Goal: Communication & Community: Answer question/provide support

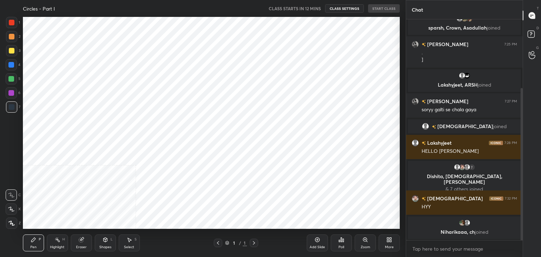
scroll to position [212, 377]
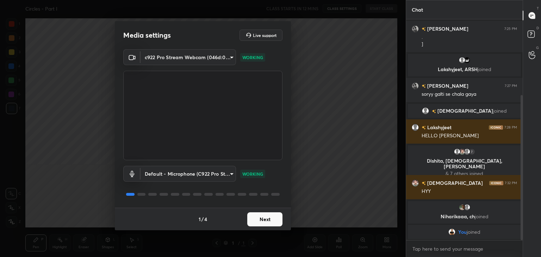
click at [254, 219] on button "Next" at bounding box center [264, 219] width 35 height 14
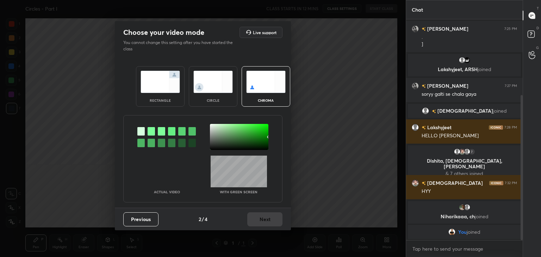
click at [227, 136] on div at bounding box center [239, 137] width 58 height 26
click at [265, 223] on button "Next" at bounding box center [264, 219] width 35 height 14
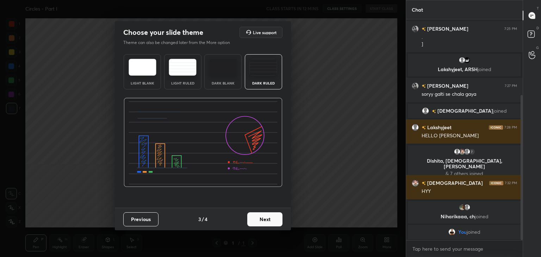
click at [277, 219] on button "Next" at bounding box center [264, 219] width 35 height 14
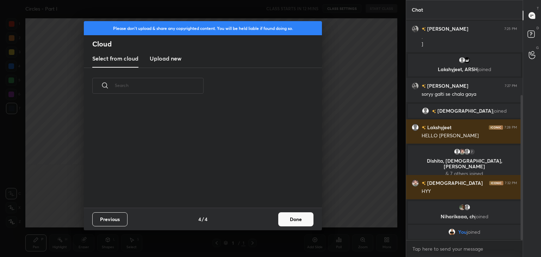
click at [289, 219] on button "Done" at bounding box center [295, 219] width 35 height 14
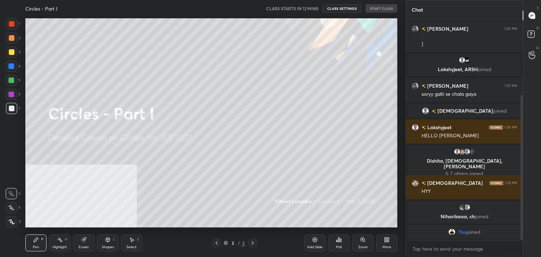
click at [393, 243] on div "More" at bounding box center [386, 242] width 21 height 17
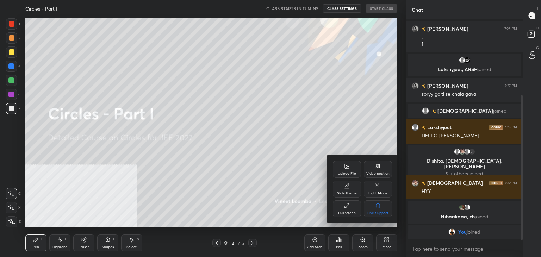
click at [378, 171] on div "Video position" at bounding box center [378, 169] width 28 height 17
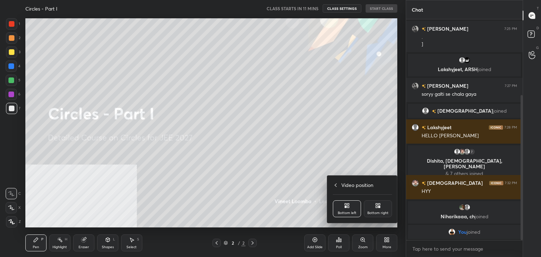
click at [379, 212] on div "Bottom right" at bounding box center [377, 213] width 21 height 4
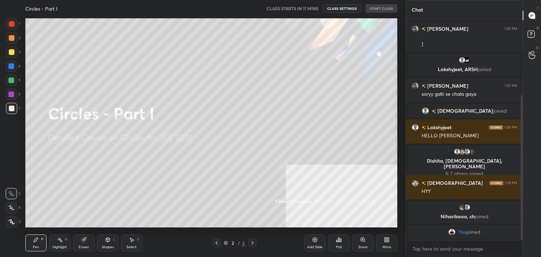
click at [387, 237] on icon at bounding box center [387, 240] width 6 height 6
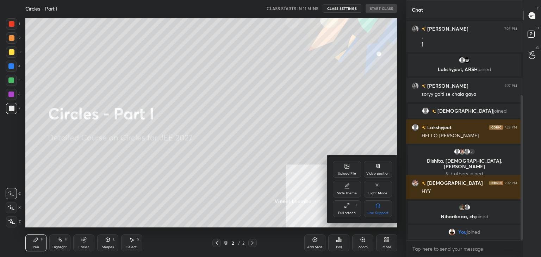
click at [347, 190] on div "Slide theme" at bounding box center [347, 189] width 28 height 17
click at [377, 212] on div "Dark Ruled" at bounding box center [378, 213] width 18 height 4
click at [334, 165] on icon at bounding box center [336, 166] width 6 height 6
click at [255, 171] on div at bounding box center [270, 128] width 541 height 257
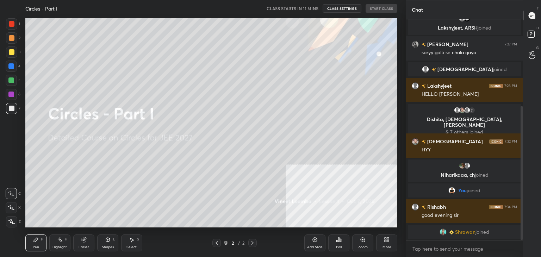
scroll to position [151, 0]
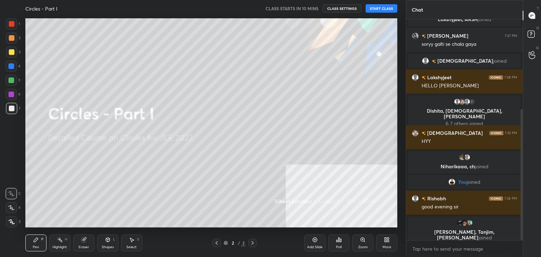
click at [379, 8] on button "START CLASS" at bounding box center [381, 8] width 32 height 8
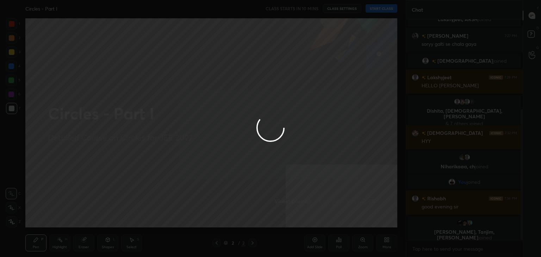
click at [390, 245] on div at bounding box center [270, 128] width 541 height 257
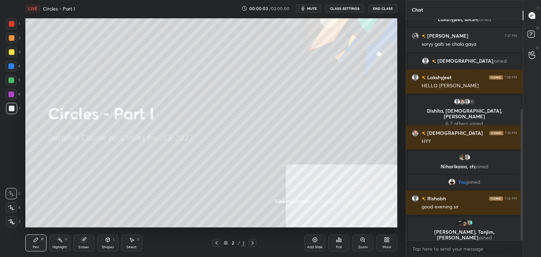
click at [393, 245] on div "More" at bounding box center [386, 242] width 21 height 17
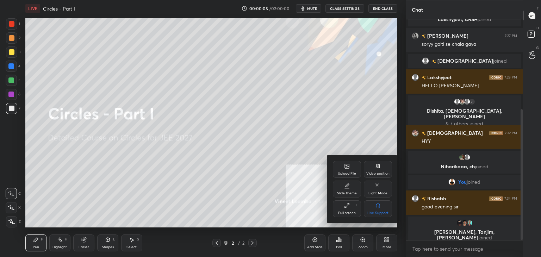
click at [270, 112] on div at bounding box center [270, 128] width 541 height 257
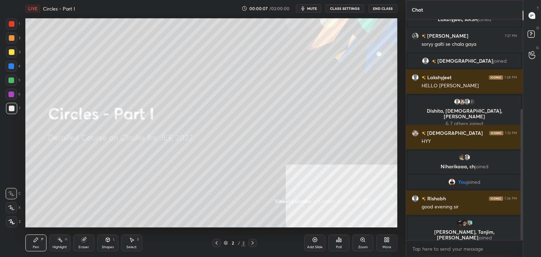
click at [391, 251] on div "More" at bounding box center [386, 242] width 21 height 17
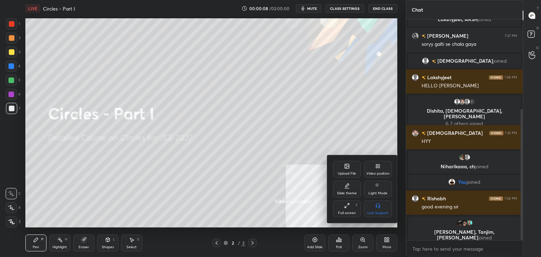
click at [342, 169] on div "Upload File" at bounding box center [347, 169] width 28 height 17
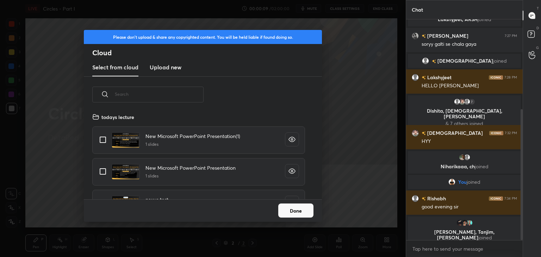
scroll to position [87, 226]
click at [161, 65] on h3 "Upload new" at bounding box center [166, 67] width 32 height 8
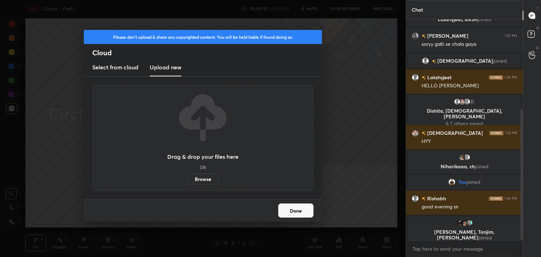
scroll to position [161, 0]
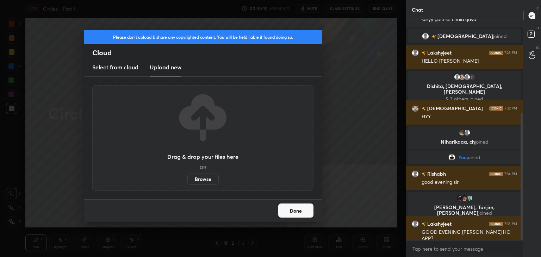
click at [201, 179] on label "Browse" at bounding box center [202, 179] width 31 height 11
click at [187, 179] on input "Browse" at bounding box center [187, 179] width 0 height 11
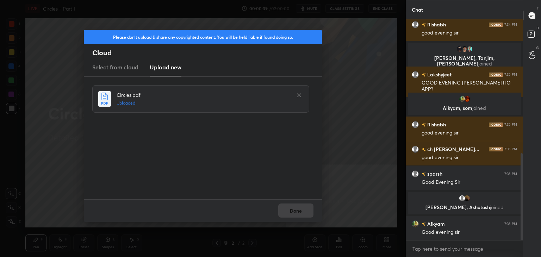
scroll to position [356, 0]
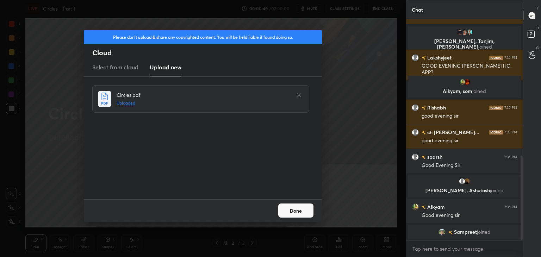
click at [297, 214] on button "Done" at bounding box center [295, 210] width 35 height 14
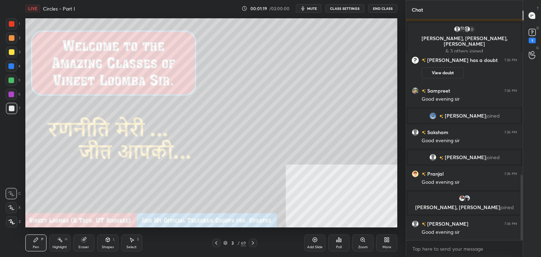
scroll to position [541, 0]
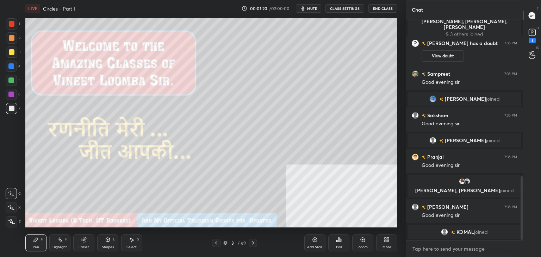
type textarea "x"
click at [477, 249] on textarea at bounding box center [464, 248] width 105 height 11
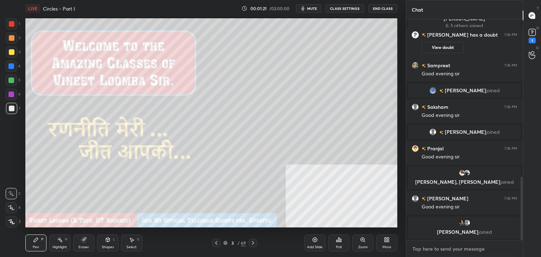
paste textarea "My Unacademy Official Telegram: [URL][DOMAIN_NAME] Use Code VINEETLIVE to renew…"
type textarea "My Unacademy Official Telegram: [URL][DOMAIN_NAME] Use Code VINEETLIVE to renew…"
type textarea "x"
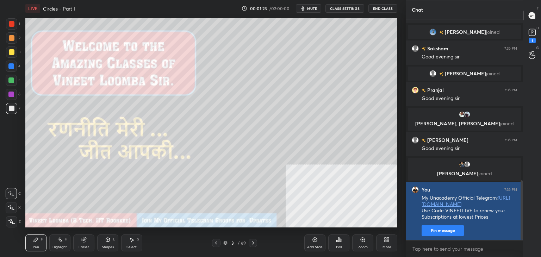
click at [426, 231] on button "Pin message" at bounding box center [442, 230] width 42 height 11
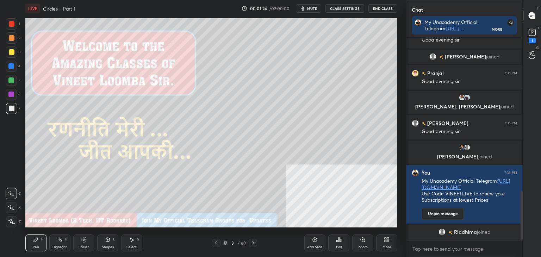
click at [234, 245] on div "3" at bounding box center [232, 243] width 7 height 4
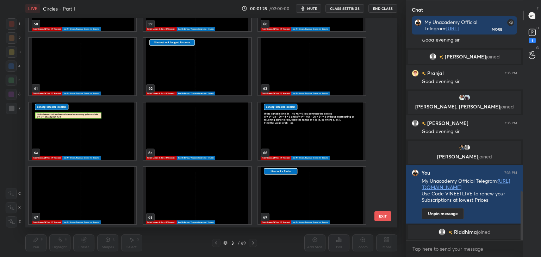
click at [269, 217] on img "grid" at bounding box center [311, 195] width 107 height 57
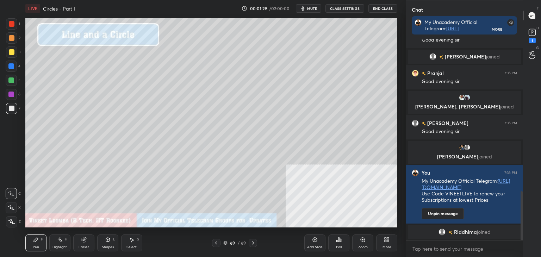
click at [315, 242] on icon at bounding box center [315, 240] width 6 height 6
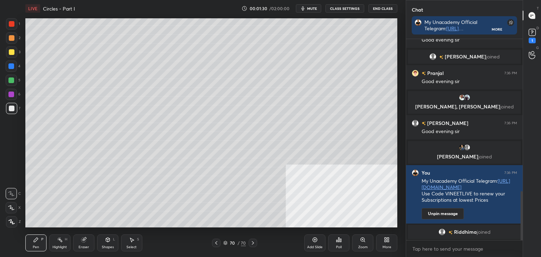
click at [6, 56] on div at bounding box center [11, 51] width 11 height 11
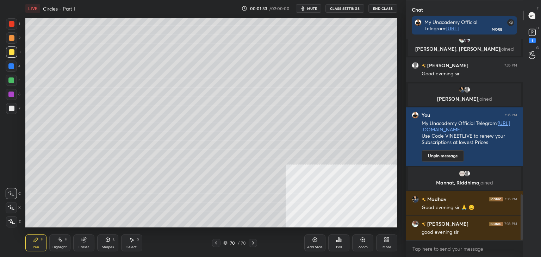
click at [11, 220] on icon at bounding box center [11, 221] width 6 height 5
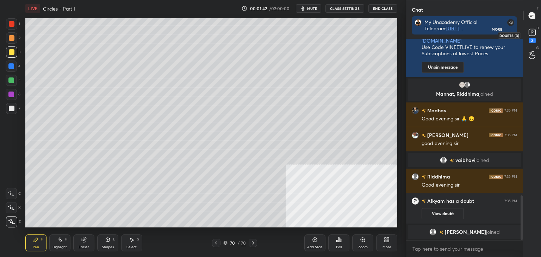
drag, startPoint x: 532, startPoint y: 29, endPoint x: 518, endPoint y: 37, distance: 15.8
click at [531, 29] on icon at bounding box center [532, 32] width 11 height 11
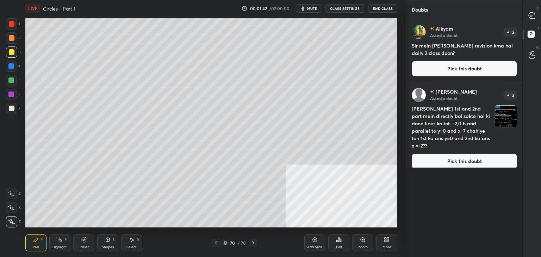
click at [473, 68] on button "Pick this doubt" at bounding box center [464, 68] width 105 height 15
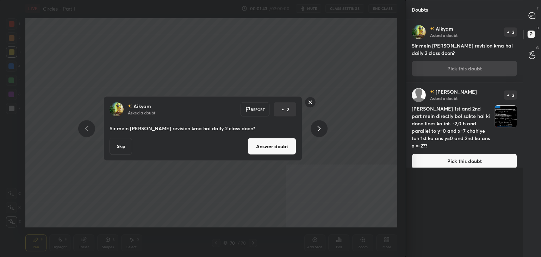
click at [263, 147] on button "Answer doubt" at bounding box center [271, 146] width 49 height 17
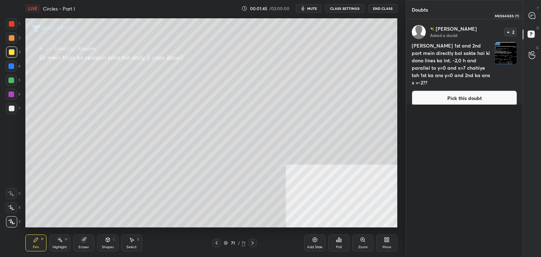
click at [533, 17] on icon at bounding box center [531, 15] width 6 height 6
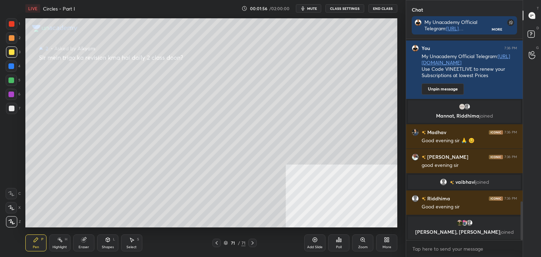
click at [350, 10] on button "CLASS SETTINGS" at bounding box center [344, 8] width 39 height 8
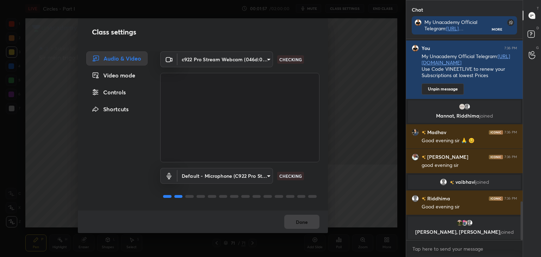
drag, startPoint x: 118, startPoint y: 90, endPoint x: 125, endPoint y: 98, distance: 10.7
click at [118, 90] on div "Controls" at bounding box center [116, 92] width 61 height 14
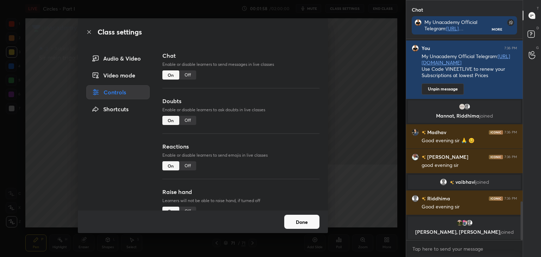
click at [117, 74] on div "Video mode" at bounding box center [117, 75] width 63 height 14
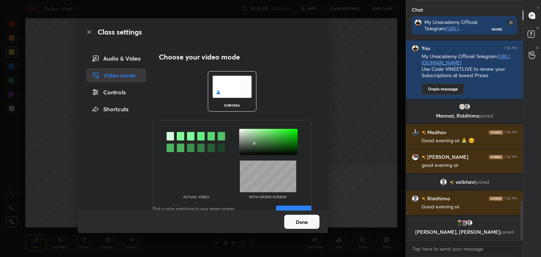
click at [253, 143] on div at bounding box center [268, 142] width 58 height 26
click at [277, 207] on button "Save" at bounding box center [293, 213] width 35 height 14
click at [296, 220] on button "Done" at bounding box center [301, 222] width 35 height 14
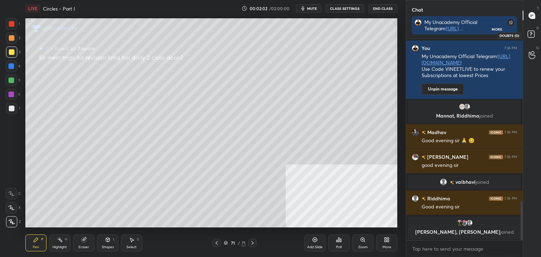
click at [533, 39] on icon at bounding box center [532, 35] width 13 height 13
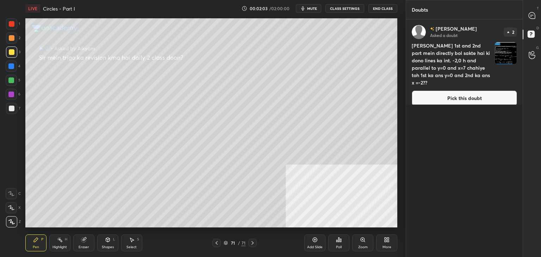
click at [479, 94] on button "Pick this doubt" at bounding box center [464, 97] width 105 height 15
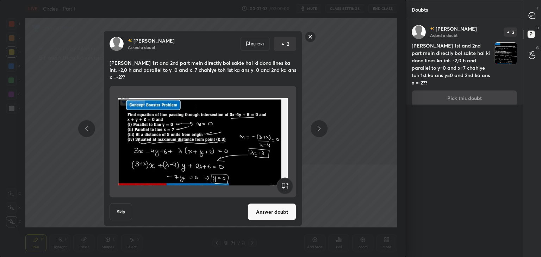
click at [274, 204] on button "Answer doubt" at bounding box center [271, 211] width 49 height 17
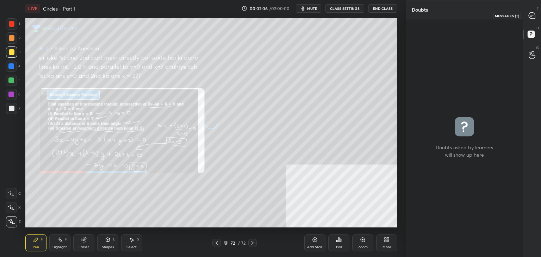
click at [537, 15] on div at bounding box center [532, 15] width 14 height 13
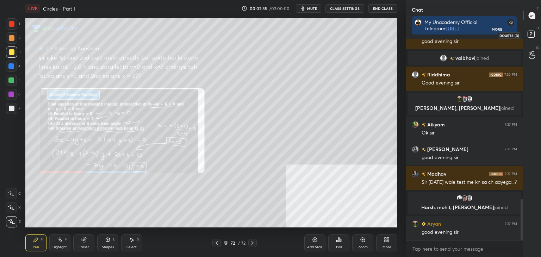
click at [536, 36] on icon at bounding box center [532, 35] width 13 height 13
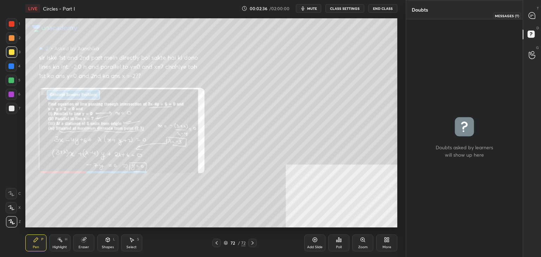
click at [534, 18] on icon at bounding box center [531, 15] width 6 height 6
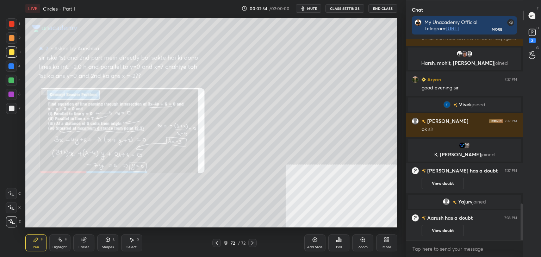
scroll to position [912, 0]
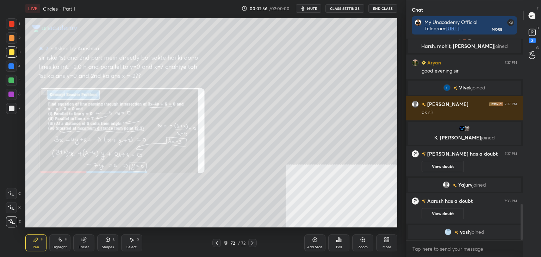
click at [540, 32] on div "D Doubts (D) 2" at bounding box center [532, 35] width 18 height 20
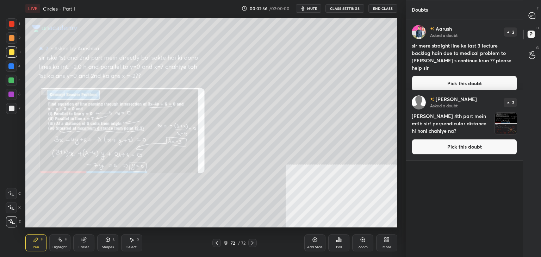
click at [453, 76] on button "Pick this doubt" at bounding box center [464, 83] width 105 height 15
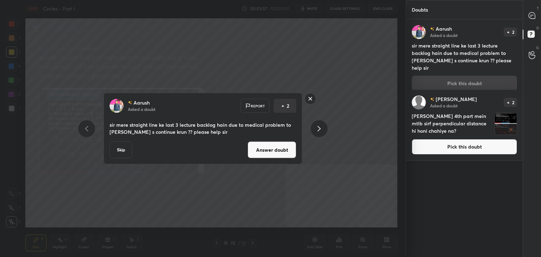
click at [271, 151] on button "Answer doubt" at bounding box center [271, 150] width 49 height 17
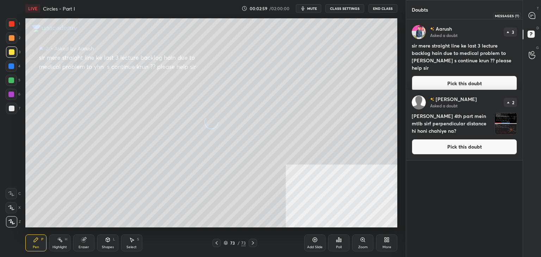
click at [531, 17] on icon at bounding box center [531, 15] width 6 height 6
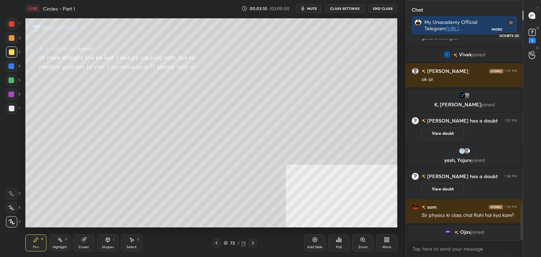
click at [535, 34] on icon at bounding box center [532, 32] width 11 height 11
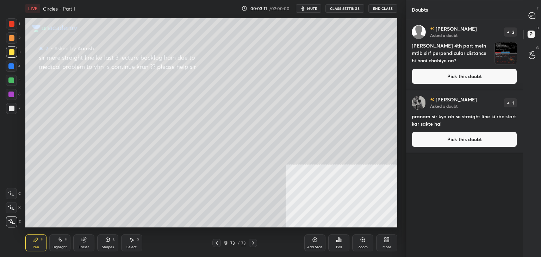
click at [479, 77] on button "Pick this doubt" at bounding box center [464, 76] width 105 height 15
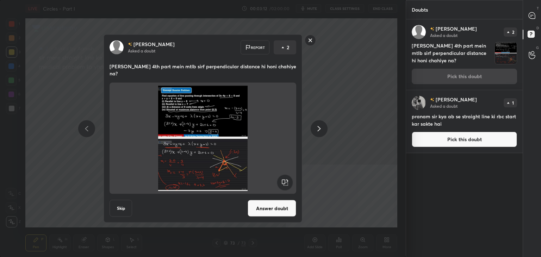
drag, startPoint x: 270, startPoint y: 207, endPoint x: 260, endPoint y: 186, distance: 24.1
click at [270, 207] on button "Answer doubt" at bounding box center [271, 208] width 49 height 17
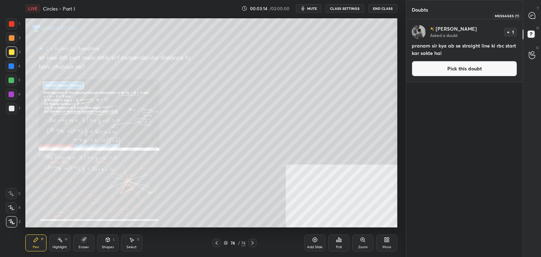
click at [532, 16] on icon at bounding box center [531, 15] width 6 height 6
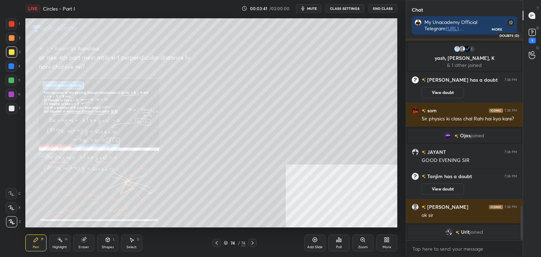
drag, startPoint x: 526, startPoint y: 33, endPoint x: 509, endPoint y: 40, distance: 17.8
click at [525, 34] on div "1" at bounding box center [532, 35] width 14 height 13
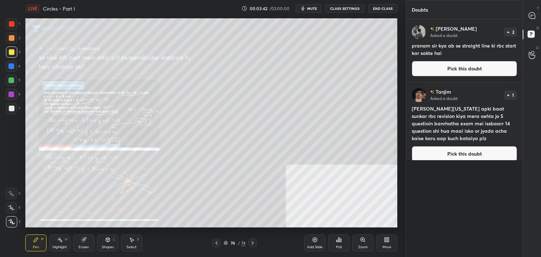
click at [465, 72] on button "Pick this doubt" at bounding box center [464, 68] width 105 height 15
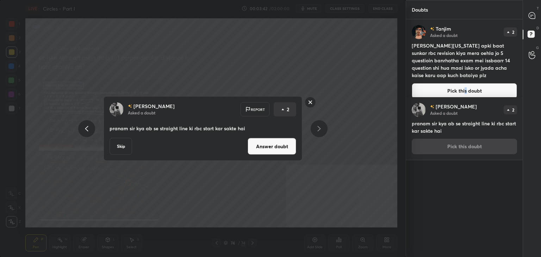
click at [265, 158] on div "[PERSON_NAME] Asked a doubt Report 2 pranam sir kya ab se straight line ki rbc …" at bounding box center [202, 128] width 199 height 64
click at [269, 150] on button "Answer doubt" at bounding box center [271, 146] width 49 height 17
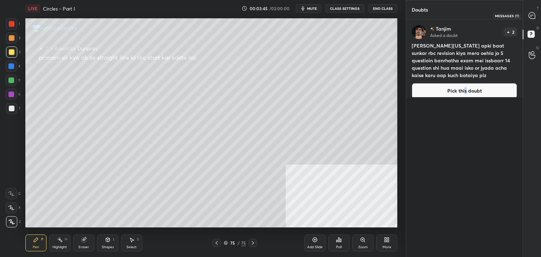
click at [533, 14] on icon at bounding box center [531, 15] width 6 height 6
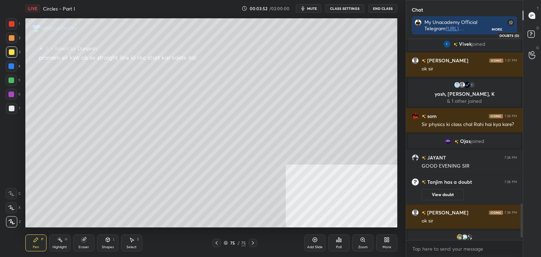
click at [531, 34] on icon at bounding box center [532, 35] width 13 height 13
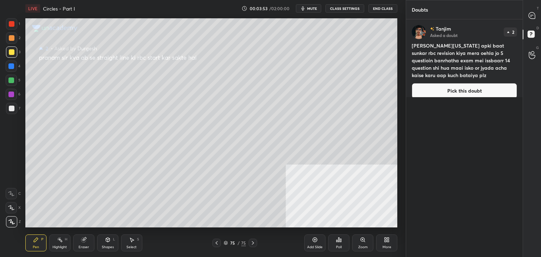
click at [453, 86] on button "Pick this doubt" at bounding box center [464, 90] width 105 height 15
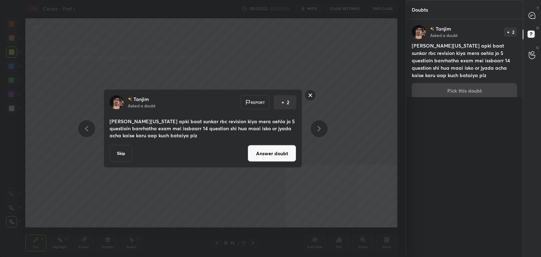
click at [270, 157] on button "Answer doubt" at bounding box center [271, 153] width 49 height 17
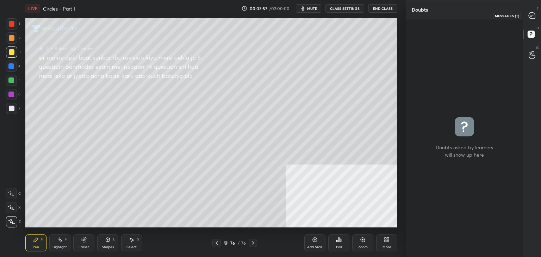
click at [535, 15] on icon at bounding box center [531, 15] width 6 height 6
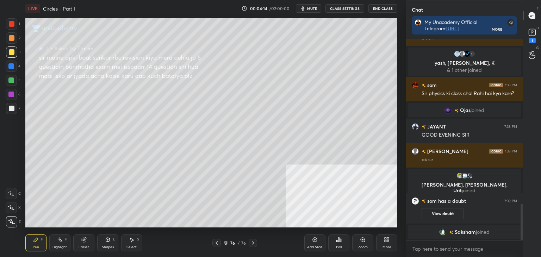
click at [540, 37] on div "D Doubts (D) 1" at bounding box center [532, 35] width 18 height 20
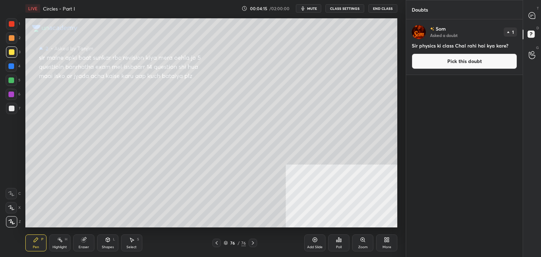
drag, startPoint x: 484, startPoint y: 66, endPoint x: 476, endPoint y: 67, distance: 8.2
click at [484, 65] on button "Pick this doubt" at bounding box center [464, 61] width 105 height 15
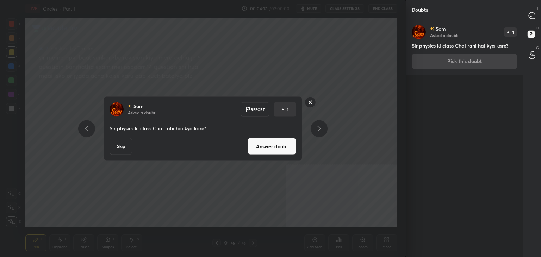
click at [266, 144] on button "Answer doubt" at bounding box center [271, 146] width 49 height 17
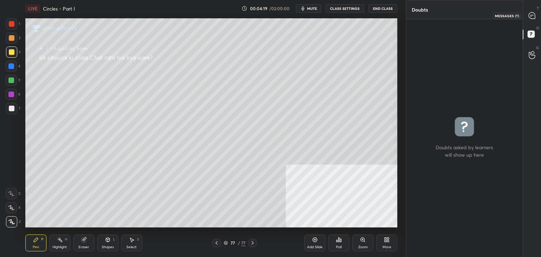
click at [532, 14] on icon at bounding box center [531, 15] width 6 height 6
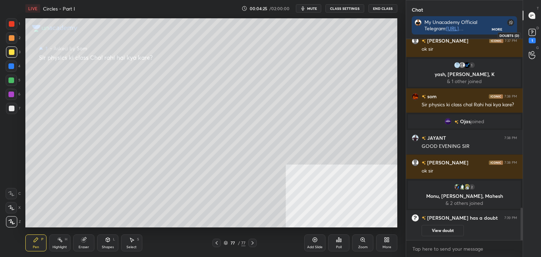
click at [535, 33] on icon at bounding box center [532, 32] width 11 height 11
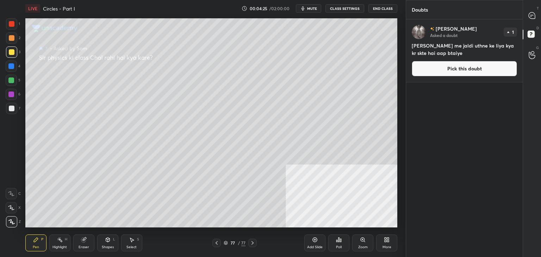
drag, startPoint x: 476, startPoint y: 69, endPoint x: 465, endPoint y: 71, distance: 11.1
click at [476, 70] on button "Pick this doubt" at bounding box center [464, 68] width 105 height 15
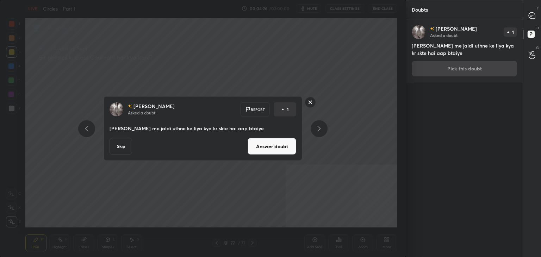
click at [273, 144] on button "Answer doubt" at bounding box center [271, 146] width 49 height 17
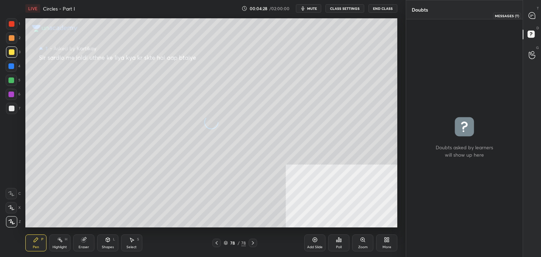
click at [531, 17] on icon at bounding box center [531, 15] width 6 height 6
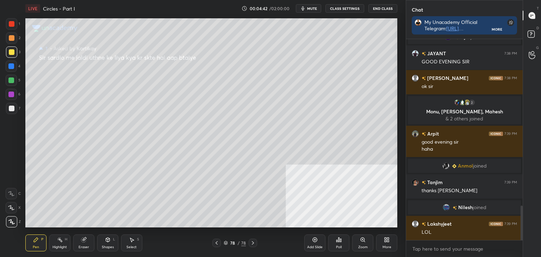
click at [524, 34] on div "D Doubts (D)" at bounding box center [532, 35] width 18 height 20
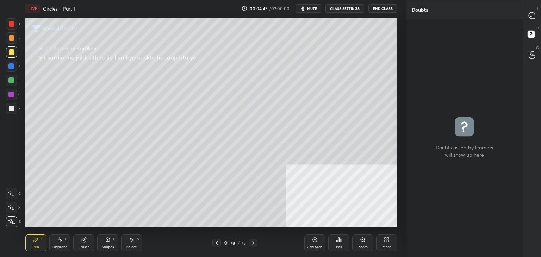
click at [540, 13] on div "T Messages (T)" at bounding box center [532, 16] width 18 height 20
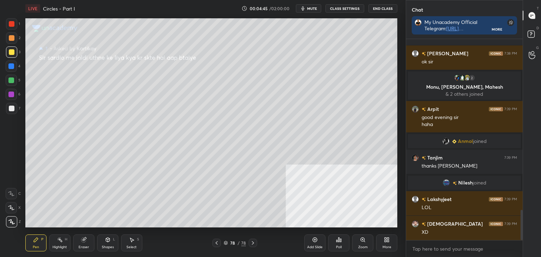
click at [317, 243] on div "Add Slide" at bounding box center [314, 242] width 21 height 17
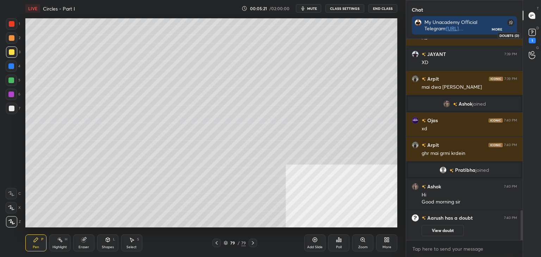
click at [529, 30] on rect at bounding box center [531, 32] width 7 height 7
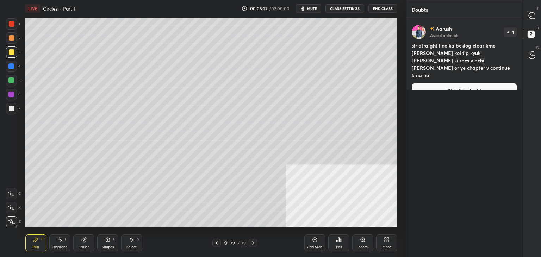
click at [468, 83] on button "Pick this doubt" at bounding box center [464, 90] width 105 height 15
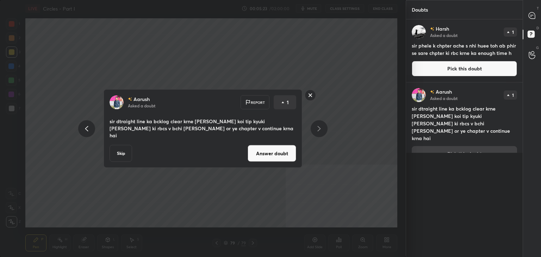
click at [293, 145] on button "Answer doubt" at bounding box center [271, 153] width 49 height 17
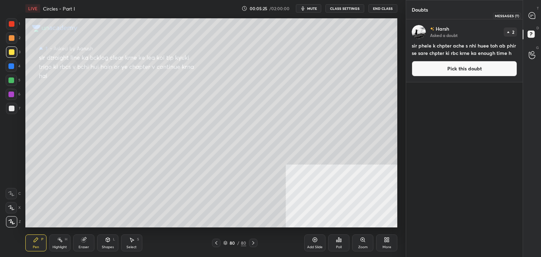
click at [532, 17] on icon at bounding box center [531, 15] width 6 height 6
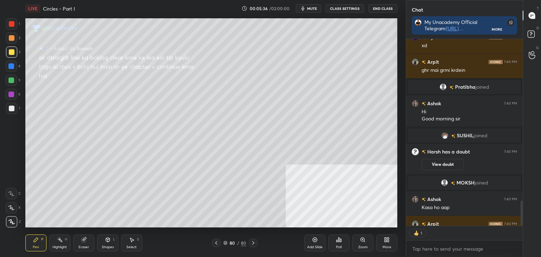
scroll to position [185, 114]
click at [348, 8] on button "CLASS SETTINGS" at bounding box center [344, 8] width 39 height 8
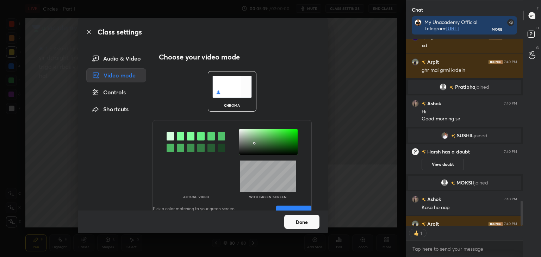
click at [123, 90] on div "Controls" at bounding box center [116, 92] width 60 height 14
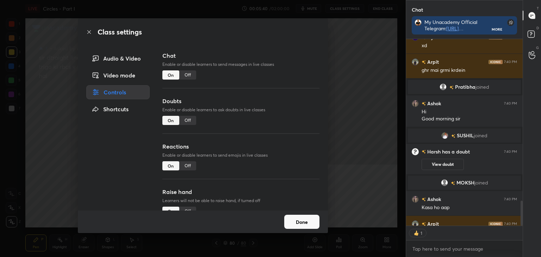
click at [189, 165] on div "Off" at bounding box center [187, 165] width 17 height 9
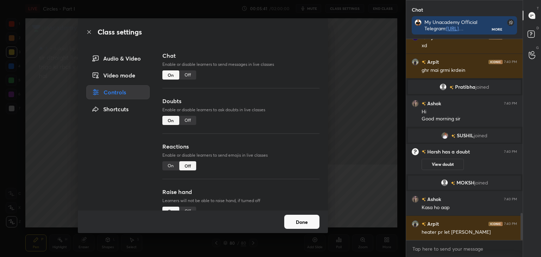
click at [188, 207] on div "Off" at bounding box center [187, 211] width 17 height 9
click at [303, 226] on button "Done" at bounding box center [301, 222] width 35 height 14
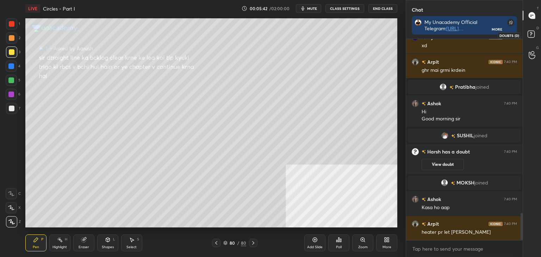
click at [534, 36] on icon at bounding box center [532, 35] width 13 height 13
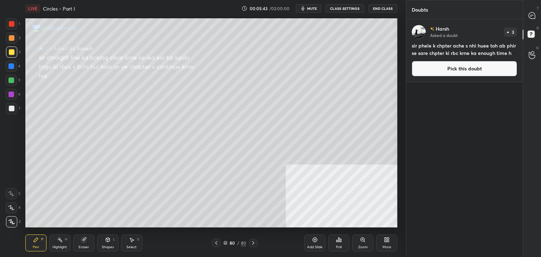
drag, startPoint x: 477, startPoint y: 71, endPoint x: 463, endPoint y: 76, distance: 14.9
click at [477, 71] on button "Pick this doubt" at bounding box center [464, 68] width 105 height 15
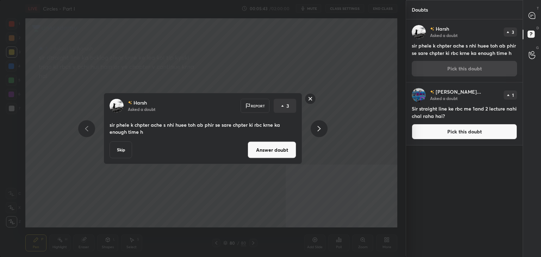
click at [284, 150] on button "Answer doubt" at bounding box center [271, 150] width 49 height 17
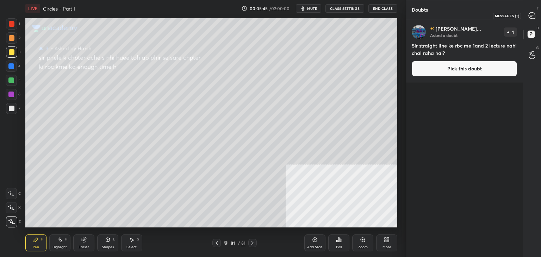
drag, startPoint x: 529, startPoint y: 17, endPoint x: 518, endPoint y: 17, distance: 11.3
click at [528, 17] on icon at bounding box center [531, 15] width 7 height 7
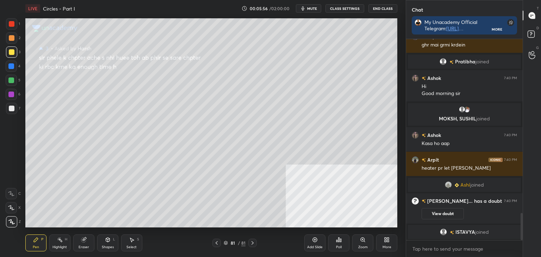
click at [540, 35] on div "D Doubts (D)" at bounding box center [532, 35] width 18 height 20
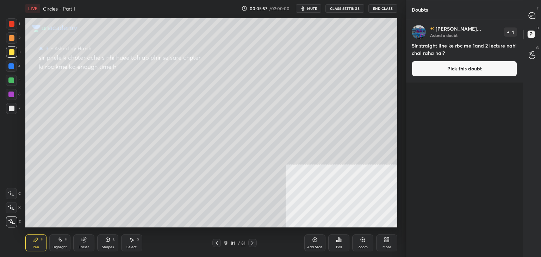
drag, startPoint x: 480, startPoint y: 70, endPoint x: 468, endPoint y: 73, distance: 12.6
click at [479, 71] on button "Pick this doubt" at bounding box center [464, 68] width 105 height 15
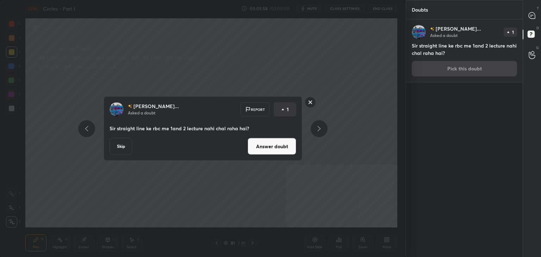
click at [282, 144] on button "Answer doubt" at bounding box center [271, 146] width 49 height 17
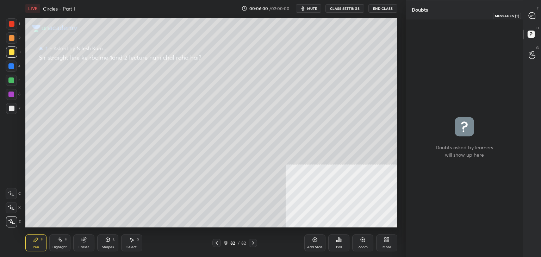
click at [532, 15] on icon at bounding box center [531, 15] width 7 height 7
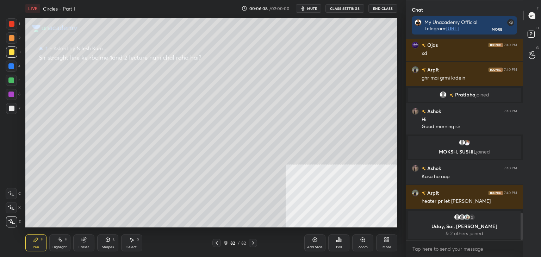
click at [532, 32] on rect at bounding box center [530, 34] width 7 height 7
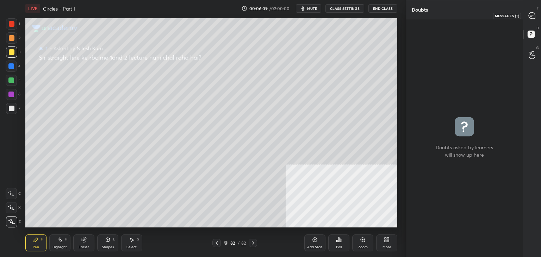
drag, startPoint x: 531, startPoint y: 18, endPoint x: 525, endPoint y: 19, distance: 6.4
click at [529, 19] on div at bounding box center [532, 15] width 14 height 13
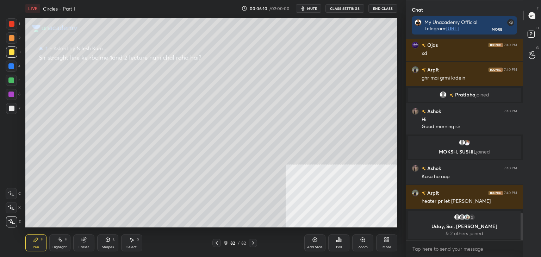
drag, startPoint x: 524, startPoint y: 222, endPoint x: 519, endPoint y: 222, distance: 4.9
click at [521, 221] on div "Chat My Unacademy Official Telegram: [URL][DOMAIN_NAME] Use Code VINEETLIVE to …" at bounding box center [473, 128] width 135 height 257
drag, startPoint x: 520, startPoint y: 223, endPoint x: 486, endPoint y: 227, distance: 33.8
click at [516, 233] on div "[PERSON_NAME] joined Ojas 7:40 PM xd [PERSON_NAME] 7:40 PM ghr mai grmi krdein …" at bounding box center [464, 139] width 117 height 201
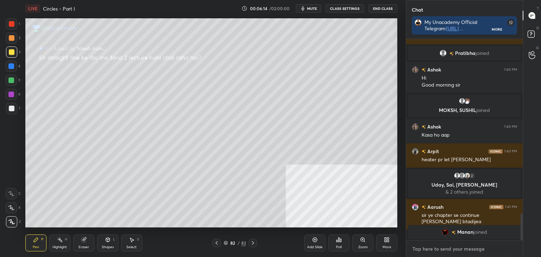
click at [472, 251] on textarea at bounding box center [464, 248] width 105 height 11
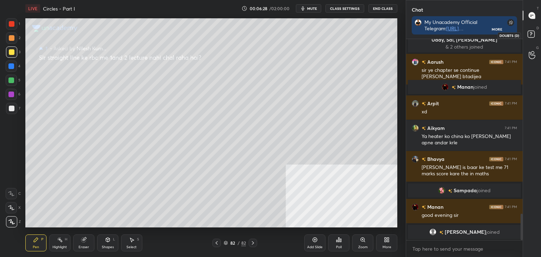
click at [529, 32] on rect at bounding box center [530, 34] width 7 height 7
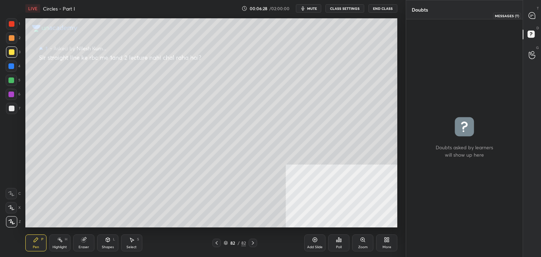
drag, startPoint x: 534, startPoint y: 15, endPoint x: 531, endPoint y: 19, distance: 4.2
click at [533, 16] on icon at bounding box center [531, 15] width 6 height 6
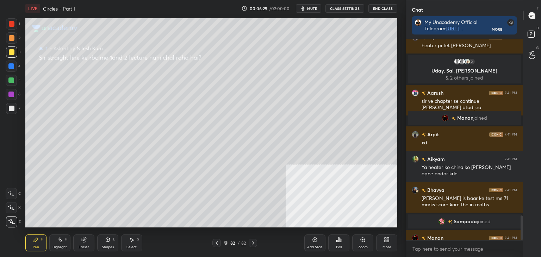
click at [214, 241] on icon at bounding box center [217, 243] width 6 height 6
click at [216, 242] on icon at bounding box center [217, 243] width 6 height 6
click at [218, 245] on icon at bounding box center [217, 243] width 6 height 6
click at [540, 38] on div "D Doubts (D)" at bounding box center [532, 35] width 18 height 20
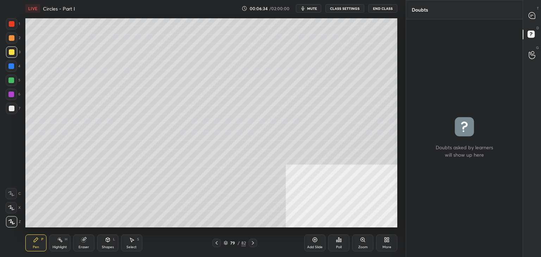
click at [540, 18] on div "T Messages (T)" at bounding box center [532, 16] width 18 height 20
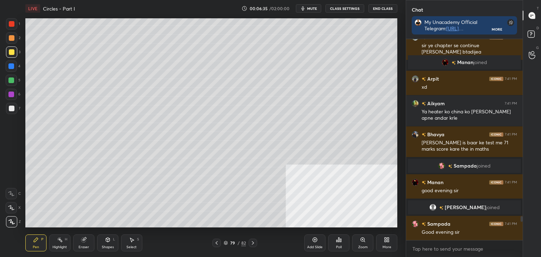
drag, startPoint x: 421, startPoint y: -4, endPoint x: 406, endPoint y: -31, distance: 30.8
click at [406, 0] on html "1 2 3 4 5 6 7 C X Z C X Z E E Erase all H H LIVE Circles - Part I 00:06:35 / 02…" at bounding box center [270, 0] width 541 height 0
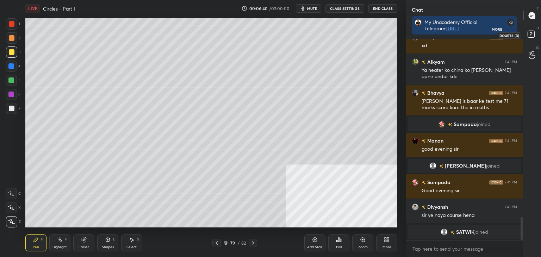
click at [528, 32] on rect at bounding box center [530, 34] width 7 height 7
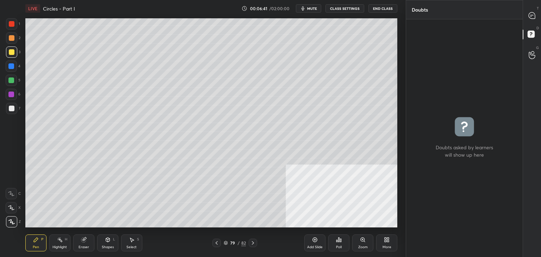
click at [531, 46] on div "G Raise Hand (G)" at bounding box center [532, 55] width 18 height 20
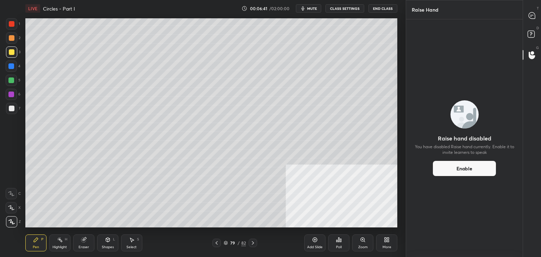
click at [534, 26] on div "D Doubts (D)" at bounding box center [532, 35] width 18 height 20
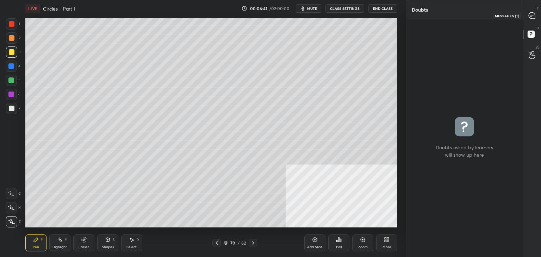
drag, startPoint x: 533, startPoint y: 10, endPoint x: 535, endPoint y: 16, distance: 5.9
click at [534, 11] on div at bounding box center [532, 15] width 14 height 13
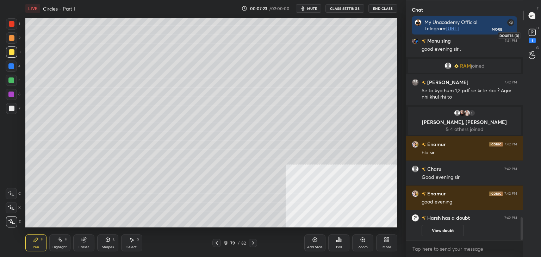
click at [535, 32] on icon at bounding box center [532, 32] width 11 height 11
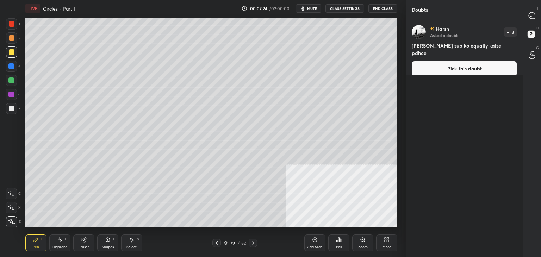
click at [473, 64] on button "Pick this doubt" at bounding box center [464, 68] width 105 height 15
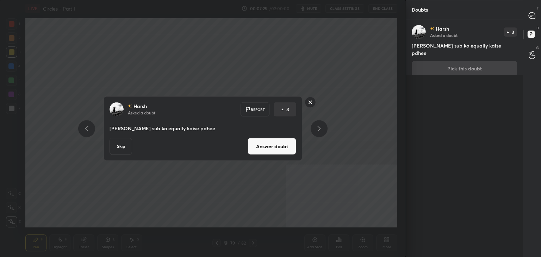
drag, startPoint x: 282, startPoint y: 145, endPoint x: 286, endPoint y: 133, distance: 12.9
click at [282, 145] on button "Answer doubt" at bounding box center [271, 146] width 49 height 17
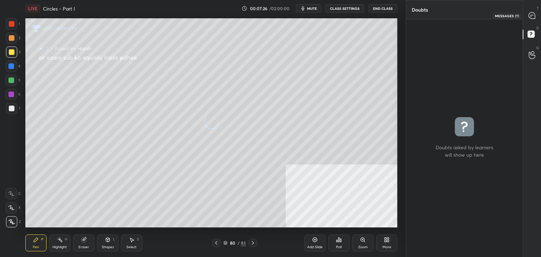
click at [533, 14] on icon at bounding box center [531, 15] width 6 height 6
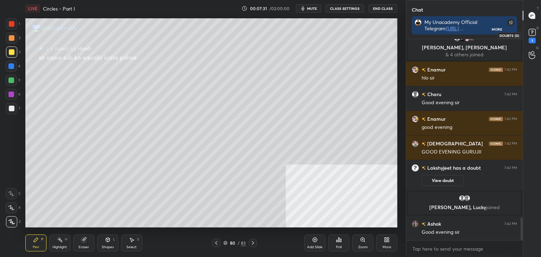
click at [534, 39] on div "1" at bounding box center [531, 41] width 7 height 6
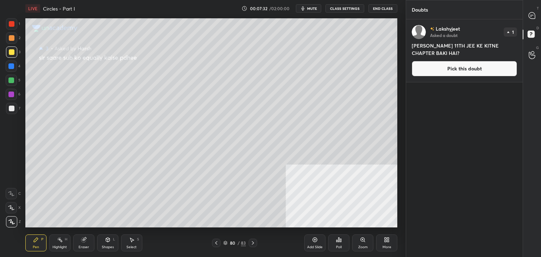
click at [494, 70] on button "Pick this doubt" at bounding box center [464, 68] width 105 height 15
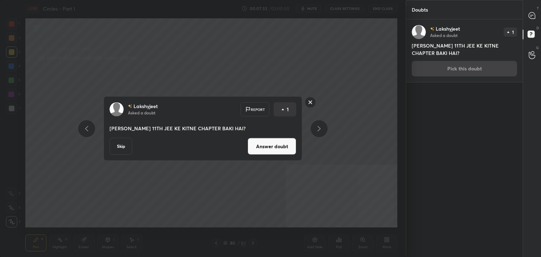
drag, startPoint x: 272, startPoint y: 145, endPoint x: 266, endPoint y: 143, distance: 6.3
click at [271, 143] on button "Answer doubt" at bounding box center [271, 146] width 49 height 17
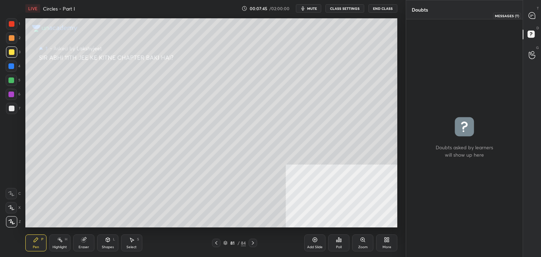
click at [533, 18] on icon at bounding box center [531, 15] width 6 height 6
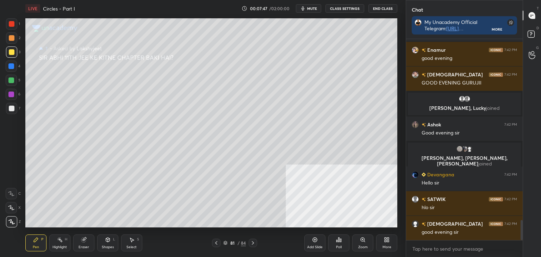
click at [218, 242] on icon at bounding box center [216, 243] width 6 height 6
click at [221, 241] on div "80 / 84" at bounding box center [234, 243] width 45 height 8
click at [214, 239] on div at bounding box center [216, 243] width 8 height 8
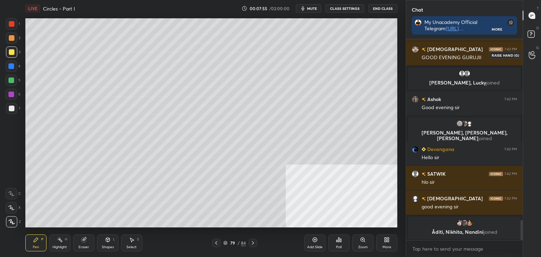
click at [537, 54] on div at bounding box center [532, 55] width 14 height 13
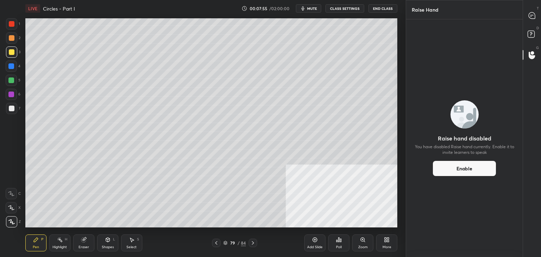
click at [540, 33] on div "D Doubts (D)" at bounding box center [532, 35] width 18 height 20
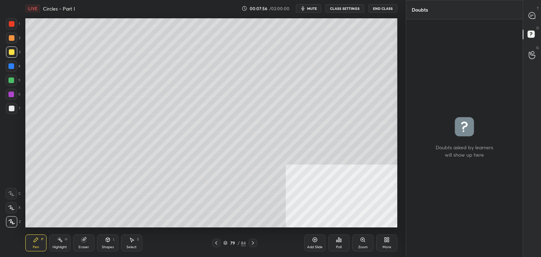
click at [539, 21] on div "T Messages (T)" at bounding box center [532, 16] width 18 height 20
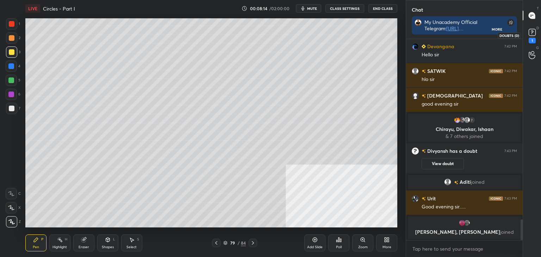
click at [537, 37] on div "1" at bounding box center [532, 35] width 14 height 13
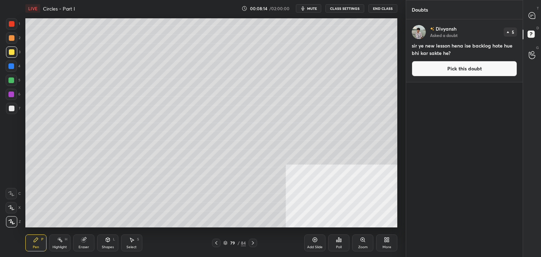
click at [485, 69] on button "Pick this doubt" at bounding box center [464, 68] width 105 height 15
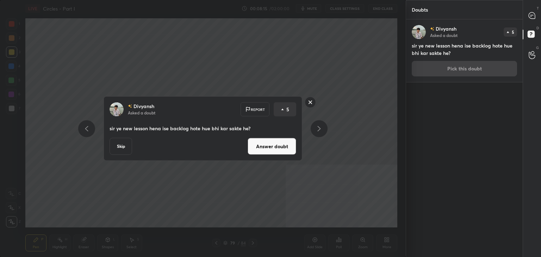
click at [276, 150] on button "Answer doubt" at bounding box center [271, 146] width 49 height 17
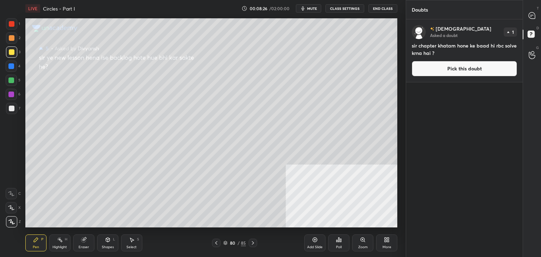
drag, startPoint x: 434, startPoint y: 65, endPoint x: 429, endPoint y: 67, distance: 5.4
click at [434, 66] on button "Pick this doubt" at bounding box center [464, 68] width 105 height 15
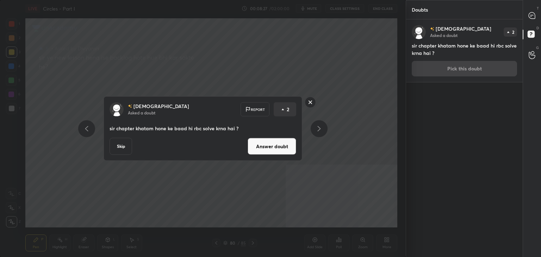
click at [272, 148] on button "Answer doubt" at bounding box center [271, 146] width 49 height 17
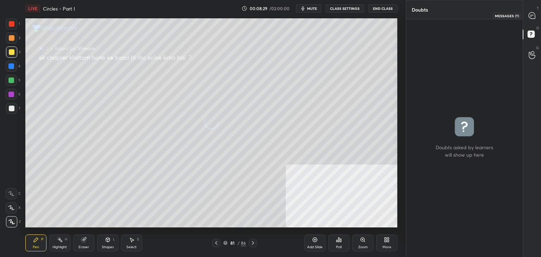
click at [533, 17] on icon at bounding box center [531, 15] width 6 height 6
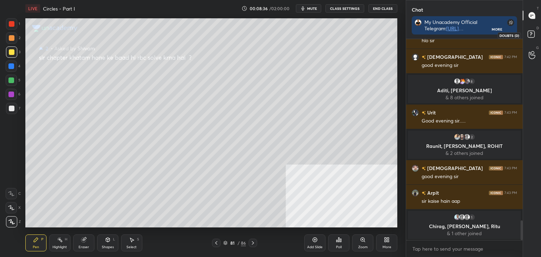
click at [534, 36] on rect at bounding box center [530, 34] width 7 height 7
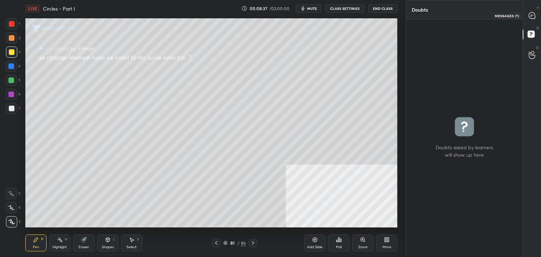
click at [530, 19] on div at bounding box center [532, 15] width 14 height 13
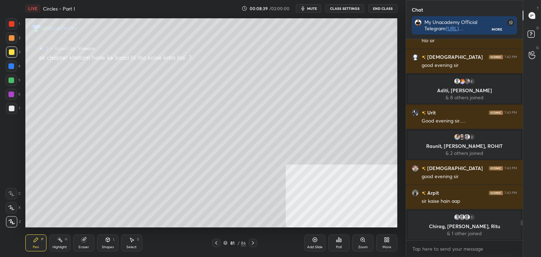
click at [217, 241] on icon at bounding box center [216, 243] width 6 height 6
click at [216, 239] on div at bounding box center [216, 243] width 8 height 8
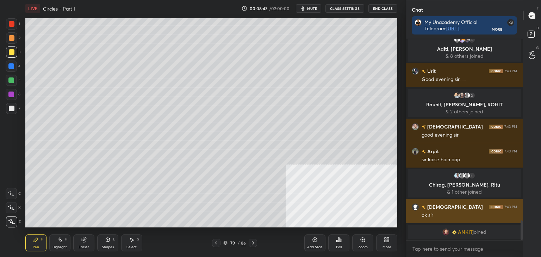
click at [428, 202] on div "[DEMOGRAPHIC_DATA] 7:43 PM ok sir" at bounding box center [464, 211] width 117 height 24
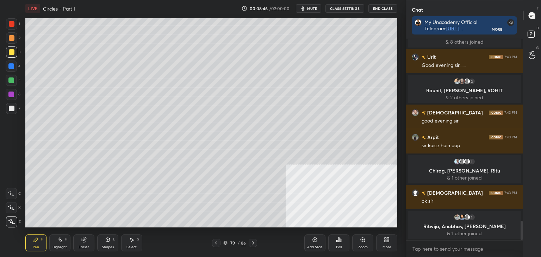
drag, startPoint x: 92, startPoint y: 239, endPoint x: 99, endPoint y: 230, distance: 11.4
click at [92, 239] on div "Pen P Highlight H Eraser Shapes L Select S" at bounding box center [94, 242] width 139 height 17
click at [88, 234] on div "Eraser" at bounding box center [83, 242] width 21 height 17
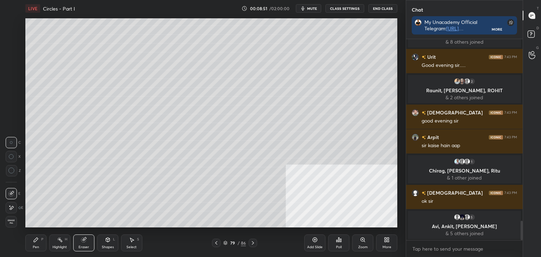
drag, startPoint x: 38, startPoint y: 240, endPoint x: 45, endPoint y: 229, distance: 13.0
click at [40, 238] on div "Pen P" at bounding box center [35, 242] width 21 height 17
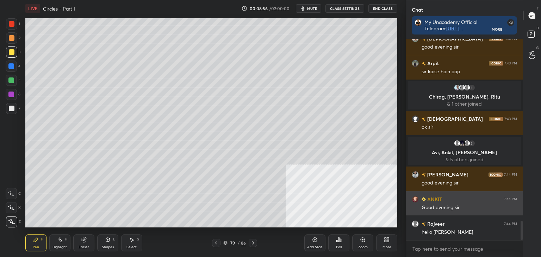
click at [418, 229] on div "[PERSON_NAME] 7:44 PM hello sir" at bounding box center [464, 228] width 117 height 24
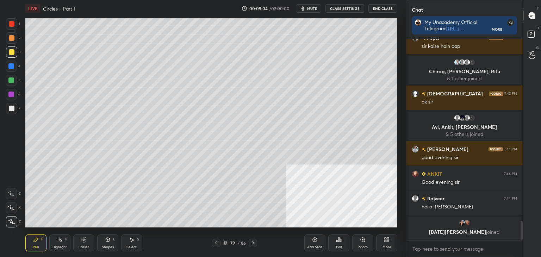
drag, startPoint x: 468, startPoint y: 131, endPoint x: 473, endPoint y: 127, distance: 7.0
click at [469, 131] on p "& 5 others joined" at bounding box center [464, 134] width 105 height 6
click at [533, 33] on rect at bounding box center [530, 34] width 7 height 7
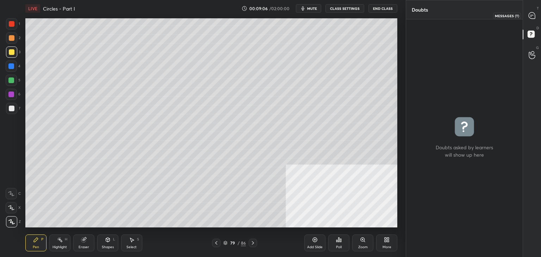
drag, startPoint x: 532, startPoint y: 12, endPoint x: 528, endPoint y: 13, distance: 3.8
click at [531, 12] on icon at bounding box center [531, 15] width 7 height 7
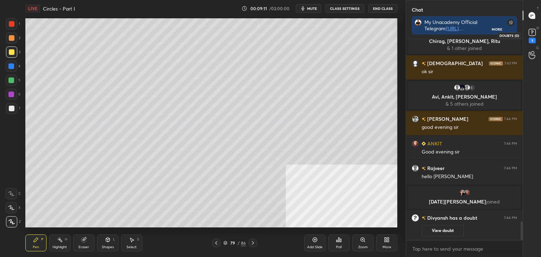
click at [532, 33] on rect at bounding box center [531, 32] width 7 height 7
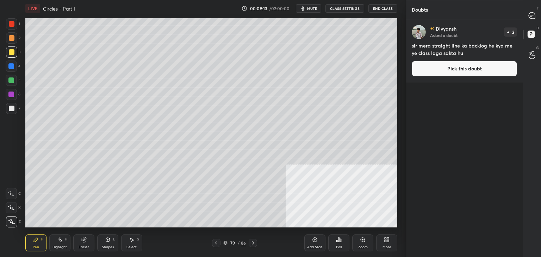
click at [442, 71] on button "Pick this doubt" at bounding box center [464, 68] width 105 height 15
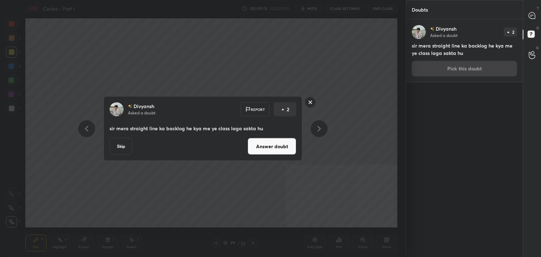
drag, startPoint x: 279, startPoint y: 143, endPoint x: 287, endPoint y: 131, distance: 14.4
click at [279, 144] on button "Answer doubt" at bounding box center [271, 146] width 49 height 17
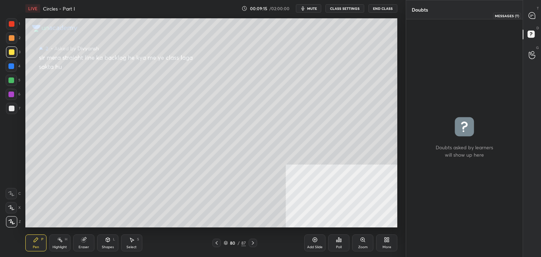
click at [530, 17] on icon at bounding box center [531, 15] width 7 height 7
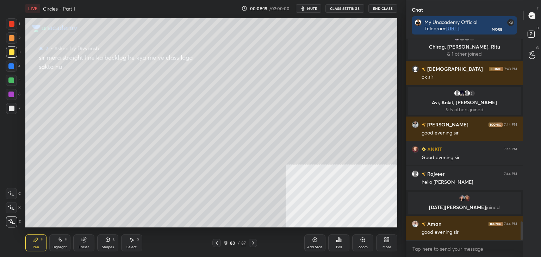
click at [252, 243] on icon at bounding box center [253, 243] width 6 height 6
click at [253, 241] on icon at bounding box center [253, 243] width 6 height 6
click at [218, 242] on icon at bounding box center [217, 243] width 6 height 6
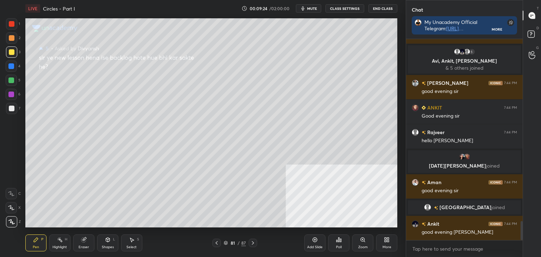
click at [218, 243] on icon at bounding box center [217, 243] width 6 height 6
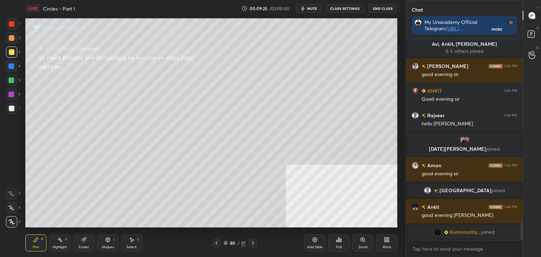
click at [216, 245] on icon at bounding box center [217, 243] width 6 height 6
click at [533, 38] on icon at bounding box center [532, 35] width 13 height 13
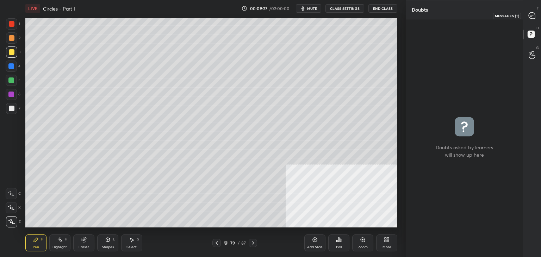
click at [531, 17] on icon at bounding box center [531, 15] width 6 height 6
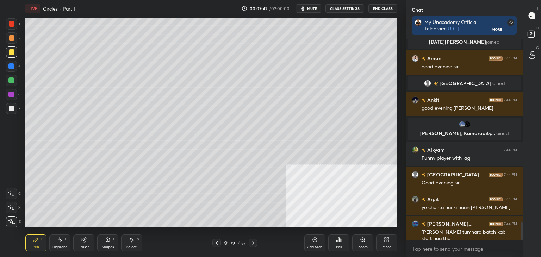
click at [310, 5] on button "mute" at bounding box center [308, 8] width 25 height 8
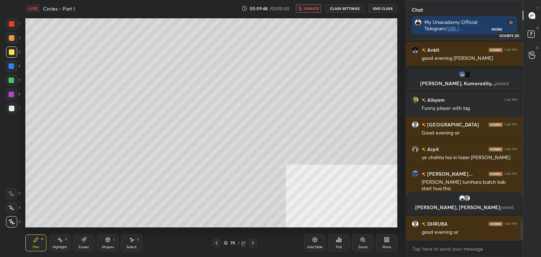
click at [533, 34] on rect at bounding box center [530, 34] width 7 height 7
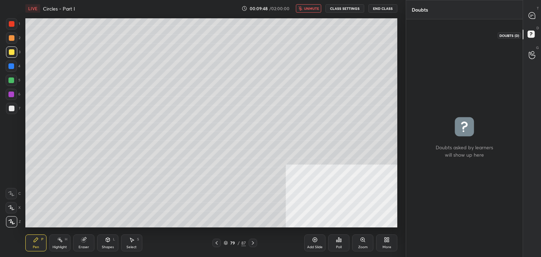
click at [537, 17] on div at bounding box center [532, 15] width 14 height 13
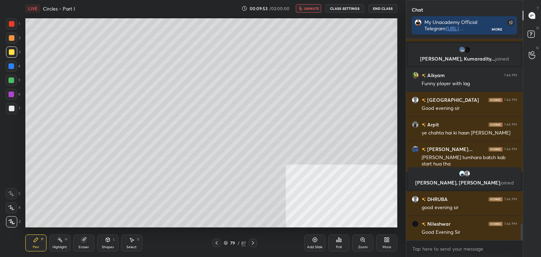
click at [314, 7] on span "unmute" at bounding box center [311, 8] width 15 height 5
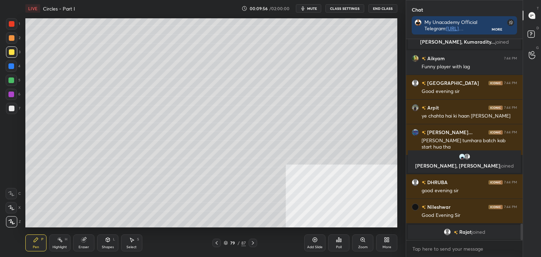
click at [337, 11] on button "CLASS SETTINGS" at bounding box center [344, 8] width 39 height 8
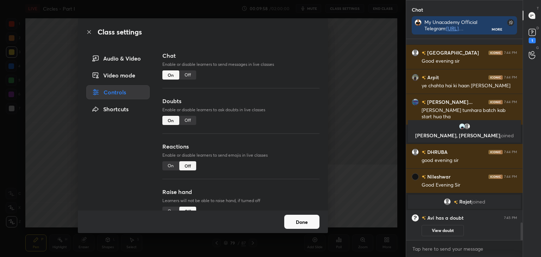
click at [184, 121] on div "Off" at bounding box center [187, 120] width 17 height 9
click at [305, 227] on button "Done" at bounding box center [301, 222] width 35 height 14
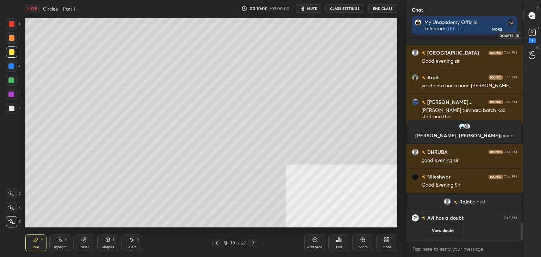
click at [537, 31] on div "1" at bounding box center [532, 35] width 14 height 13
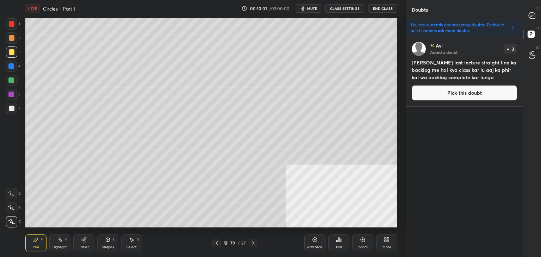
drag, startPoint x: 448, startPoint y: 90, endPoint x: 442, endPoint y: 90, distance: 5.7
click at [447, 91] on button "Pick this doubt" at bounding box center [464, 92] width 105 height 15
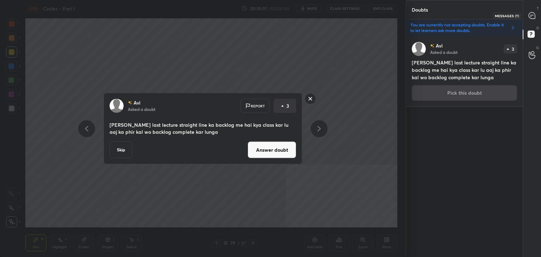
drag, startPoint x: 534, startPoint y: 14, endPoint x: 520, endPoint y: 15, distance: 14.1
click at [533, 14] on icon at bounding box center [531, 15] width 6 height 6
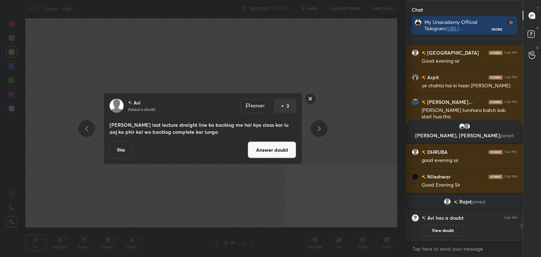
click at [270, 151] on button "Answer doubt" at bounding box center [271, 150] width 49 height 17
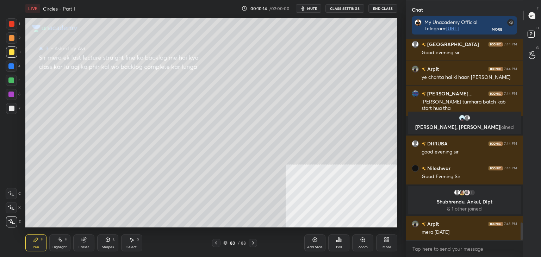
click at [225, 241] on icon at bounding box center [225, 243] width 4 height 4
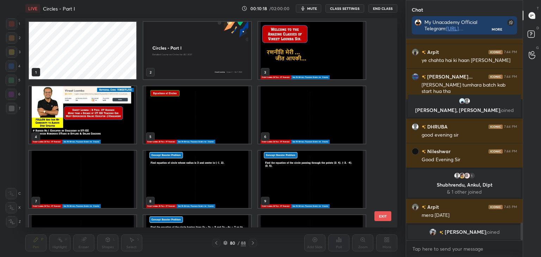
click at [297, 62] on img "grid" at bounding box center [311, 50] width 107 height 57
click at [298, 62] on img "grid" at bounding box center [311, 50] width 107 height 57
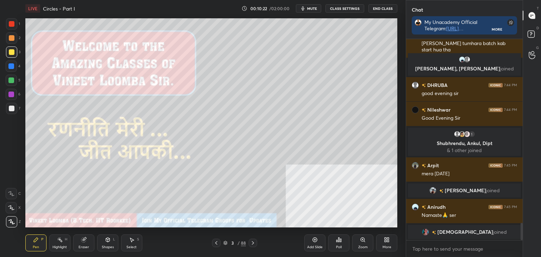
click at [33, 244] on div "Pen P" at bounding box center [35, 242] width 21 height 17
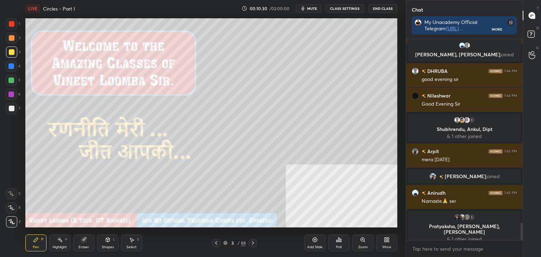
click at [10, 106] on div at bounding box center [12, 109] width 6 height 6
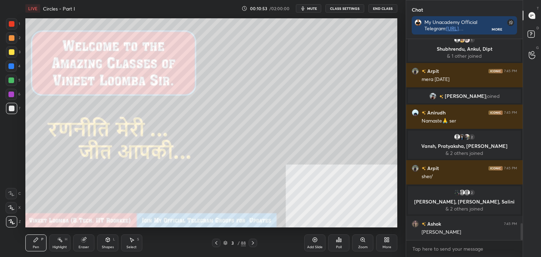
click at [252, 243] on icon at bounding box center [253, 243] width 6 height 6
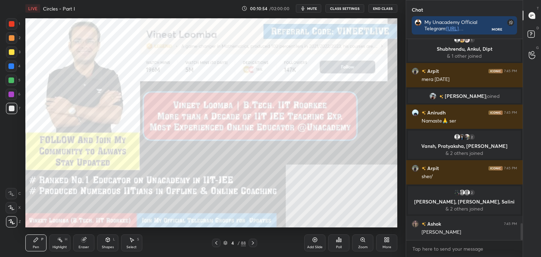
click at [252, 241] on icon at bounding box center [253, 243] width 2 height 4
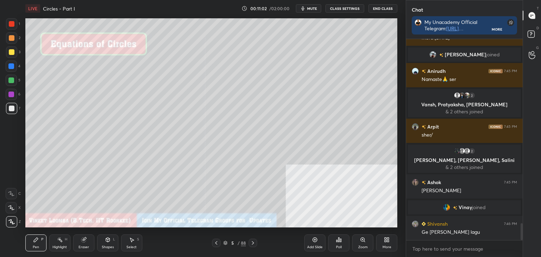
click at [104, 247] on div "Shapes" at bounding box center [108, 247] width 12 height 4
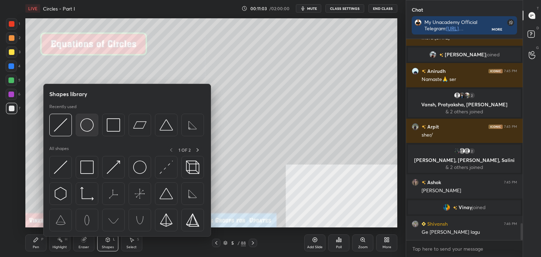
click at [87, 124] on img at bounding box center [86, 124] width 13 height 13
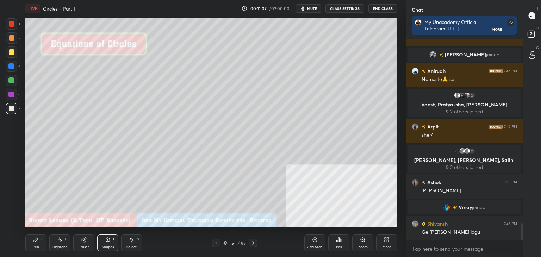
click at [35, 247] on div "Pen" at bounding box center [36, 247] width 6 height 4
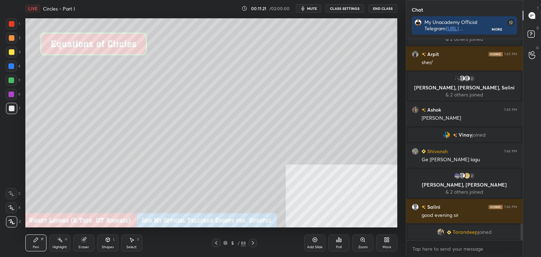
scroll to position [2274, 0]
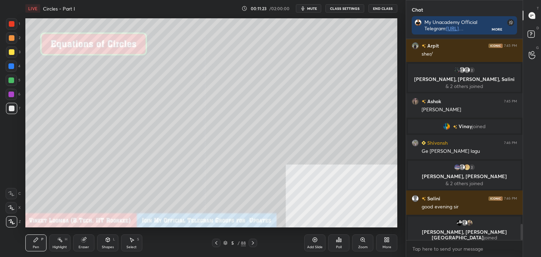
click at [11, 53] on div at bounding box center [12, 52] width 6 height 6
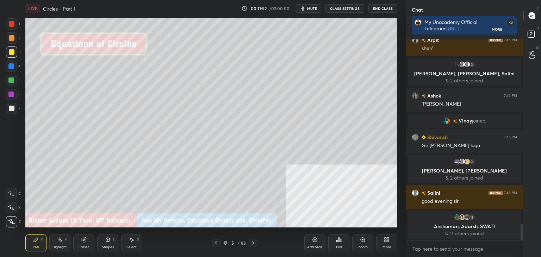
click at [110, 245] on div "Shapes" at bounding box center [108, 247] width 12 height 4
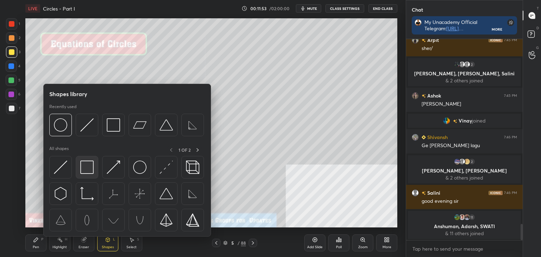
click at [89, 163] on img at bounding box center [86, 167] width 13 height 13
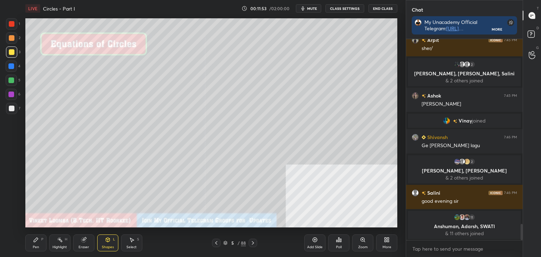
click at [10, 106] on div at bounding box center [12, 109] width 6 height 6
click at [37, 248] on div "Pen" at bounding box center [36, 247] width 6 height 4
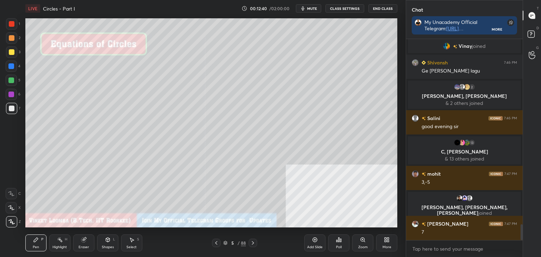
scroll to position [2326, 0]
click at [135, 245] on div "Select" at bounding box center [131, 247] width 10 height 4
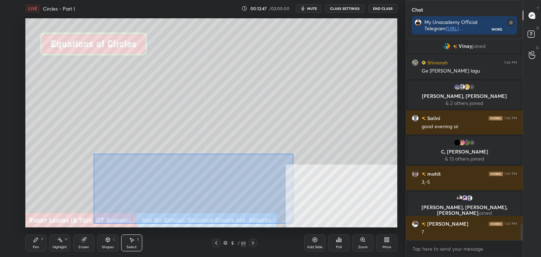
drag, startPoint x: 93, startPoint y: 154, endPoint x: 263, endPoint y: 213, distance: 180.0
click at [289, 222] on div "0 ° Undo Copy Duplicate Duplicate to new slide Delete" at bounding box center [211, 122] width 372 height 209
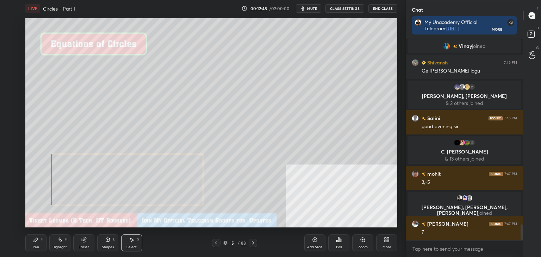
drag, startPoint x: 219, startPoint y: 205, endPoint x: 162, endPoint y: 205, distance: 57.4
click at [162, 205] on div "0 ° Undo Copy Duplicate Duplicate to new slide Delete" at bounding box center [211, 122] width 372 height 209
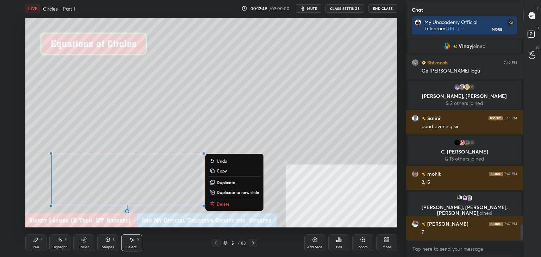
click at [306, 199] on div "0 ° Undo Copy Duplicate Duplicate to new slide Delete" at bounding box center [211, 122] width 372 height 209
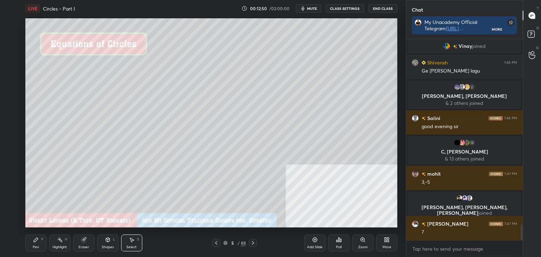
click at [32, 252] on div "Pen P Highlight H Eraser Shapes L Select S 5 / 88 Add Slide Poll Zoom More" at bounding box center [211, 243] width 372 height 28
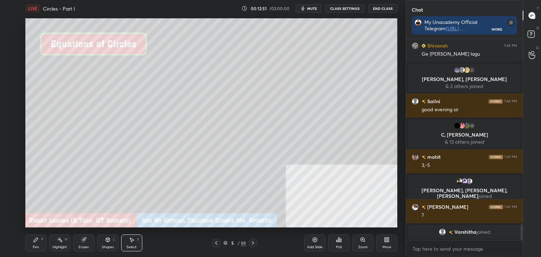
click at [39, 245] on div "Pen P" at bounding box center [35, 242] width 21 height 17
drag, startPoint x: 58, startPoint y: 244, endPoint x: 58, endPoint y: 236, distance: 7.4
click at [58, 243] on div "Highlight H" at bounding box center [59, 242] width 21 height 17
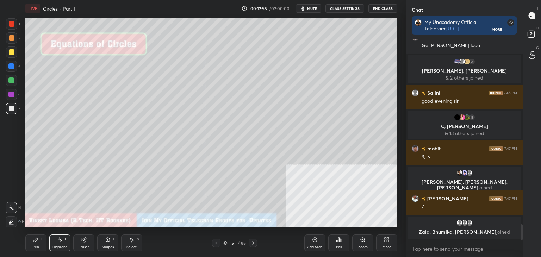
scroll to position [2357, 0]
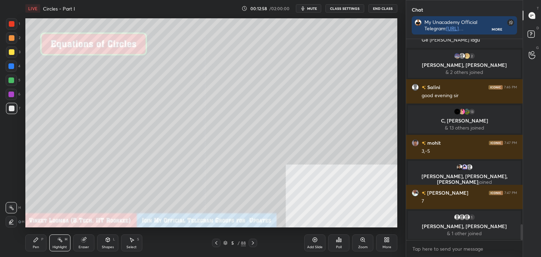
drag, startPoint x: 31, startPoint y: 246, endPoint x: 23, endPoint y: 219, distance: 28.7
click at [31, 247] on div "Pen P" at bounding box center [35, 242] width 21 height 17
click at [10, 38] on div at bounding box center [12, 38] width 6 height 6
click at [37, 241] on icon at bounding box center [36, 240] width 6 height 6
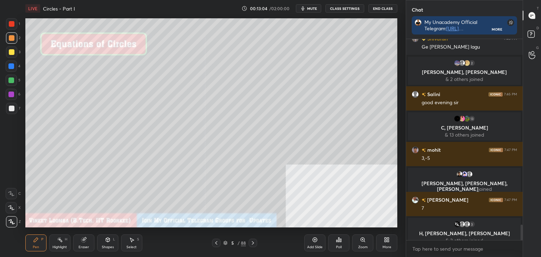
scroll to position [2395, 0]
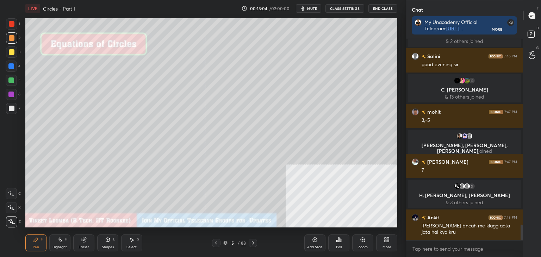
click at [10, 109] on div at bounding box center [12, 109] width 6 height 6
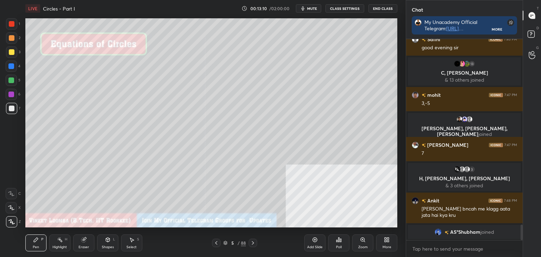
click at [33, 244] on div "Pen P" at bounding box center [35, 242] width 21 height 17
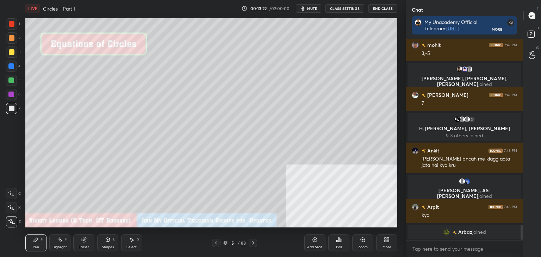
scroll to position [2449, 0]
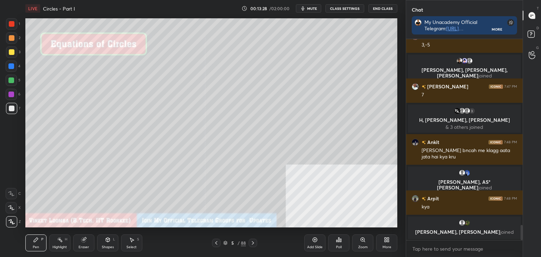
click at [129, 246] on div "Select" at bounding box center [131, 247] width 10 height 4
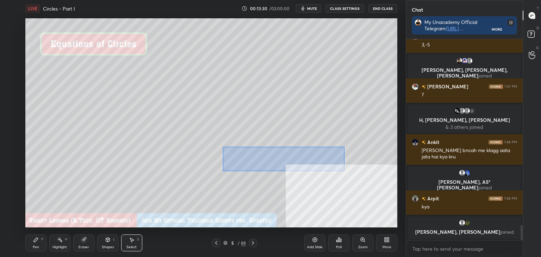
drag, startPoint x: 230, startPoint y: 148, endPoint x: 343, endPoint y: 169, distance: 115.2
click at [343, 169] on div "0 ° Undo Copy Duplicate Duplicate to new slide Delete" at bounding box center [211, 122] width 372 height 209
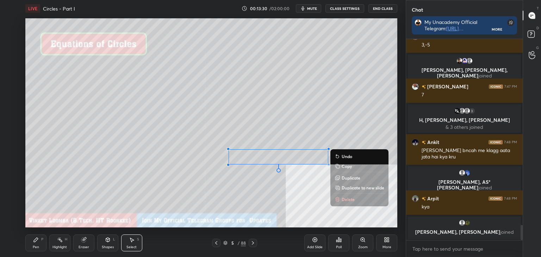
scroll to position [2453, 0]
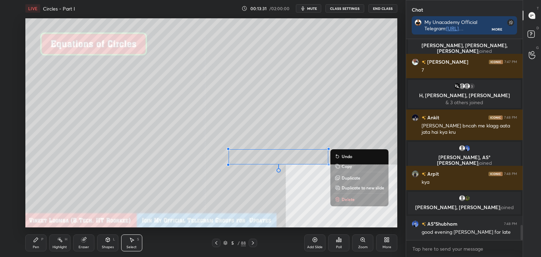
drag, startPoint x: 347, startPoint y: 165, endPoint x: 341, endPoint y: 165, distance: 6.3
click at [347, 165] on p "Copy" at bounding box center [346, 166] width 10 height 6
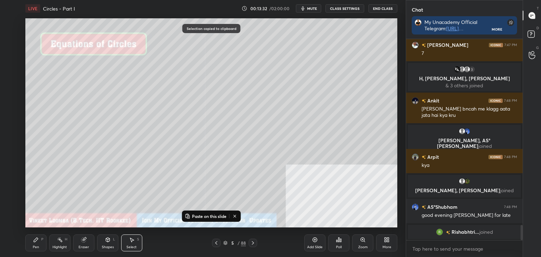
click at [252, 242] on icon at bounding box center [253, 243] width 6 height 6
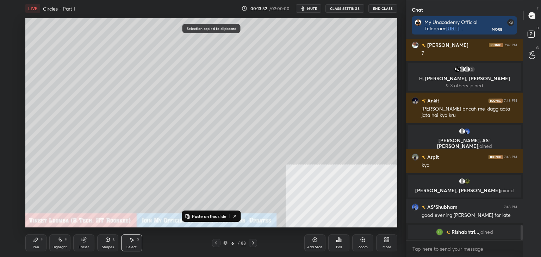
click at [205, 216] on p "Paste on this slide" at bounding box center [209, 216] width 34 height 6
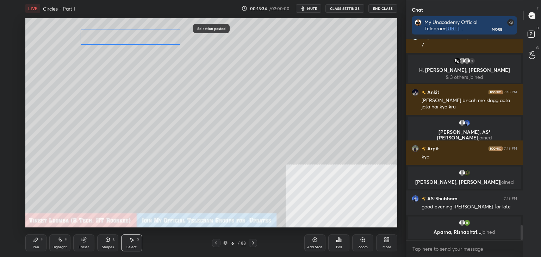
drag, startPoint x: 232, startPoint y: 145, endPoint x: 118, endPoint y: 40, distance: 155.0
click at [118, 40] on div "0 ° Undo Copy Paste here Duplicate Duplicate to new slide Delete" at bounding box center [211, 122] width 372 height 209
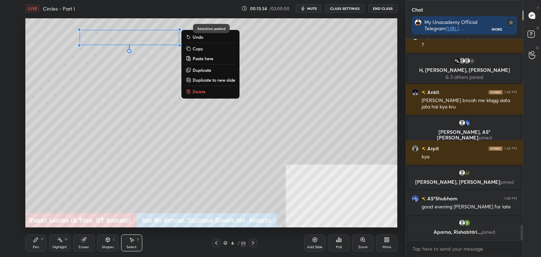
click at [35, 246] on div "Pen" at bounding box center [36, 247] width 6 height 4
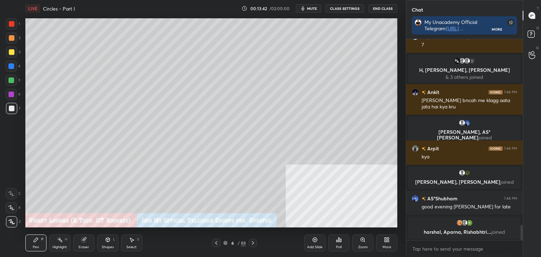
scroll to position [2484, 0]
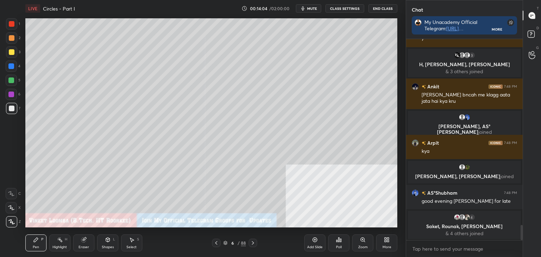
drag, startPoint x: 90, startPoint y: 244, endPoint x: 89, endPoint y: 237, distance: 7.5
click at [91, 242] on div "Eraser" at bounding box center [83, 242] width 21 height 17
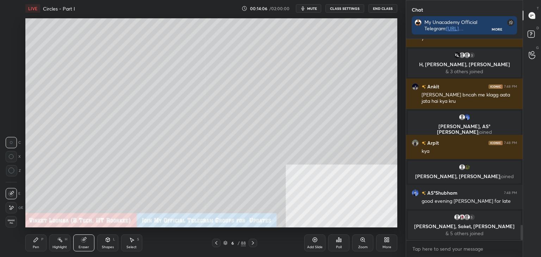
click at [42, 244] on div "Pen P" at bounding box center [35, 242] width 21 height 17
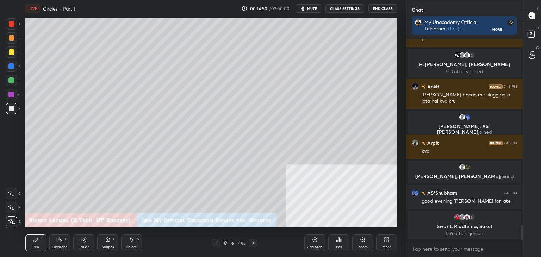
click at [13, 52] on div at bounding box center [12, 52] width 6 height 6
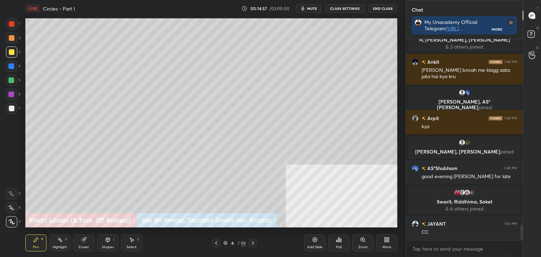
scroll to position [2526, 0]
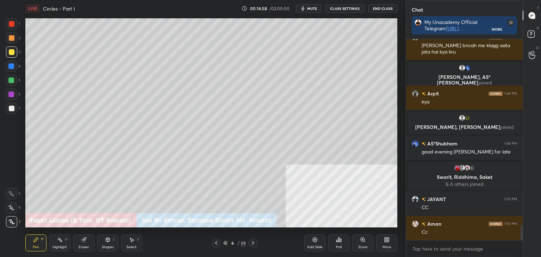
click at [218, 244] on icon at bounding box center [216, 243] width 6 height 6
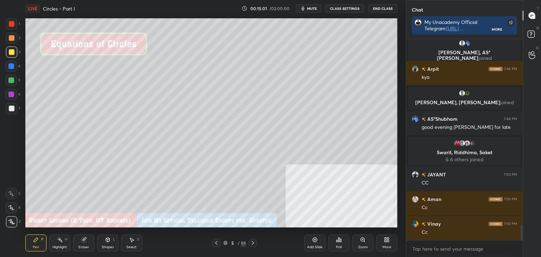
click at [91, 242] on div "Eraser" at bounding box center [83, 242] width 21 height 17
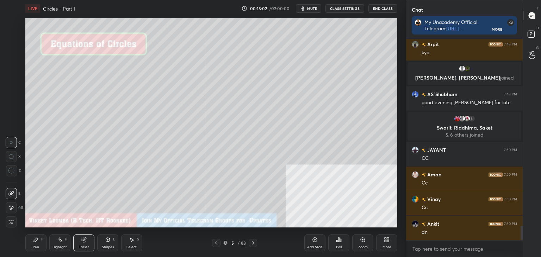
click at [10, 208] on icon at bounding box center [12, 208] width 4 height 4
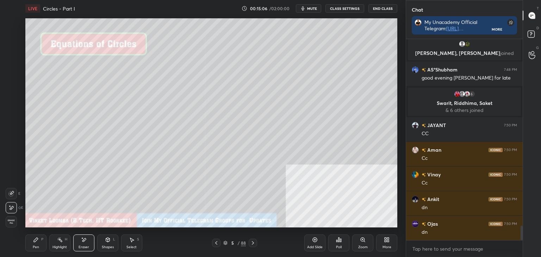
scroll to position [2625, 0]
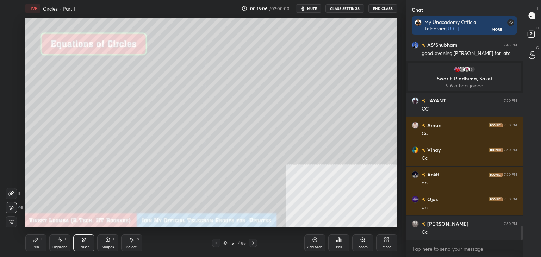
click at [38, 244] on div "Pen P" at bounding box center [35, 242] width 21 height 17
click at [252, 241] on icon at bounding box center [253, 243] width 6 height 6
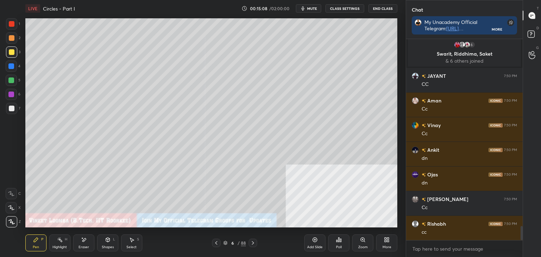
click at [252, 243] on icon at bounding box center [253, 243] width 6 height 6
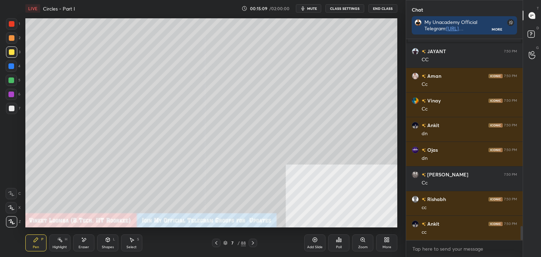
drag, startPoint x: 39, startPoint y: 244, endPoint x: 39, endPoint y: 237, distance: 6.7
click at [38, 243] on div "Pen P" at bounding box center [35, 242] width 21 height 17
click at [11, 107] on div at bounding box center [12, 109] width 6 height 6
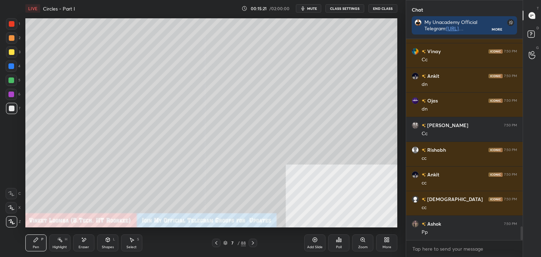
scroll to position [2730, 0]
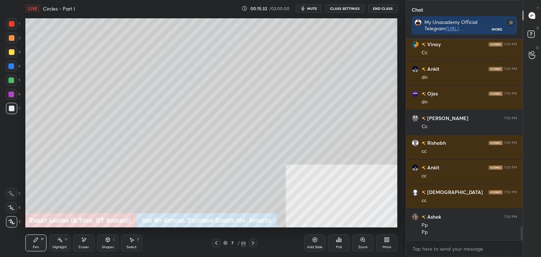
click at [11, 57] on div at bounding box center [11, 51] width 11 height 11
click at [110, 245] on div "Shapes" at bounding box center [108, 247] width 12 height 4
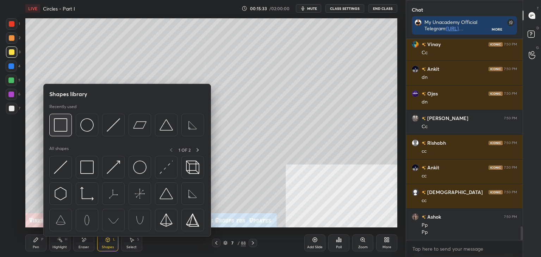
click at [67, 126] on img at bounding box center [60, 124] width 13 height 13
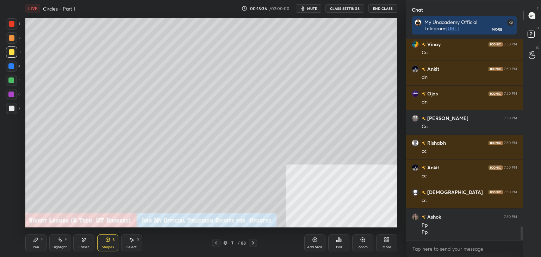
click at [36, 247] on div "Pen" at bounding box center [36, 247] width 6 height 4
click at [217, 243] on icon at bounding box center [216, 243] width 6 height 6
click at [217, 244] on icon at bounding box center [216, 243] width 6 height 6
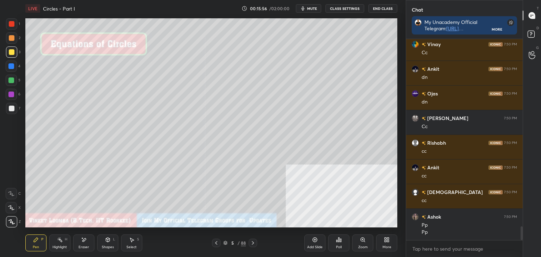
click at [252, 243] on icon at bounding box center [253, 243] width 6 height 6
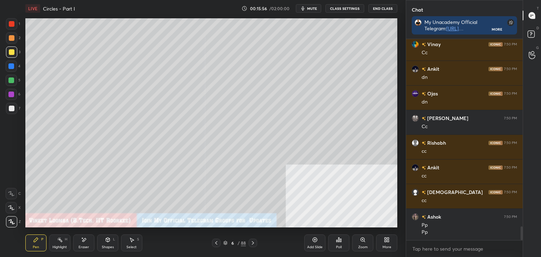
click at [251, 245] on icon at bounding box center [253, 243] width 6 height 6
drag, startPoint x: 105, startPoint y: 245, endPoint x: 106, endPoint y: 240, distance: 5.2
click at [105, 247] on div "Shapes" at bounding box center [108, 247] width 12 height 4
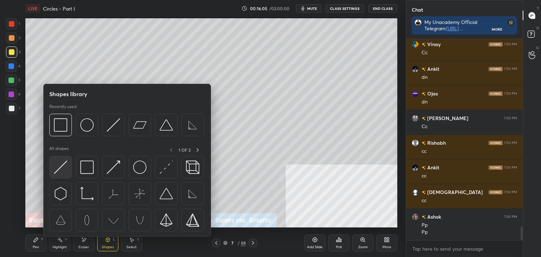
click at [65, 172] on img at bounding box center [60, 167] width 13 height 13
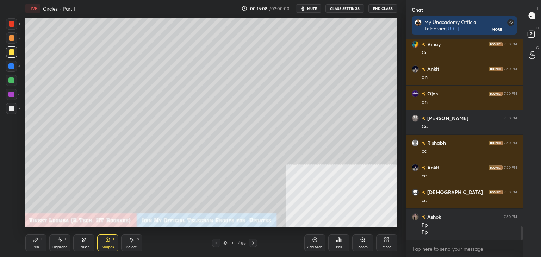
drag, startPoint x: 106, startPoint y: 248, endPoint x: 101, endPoint y: 245, distance: 5.4
click at [106, 247] on div "Shapes" at bounding box center [108, 247] width 12 height 4
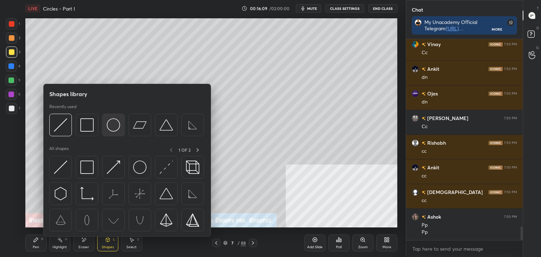
click at [111, 131] on div at bounding box center [113, 125] width 23 height 23
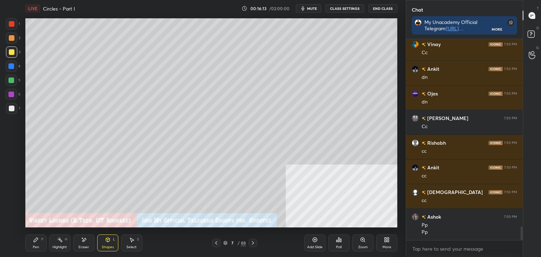
scroll to position [2761, 0]
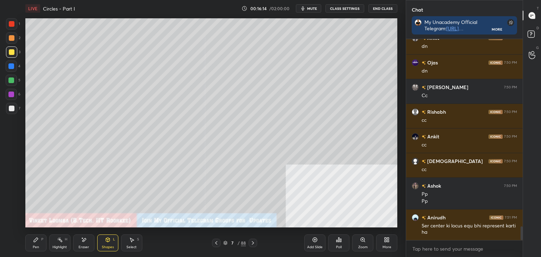
click at [37, 243] on icon at bounding box center [36, 240] width 6 height 6
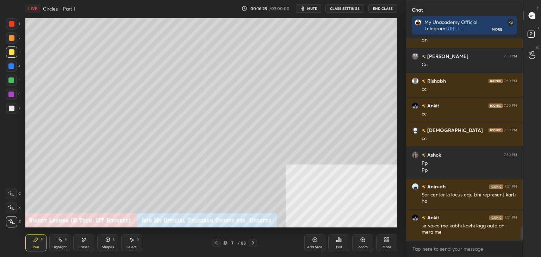
click at [21, 249] on div "1 2 3 4 5 6 7 C X Z E E Erase all H H LIVE Circles - Part I 00:16:28 / 02:00:00…" at bounding box center [200, 128] width 400 height 257
click at [11, 110] on div at bounding box center [12, 109] width 6 height 6
click at [253, 244] on icon at bounding box center [253, 243] width 2 height 4
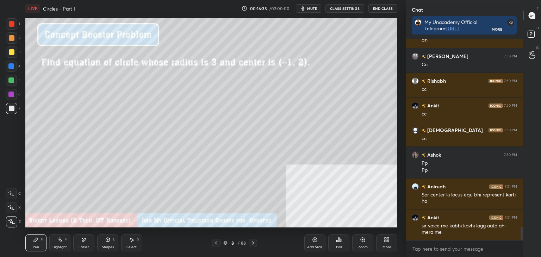
click at [218, 245] on icon at bounding box center [216, 243] width 6 height 6
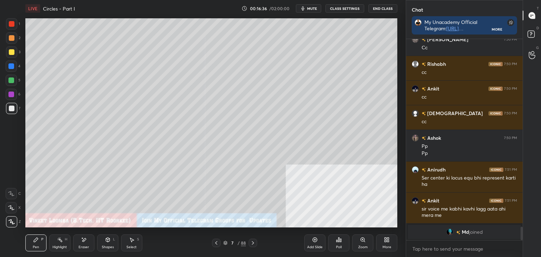
click at [315, 238] on icon at bounding box center [315, 240] width 6 height 6
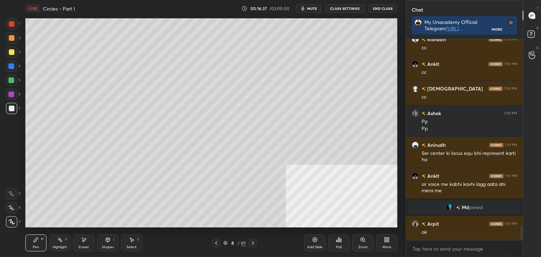
click at [13, 51] on div at bounding box center [12, 52] width 6 height 6
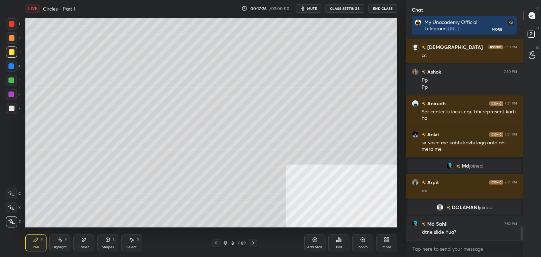
scroll to position [2770, 0]
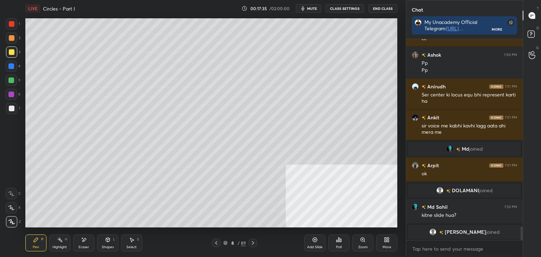
drag, startPoint x: 13, startPoint y: 108, endPoint x: 24, endPoint y: 109, distance: 11.3
click at [13, 109] on div at bounding box center [12, 109] width 6 height 6
click at [109, 244] on div "Shapes L" at bounding box center [107, 242] width 21 height 17
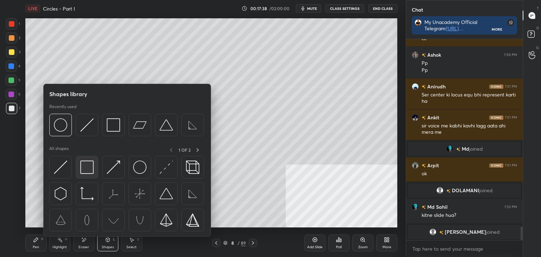
click at [95, 167] on div at bounding box center [87, 167] width 23 height 23
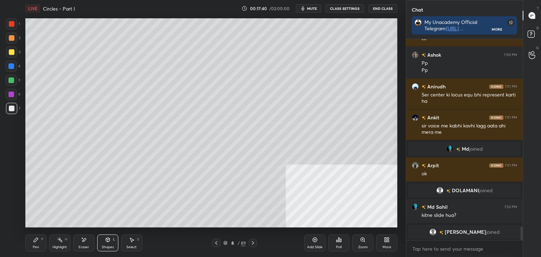
drag, startPoint x: 39, startPoint y: 244, endPoint x: 88, endPoint y: 240, distance: 48.7
click at [41, 243] on div "Pen P" at bounding box center [35, 242] width 21 height 17
click at [215, 242] on icon at bounding box center [216, 243] width 6 height 6
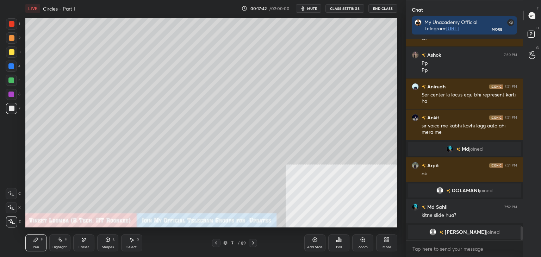
click at [215, 243] on icon at bounding box center [216, 243] width 6 height 6
drag, startPoint x: 129, startPoint y: 243, endPoint x: 121, endPoint y: 228, distance: 17.2
click at [127, 240] on div "Select S" at bounding box center [131, 242] width 21 height 17
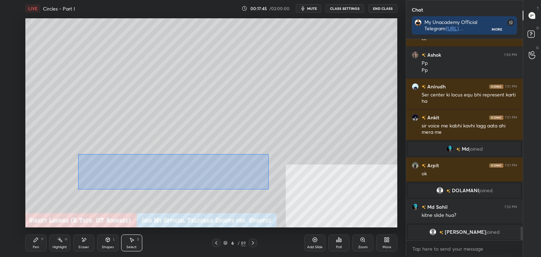
drag, startPoint x: 80, startPoint y: 156, endPoint x: 263, endPoint y: 175, distance: 184.5
click at [267, 188] on div "0 ° Undo Copy Paste here Duplicate Duplicate to new slide Delete" at bounding box center [211, 122] width 372 height 209
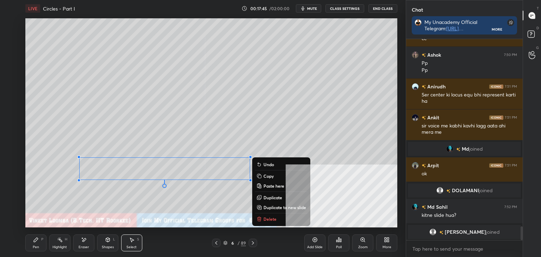
drag, startPoint x: 269, startPoint y: 175, endPoint x: 260, endPoint y: 196, distance: 22.7
click at [269, 175] on p "Copy" at bounding box center [268, 176] width 10 height 6
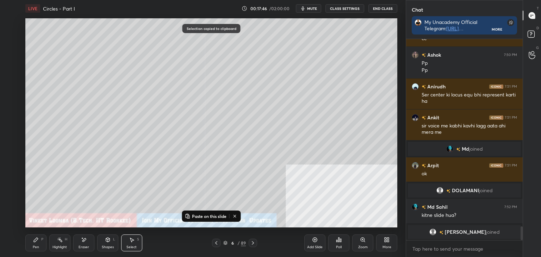
click at [253, 243] on icon at bounding box center [253, 243] width 6 height 6
click at [252, 241] on icon at bounding box center [253, 243] width 6 height 6
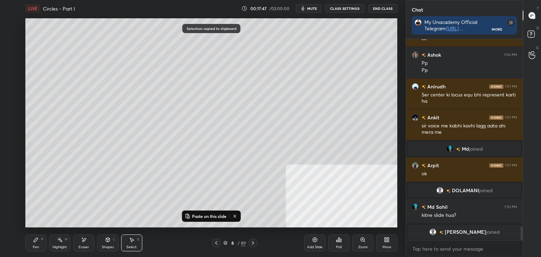
click at [202, 217] on p "Paste on this slide" at bounding box center [209, 216] width 34 height 6
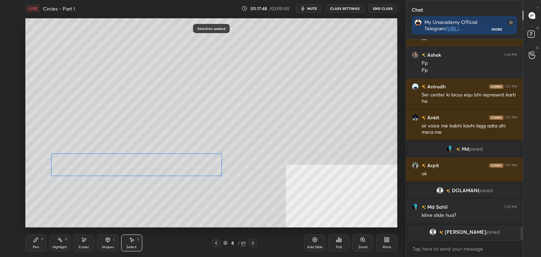
drag, startPoint x: 135, startPoint y: 168, endPoint x: 110, endPoint y: 168, distance: 25.0
click at [111, 164] on div "0 ° Undo Copy Paste here Duplicate Duplicate to new slide Delete" at bounding box center [211, 122] width 372 height 209
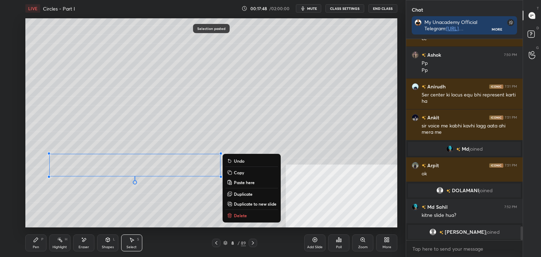
click at [99, 196] on div "0 ° Undo Copy Paste here Duplicate Duplicate to new slide Delete" at bounding box center [211, 122] width 372 height 209
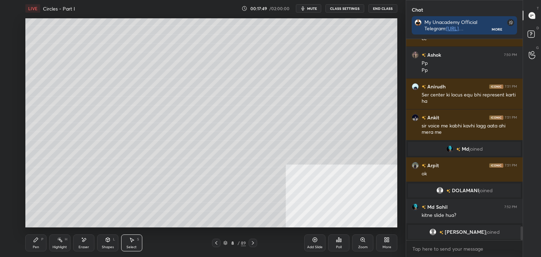
click at [61, 245] on div "Highlight" at bounding box center [59, 247] width 14 height 4
click at [37, 239] on icon at bounding box center [36, 240] width 4 height 4
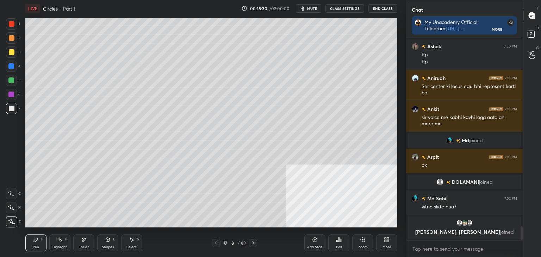
click at [215, 244] on icon at bounding box center [216, 243] width 6 height 6
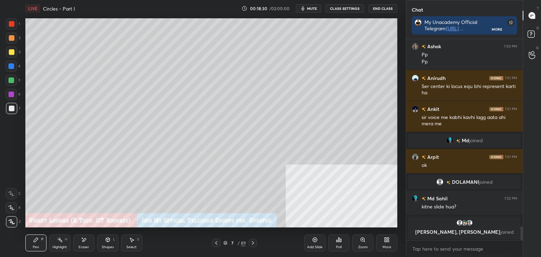
click at [216, 244] on icon at bounding box center [216, 243] width 6 height 6
click at [254, 245] on icon at bounding box center [253, 243] width 6 height 6
click at [253, 245] on icon at bounding box center [253, 243] width 6 height 6
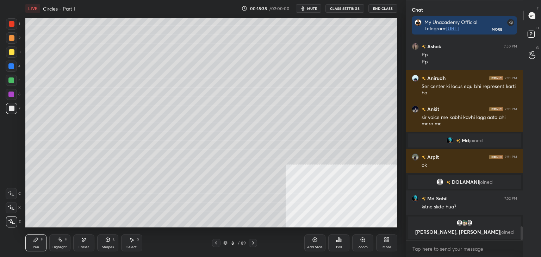
scroll to position [2784, 0]
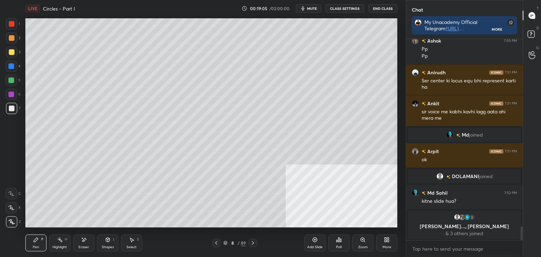
click at [217, 243] on icon at bounding box center [216, 243] width 6 height 6
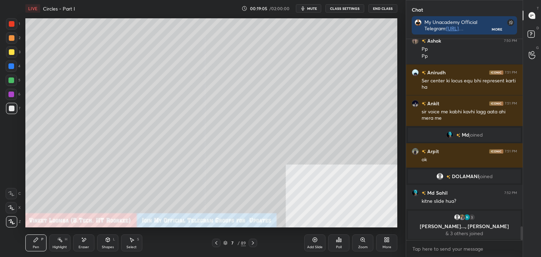
click at [217, 244] on icon at bounding box center [216, 243] width 6 height 6
click at [252, 245] on icon at bounding box center [253, 243] width 6 height 6
click at [255, 243] on icon at bounding box center [253, 243] width 6 height 6
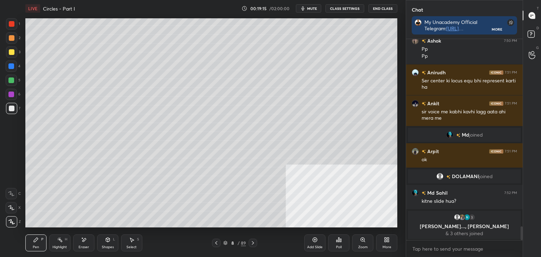
click at [63, 248] on div "Highlight" at bounding box center [59, 247] width 14 height 4
click at [33, 250] on div "Pen P" at bounding box center [35, 242] width 21 height 17
click at [218, 242] on icon at bounding box center [216, 243] width 6 height 6
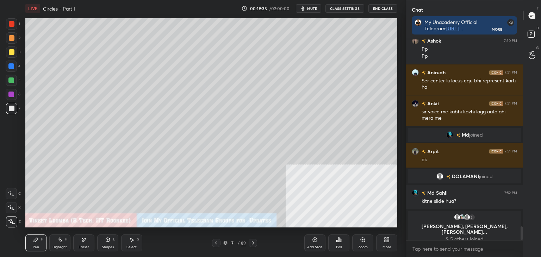
drag, startPoint x: 250, startPoint y: 242, endPoint x: 245, endPoint y: 233, distance: 10.9
click at [250, 241] on icon at bounding box center [253, 243] width 6 height 6
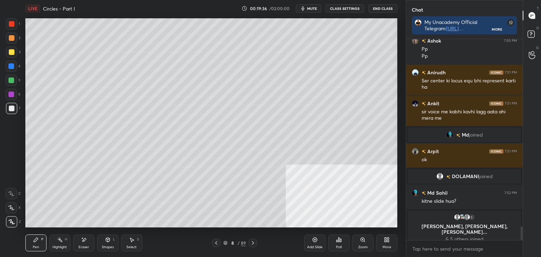
click at [215, 245] on icon at bounding box center [216, 243] width 6 height 6
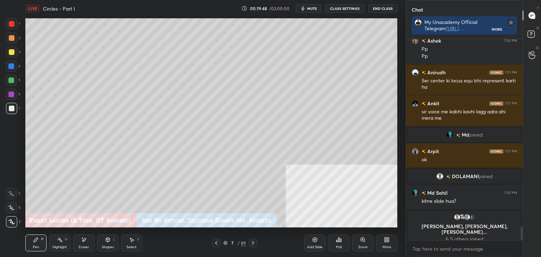
click at [253, 243] on icon at bounding box center [253, 243] width 6 height 6
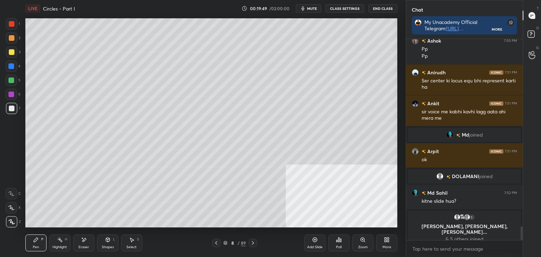
scroll to position [2787, 0]
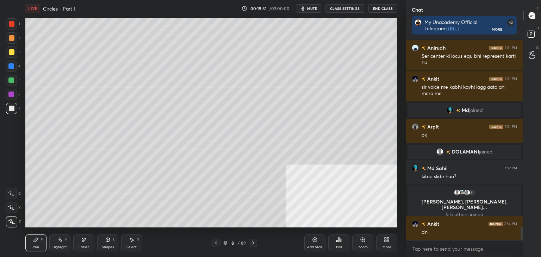
click at [37, 248] on div "Pen" at bounding box center [36, 247] width 6 height 4
drag, startPoint x: 13, startPoint y: 51, endPoint x: 6, endPoint y: 55, distance: 7.6
click at [13, 51] on div at bounding box center [12, 52] width 6 height 6
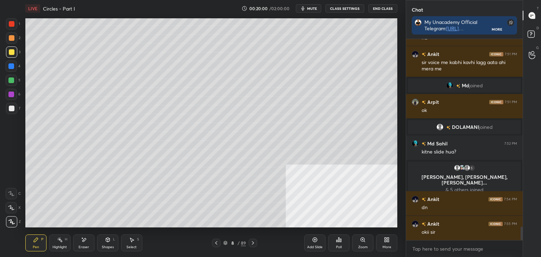
click at [313, 243] on div "Add Slide" at bounding box center [314, 242] width 21 height 17
click at [212, 244] on div at bounding box center [216, 243] width 8 height 8
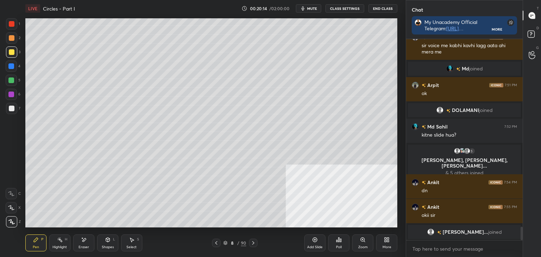
scroll to position [2837, 0]
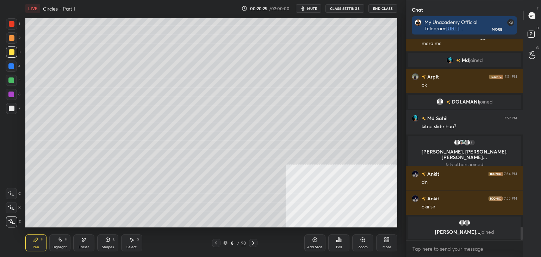
drag, startPoint x: 253, startPoint y: 243, endPoint x: 243, endPoint y: 231, distance: 15.5
click at [251, 243] on icon at bounding box center [253, 243] width 6 height 6
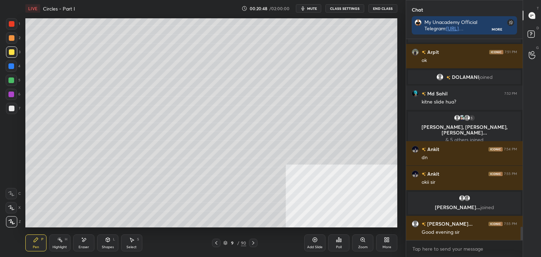
click at [215, 241] on icon at bounding box center [216, 243] width 6 height 6
click at [252, 244] on icon at bounding box center [253, 243] width 6 height 6
click at [80, 243] on div "Eraser" at bounding box center [83, 242] width 21 height 17
click at [39, 242] on div "Pen P" at bounding box center [35, 242] width 21 height 17
drag, startPoint x: 11, startPoint y: 108, endPoint x: 24, endPoint y: 102, distance: 13.9
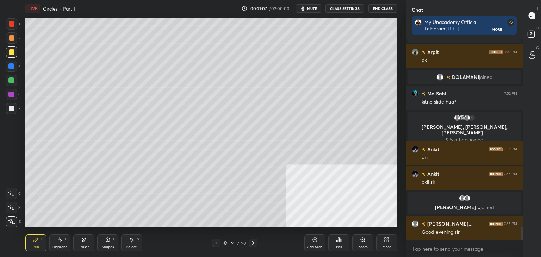
click at [11, 108] on div at bounding box center [12, 109] width 6 height 6
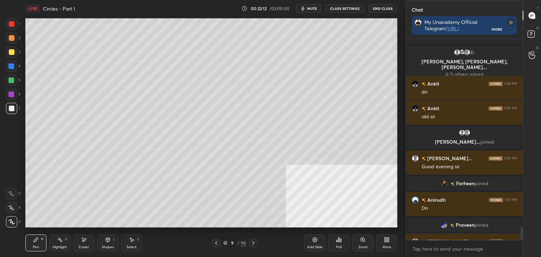
scroll to position [2896, 0]
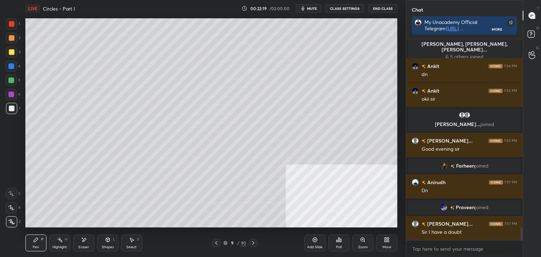
drag, startPoint x: 36, startPoint y: 246, endPoint x: 20, endPoint y: 223, distance: 27.8
click at [35, 246] on div "Pen" at bounding box center [36, 247] width 6 height 4
click at [12, 38] on div at bounding box center [12, 38] width 6 height 6
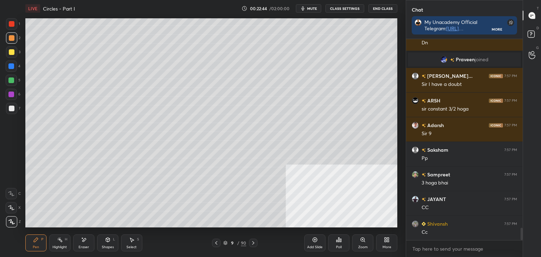
scroll to position [3068, 0]
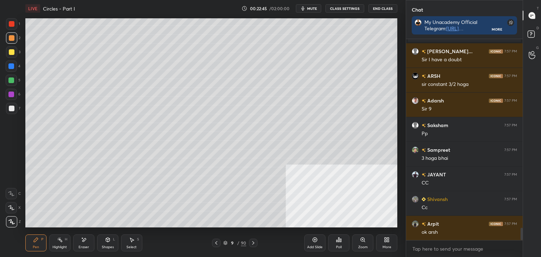
click at [217, 241] on icon at bounding box center [216, 243] width 6 height 6
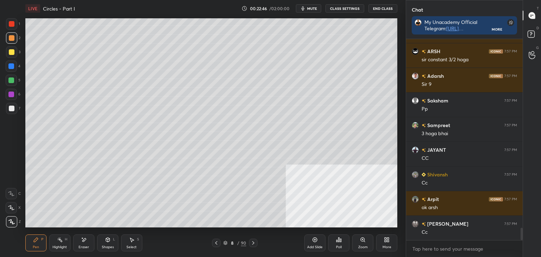
click at [254, 243] on icon at bounding box center [253, 243] width 6 height 6
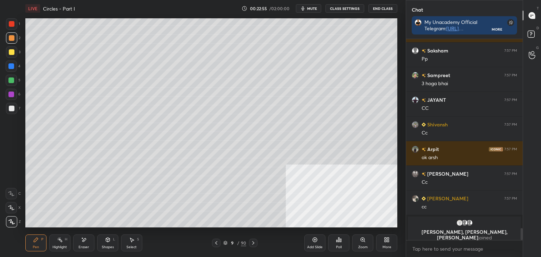
scroll to position [3072, 0]
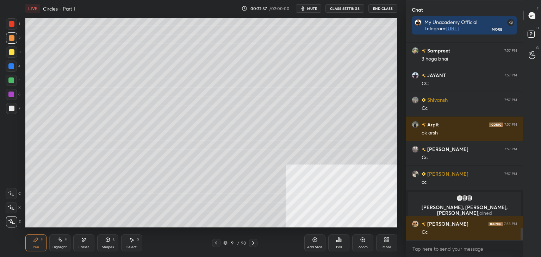
click at [252, 243] on icon at bounding box center [253, 243] width 6 height 6
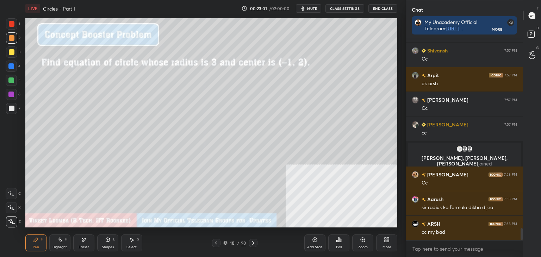
scroll to position [3146, 0]
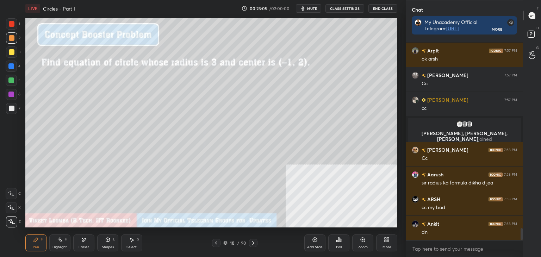
click at [13, 111] on div at bounding box center [12, 109] width 6 height 6
click at [14, 52] on div at bounding box center [12, 52] width 6 height 6
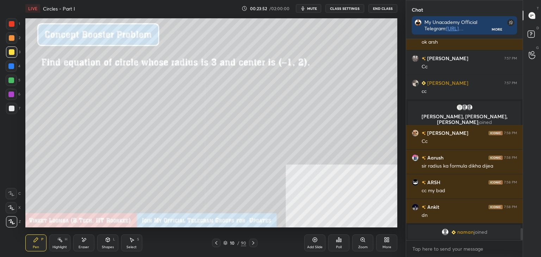
drag, startPoint x: 252, startPoint y: 242, endPoint x: 245, endPoint y: 247, distance: 8.6
click at [252, 242] on icon at bounding box center [253, 243] width 6 height 6
drag, startPoint x: 11, startPoint y: 41, endPoint x: 23, endPoint y: 40, distance: 12.1
click at [11, 41] on div at bounding box center [11, 37] width 11 height 11
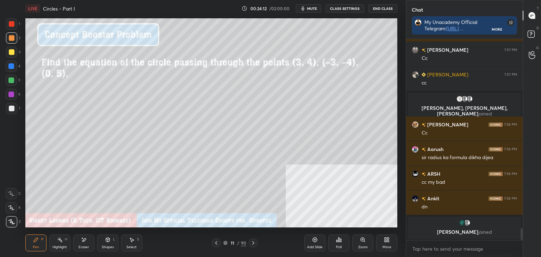
click at [10, 109] on div at bounding box center [12, 109] width 6 height 6
click at [14, 37] on div at bounding box center [11, 37] width 11 height 11
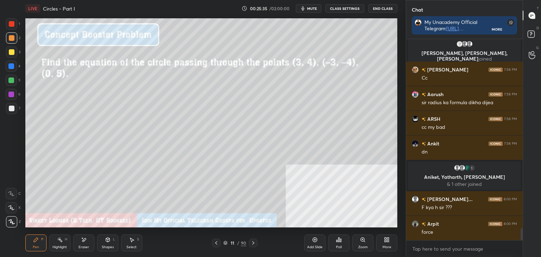
scroll to position [3201, 0]
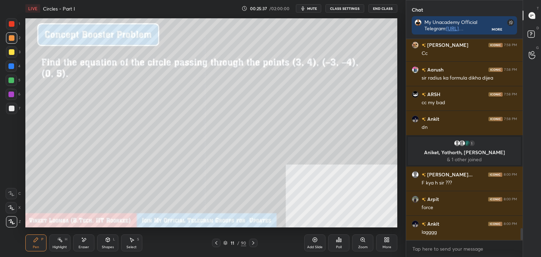
click at [35, 242] on div "Pen P" at bounding box center [35, 242] width 21 height 17
click at [14, 108] on div at bounding box center [11, 108] width 11 height 11
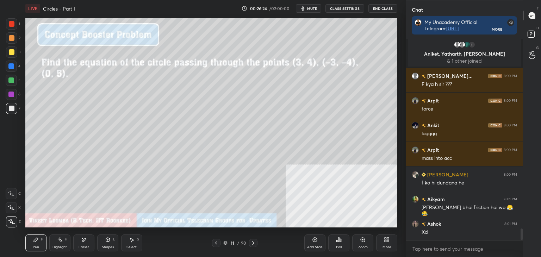
scroll to position [3317, 0]
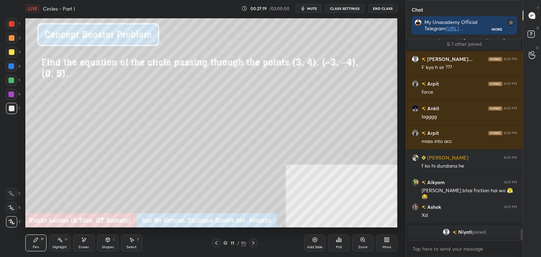
click at [61, 244] on div "Highlight H" at bounding box center [59, 242] width 21 height 17
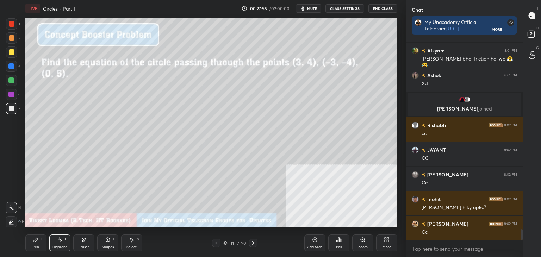
scroll to position [3446, 0]
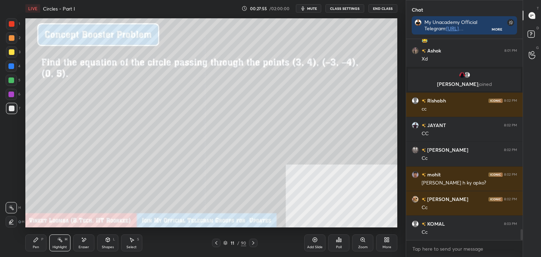
click at [253, 239] on div "Pen P Highlight H Eraser Shapes L Select S 11 / 90 Add Slide Poll Zoom More" at bounding box center [211, 243] width 372 height 28
click at [253, 242] on icon at bounding box center [253, 243] width 6 height 6
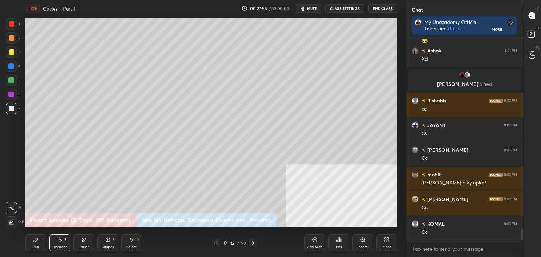
click at [252, 244] on icon at bounding box center [253, 243] width 6 height 6
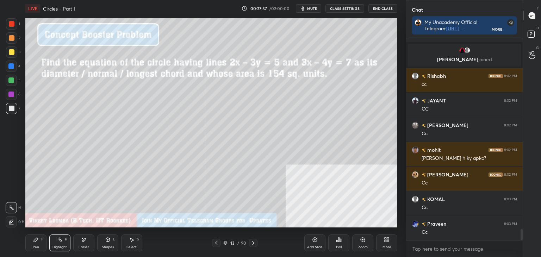
scroll to position [3496, 0]
click at [32, 245] on div "Pen P" at bounding box center [35, 242] width 21 height 17
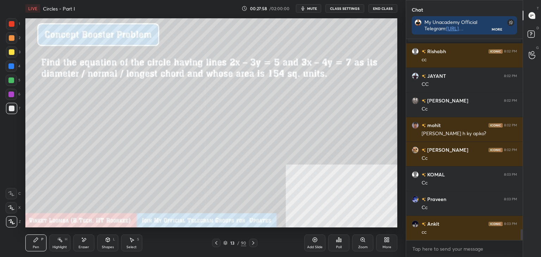
scroll to position [3520, 0]
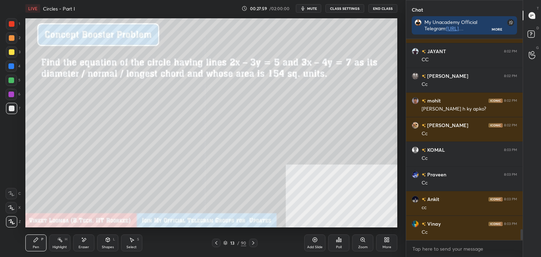
click at [15, 40] on div at bounding box center [11, 37] width 11 height 11
click at [13, 54] on div at bounding box center [12, 52] width 6 height 6
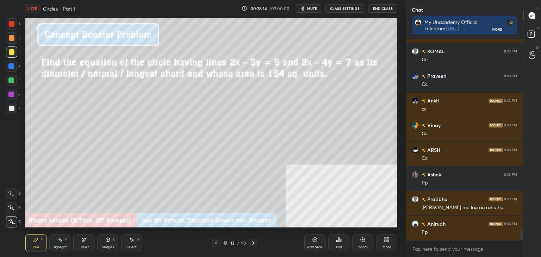
scroll to position [3644, 0]
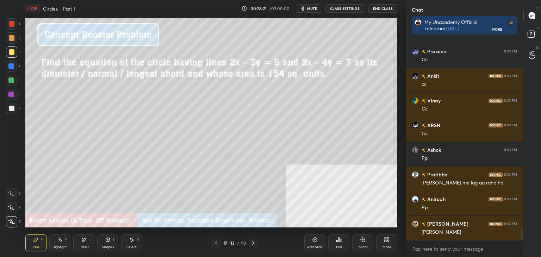
drag, startPoint x: 36, startPoint y: 246, endPoint x: 35, endPoint y: 242, distance: 3.9
click at [36, 244] on div "Pen P" at bounding box center [35, 242] width 21 height 17
click at [13, 108] on div at bounding box center [12, 109] width 6 height 6
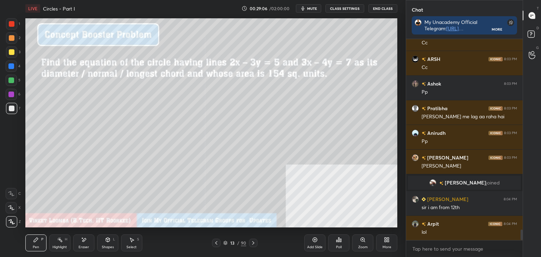
scroll to position [3622, 0]
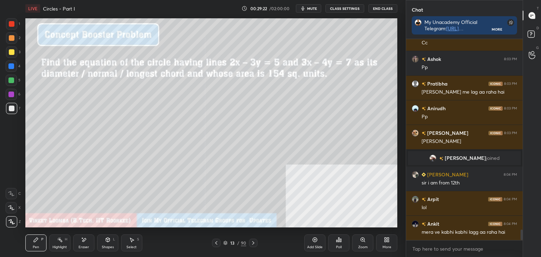
click at [104, 240] on div "Shapes L" at bounding box center [107, 242] width 21 height 17
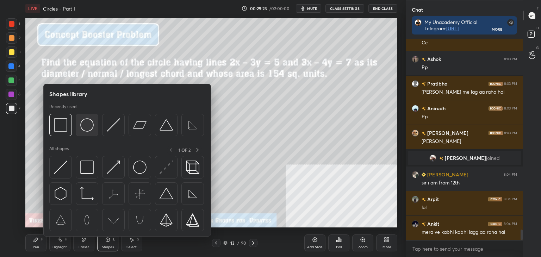
click at [87, 128] on img at bounding box center [86, 124] width 13 height 13
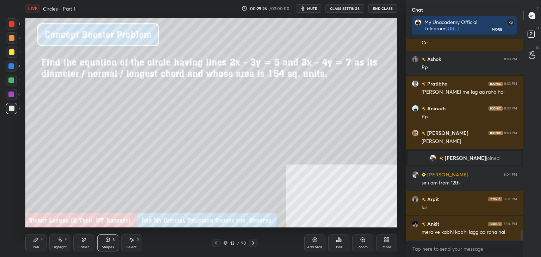
click at [95, 243] on div "Pen P Highlight H Eraser Shapes L Select S" at bounding box center [94, 242] width 139 height 17
click at [116, 242] on div "Shapes L" at bounding box center [107, 242] width 21 height 17
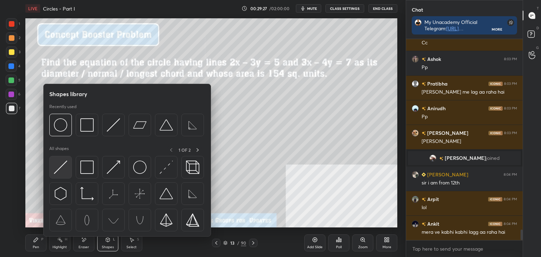
click at [64, 168] on img at bounding box center [60, 167] width 13 height 13
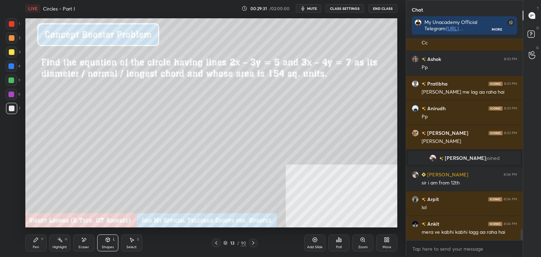
drag, startPoint x: 37, startPoint y: 238, endPoint x: 40, endPoint y: 231, distance: 7.7
click at [37, 238] on icon at bounding box center [36, 240] width 4 height 4
drag, startPoint x: 88, startPoint y: 244, endPoint x: 85, endPoint y: 237, distance: 7.6
click at [88, 244] on div "Eraser" at bounding box center [83, 242] width 21 height 17
click at [103, 244] on div "Shapes L" at bounding box center [107, 242] width 21 height 17
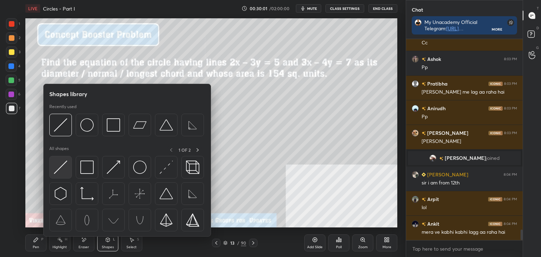
click at [66, 165] on img at bounding box center [60, 167] width 13 height 13
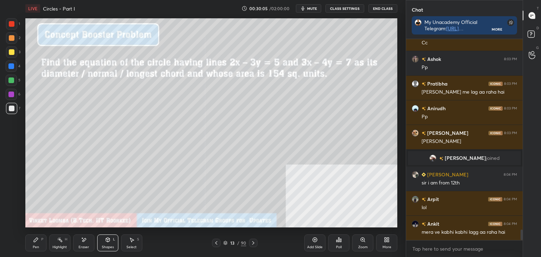
drag, startPoint x: 31, startPoint y: 248, endPoint x: 44, endPoint y: 229, distance: 23.0
click at [32, 246] on div "Pen P" at bounding box center [35, 242] width 21 height 17
click at [14, 40] on div at bounding box center [11, 37] width 11 height 11
drag, startPoint x: 80, startPoint y: 248, endPoint x: 88, endPoint y: 227, distance: 22.0
click at [82, 246] on div "Eraser" at bounding box center [84, 247] width 11 height 4
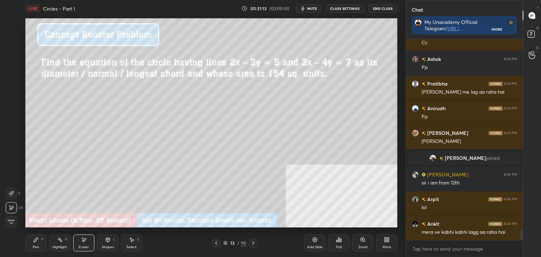
drag, startPoint x: 35, startPoint y: 248, endPoint x: 115, endPoint y: 239, distance: 80.4
click at [39, 247] on div "Pen" at bounding box center [36, 247] width 6 height 4
drag, startPoint x: 314, startPoint y: 241, endPoint x: 312, endPoint y: 228, distance: 13.6
click at [314, 241] on icon at bounding box center [315, 240] width 6 height 6
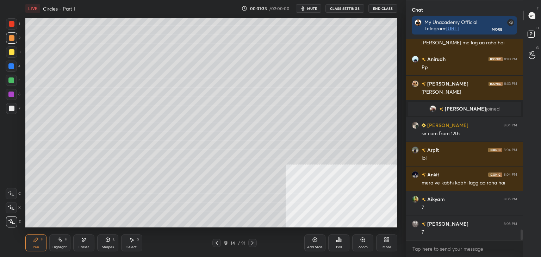
scroll to position [3696, 0]
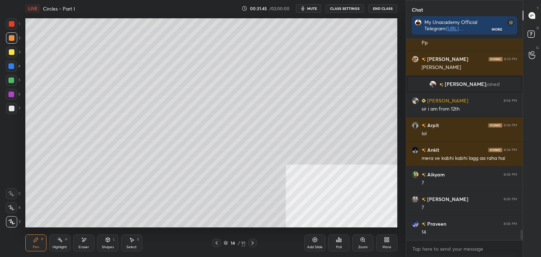
click at [217, 243] on icon at bounding box center [217, 243] width 6 height 6
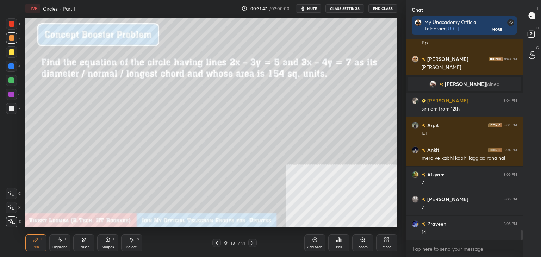
drag, startPoint x: 248, startPoint y: 240, endPoint x: 244, endPoint y: 234, distance: 7.1
click at [248, 240] on div "13 / 91" at bounding box center [234, 243] width 44 height 8
click at [251, 240] on icon at bounding box center [253, 243] width 6 height 6
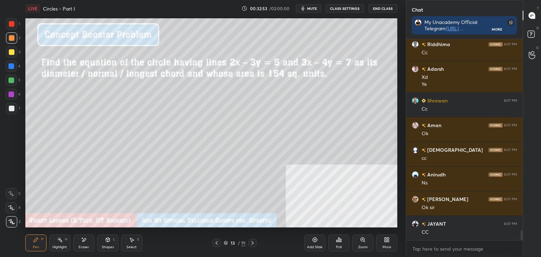
scroll to position [4079, 0]
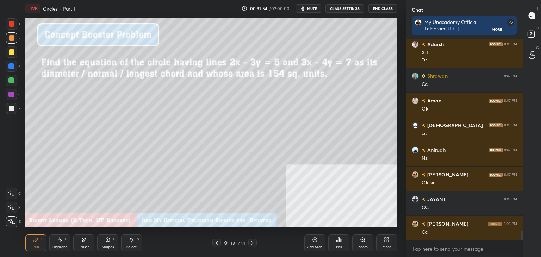
click at [255, 244] on icon at bounding box center [253, 243] width 6 height 6
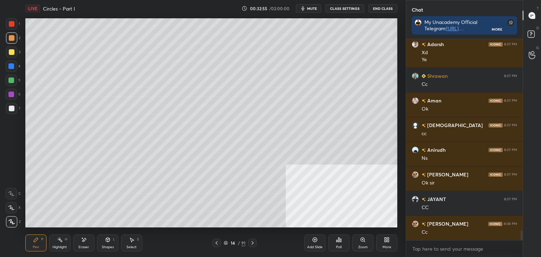
click at [253, 242] on icon at bounding box center [253, 243] width 6 height 6
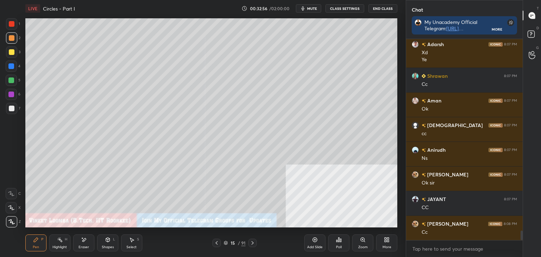
click at [252, 242] on icon at bounding box center [253, 243] width 6 height 6
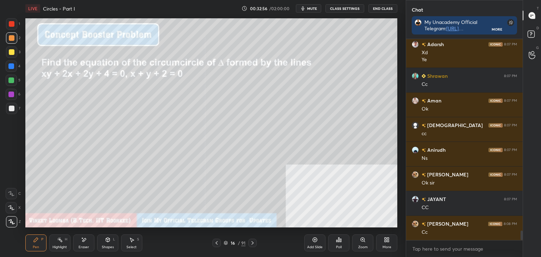
scroll to position [4104, 0]
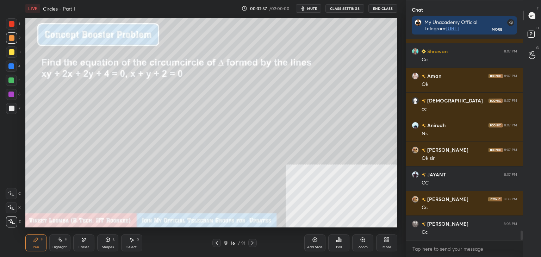
drag, startPoint x: 38, startPoint y: 245, endPoint x: 29, endPoint y: 232, distance: 16.2
click at [37, 244] on div "Pen P" at bounding box center [35, 242] width 21 height 17
click at [10, 110] on div at bounding box center [12, 109] width 6 height 6
click at [61, 250] on div "Highlight H" at bounding box center [59, 242] width 21 height 17
click at [36, 241] on div "Pen P" at bounding box center [35, 242] width 21 height 17
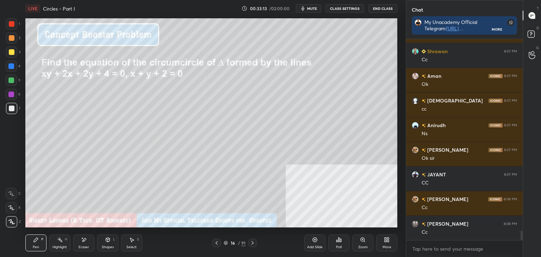
scroll to position [4129, 0]
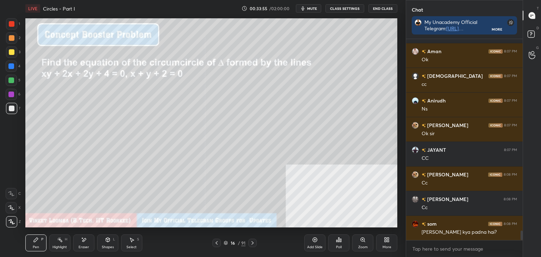
drag, startPoint x: 108, startPoint y: 245, endPoint x: 101, endPoint y: 237, distance: 10.7
click at [108, 245] on div "Shapes" at bounding box center [108, 247] width 12 height 4
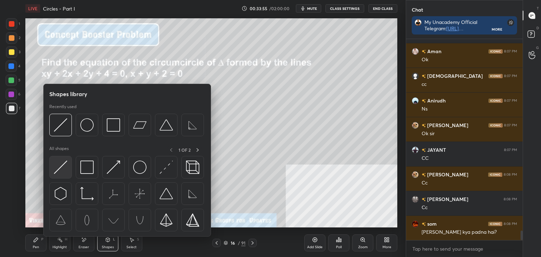
click at [61, 168] on img at bounding box center [60, 167] width 13 height 13
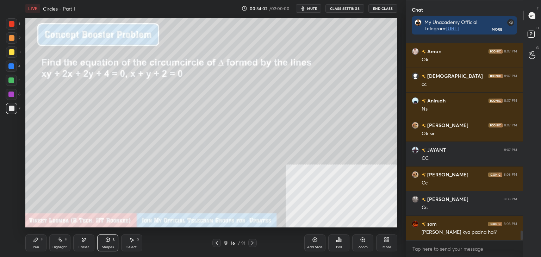
click at [10, 50] on div at bounding box center [12, 52] width 6 height 6
drag, startPoint x: 37, startPoint y: 244, endPoint x: 51, endPoint y: 230, distance: 20.2
click at [39, 243] on div "Pen P" at bounding box center [35, 242] width 21 height 17
drag, startPoint x: 107, startPoint y: 245, endPoint x: 103, endPoint y: 243, distance: 4.8
click at [106, 244] on div "Shapes L" at bounding box center [107, 242] width 21 height 17
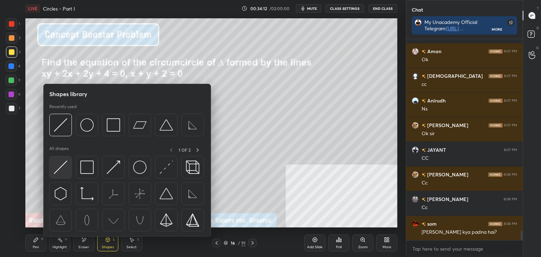
click at [60, 165] on img at bounding box center [60, 167] width 13 height 13
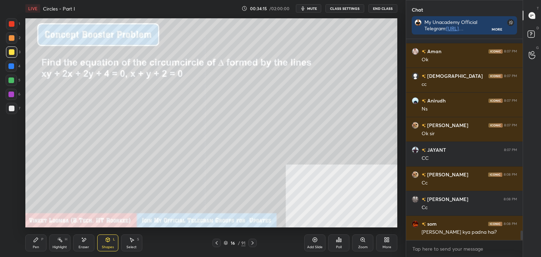
click at [39, 246] on div "Pen" at bounding box center [36, 247] width 6 height 4
click at [111, 243] on div "Shapes L" at bounding box center [107, 242] width 21 height 17
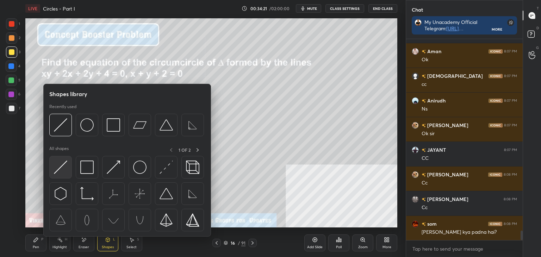
click at [62, 167] on img at bounding box center [60, 167] width 13 height 13
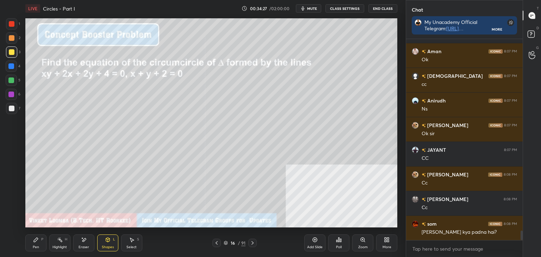
drag, startPoint x: 35, startPoint y: 245, endPoint x: 45, endPoint y: 230, distance: 18.6
click at [36, 244] on div "Pen P" at bounding box center [35, 242] width 21 height 17
drag, startPoint x: 87, startPoint y: 247, endPoint x: 98, endPoint y: 230, distance: 20.2
click at [89, 244] on div "Eraser" at bounding box center [83, 242] width 21 height 17
click at [31, 245] on div "Pen P" at bounding box center [35, 242] width 21 height 17
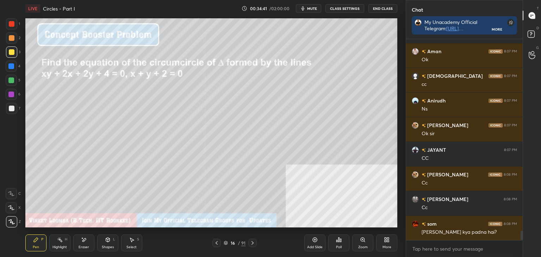
click at [11, 82] on div at bounding box center [11, 80] width 6 height 6
click at [11, 107] on div at bounding box center [12, 109] width 6 height 6
click at [82, 245] on div "Eraser" at bounding box center [84, 247] width 11 height 4
click at [31, 249] on div "Pen P" at bounding box center [35, 242] width 21 height 17
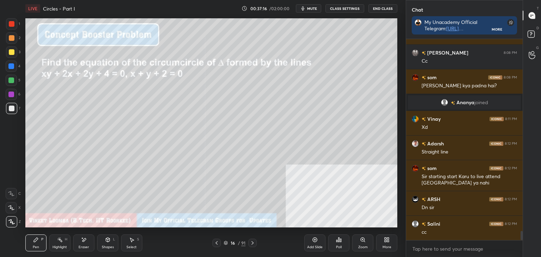
scroll to position [4138, 0]
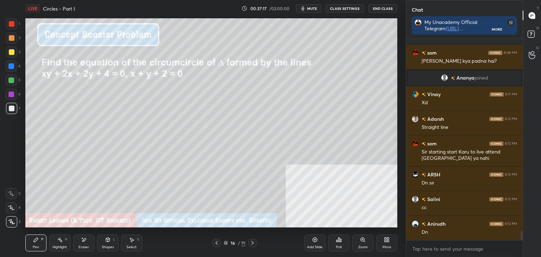
click at [253, 243] on icon at bounding box center [253, 243] width 6 height 6
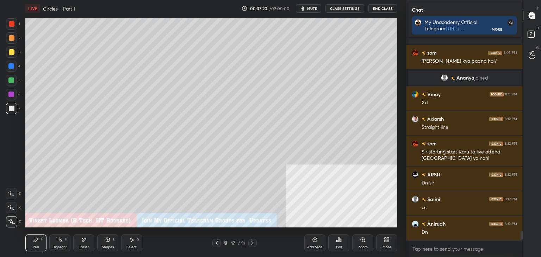
click at [36, 243] on icon at bounding box center [36, 240] width 6 height 6
click at [254, 243] on icon at bounding box center [253, 243] width 6 height 6
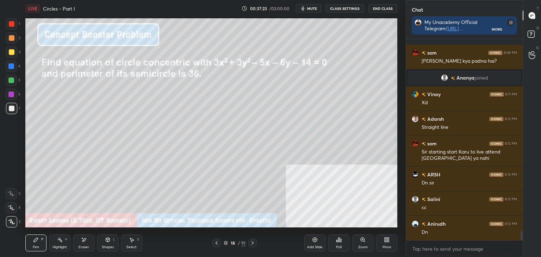
click at [11, 37] on div at bounding box center [12, 38] width 6 height 6
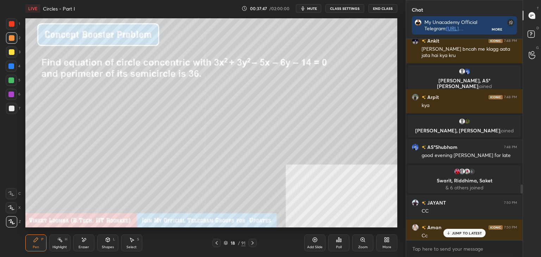
scroll to position [3445, 0]
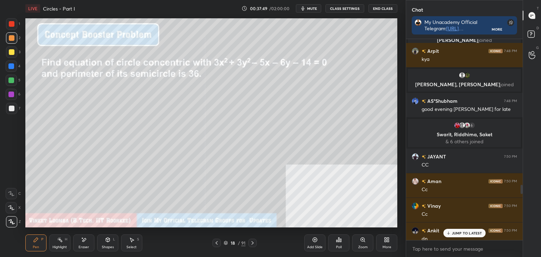
drag, startPoint x: 521, startPoint y: 235, endPoint x: 499, endPoint y: 202, distance: 39.5
click at [498, 201] on div "Ankit 7:48 PM [PERSON_NAME] bncah me klagg aata jata hai kya kru Aditya, AS°[PE…" at bounding box center [464, 139] width 117 height 201
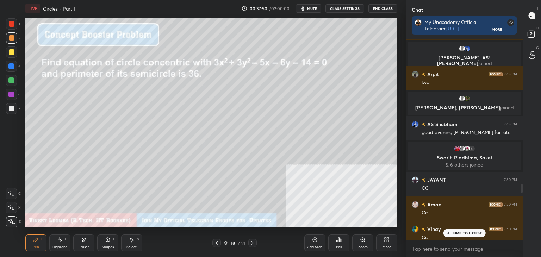
click at [475, 231] on p "JUMP TO LATEST" at bounding box center [467, 233] width 30 height 4
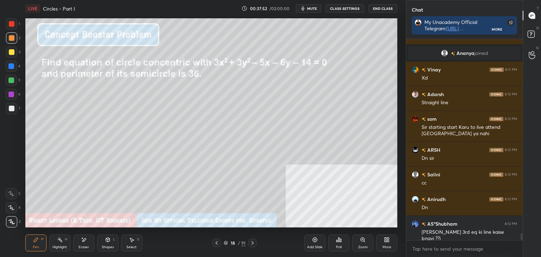
click at [101, 241] on div "Shapes L" at bounding box center [107, 242] width 21 height 17
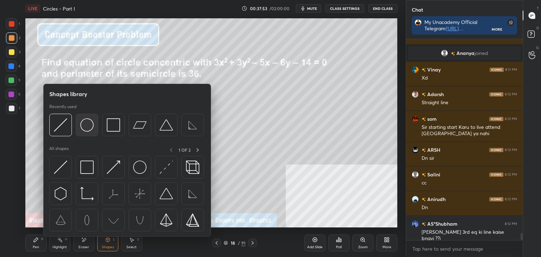
scroll to position [5709, 0]
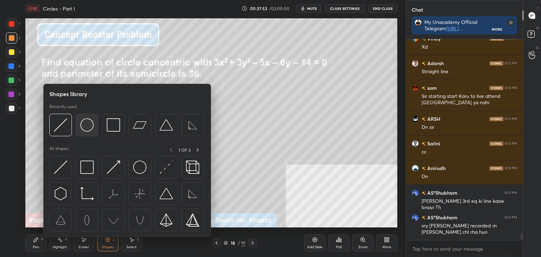
click at [88, 124] on img at bounding box center [86, 124] width 13 height 13
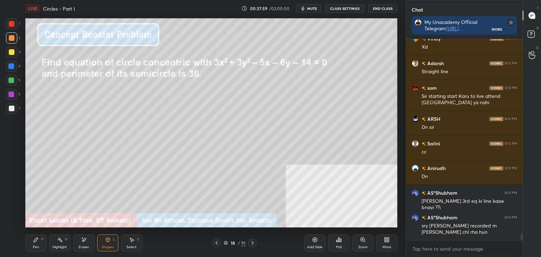
click at [32, 243] on div "Pen P" at bounding box center [35, 242] width 21 height 17
drag, startPoint x: 8, startPoint y: 108, endPoint x: 8, endPoint y: 112, distance: 4.3
click at [10, 108] on div at bounding box center [12, 109] width 6 height 6
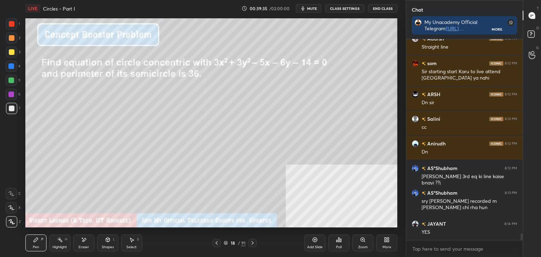
scroll to position [5759, 0]
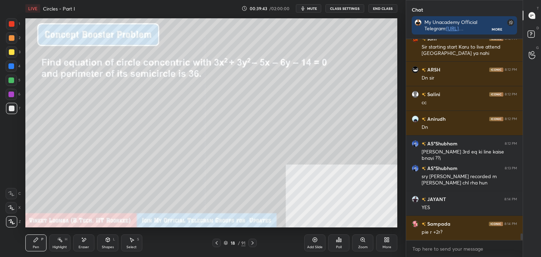
drag, startPoint x: 11, startPoint y: 23, endPoint x: 13, endPoint y: 48, distance: 24.4
click at [11, 23] on div at bounding box center [12, 24] width 6 height 6
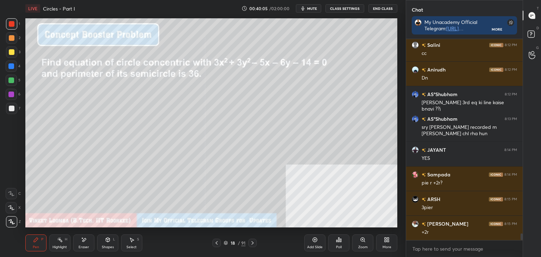
scroll to position [5825, 0]
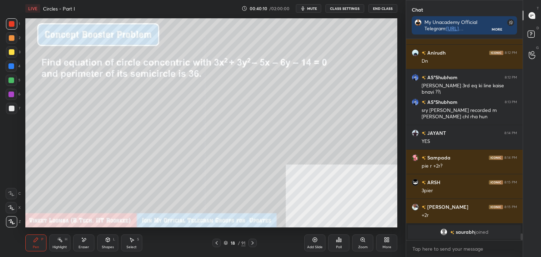
click at [84, 243] on div "Eraser" at bounding box center [83, 242] width 21 height 17
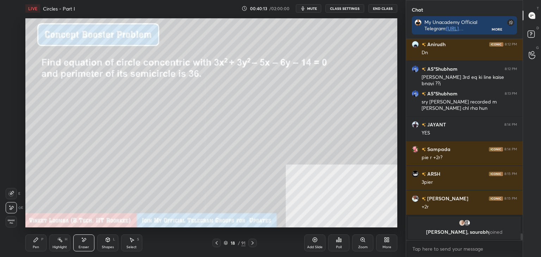
click at [29, 243] on div "Pen P" at bounding box center [35, 242] width 21 height 17
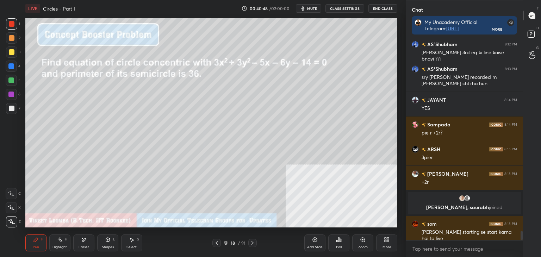
scroll to position [4229, 0]
click at [130, 245] on div "Select" at bounding box center [131, 247] width 10 height 4
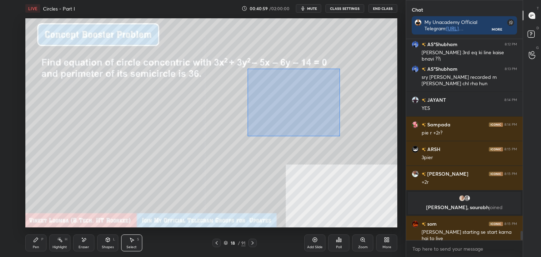
drag, startPoint x: 247, startPoint y: 69, endPoint x: 340, endPoint y: 136, distance: 114.2
click at [341, 136] on div "0 ° Undo Copy Paste here Duplicate Duplicate to new slide Delete" at bounding box center [211, 122] width 372 height 209
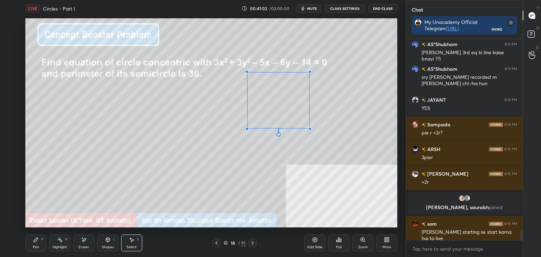
drag, startPoint x: 334, startPoint y: 152, endPoint x: 301, endPoint y: 114, distance: 50.1
click at [308, 128] on div at bounding box center [309, 128] width 3 height 3
drag, startPoint x: 290, startPoint y: 102, endPoint x: 362, endPoint y: 69, distance: 79.4
click at [363, 69] on div "0 ° Undo Copy Paste here Duplicate Duplicate to new slide Delete" at bounding box center [211, 122] width 372 height 209
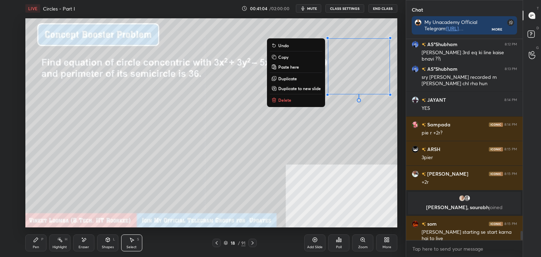
drag, startPoint x: 304, startPoint y: 121, endPoint x: 279, endPoint y: 134, distance: 28.3
click at [303, 121] on div "0 ° Undo Copy Paste here Duplicate Duplicate to new slide Delete" at bounding box center [211, 122] width 372 height 209
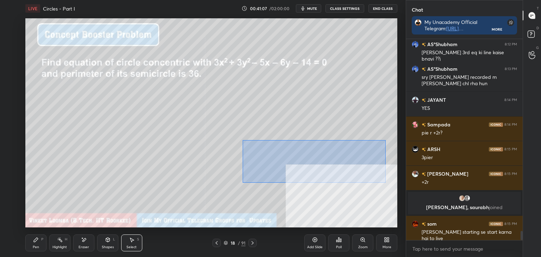
scroll to position [4254, 0]
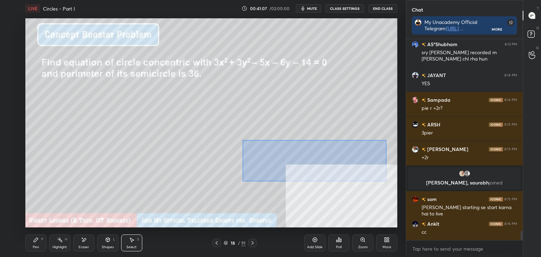
drag, startPoint x: 242, startPoint y: 140, endPoint x: 370, endPoint y: 171, distance: 131.9
click at [384, 180] on div "0 ° Undo Copy Paste here Duplicate Duplicate to new slide Delete" at bounding box center [211, 122] width 372 height 209
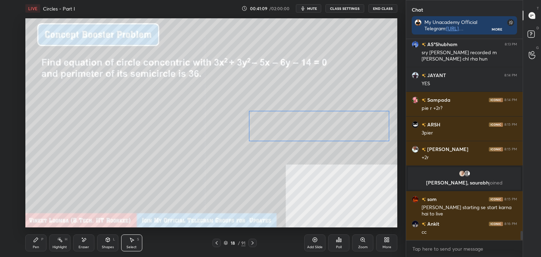
drag, startPoint x: 341, startPoint y: 159, endPoint x: 343, endPoint y: 119, distance: 40.9
click at [344, 117] on div "0 ° Undo Copy Paste here Duplicate Duplicate to new slide Delete" at bounding box center [211, 122] width 372 height 209
drag, startPoint x: 328, startPoint y: 170, endPoint x: 318, endPoint y: 174, distance: 10.7
click at [327, 170] on div "0 ° Undo Copy Paste here Duplicate Duplicate to new slide Delete" at bounding box center [211, 122] width 372 height 209
drag, startPoint x: 36, startPoint y: 243, endPoint x: 41, endPoint y: 230, distance: 14.2
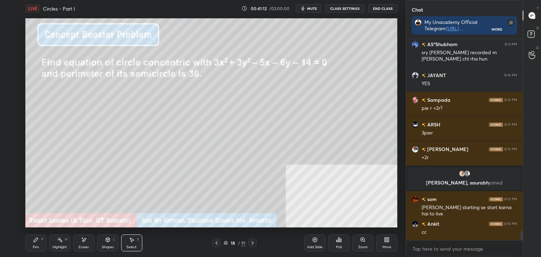
click at [37, 244] on div "Pen P" at bounding box center [35, 242] width 21 height 17
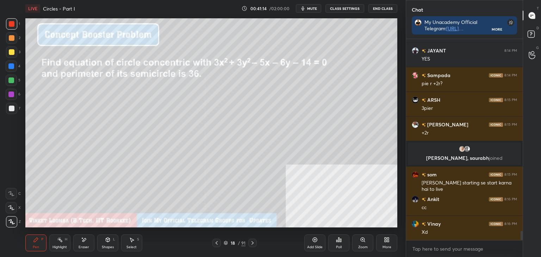
scroll to position [4303, 0]
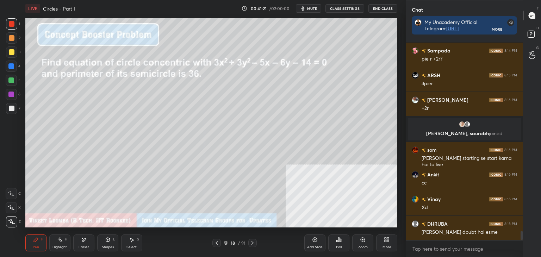
click at [311, 242] on div "Add Slide" at bounding box center [314, 242] width 21 height 17
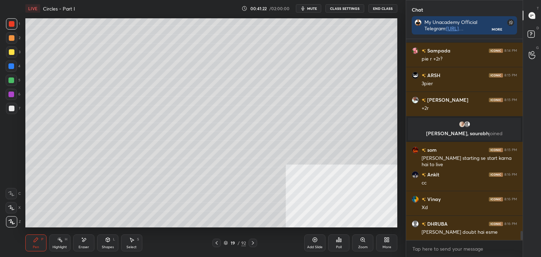
drag, startPoint x: 10, startPoint y: 55, endPoint x: 15, endPoint y: 54, distance: 5.7
click at [11, 55] on div at bounding box center [11, 51] width 11 height 11
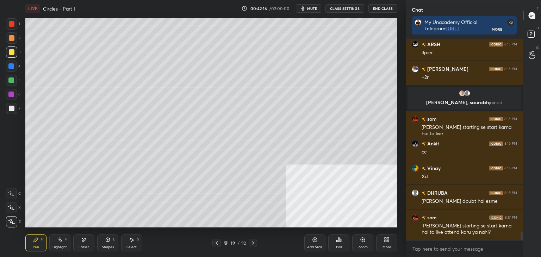
drag, startPoint x: 520, startPoint y: 237, endPoint x: 504, endPoint y: 269, distance: 36.1
click at [504, 0] on html "1 2 3 4 5 6 7 C X Z E E Erase all H H LIVE Circles - Part I 00:42:16 / 02:00:00…" at bounding box center [270, 0] width 541 height 0
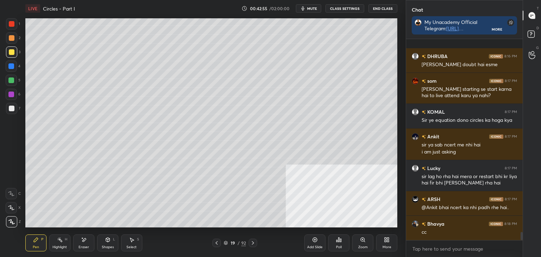
scroll to position [4900, 0]
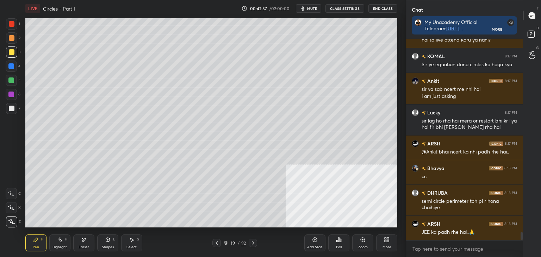
click at [215, 244] on icon at bounding box center [217, 243] width 6 height 6
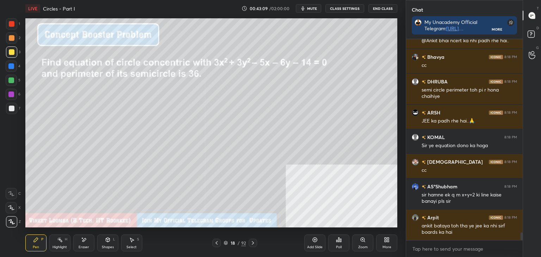
scroll to position [5018, 0]
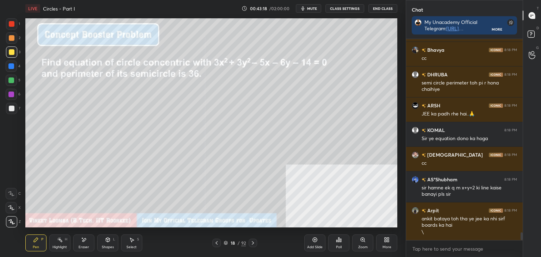
click at [67, 243] on div "Highlight H" at bounding box center [59, 242] width 21 height 17
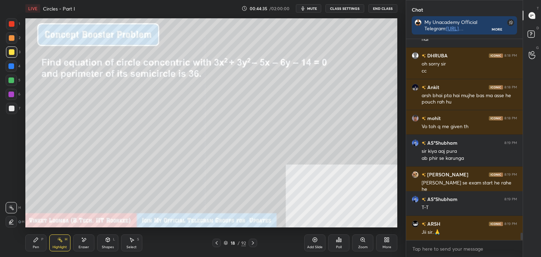
scroll to position [5291, 0]
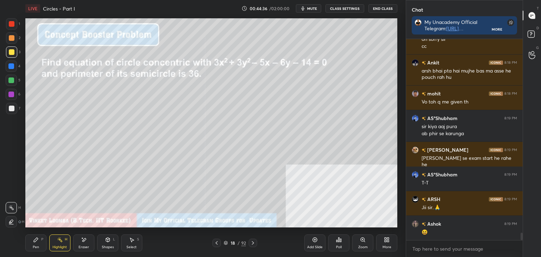
click at [252, 244] on icon at bounding box center [253, 243] width 6 height 6
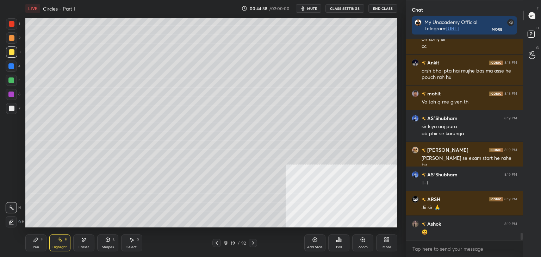
click at [252, 242] on icon at bounding box center [253, 243] width 6 height 6
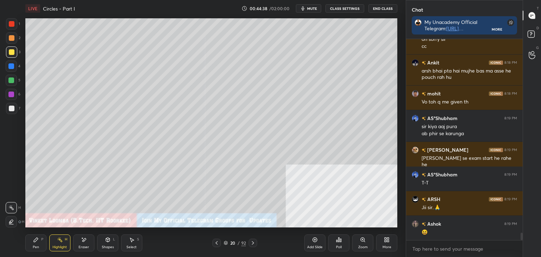
scroll to position [5298, 0]
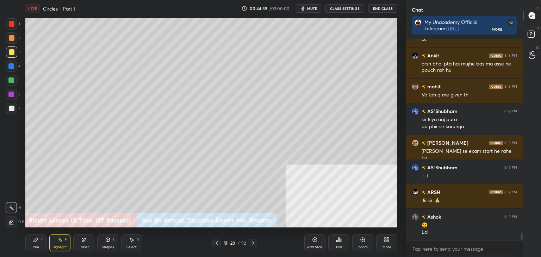
click at [251, 244] on icon at bounding box center [253, 243] width 6 height 6
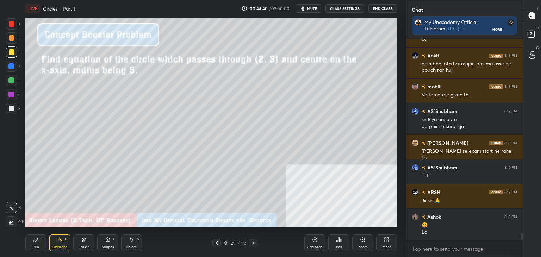
click at [32, 240] on div "Pen P" at bounding box center [35, 242] width 21 height 17
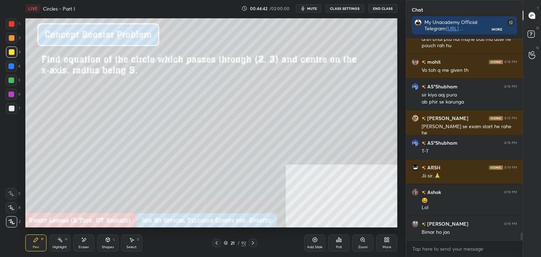
click at [11, 107] on div at bounding box center [12, 109] width 6 height 6
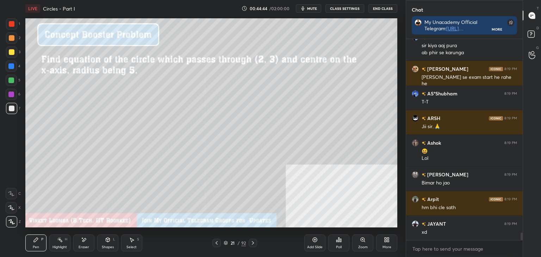
scroll to position [5397, 0]
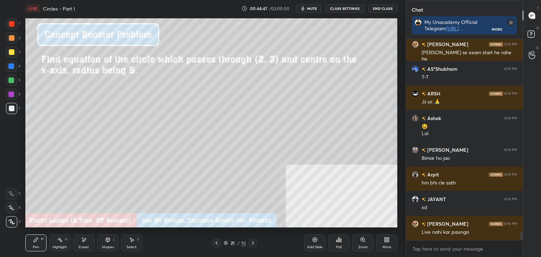
drag, startPoint x: 45, startPoint y: 238, endPoint x: 35, endPoint y: 227, distance: 15.2
click at [45, 237] on div "Pen P" at bounding box center [35, 242] width 21 height 17
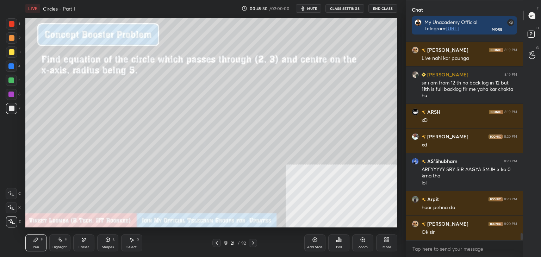
scroll to position [5595, 0]
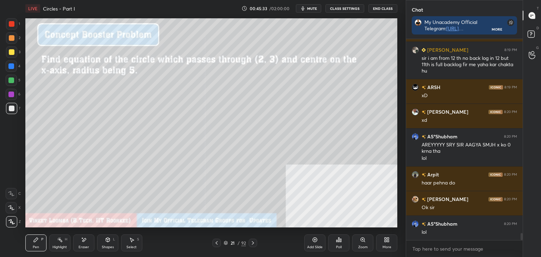
click at [34, 243] on div "Pen P" at bounding box center [35, 242] width 21 height 17
click at [12, 106] on div at bounding box center [12, 109] width 6 height 6
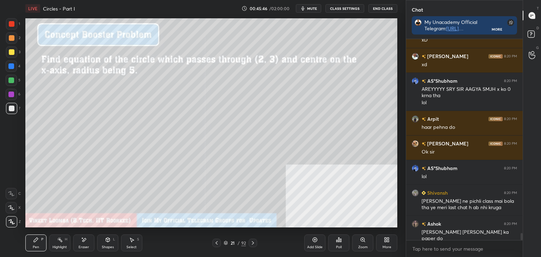
scroll to position [5676, 0]
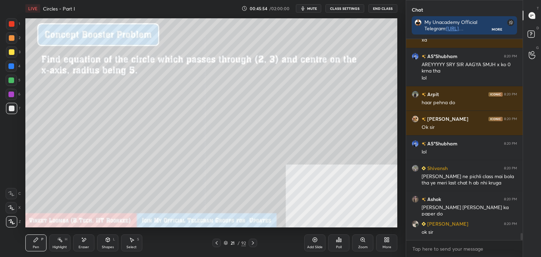
drag, startPoint x: 107, startPoint y: 246, endPoint x: 103, endPoint y: 238, distance: 9.6
click at [106, 246] on div "Shapes" at bounding box center [108, 247] width 12 height 4
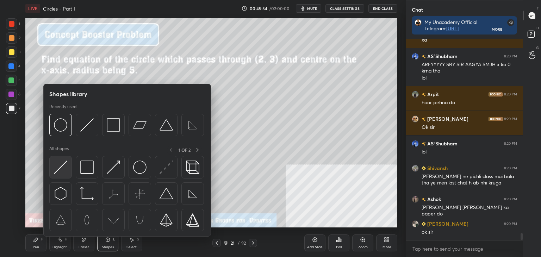
click at [59, 168] on img at bounding box center [60, 167] width 13 height 13
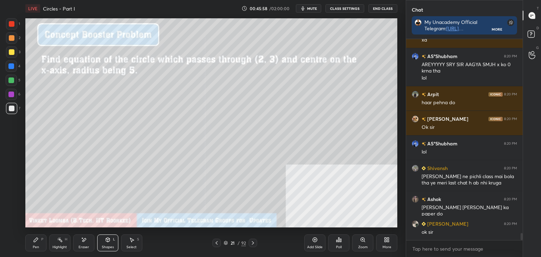
drag, startPoint x: 36, startPoint y: 244, endPoint x: 38, endPoint y: 240, distance: 4.6
click at [37, 243] on div "Pen P" at bounding box center [35, 242] width 21 height 17
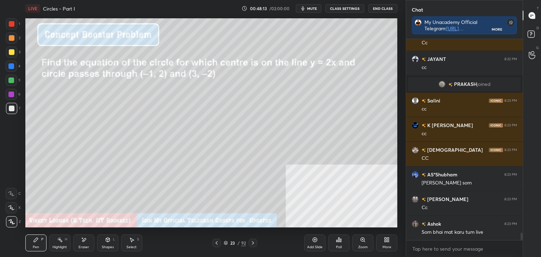
scroll to position [5314, 0]
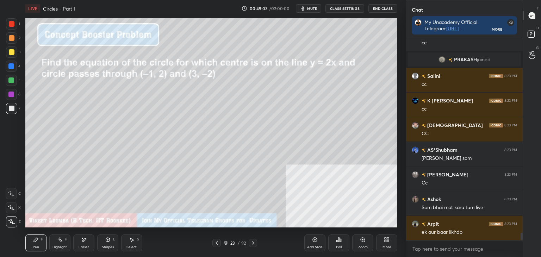
click at [11, 55] on div at bounding box center [11, 51] width 11 height 11
drag, startPoint x: 521, startPoint y: 238, endPoint x: 517, endPoint y: 251, distance: 14.0
click at [517, 251] on div "Vinay 8:22 PM Cc JAYANT 8:22 PM cc [PERSON_NAME] joined Salini 8:23 PM cc K Adi…" at bounding box center [464, 148] width 117 height 218
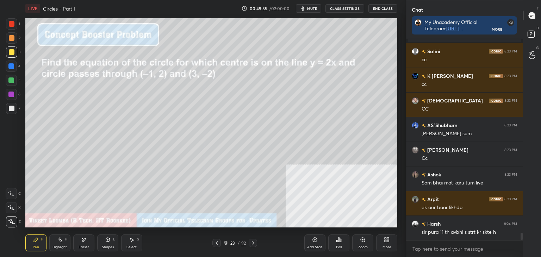
scroll to position [5363, 0]
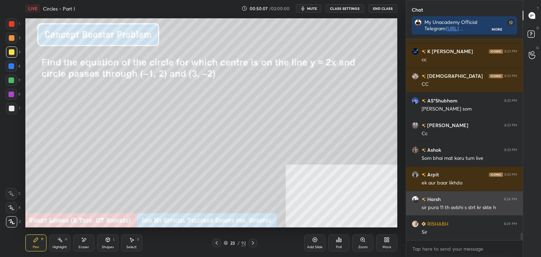
click at [434, 201] on h6 "Harsh" at bounding box center [433, 198] width 15 height 7
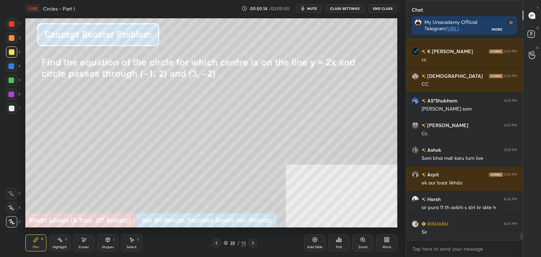
drag, startPoint x: 83, startPoint y: 243, endPoint x: 110, endPoint y: 228, distance: 30.4
click at [84, 243] on div "Eraser" at bounding box center [83, 242] width 21 height 17
click at [33, 240] on icon at bounding box center [36, 240] width 6 height 6
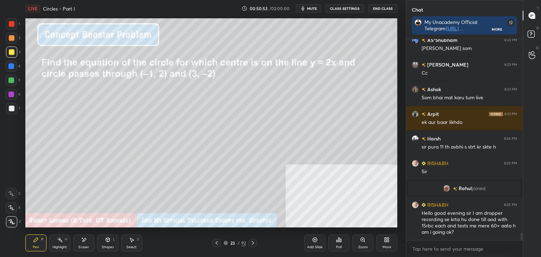
scroll to position [5331, 0]
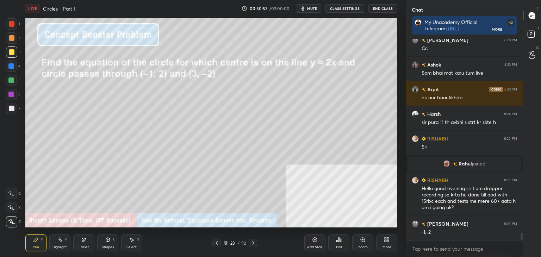
drag, startPoint x: 87, startPoint y: 244, endPoint x: 117, endPoint y: 233, distance: 31.5
click at [91, 243] on div "Eraser" at bounding box center [83, 242] width 21 height 17
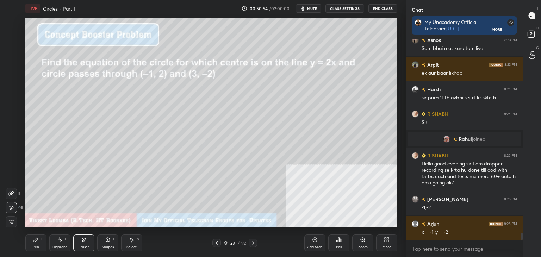
click at [29, 245] on div "Pen P" at bounding box center [35, 242] width 21 height 17
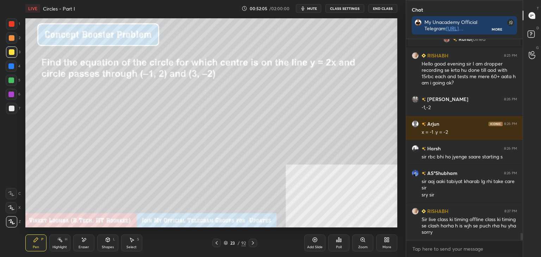
scroll to position [5481, 0]
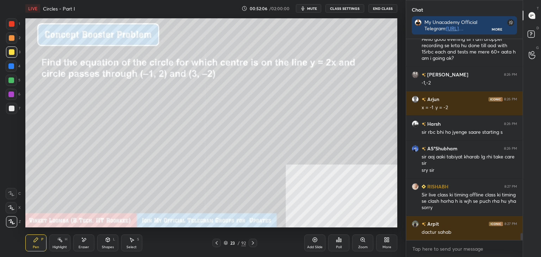
click at [11, 23] on div at bounding box center [12, 24] width 6 height 6
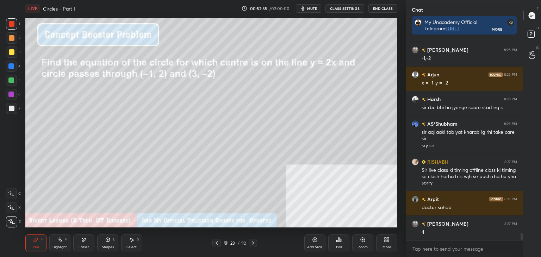
click at [37, 243] on div "Pen P" at bounding box center [35, 242] width 21 height 17
drag, startPoint x: 11, startPoint y: 23, endPoint x: 15, endPoint y: 21, distance: 3.9
click at [12, 23] on div at bounding box center [12, 24] width 6 height 6
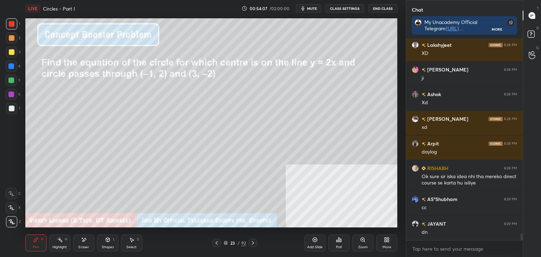
scroll to position [5807, 0]
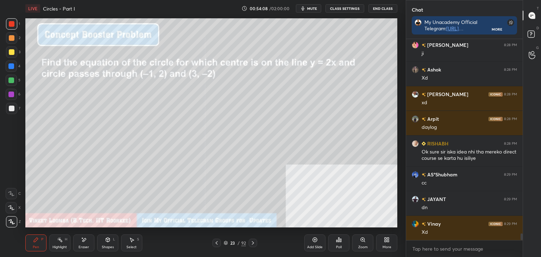
click at [253, 245] on icon at bounding box center [253, 243] width 6 height 6
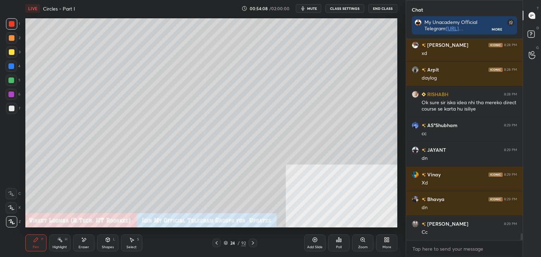
click at [252, 245] on icon at bounding box center [253, 243] width 6 height 6
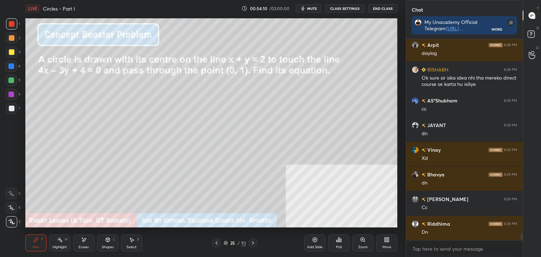
scroll to position [5906, 0]
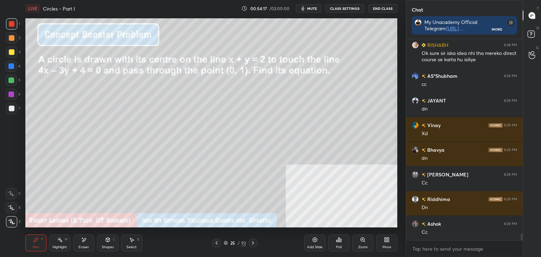
click at [113, 245] on div "Shapes" at bounding box center [108, 247] width 12 height 4
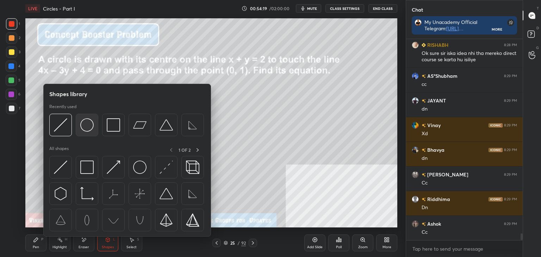
click at [82, 133] on div at bounding box center [87, 125] width 23 height 23
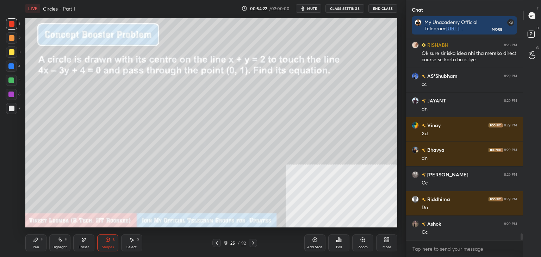
drag, startPoint x: 113, startPoint y: 245, endPoint x: 106, endPoint y: 240, distance: 8.7
click at [111, 245] on div "Shapes" at bounding box center [108, 247] width 12 height 4
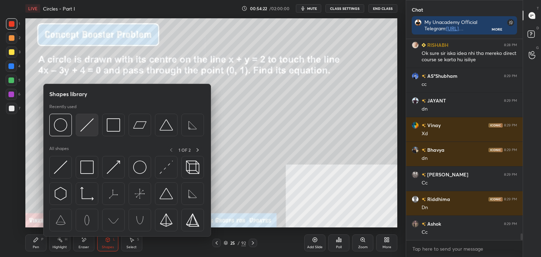
click at [82, 125] on img at bounding box center [86, 124] width 13 height 13
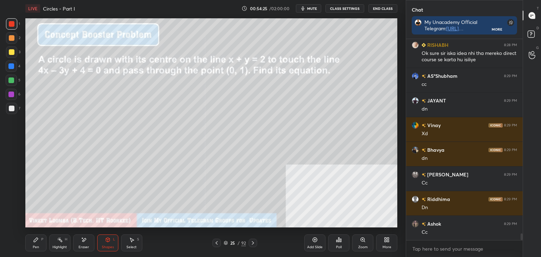
click at [40, 241] on div "Pen P" at bounding box center [35, 242] width 21 height 17
drag, startPoint x: 13, startPoint y: 54, endPoint x: 17, endPoint y: 64, distance: 11.2
click at [13, 53] on div at bounding box center [12, 52] width 6 height 6
click at [109, 244] on div "Shapes L" at bounding box center [107, 242] width 21 height 17
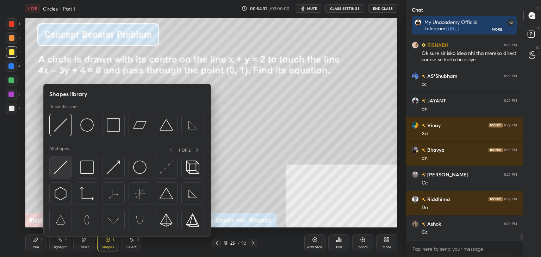
click at [61, 165] on img at bounding box center [60, 167] width 13 height 13
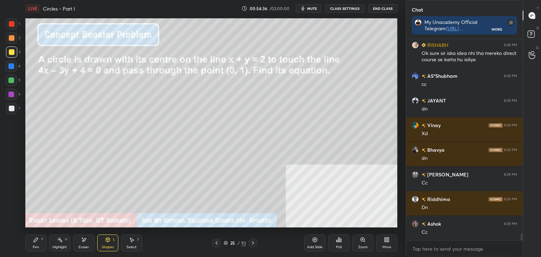
click at [33, 244] on div "Pen P" at bounding box center [35, 242] width 21 height 17
click at [215, 243] on icon at bounding box center [216, 243] width 2 height 4
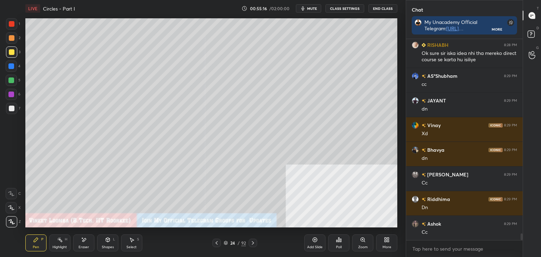
click at [218, 243] on icon at bounding box center [217, 243] width 6 height 6
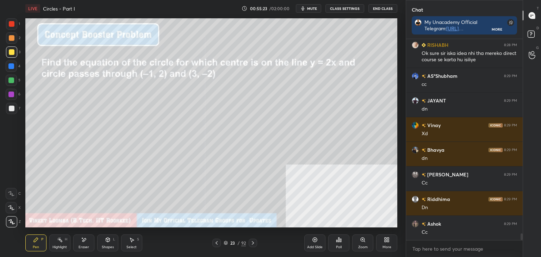
click at [252, 243] on icon at bounding box center [253, 243] width 6 height 6
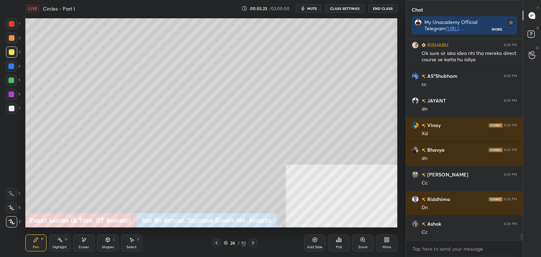
click at [253, 242] on icon at bounding box center [253, 243] width 6 height 6
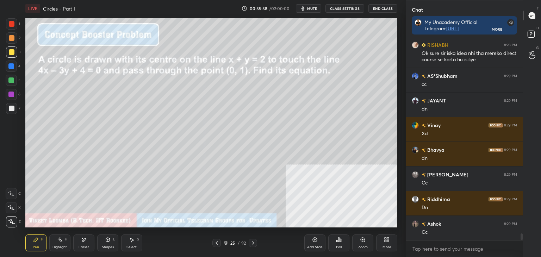
click at [133, 247] on div "Select" at bounding box center [131, 247] width 10 height 4
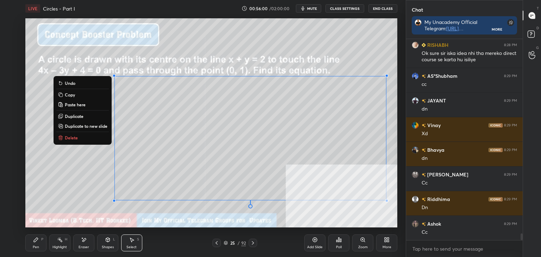
drag, startPoint x: 96, startPoint y: 75, endPoint x: 363, endPoint y: 184, distance: 288.5
click at [396, 200] on div "0 ° Undo Copy Paste here Duplicate Duplicate to new slide Delete" at bounding box center [211, 122] width 372 height 209
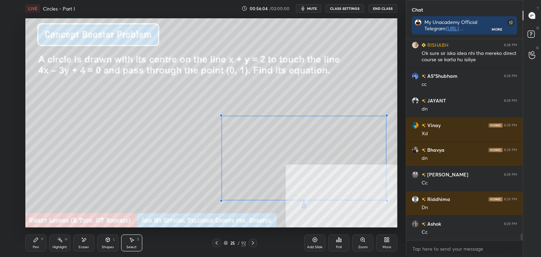
drag, startPoint x: 114, startPoint y: 76, endPoint x: 229, endPoint y: 125, distance: 125.3
click at [220, 116] on div at bounding box center [221, 115] width 3 height 3
drag, startPoint x: 285, startPoint y: 146, endPoint x: 282, endPoint y: 118, distance: 28.0
click at [286, 115] on div "0 ° Undo Copy Paste here Duplicate Duplicate to new slide Delete" at bounding box center [211, 122] width 372 height 209
click at [251, 191] on div "0 ° Undo Copy Paste here Duplicate Duplicate to new slide Delete" at bounding box center [211, 122] width 372 height 209
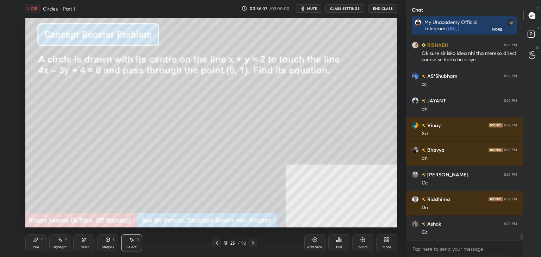
drag, startPoint x: 36, startPoint y: 242, endPoint x: 33, endPoint y: 240, distance: 3.6
click at [35, 242] on icon at bounding box center [36, 240] width 6 height 6
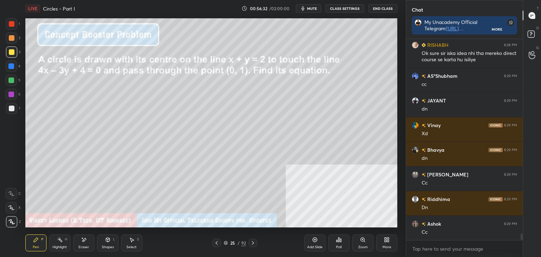
scroll to position [5923, 0]
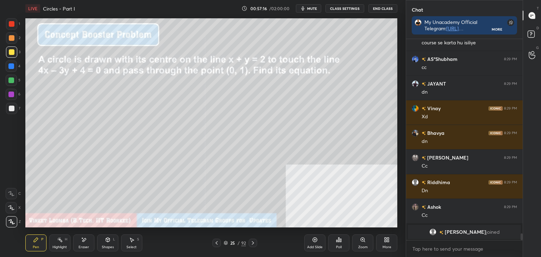
click at [46, 228] on div "Setting up your live class Poll for secs No correct answer Start poll" at bounding box center [211, 123] width 377 height 212
drag, startPoint x: 137, startPoint y: 245, endPoint x: 115, endPoint y: 231, distance: 25.4
click at [134, 244] on div "Select S" at bounding box center [131, 242] width 21 height 17
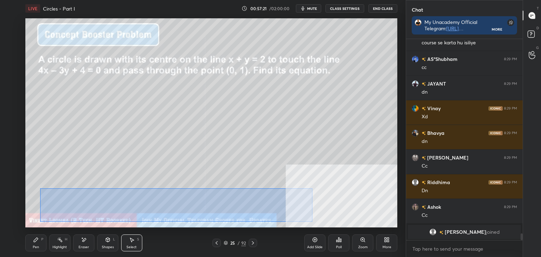
drag, startPoint x: 58, startPoint y: 195, endPoint x: 312, endPoint y: 216, distance: 254.4
click at [308, 219] on div "0 ° Undo Copy Paste here Duplicate Duplicate to new slide Delete" at bounding box center [211, 122] width 372 height 209
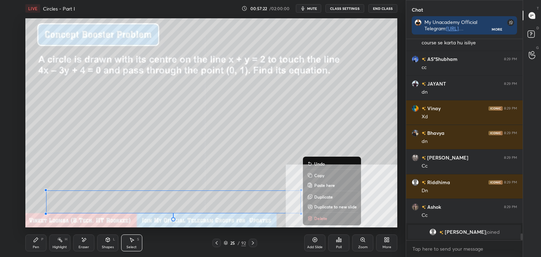
click at [320, 207] on p "Duplicate to new slide" at bounding box center [335, 207] width 43 height 6
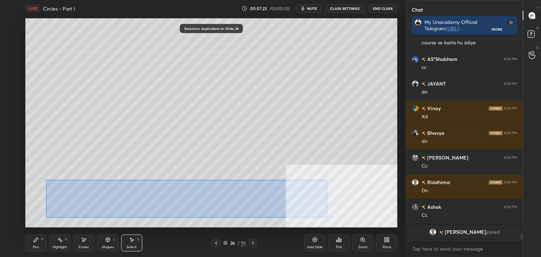
drag, startPoint x: 46, startPoint y: 180, endPoint x: 301, endPoint y: 211, distance: 256.4
click at [324, 216] on div "0 ° Undo Copy Paste here Duplicate Duplicate to new slide Delete" at bounding box center [211, 122] width 372 height 209
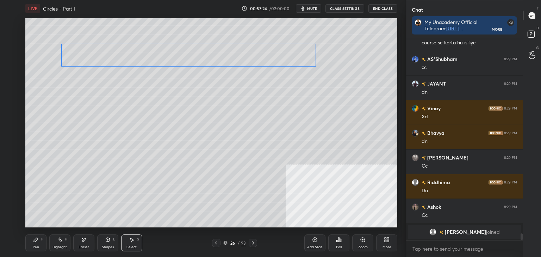
drag, startPoint x: 263, startPoint y: 192, endPoint x: 263, endPoint y: 90, distance: 101.7
click at [281, 60] on div "0 ° Undo Copy Paste here Duplicate Duplicate to new slide Delete" at bounding box center [211, 122] width 372 height 209
drag, startPoint x: 258, startPoint y: 101, endPoint x: 230, endPoint y: 119, distance: 33.7
click at [258, 102] on div "0 ° Undo Copy Paste here Duplicate Duplicate to new slide Delete" at bounding box center [211, 122] width 372 height 209
click at [37, 246] on div "Pen" at bounding box center [36, 247] width 6 height 4
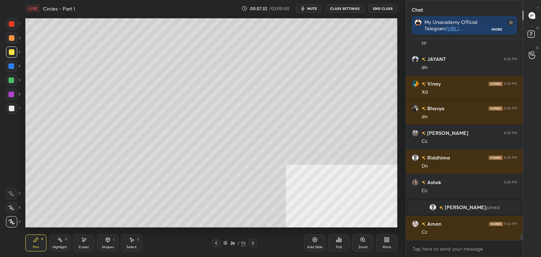
scroll to position [5776, 0]
click at [215, 240] on icon at bounding box center [216, 243] width 6 height 6
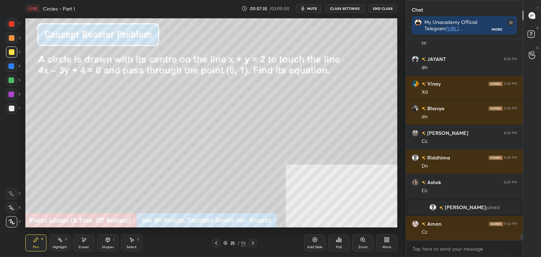
click at [251, 244] on icon at bounding box center [253, 243] width 6 height 6
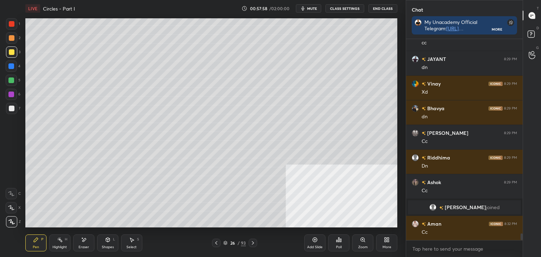
scroll to position [5801, 0]
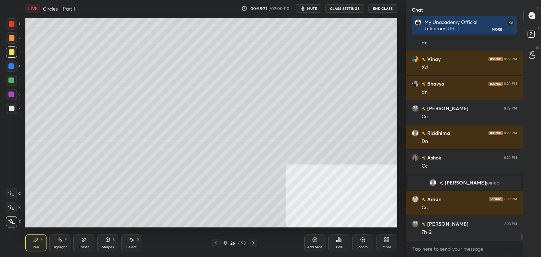
click at [80, 243] on div "Eraser" at bounding box center [83, 242] width 21 height 17
drag, startPoint x: 31, startPoint y: 245, endPoint x: 44, endPoint y: 230, distance: 20.0
click at [32, 244] on div "Pen P" at bounding box center [35, 242] width 21 height 17
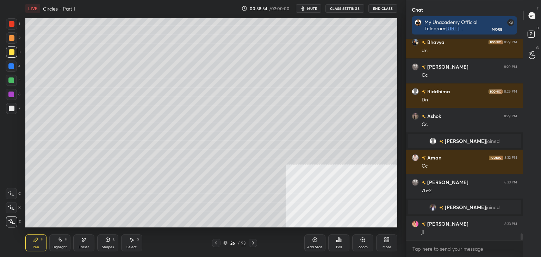
scroll to position [5806, 0]
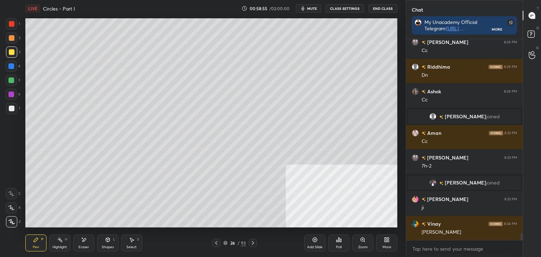
click at [215, 243] on icon at bounding box center [216, 243] width 6 height 6
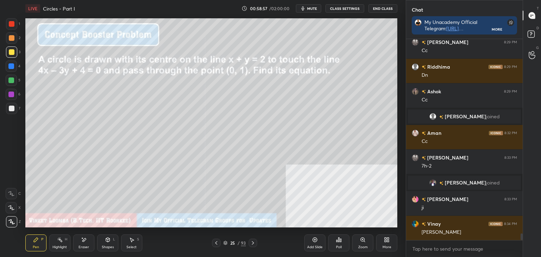
drag, startPoint x: 255, startPoint y: 244, endPoint x: 242, endPoint y: 246, distance: 13.1
click at [253, 243] on icon at bounding box center [253, 243] width 6 height 6
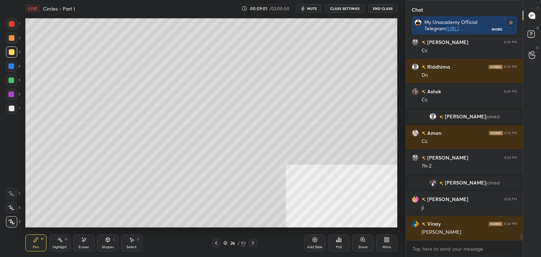
drag, startPoint x: 215, startPoint y: 243, endPoint x: 241, endPoint y: 243, distance: 25.7
click at [216, 243] on icon at bounding box center [216, 243] width 6 height 6
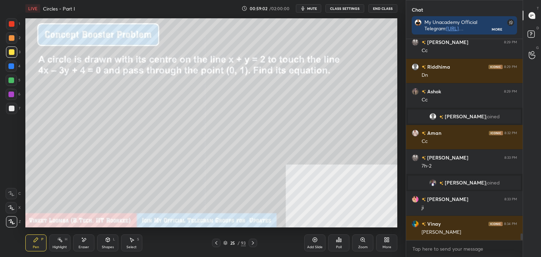
click at [254, 244] on icon at bounding box center [253, 243] width 6 height 6
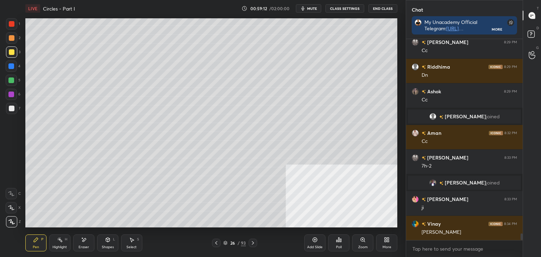
click at [311, 240] on div "Add Slide" at bounding box center [314, 242] width 21 height 17
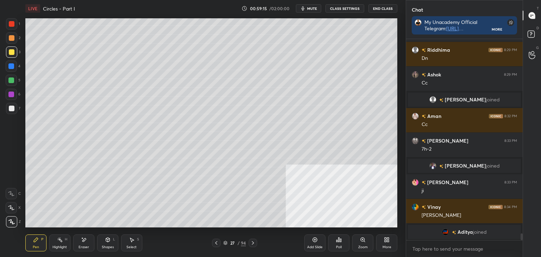
drag, startPoint x: 217, startPoint y: 244, endPoint x: 220, endPoint y: 242, distance: 3.6
click at [217, 243] on icon at bounding box center [216, 243] width 6 height 6
click at [252, 242] on icon at bounding box center [253, 243] width 6 height 6
click at [216, 244] on icon at bounding box center [216, 243] width 6 height 6
click at [217, 243] on icon at bounding box center [216, 243] width 6 height 6
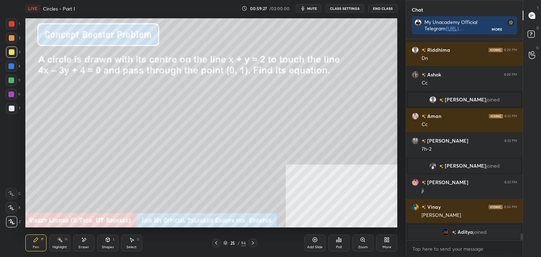
click at [250, 244] on icon at bounding box center [253, 243] width 6 height 6
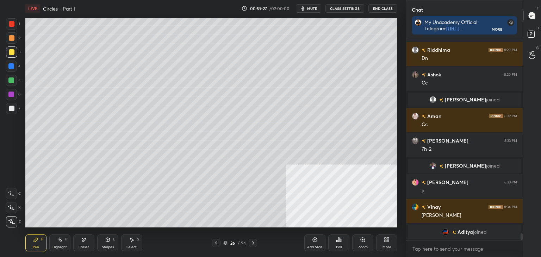
click at [252, 244] on icon at bounding box center [253, 243] width 6 height 6
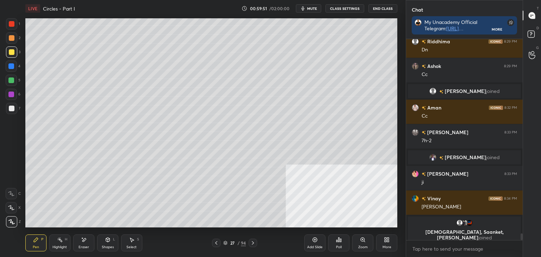
click at [83, 244] on div "Eraser" at bounding box center [83, 242] width 21 height 17
click at [43, 243] on div "Pen P" at bounding box center [35, 242] width 21 height 17
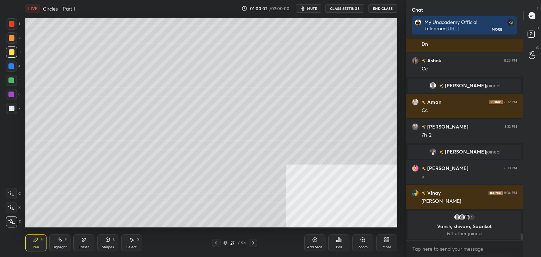
scroll to position [5847, 0]
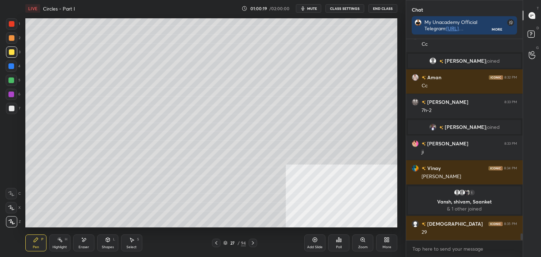
click at [214, 243] on icon at bounding box center [216, 243] width 6 height 6
click at [214, 242] on icon at bounding box center [216, 243] width 6 height 6
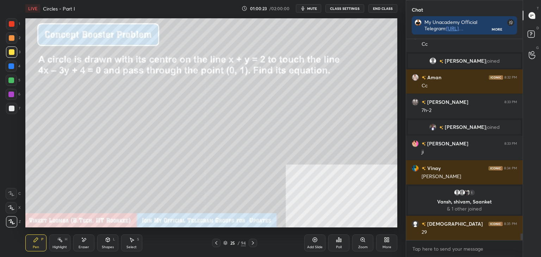
click at [253, 243] on icon at bounding box center [253, 243] width 6 height 6
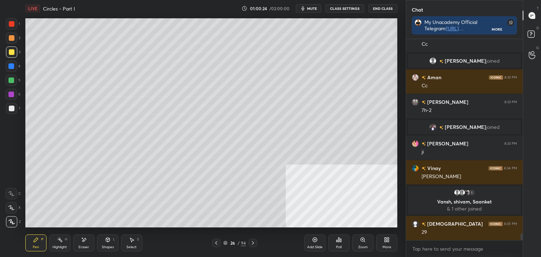
click at [254, 243] on icon at bounding box center [253, 243] width 6 height 6
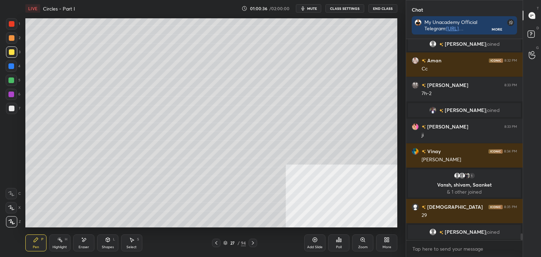
click at [214, 244] on icon at bounding box center [216, 243] width 6 height 6
click at [215, 243] on icon at bounding box center [216, 243] width 6 height 6
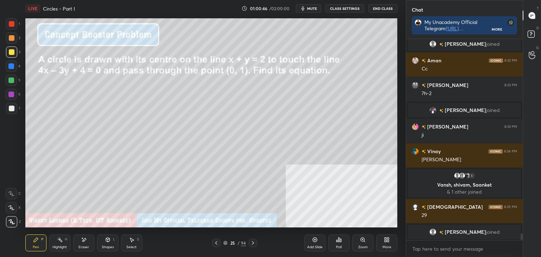
click at [63, 244] on div "Highlight H" at bounding box center [59, 242] width 21 height 17
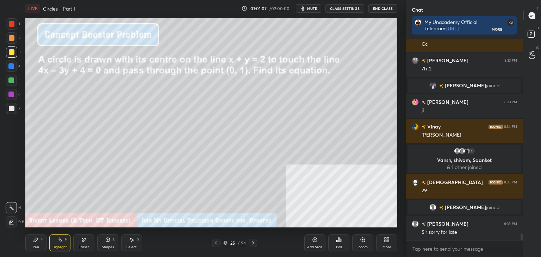
drag, startPoint x: 253, startPoint y: 243, endPoint x: 249, endPoint y: 234, distance: 9.9
click at [252, 243] on icon at bounding box center [253, 243] width 6 height 6
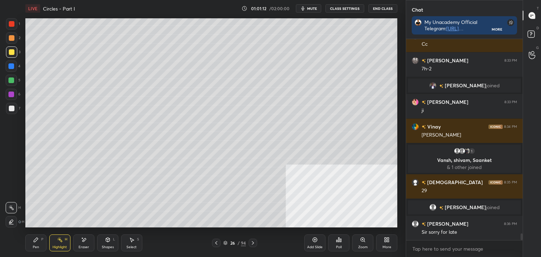
drag, startPoint x: 255, startPoint y: 243, endPoint x: 252, endPoint y: 241, distance: 3.8
click at [255, 244] on icon at bounding box center [253, 243] width 6 height 6
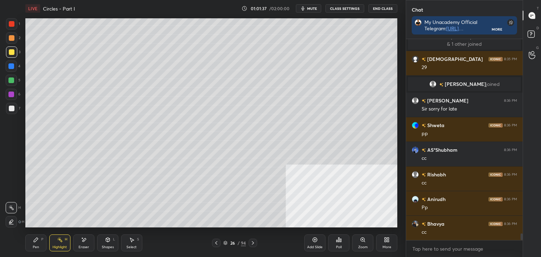
scroll to position [6009, 0]
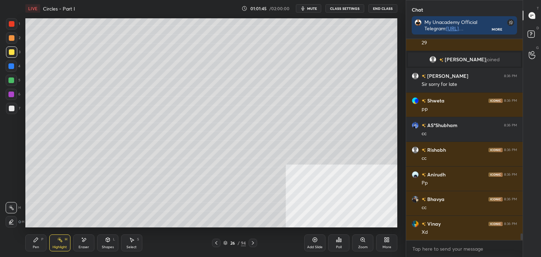
click at [228, 244] on div "26 / 94" at bounding box center [234, 243] width 23 height 6
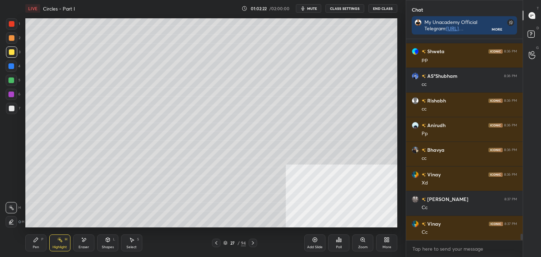
scroll to position [6083, 0]
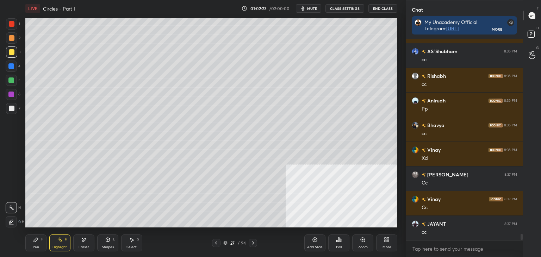
drag, startPoint x: 232, startPoint y: 240, endPoint x: 236, endPoint y: 234, distance: 6.6
click at [232, 240] on div "27 / 94" at bounding box center [234, 243] width 23 height 6
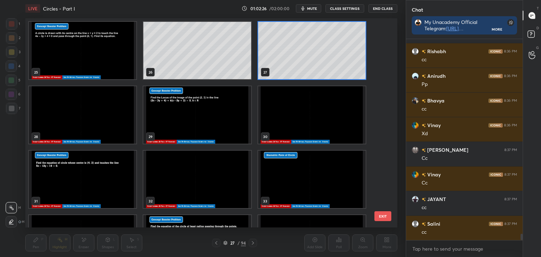
scroll to position [500, 0]
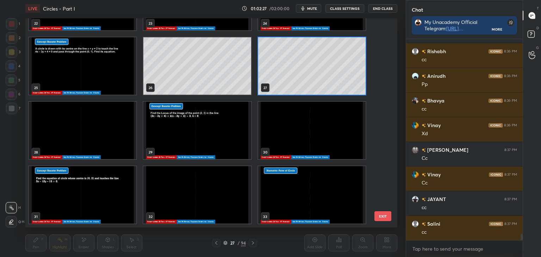
click at [79, 183] on img "grid" at bounding box center [82, 194] width 107 height 57
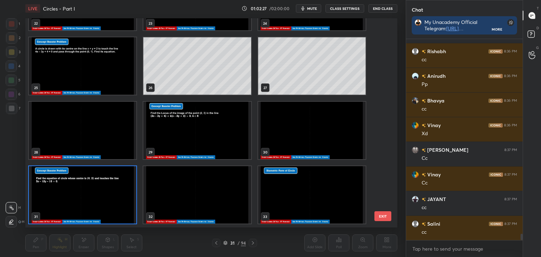
click at [79, 182] on img "grid" at bounding box center [82, 194] width 107 height 57
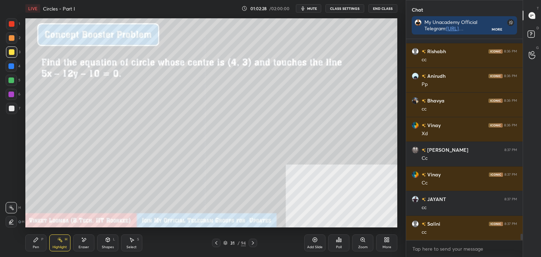
click at [79, 183] on img "grid" at bounding box center [82, 194] width 107 height 57
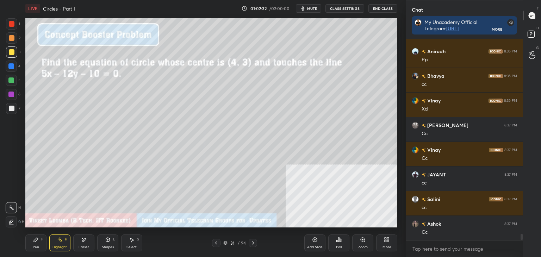
scroll to position [6149, 0]
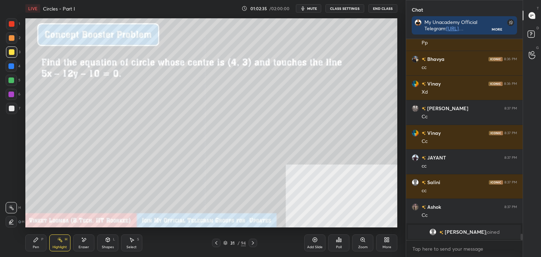
drag, startPoint x: 107, startPoint y: 246, endPoint x: 102, endPoint y: 237, distance: 10.9
click at [106, 247] on div "Shapes" at bounding box center [108, 247] width 12 height 4
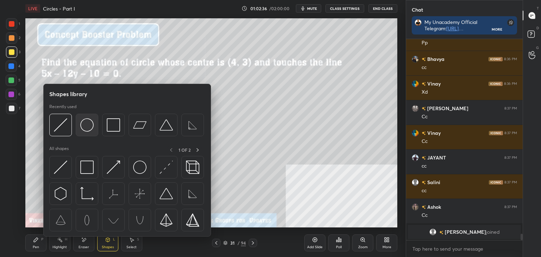
click at [87, 129] on img at bounding box center [86, 124] width 13 height 13
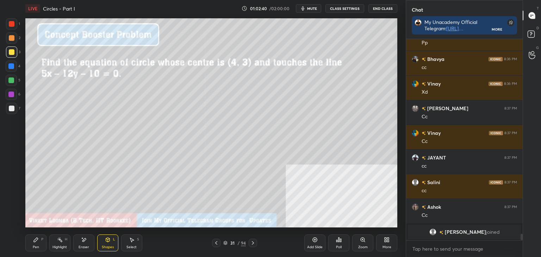
click at [109, 243] on div "Shapes L" at bounding box center [107, 242] width 21 height 17
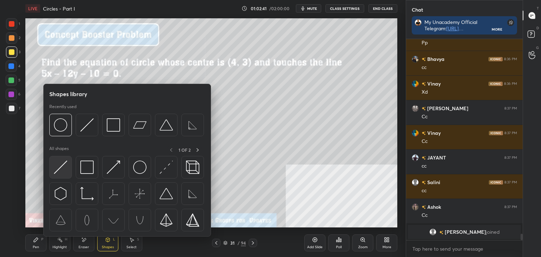
click at [65, 165] on img at bounding box center [60, 167] width 13 height 13
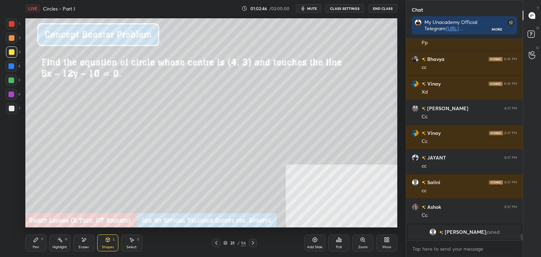
click at [126, 241] on div "Select S" at bounding box center [131, 242] width 21 height 17
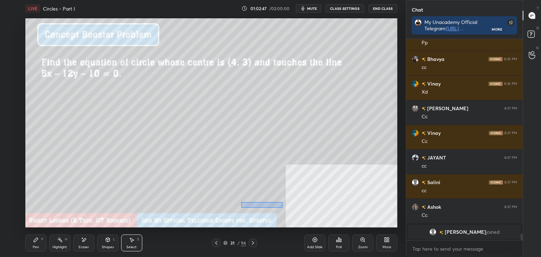
drag, startPoint x: 270, startPoint y: 206, endPoint x: 277, endPoint y: 205, distance: 6.7
click at [280, 207] on div "0 ° Undo Copy Paste here Duplicate Duplicate to new slide Delete" at bounding box center [211, 122] width 372 height 209
drag, startPoint x: 259, startPoint y: 202, endPoint x: 255, endPoint y: 208, distance: 8.1
click at [261, 202] on div "0 ° Undo Copy Paste here Duplicate Duplicate to new slide Delete" at bounding box center [211, 122] width 372 height 209
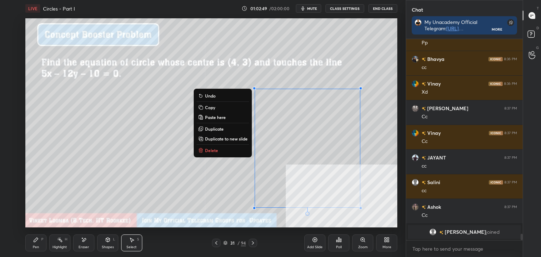
click at [180, 198] on div "0 ° Undo Copy Paste here Duplicate Duplicate to new slide Delete" at bounding box center [211, 122] width 372 height 209
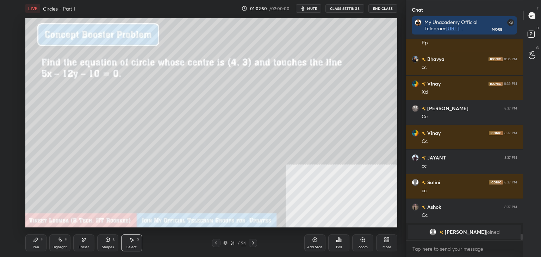
drag, startPoint x: 34, startPoint y: 246, endPoint x: 44, endPoint y: 231, distance: 17.7
click at [34, 245] on div "Pen" at bounding box center [36, 247] width 6 height 4
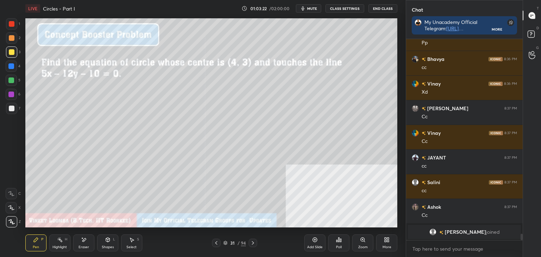
click at [90, 243] on div "Eraser" at bounding box center [83, 242] width 21 height 17
drag, startPoint x: 35, startPoint y: 241, endPoint x: 42, endPoint y: 228, distance: 15.1
click at [35, 240] on icon at bounding box center [36, 240] width 4 height 4
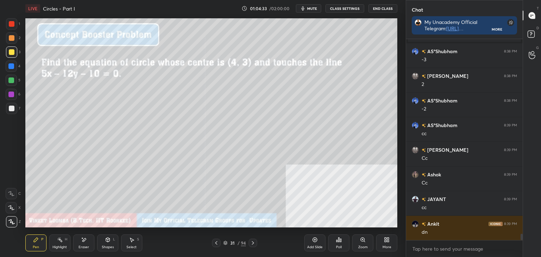
scroll to position [6287, 0]
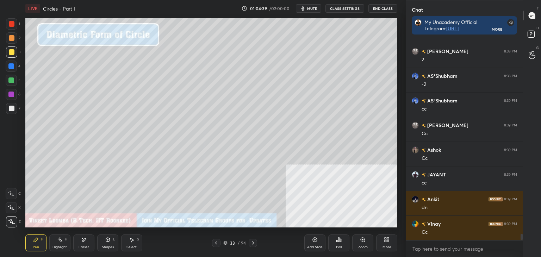
click at [13, 108] on div at bounding box center [12, 109] width 6 height 6
click at [108, 250] on div "Shapes L" at bounding box center [107, 242] width 21 height 17
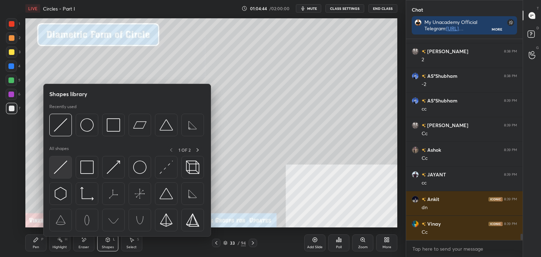
click at [61, 169] on img at bounding box center [60, 167] width 13 height 13
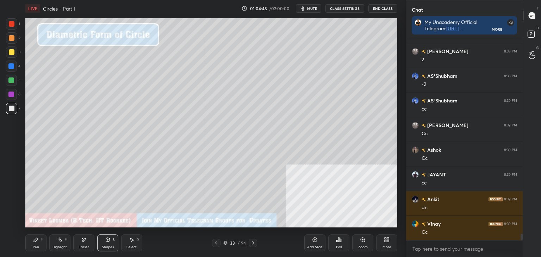
click at [108, 246] on div "Shapes" at bounding box center [108, 247] width 12 height 4
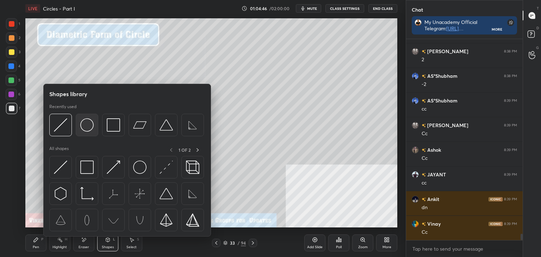
click at [90, 122] on img at bounding box center [86, 124] width 13 height 13
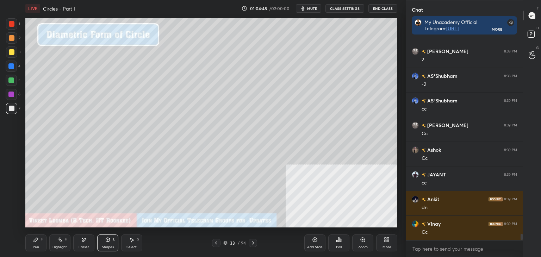
click at [30, 242] on div "Pen P" at bounding box center [35, 242] width 21 height 17
click at [101, 242] on div "Shapes L" at bounding box center [107, 242] width 21 height 17
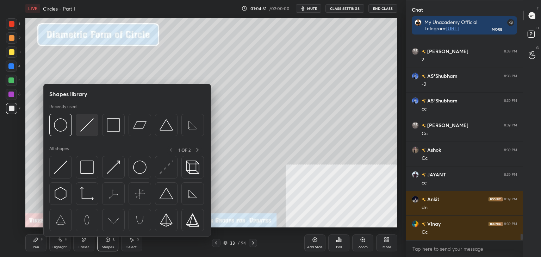
click at [83, 124] on img at bounding box center [86, 124] width 13 height 13
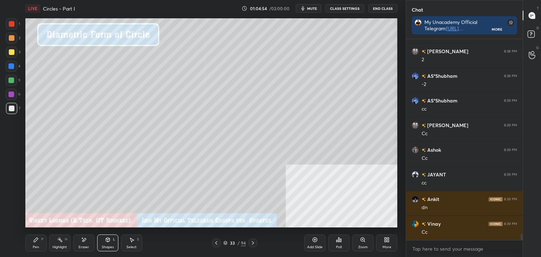
click at [30, 249] on div "Pen P" at bounding box center [35, 242] width 21 height 17
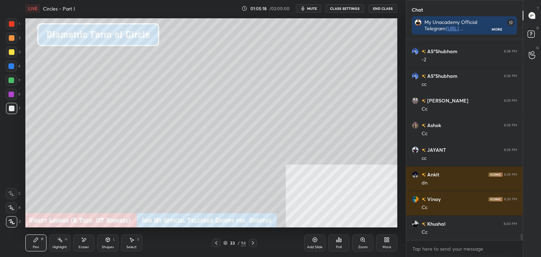
scroll to position [6329, 0]
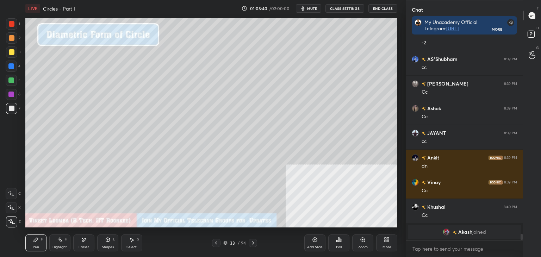
click at [11, 52] on div at bounding box center [12, 52] width 6 height 6
drag, startPoint x: 10, startPoint y: 111, endPoint x: 15, endPoint y: 107, distance: 6.5
click at [10, 111] on div at bounding box center [12, 109] width 6 height 6
drag, startPoint x: 83, startPoint y: 242, endPoint x: 82, endPoint y: 228, distance: 13.4
click at [83, 241] on div "Eraser" at bounding box center [83, 242] width 21 height 17
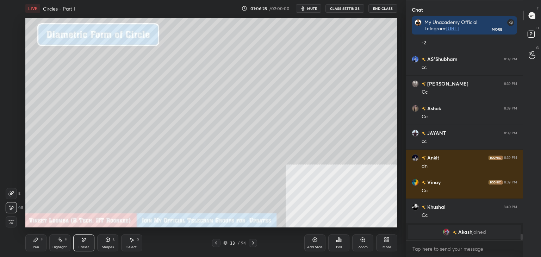
click at [38, 241] on div "Pen P" at bounding box center [35, 242] width 21 height 17
drag, startPoint x: 84, startPoint y: 240, endPoint x: 86, endPoint y: 232, distance: 9.0
click at [84, 237] on icon at bounding box center [84, 240] width 6 height 6
click at [34, 245] on div "Pen" at bounding box center [36, 247] width 6 height 4
drag, startPoint x: 62, startPoint y: 241, endPoint x: 56, endPoint y: 228, distance: 14.3
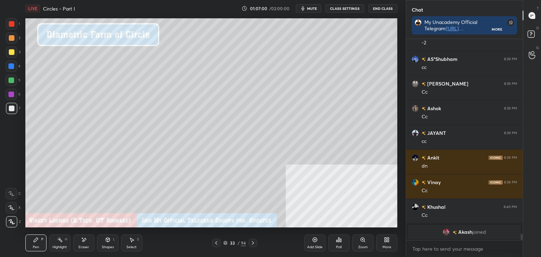
click at [62, 240] on div "Highlight H" at bounding box center [59, 242] width 21 height 17
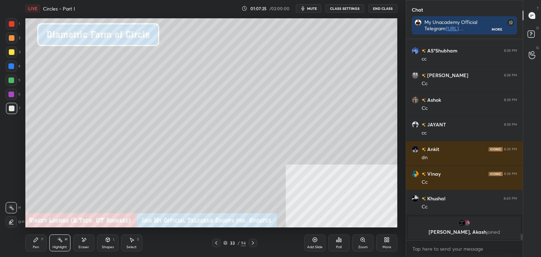
drag, startPoint x: 36, startPoint y: 250, endPoint x: 38, endPoint y: 228, distance: 22.3
click at [36, 249] on div "Pen P" at bounding box center [35, 242] width 21 height 17
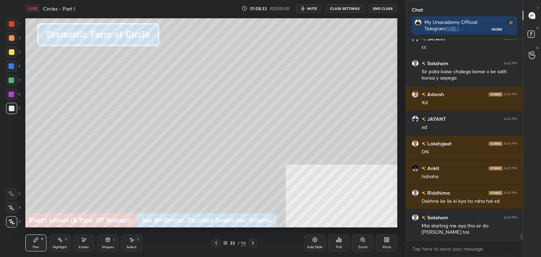
scroll to position [6626, 0]
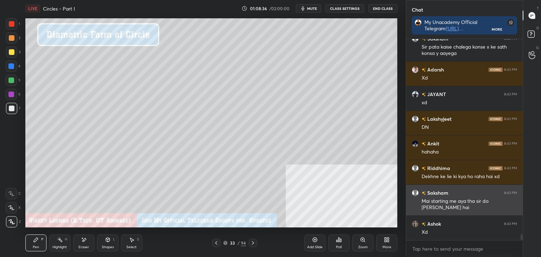
click at [468, 205] on div "Mai starting me aya tha sir do [PERSON_NAME] hai" at bounding box center [468, 204] width 95 height 13
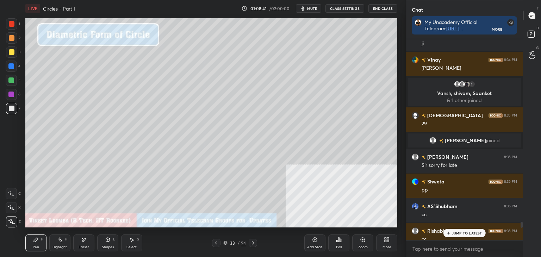
scroll to position [5862, 0]
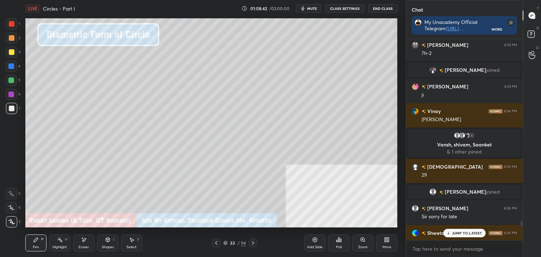
drag, startPoint x: 521, startPoint y: 237, endPoint x: 519, endPoint y: 213, distance: 23.7
click at [521, 214] on div at bounding box center [520, 139] width 4 height 201
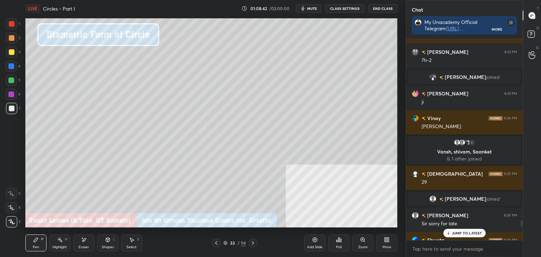
scroll to position [5850, 0]
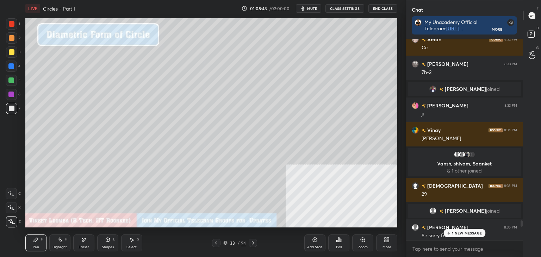
click at [462, 210] on span "[PERSON_NAME]" at bounding box center [465, 211] width 41 height 6
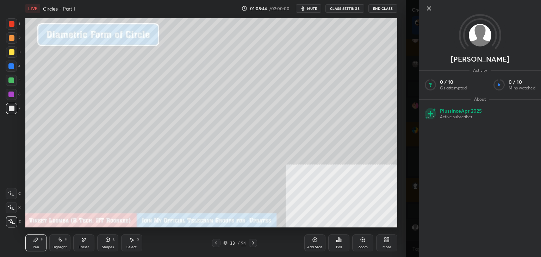
click at [401, 196] on div "1 2 3 4 5 6 7 C X Z E E Erase all H H LIVE Circles - Part I 01:08:44 / 02:00:00…" at bounding box center [203, 128] width 406 height 257
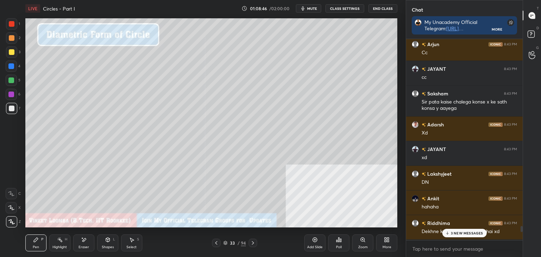
drag, startPoint x: 521, startPoint y: 223, endPoint x: 511, endPoint y: 252, distance: 30.4
click at [513, 251] on div "Vinay 8:39 PM Cc [PERSON_NAME] 8:40 PM Cc [PERSON_NAME], [GEOGRAPHIC_DATA] join…" at bounding box center [464, 148] width 117 height 218
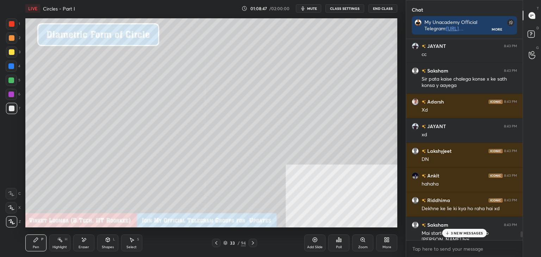
click at [455, 231] on p "3 NEW MESSAGES" at bounding box center [467, 233] width 32 height 4
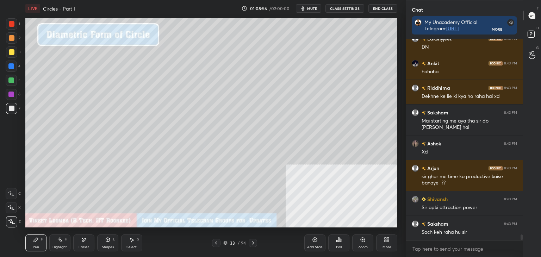
scroll to position [6910, 0]
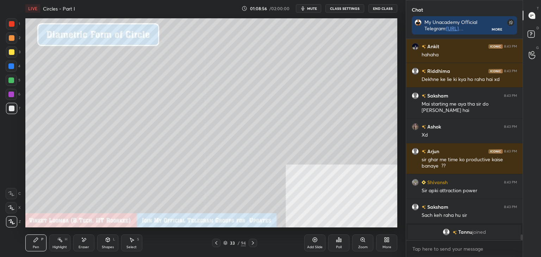
drag, startPoint x: 521, startPoint y: 237, endPoint x: 516, endPoint y: 245, distance: 9.3
click at [516, 245] on div "Lakshyjeet 8:43 PM DN Ankit 8:43 PM [PERSON_NAME] 8:43 PM Dekhne ke lie ki kya …" at bounding box center [464, 148] width 117 height 218
click at [63, 241] on div "Highlight H" at bounding box center [59, 242] width 21 height 17
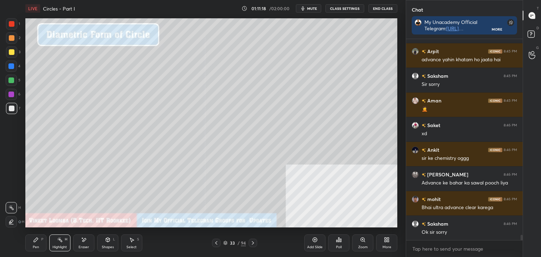
scroll to position [7497, 0]
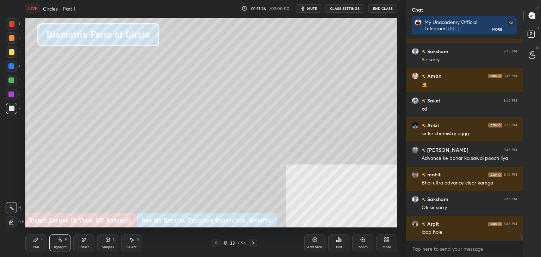
click at [256, 244] on div at bounding box center [253, 243] width 8 height 8
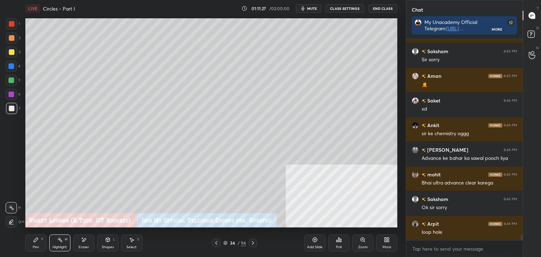
click at [256, 244] on div at bounding box center [253, 243] width 8 height 8
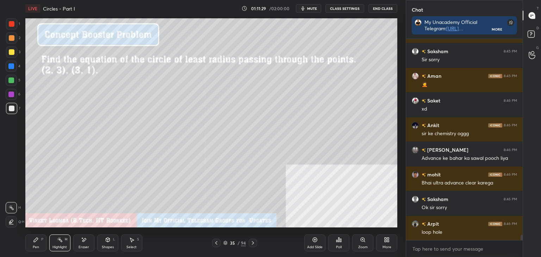
drag, startPoint x: 38, startPoint y: 244, endPoint x: 42, endPoint y: 243, distance: 3.9
click at [38, 244] on div "Pen P" at bounding box center [35, 242] width 21 height 17
drag, startPoint x: 12, startPoint y: 48, endPoint x: 23, endPoint y: 55, distance: 12.7
click at [12, 49] on div at bounding box center [11, 51] width 11 height 11
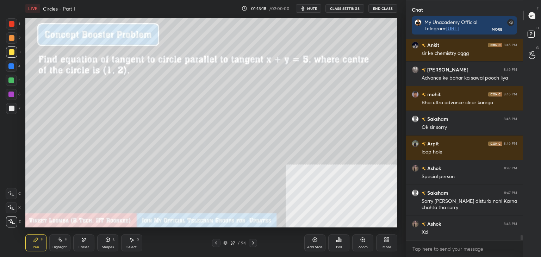
scroll to position [7602, 0]
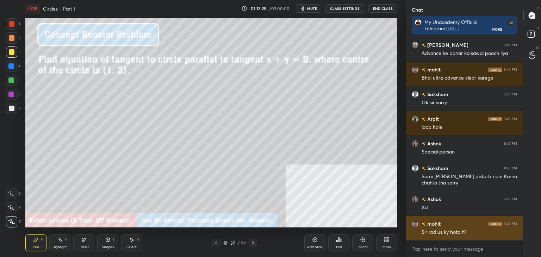
click at [424, 230] on div "Sir radius ky hota h?" at bounding box center [468, 232] width 95 height 7
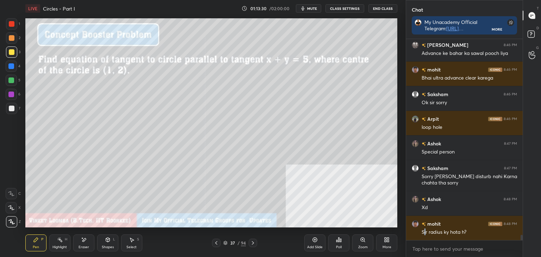
click at [87, 248] on div "Eraser" at bounding box center [83, 242] width 21 height 17
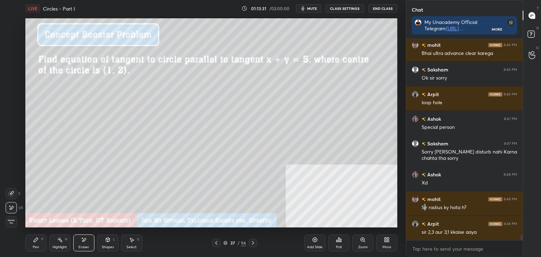
click at [56, 243] on div "Highlight H" at bounding box center [59, 242] width 21 height 17
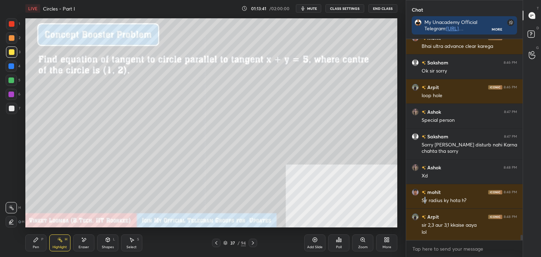
scroll to position [7658, 0]
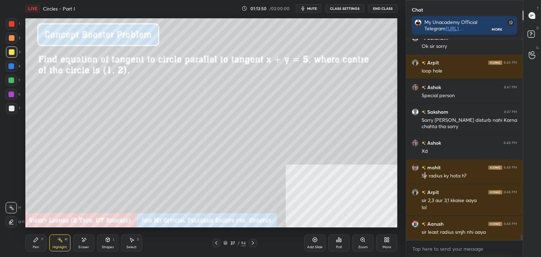
click at [41, 242] on div "Pen P" at bounding box center [35, 242] width 21 height 17
click at [89, 241] on div "Eraser" at bounding box center [83, 242] width 21 height 17
click at [106, 241] on icon at bounding box center [108, 240] width 4 height 4
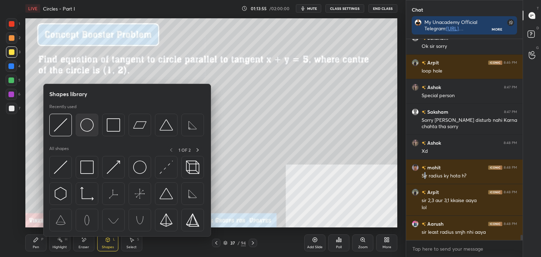
click at [90, 127] on img at bounding box center [86, 124] width 13 height 13
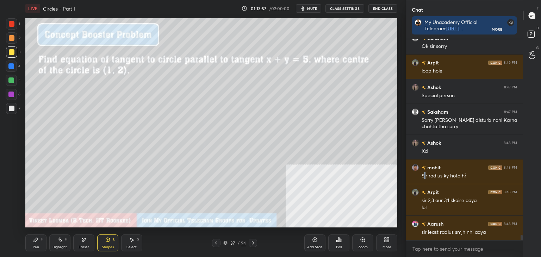
scroll to position [7683, 0]
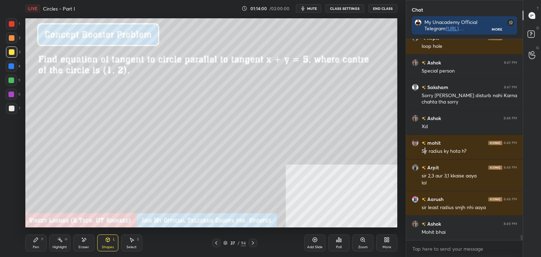
drag, startPoint x: 107, startPoint y: 247, endPoint x: 100, endPoint y: 242, distance: 8.7
click at [107, 247] on div "Shapes" at bounding box center [108, 247] width 12 height 4
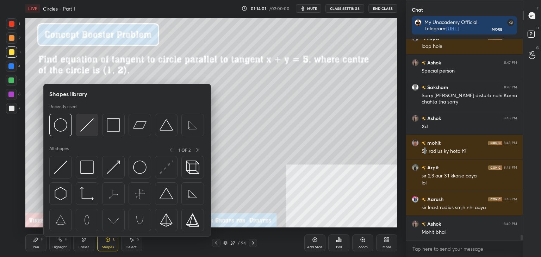
click at [81, 130] on img at bounding box center [86, 124] width 13 height 13
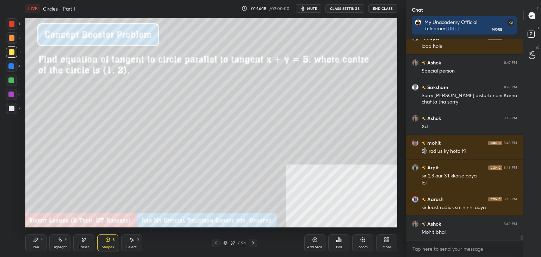
drag, startPoint x: 37, startPoint y: 236, endPoint x: 30, endPoint y: 232, distance: 7.9
click at [34, 236] on div "Pen P" at bounding box center [35, 242] width 21 height 17
drag, startPoint x: 37, startPoint y: 244, endPoint x: 38, endPoint y: 232, distance: 11.4
click at [35, 241] on div "Pen P" at bounding box center [35, 242] width 21 height 17
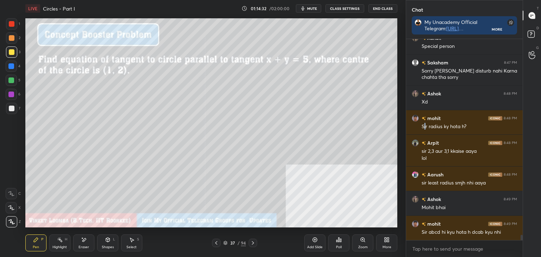
scroll to position [7745, 0]
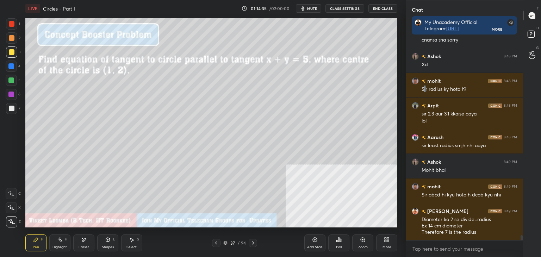
drag, startPoint x: 132, startPoint y: 244, endPoint x: 132, endPoint y: 240, distance: 4.2
click at [132, 244] on div "Select S" at bounding box center [131, 242] width 21 height 17
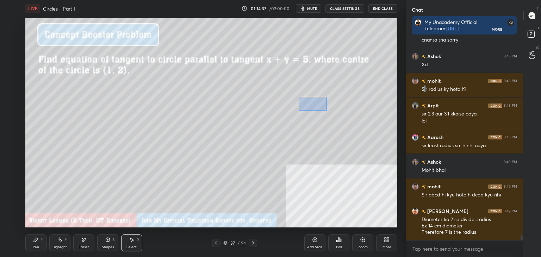
drag, startPoint x: 299, startPoint y: 96, endPoint x: 321, endPoint y: 108, distance: 25.5
click at [325, 110] on div "0 ° Undo Copy Paste here Duplicate Duplicate to new slide Delete" at bounding box center [211, 122] width 372 height 209
drag, startPoint x: 313, startPoint y: 106, endPoint x: 306, endPoint y: 105, distance: 7.1
click at [314, 103] on div "0 ° Undo Copy Paste here Duplicate Duplicate to new slide Delete" at bounding box center [211, 122] width 372 height 209
click at [215, 140] on div "0 ° Undo Copy Paste here Duplicate Duplicate to new slide Delete" at bounding box center [211, 122] width 372 height 209
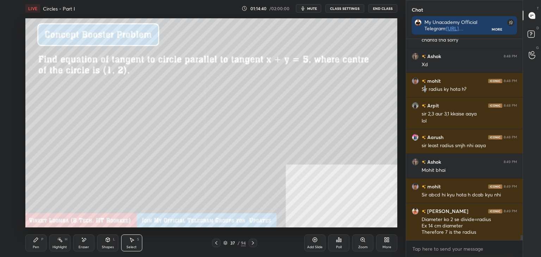
drag, startPoint x: 33, startPoint y: 245, endPoint x: 38, endPoint y: 232, distance: 13.9
click at [32, 245] on div "Pen P" at bounding box center [35, 242] width 21 height 17
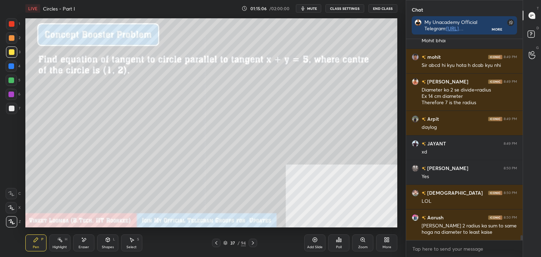
scroll to position [7899, 0]
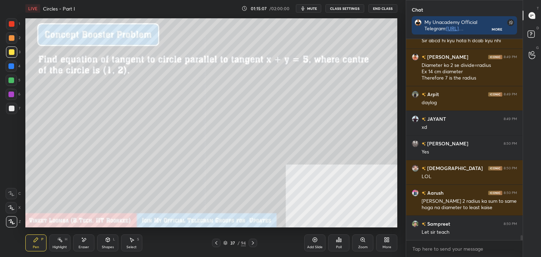
click at [112, 236] on div "Shapes L" at bounding box center [107, 242] width 21 height 17
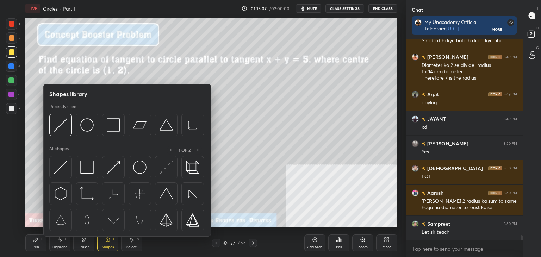
scroll to position [7924, 0]
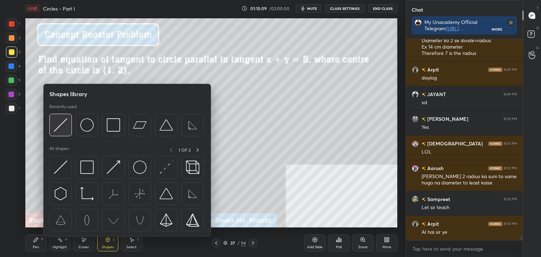
click at [64, 125] on img at bounding box center [60, 124] width 13 height 13
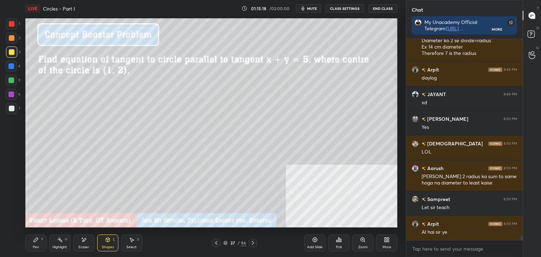
click at [36, 241] on icon at bounding box center [36, 240] width 6 height 6
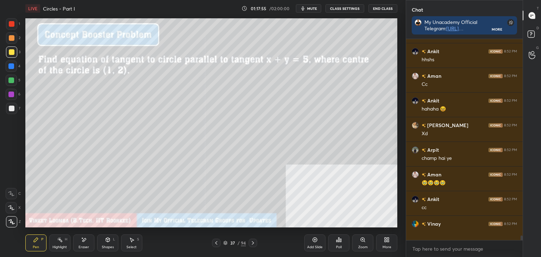
scroll to position [8515, 0]
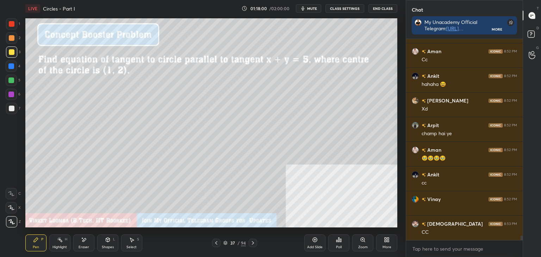
click at [62, 247] on div "Highlight" at bounding box center [59, 247] width 14 height 4
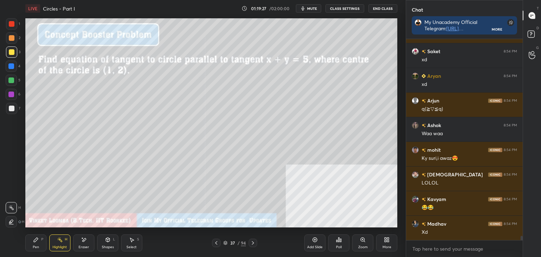
scroll to position [9489, 0]
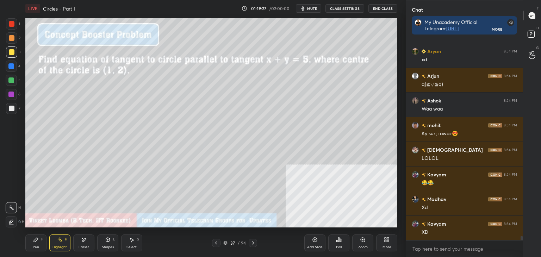
click at [252, 242] on icon at bounding box center [253, 243] width 6 height 6
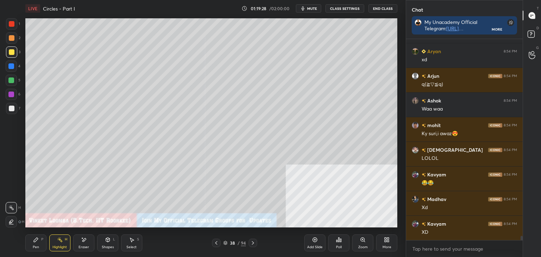
scroll to position [9513, 0]
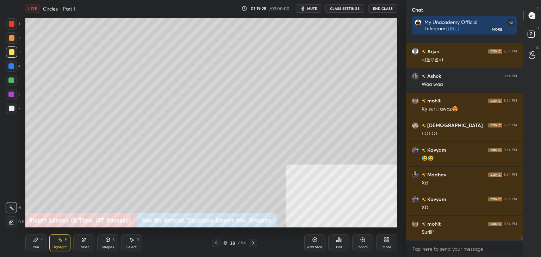
click at [252, 242] on icon at bounding box center [253, 243] width 6 height 6
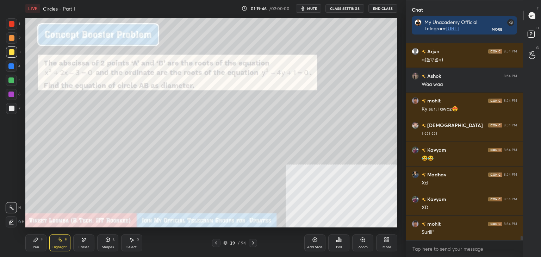
click at [31, 244] on div "Pen P" at bounding box center [35, 242] width 21 height 17
click at [38, 247] on div "Pen" at bounding box center [36, 247] width 6 height 4
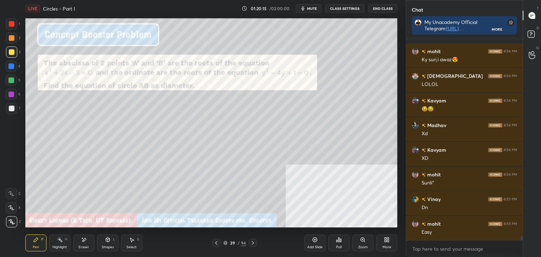
scroll to position [9587, 0]
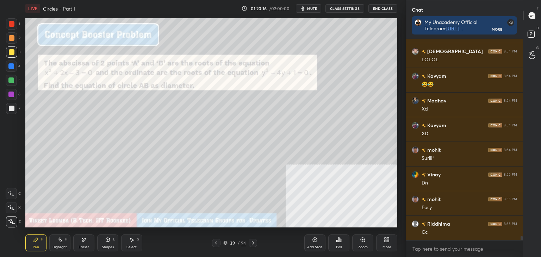
drag, startPoint x: 64, startPoint y: 244, endPoint x: 58, endPoint y: 236, distance: 10.3
click at [62, 245] on div "Highlight H" at bounding box center [59, 242] width 21 height 17
click at [12, 67] on div at bounding box center [11, 66] width 11 height 11
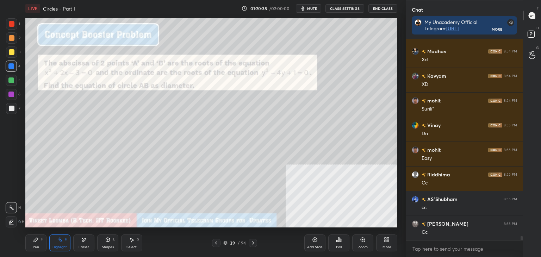
scroll to position [9661, 0]
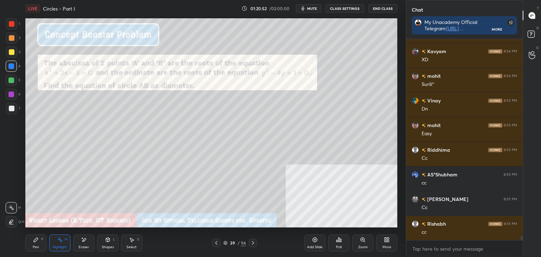
click at [213, 244] on icon at bounding box center [216, 243] width 6 height 6
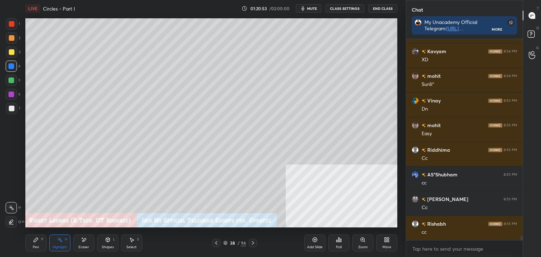
click at [215, 241] on icon at bounding box center [216, 243] width 6 height 6
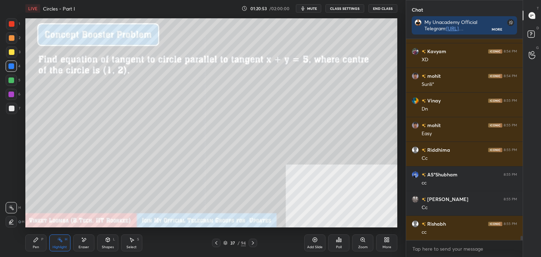
click at [216, 242] on icon at bounding box center [216, 243] width 6 height 6
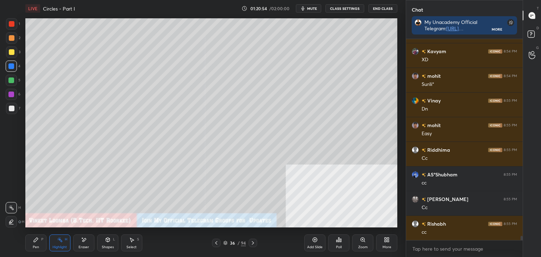
click at [216, 241] on icon at bounding box center [216, 243] width 6 height 6
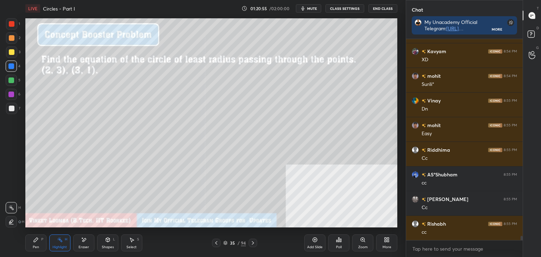
click at [32, 245] on div "Pen P" at bounding box center [35, 242] width 21 height 17
click at [213, 244] on icon at bounding box center [216, 243] width 6 height 6
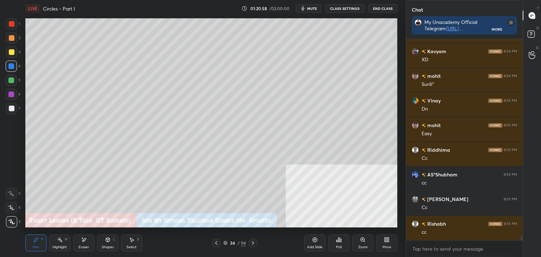
click at [216, 243] on icon at bounding box center [216, 243] width 6 height 6
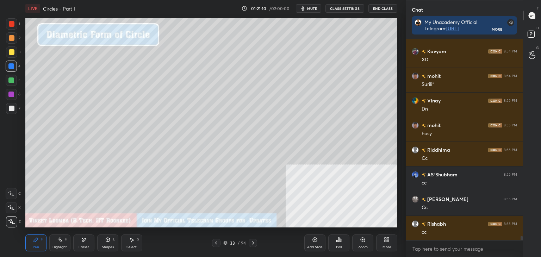
click at [251, 241] on icon at bounding box center [253, 243] width 6 height 6
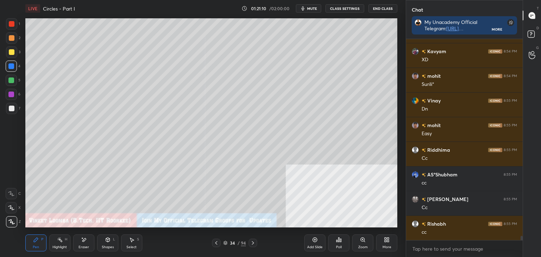
click at [252, 243] on icon at bounding box center [253, 243] width 6 height 6
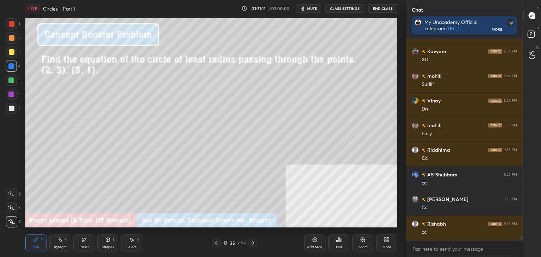
click at [252, 244] on icon at bounding box center [253, 243] width 6 height 6
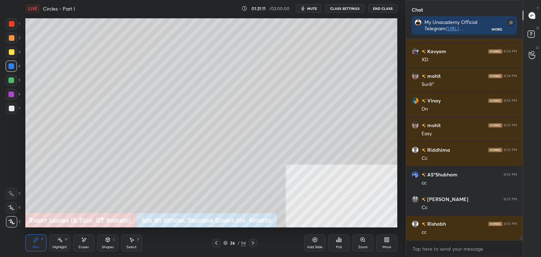
click at [253, 245] on icon at bounding box center [253, 243] width 6 height 6
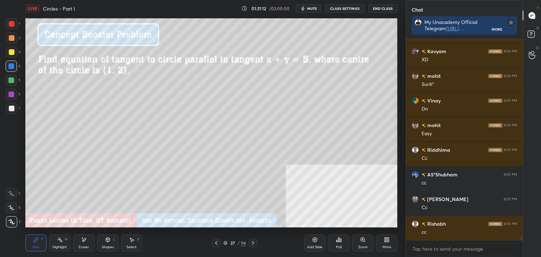
click at [255, 244] on icon at bounding box center [253, 243] width 6 height 6
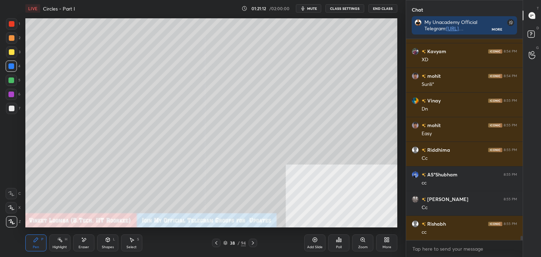
click at [254, 244] on icon at bounding box center [253, 243] width 6 height 6
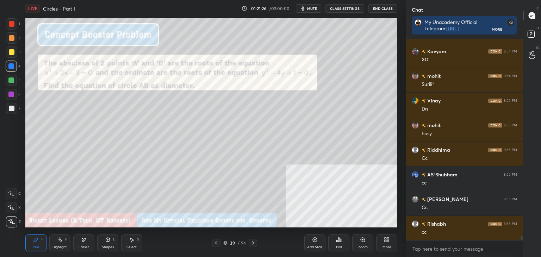
scroll to position [9686, 0]
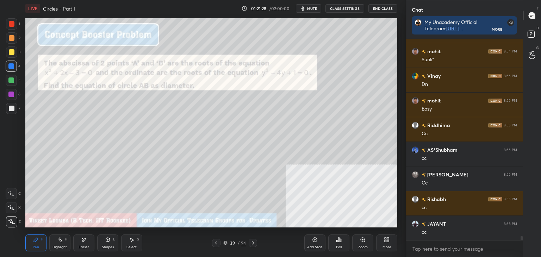
click at [252, 242] on icon at bounding box center [253, 243] width 6 height 6
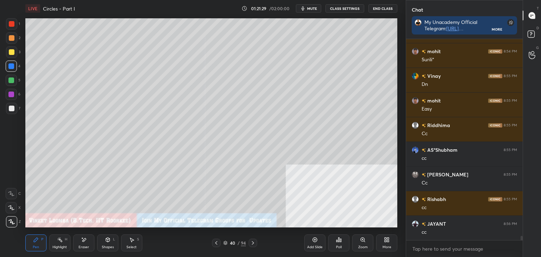
click at [251, 244] on icon at bounding box center [253, 243] width 6 height 6
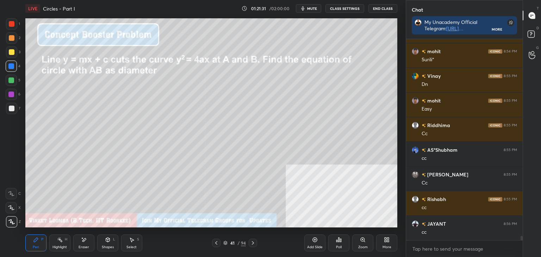
click at [14, 110] on div at bounding box center [11, 108] width 11 height 11
click at [86, 238] on div "Eraser" at bounding box center [83, 242] width 21 height 17
click at [33, 233] on div "Pen P Highlight H Eraser Shapes L Select S 41 / 94 Add Slide Poll Zoom More" at bounding box center [211, 243] width 372 height 28
click at [27, 241] on div "Pen P" at bounding box center [35, 242] width 21 height 17
click at [83, 239] on icon at bounding box center [84, 240] width 6 height 6
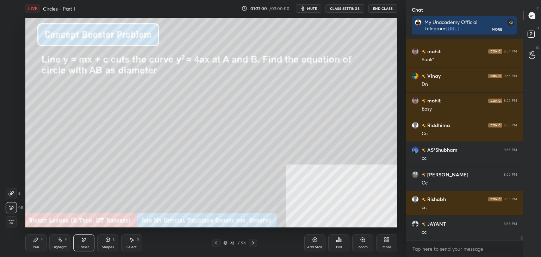
drag, startPoint x: 35, startPoint y: 240, endPoint x: 39, endPoint y: 230, distance: 10.9
click at [36, 237] on icon at bounding box center [36, 240] width 6 height 6
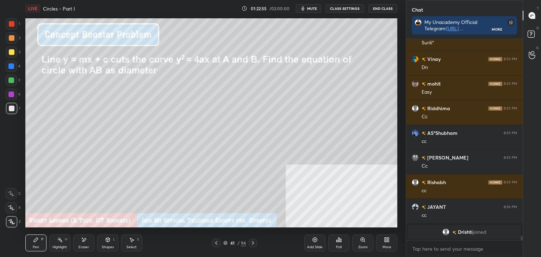
click at [311, 238] on div "Add Slide" at bounding box center [314, 242] width 21 height 17
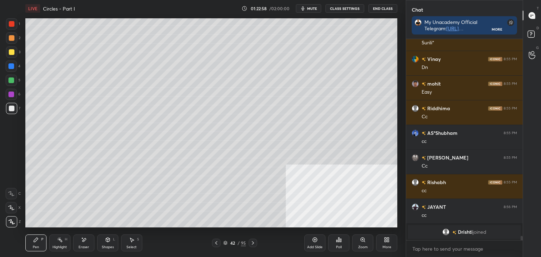
drag, startPoint x: 218, startPoint y: 244, endPoint x: 220, endPoint y: 229, distance: 14.9
click at [218, 243] on icon at bounding box center [216, 243] width 6 height 6
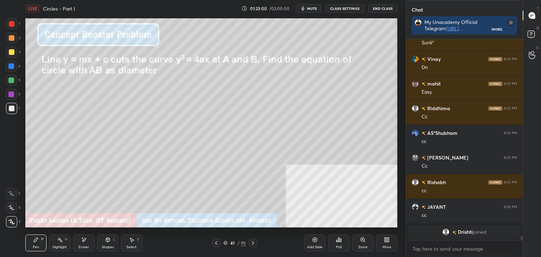
drag, startPoint x: 251, startPoint y: 243, endPoint x: 250, endPoint y: 237, distance: 5.5
click at [251, 241] on icon at bounding box center [253, 243] width 6 height 6
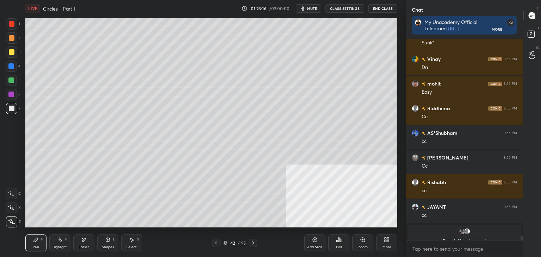
scroll to position [9711, 0]
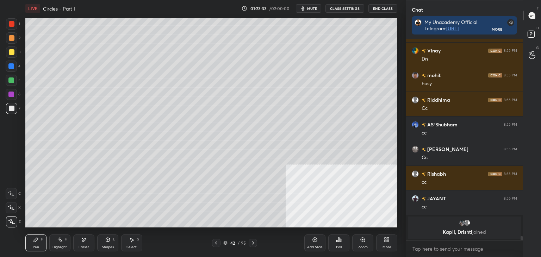
click at [216, 240] on icon at bounding box center [216, 243] width 6 height 6
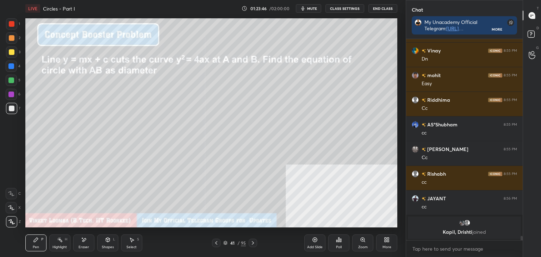
click at [252, 243] on icon at bounding box center [253, 243] width 6 height 6
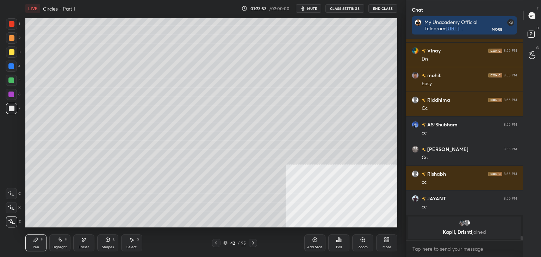
click at [215, 244] on icon at bounding box center [216, 243] width 6 height 6
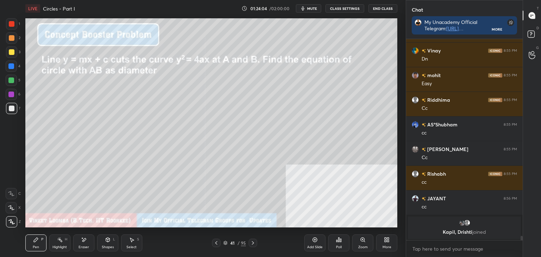
click at [251, 243] on icon at bounding box center [253, 243] width 6 height 6
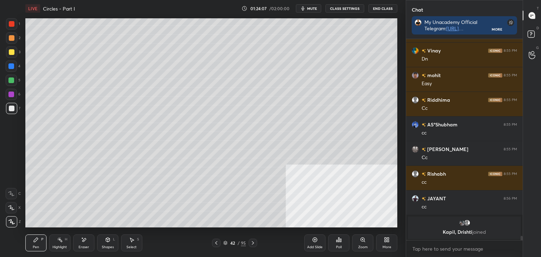
drag, startPoint x: 213, startPoint y: 243, endPoint x: 203, endPoint y: 237, distance: 12.1
click at [213, 243] on icon at bounding box center [216, 243] width 6 height 6
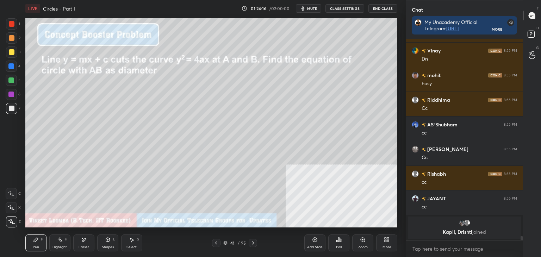
click at [216, 243] on icon at bounding box center [216, 243] width 6 height 6
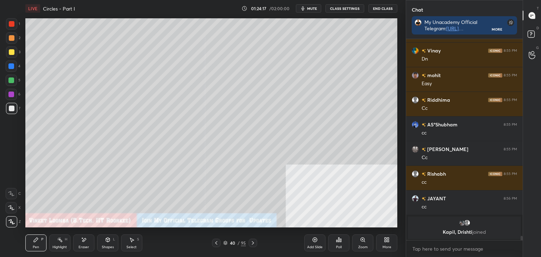
click at [215, 244] on icon at bounding box center [216, 243] width 6 height 6
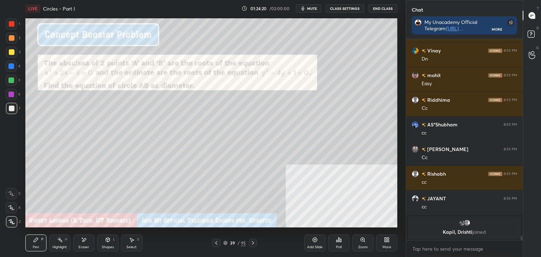
click at [250, 242] on icon at bounding box center [253, 243] width 6 height 6
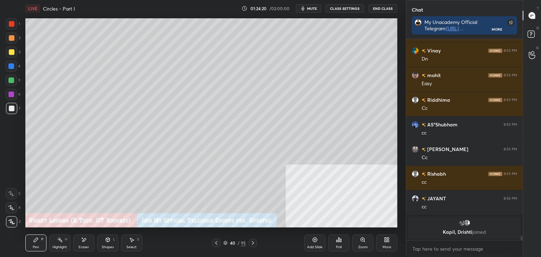
click at [252, 241] on icon at bounding box center [253, 243] width 6 height 6
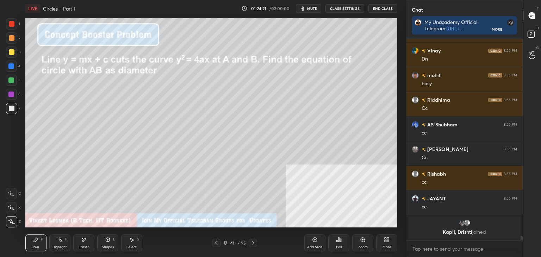
click at [58, 241] on div "Highlight H" at bounding box center [59, 242] width 21 height 17
click at [256, 242] on div at bounding box center [253, 243] width 8 height 8
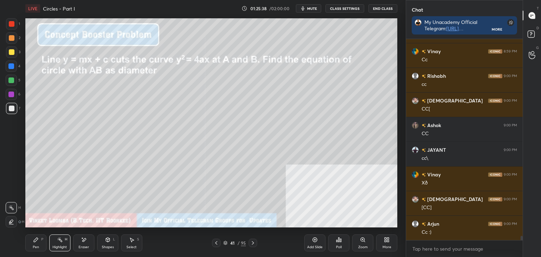
scroll to position [9065, 0]
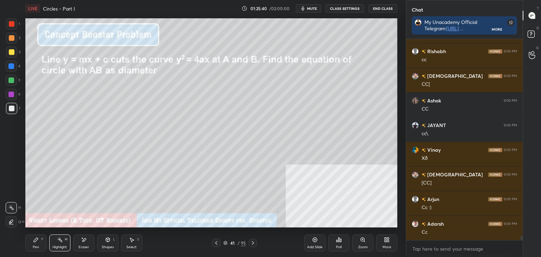
click at [237, 241] on div "41 / 95" at bounding box center [234, 243] width 23 height 6
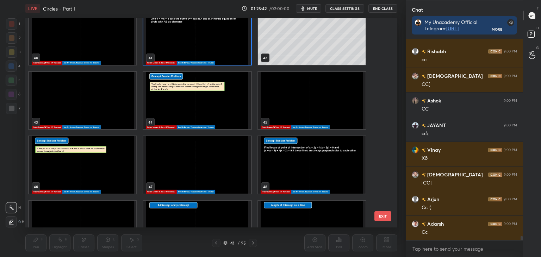
scroll to position [862, 0]
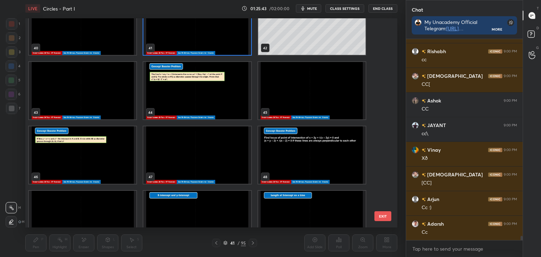
click at [118, 147] on img "grid" at bounding box center [82, 154] width 107 height 57
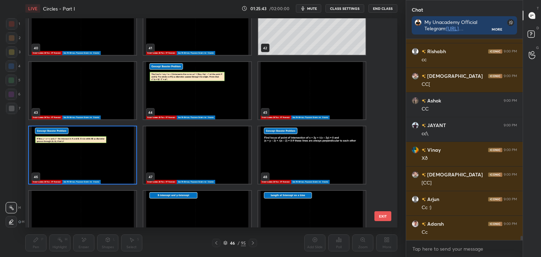
click at [118, 147] on img "grid" at bounding box center [82, 154] width 107 height 57
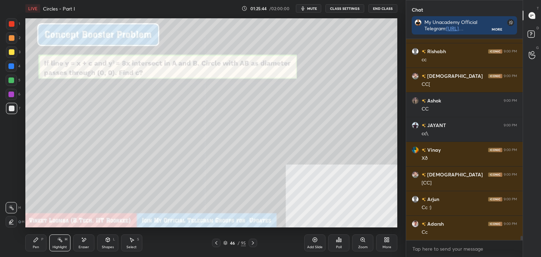
click at [118, 147] on img "grid" at bounding box center [82, 154] width 107 height 57
click at [40, 241] on div "Pen P" at bounding box center [35, 242] width 21 height 17
click at [12, 109] on div at bounding box center [12, 109] width 6 height 6
click at [14, 21] on div at bounding box center [12, 24] width 6 height 6
click at [84, 248] on div "Eraser" at bounding box center [84, 247] width 11 height 4
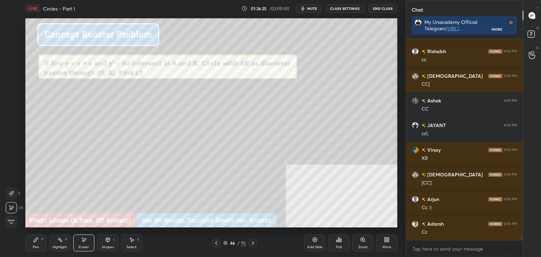
click at [38, 244] on div "Pen P" at bounding box center [35, 242] width 21 height 17
click at [81, 244] on div "Eraser" at bounding box center [83, 242] width 21 height 17
drag, startPoint x: 36, startPoint y: 244, endPoint x: 40, endPoint y: 240, distance: 6.0
click at [38, 242] on div "Pen P" at bounding box center [35, 242] width 21 height 17
click at [12, 79] on div at bounding box center [11, 80] width 6 height 6
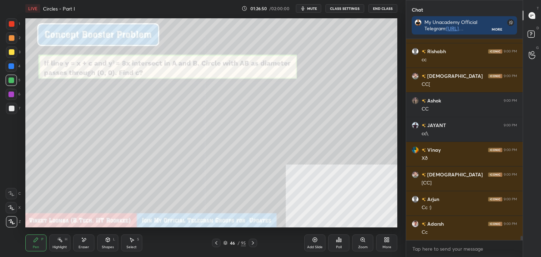
click at [10, 24] on div at bounding box center [12, 24] width 6 height 6
click at [106, 244] on div "Shapes L" at bounding box center [107, 242] width 21 height 17
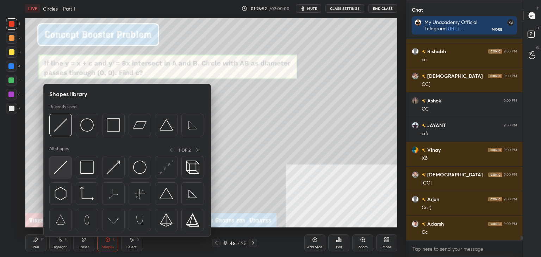
click at [62, 167] on img at bounding box center [60, 167] width 13 height 13
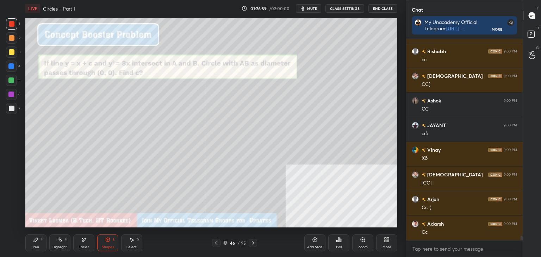
click at [38, 242] on icon at bounding box center [36, 240] width 6 height 6
drag, startPoint x: 10, startPoint y: 108, endPoint x: 10, endPoint y: 124, distance: 15.8
click at [10, 108] on div at bounding box center [12, 109] width 6 height 6
click at [86, 239] on icon at bounding box center [84, 240] width 6 height 6
click at [36, 241] on icon at bounding box center [36, 240] width 6 height 6
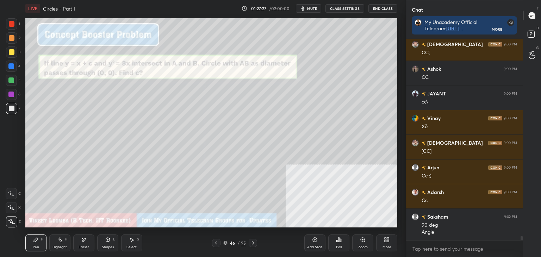
scroll to position [9121, 0]
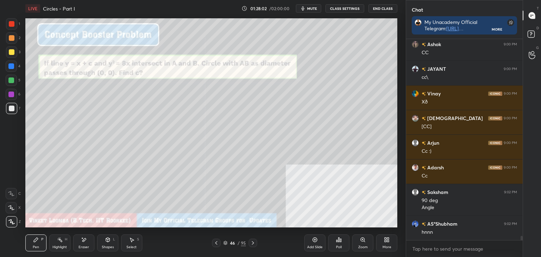
click at [12, 26] on div at bounding box center [12, 24] width 6 height 6
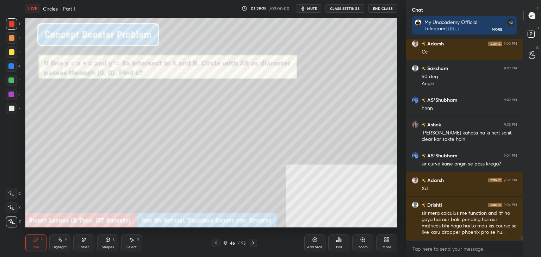
scroll to position [9270, 0]
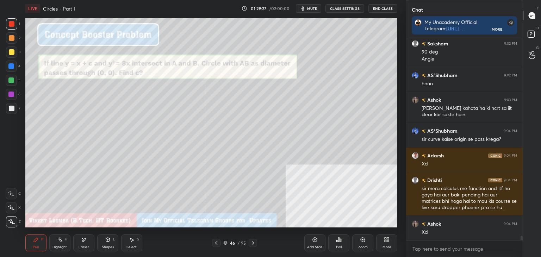
drag, startPoint x: 77, startPoint y: 248, endPoint x: 83, endPoint y: 230, distance: 18.9
click at [78, 247] on div "Eraser" at bounding box center [83, 242] width 21 height 17
click at [51, 237] on div "Highlight H" at bounding box center [59, 242] width 21 height 17
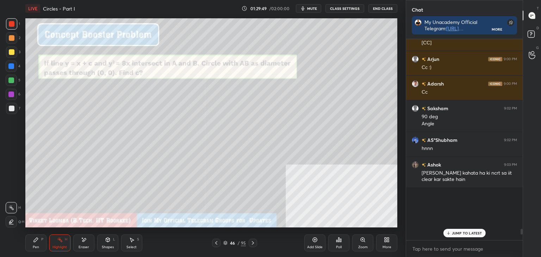
scroll to position [9302, 0]
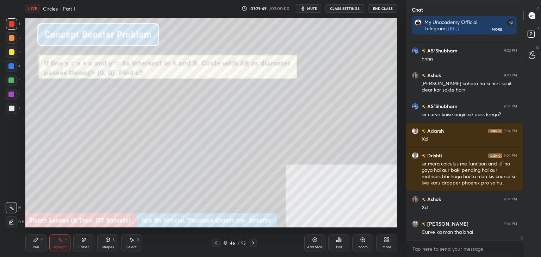
drag, startPoint x: 520, startPoint y: 237, endPoint x: 510, endPoint y: 263, distance: 28.0
click at [510, 0] on html "1 2 3 4 5 6 7 C X Z E E Erase all H H LIVE Circles - Part I 01:29:49 / 02:00:00…" at bounding box center [270, 0] width 541 height 0
click at [39, 244] on div "Pen P" at bounding box center [35, 242] width 21 height 17
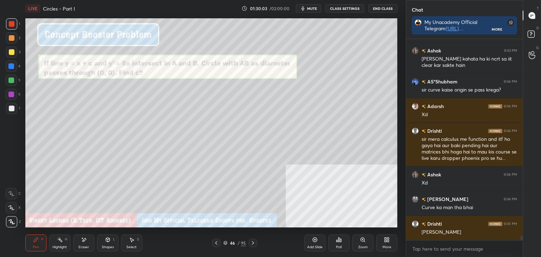
click at [252, 241] on icon at bounding box center [253, 243] width 6 height 6
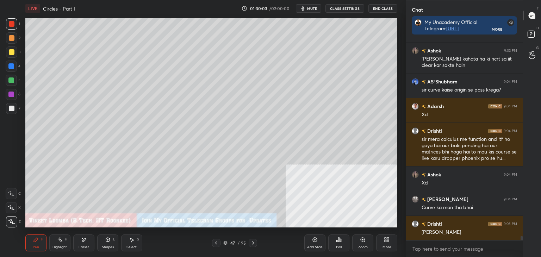
click at [251, 243] on icon at bounding box center [253, 243] width 6 height 6
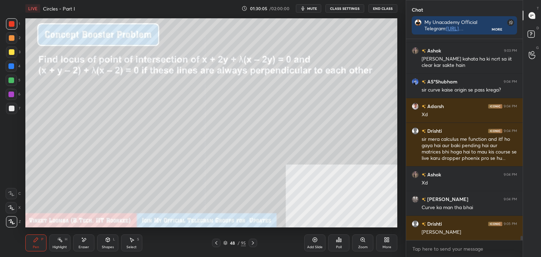
click at [36, 240] on icon at bounding box center [36, 240] width 4 height 4
click at [251, 244] on icon at bounding box center [253, 243] width 6 height 6
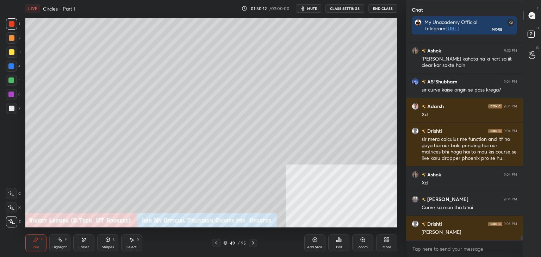
click at [250, 243] on icon at bounding box center [253, 243] width 6 height 6
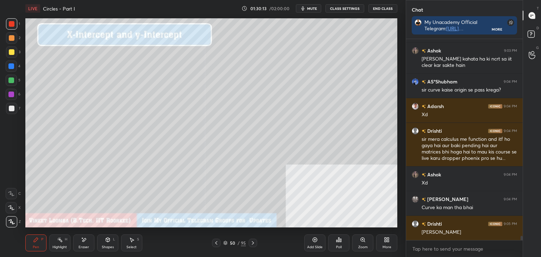
click at [35, 239] on icon at bounding box center [36, 240] width 6 height 6
click at [9, 105] on div at bounding box center [11, 108] width 11 height 11
click at [108, 238] on icon at bounding box center [108, 240] width 4 height 4
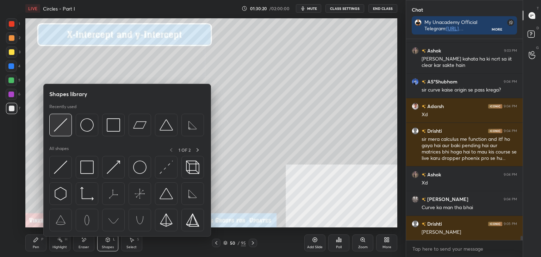
click at [58, 125] on img at bounding box center [60, 124] width 13 height 13
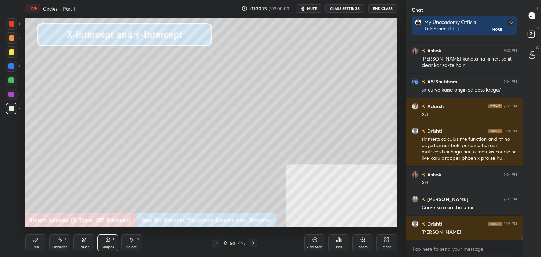
scroll to position [9343, 0]
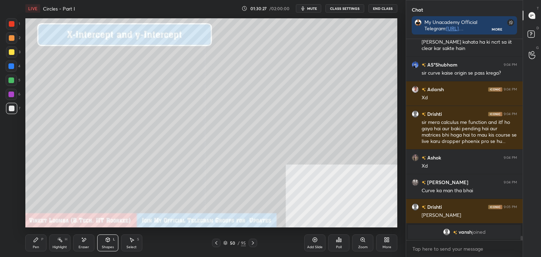
click at [106, 240] on icon at bounding box center [108, 240] width 4 height 4
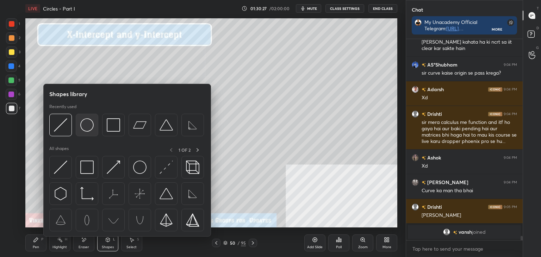
click at [86, 127] on img at bounding box center [86, 124] width 13 height 13
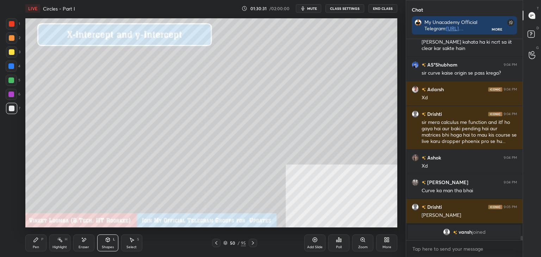
click at [33, 241] on icon at bounding box center [36, 240] width 6 height 6
drag, startPoint x: 88, startPoint y: 241, endPoint x: 88, endPoint y: 229, distance: 12.0
click at [87, 239] on div "Eraser" at bounding box center [83, 242] width 21 height 17
drag, startPoint x: 11, startPoint y: 192, endPoint x: 13, endPoint y: 185, distance: 7.7
click at [11, 192] on icon at bounding box center [12, 193] width 4 height 4
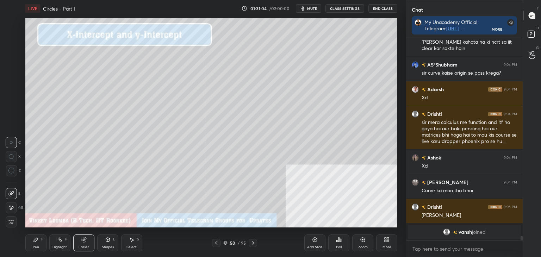
click at [36, 245] on div "Pen" at bounding box center [36, 247] width 6 height 4
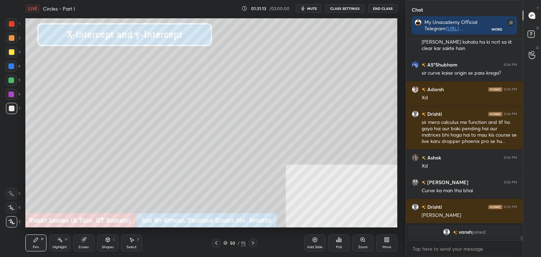
scroll to position [9352, 0]
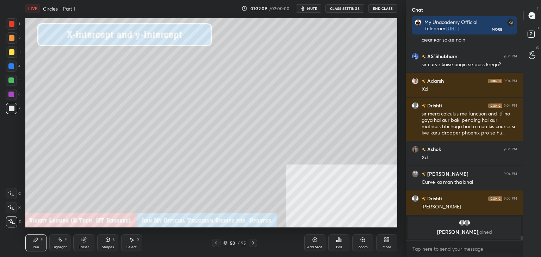
click at [136, 246] on div "Select" at bounding box center [131, 247] width 10 height 4
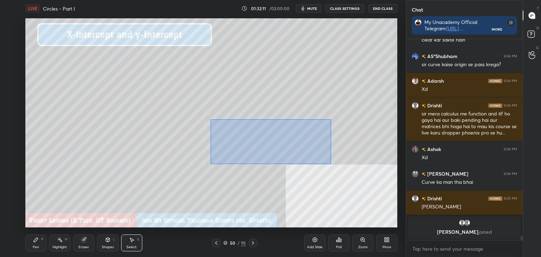
drag, startPoint x: 211, startPoint y: 119, endPoint x: 300, endPoint y: 148, distance: 94.1
click at [327, 159] on div "0 ° Undo Copy Paste here Duplicate Duplicate to new slide Delete" at bounding box center [211, 122] width 372 height 209
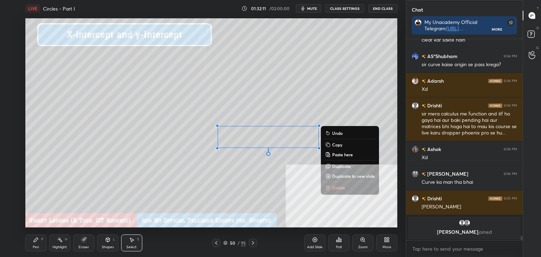
click at [297, 146] on div "0 ° Undo Copy Paste here Duplicate Duplicate to new slide Delete" at bounding box center [211, 122] width 372 height 209
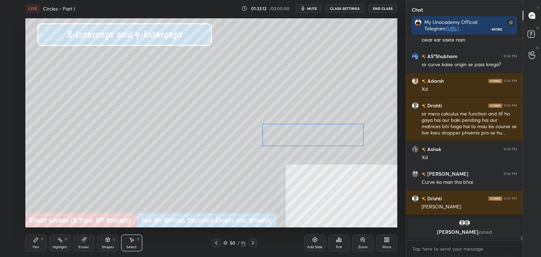
drag, startPoint x: 308, startPoint y: 140, endPoint x: 328, endPoint y: 141, distance: 20.8
click at [333, 138] on div "0 ° Undo Copy Paste here Duplicate Duplicate to new slide Delete" at bounding box center [211, 122] width 372 height 209
drag, startPoint x: 308, startPoint y: 165, endPoint x: 291, endPoint y: 175, distance: 19.4
click at [308, 165] on div "0 ° Undo Copy Paste here Duplicate Duplicate to new slide Delete" at bounding box center [211, 122] width 372 height 209
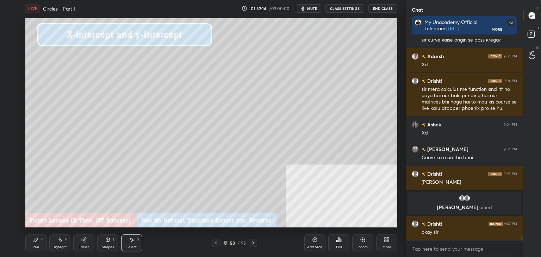
drag, startPoint x: 42, startPoint y: 246, endPoint x: 37, endPoint y: 236, distance: 10.7
click at [42, 244] on div "Pen P" at bounding box center [35, 242] width 21 height 17
click at [78, 244] on div "Eraser" at bounding box center [83, 242] width 21 height 17
click at [33, 250] on div "Pen P Highlight H Eraser Shapes L Select S 50 / 95 Add Slide Poll Zoom More" at bounding box center [211, 243] width 372 height 28
click at [35, 245] on div "Pen" at bounding box center [36, 247] width 6 height 4
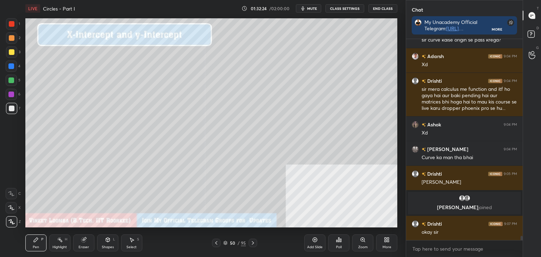
click at [8, 37] on div at bounding box center [11, 37] width 11 height 11
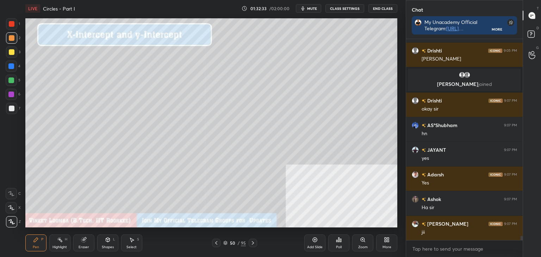
scroll to position [9361, 0]
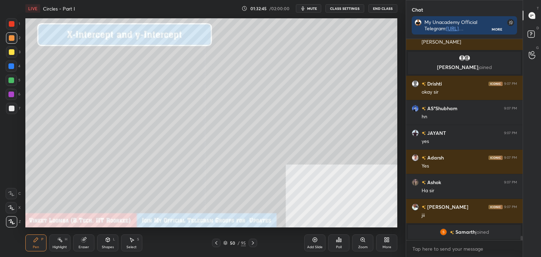
drag, startPoint x: 87, startPoint y: 243, endPoint x: 118, endPoint y: 228, distance: 34.8
click at [88, 241] on div "Eraser" at bounding box center [83, 242] width 21 height 17
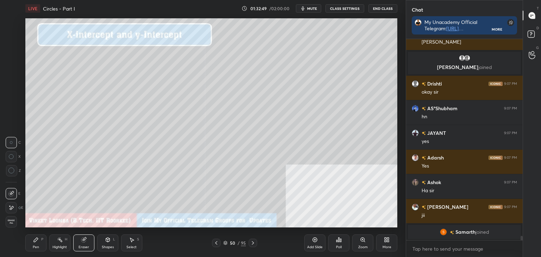
click at [39, 247] on div "Pen P" at bounding box center [35, 242] width 21 height 17
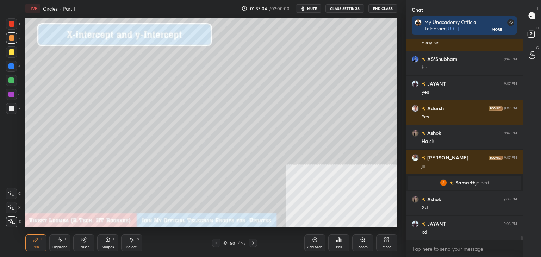
scroll to position [9399, 0]
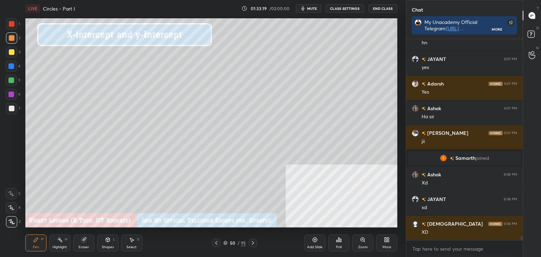
click at [250, 243] on icon at bounding box center [253, 243] width 6 height 6
click at [111, 240] on div "Shapes L" at bounding box center [107, 242] width 21 height 17
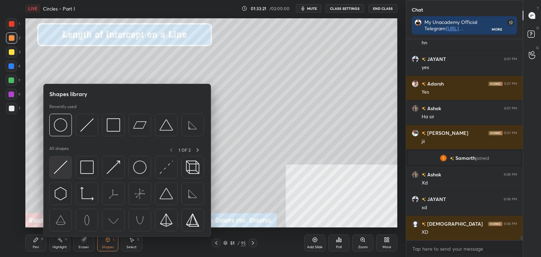
click at [59, 166] on img at bounding box center [60, 167] width 13 height 13
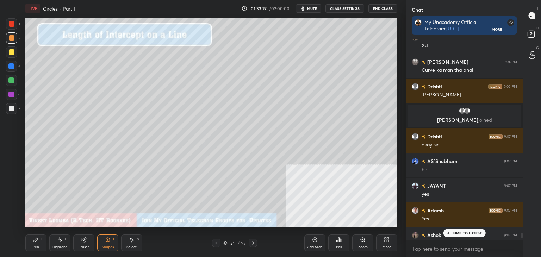
scroll to position [9424, 0]
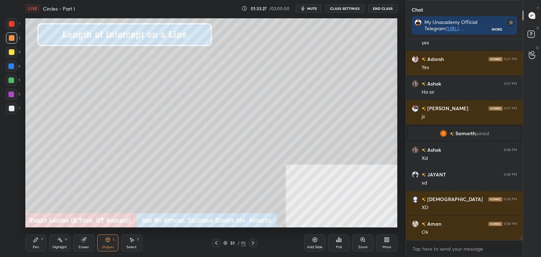
drag, startPoint x: 521, startPoint y: 238, endPoint x: 519, endPoint y: 250, distance: 11.9
click at [519, 250] on div "AS°[PERSON_NAME] 9:07 PM hn JAYANT 9:07 PM yes [PERSON_NAME] 9:07 PM Yes [PERSO…" at bounding box center [464, 148] width 117 height 218
click at [121, 242] on div "Select S" at bounding box center [131, 242] width 21 height 17
click at [108, 243] on div "Shapes L" at bounding box center [107, 242] width 21 height 17
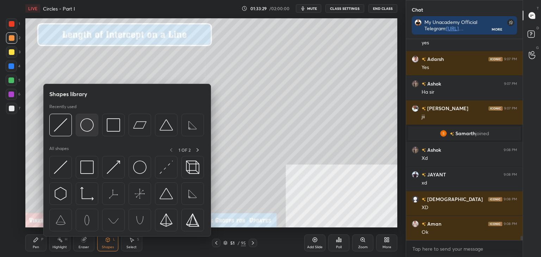
click at [77, 128] on div at bounding box center [87, 125] width 23 height 23
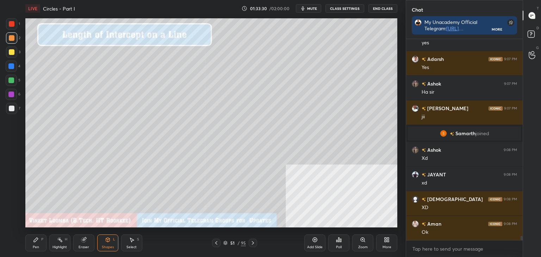
click at [14, 108] on div at bounding box center [11, 108] width 11 height 11
drag, startPoint x: 132, startPoint y: 241, endPoint x: 131, endPoint y: 237, distance: 5.2
click at [131, 240] on icon at bounding box center [132, 240] width 6 height 6
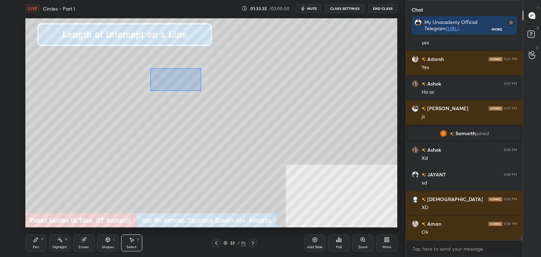
drag, startPoint x: 150, startPoint y: 68, endPoint x: 185, endPoint y: 86, distance: 39.2
click at [200, 90] on div "0 ° Undo Copy Paste here Duplicate Duplicate to new slide Delete" at bounding box center [211, 122] width 372 height 209
drag, startPoint x: 177, startPoint y: 82, endPoint x: 177, endPoint y: 94, distance: 12.3
click at [172, 78] on div "0 ° Undo Copy Paste here Duplicate Duplicate to new slide Delete" at bounding box center [211, 122] width 372 height 209
drag, startPoint x: 161, startPoint y: 168, endPoint x: 215, endPoint y: 116, distance: 75.4
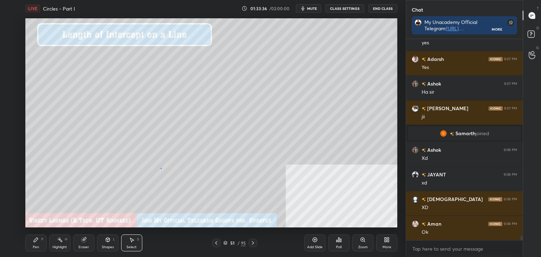
click at [161, 168] on div "0 ° Undo Copy Paste here Duplicate Duplicate to new slide Delete" at bounding box center [211, 122] width 372 height 209
drag, startPoint x: 288, startPoint y: 45, endPoint x: 268, endPoint y: 79, distance: 39.5
click at [267, 81] on div "0 ° Undo Copy Paste here Duplicate Duplicate to new slide Delete" at bounding box center [211, 122] width 372 height 209
drag, startPoint x: 266, startPoint y: 75, endPoint x: 249, endPoint y: 105, distance: 34.5
click at [263, 96] on div "0 ° Undo Copy Paste here Duplicate Duplicate to new slide Delete" at bounding box center [211, 122] width 372 height 209
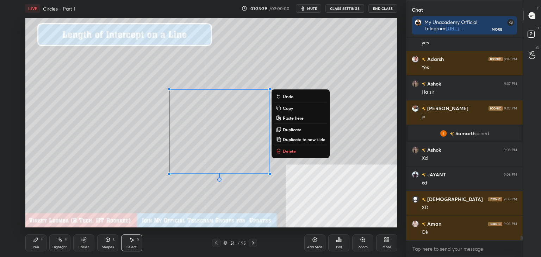
click at [79, 168] on div "0 ° Undo Copy Paste here Duplicate Duplicate to new slide Delete" at bounding box center [211, 122] width 372 height 209
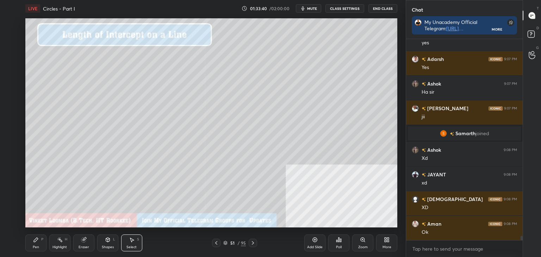
click at [36, 248] on div "Pen" at bounding box center [36, 247] width 6 height 4
click at [12, 78] on div at bounding box center [11, 80] width 6 height 6
click at [217, 240] on div at bounding box center [216, 243] width 8 height 8
click at [250, 240] on icon at bounding box center [253, 243] width 6 height 6
click at [254, 241] on icon at bounding box center [253, 243] width 6 height 6
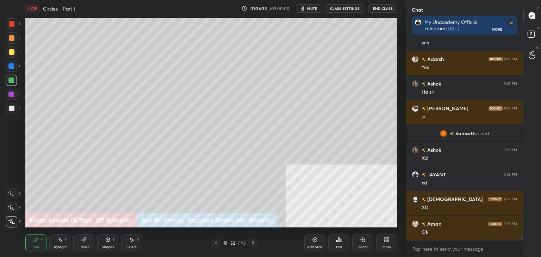
click at [86, 244] on div "Eraser" at bounding box center [83, 242] width 21 height 17
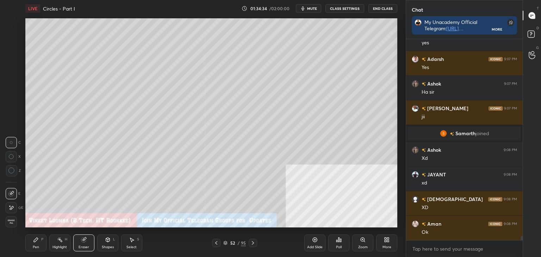
drag, startPoint x: 103, startPoint y: 245, endPoint x: 99, endPoint y: 238, distance: 7.4
click at [102, 244] on div "Shapes L" at bounding box center [107, 242] width 21 height 17
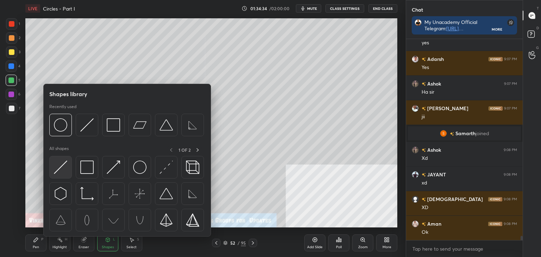
click at [57, 169] on img at bounding box center [60, 167] width 13 height 13
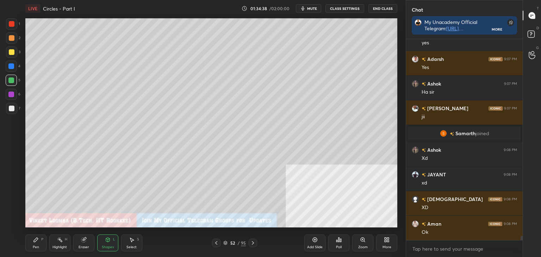
drag, startPoint x: 105, startPoint y: 250, endPoint x: 102, endPoint y: 246, distance: 4.5
click at [105, 250] on div "Shapes L" at bounding box center [107, 242] width 21 height 17
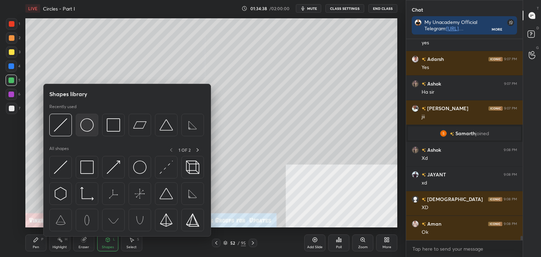
click at [83, 124] on img at bounding box center [86, 124] width 13 height 13
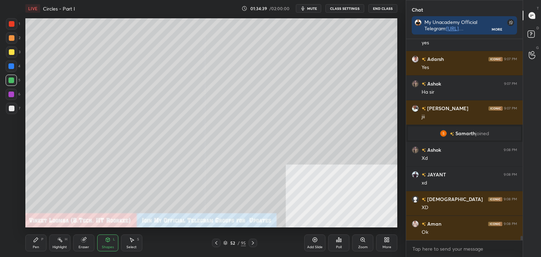
scroll to position [9449, 0]
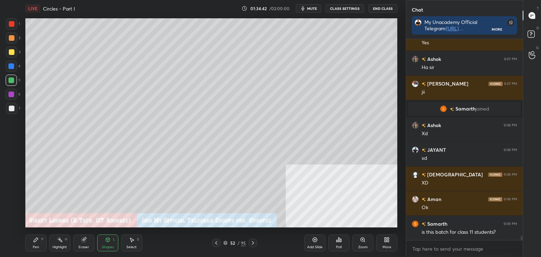
drag, startPoint x: 29, startPoint y: 244, endPoint x: 23, endPoint y: 219, distance: 25.3
click at [28, 242] on div "Pen P" at bounding box center [35, 242] width 21 height 17
click at [7, 107] on div at bounding box center [11, 108] width 11 height 11
click at [104, 251] on div "Pen P Highlight H Eraser Shapes L Select S 52 / 95 Add Slide Poll Zoom More" at bounding box center [211, 243] width 372 height 28
click at [109, 246] on div "Shapes" at bounding box center [108, 247] width 12 height 4
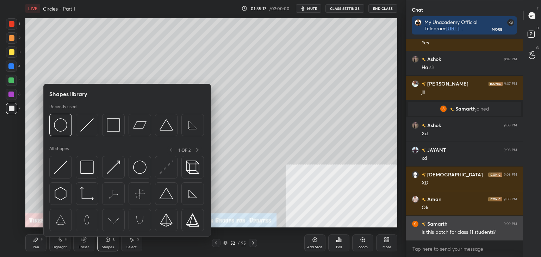
click at [425, 234] on div "is this batch for class 11 students?" at bounding box center [468, 232] width 95 height 7
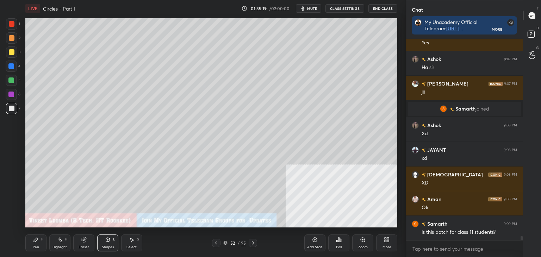
drag, startPoint x: 112, startPoint y: 246, endPoint x: 105, endPoint y: 239, distance: 10.0
click at [111, 245] on div "Shapes" at bounding box center [108, 247] width 12 height 4
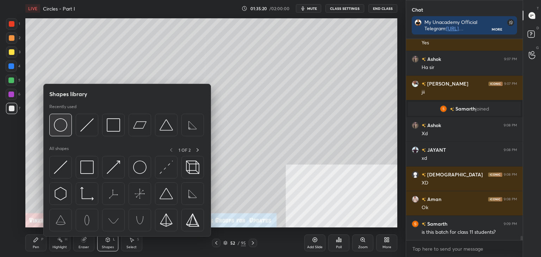
click at [59, 128] on img at bounding box center [60, 124] width 13 height 13
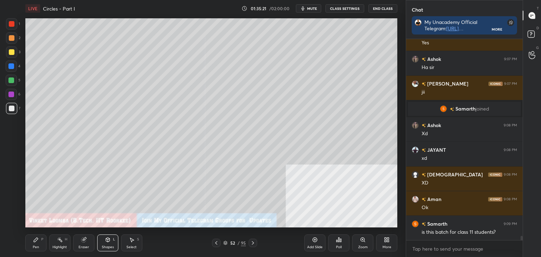
click at [108, 242] on icon at bounding box center [108, 240] width 6 height 6
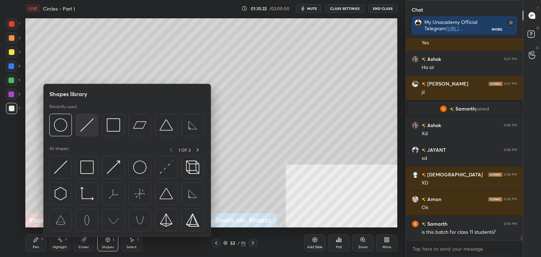
click at [90, 130] on img at bounding box center [86, 124] width 13 height 13
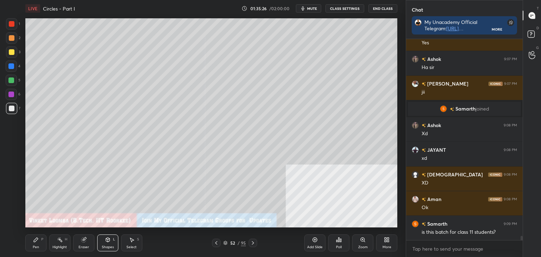
click at [100, 245] on div "Shapes L" at bounding box center [107, 242] width 21 height 17
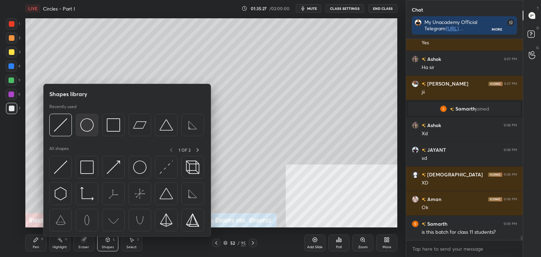
click at [84, 130] on img at bounding box center [86, 124] width 13 height 13
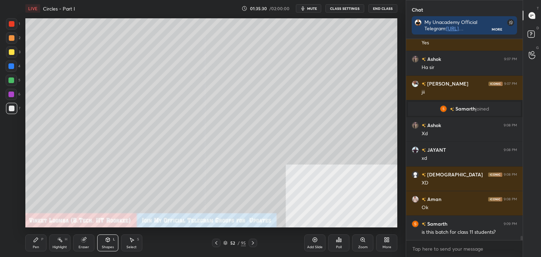
click at [34, 244] on div "Pen P" at bounding box center [35, 242] width 21 height 17
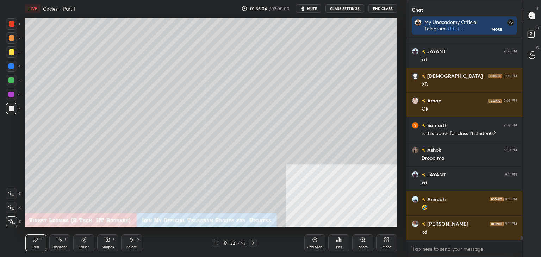
scroll to position [9564, 0]
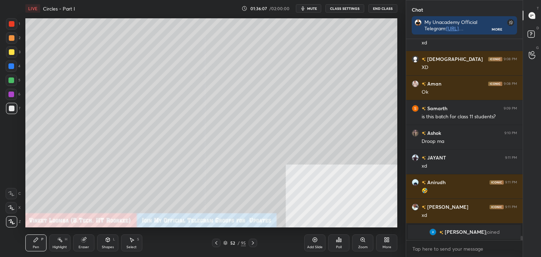
click at [309, 245] on div "Add Slide" at bounding box center [314, 247] width 15 height 4
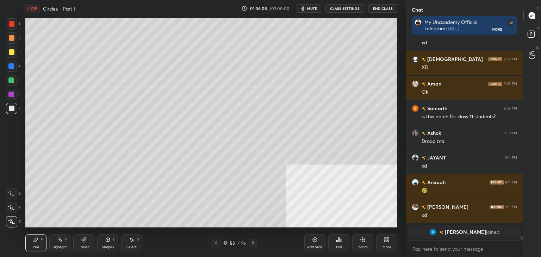
click at [106, 242] on icon at bounding box center [108, 240] width 6 height 6
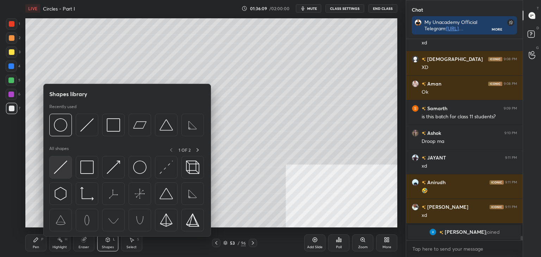
click at [54, 168] on img at bounding box center [60, 167] width 13 height 13
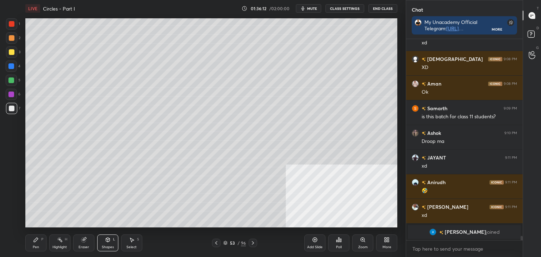
click at [109, 242] on icon at bounding box center [108, 240] width 6 height 6
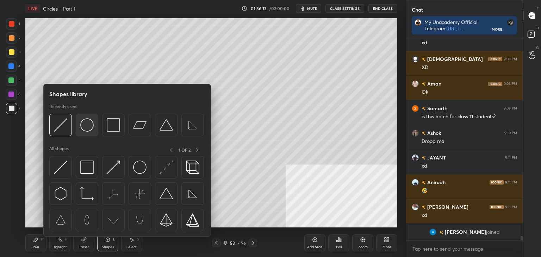
click at [84, 121] on img at bounding box center [86, 124] width 13 height 13
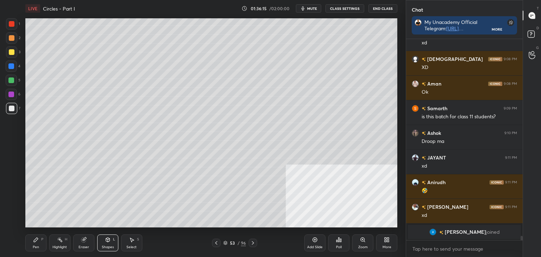
click at [33, 245] on div "Pen" at bounding box center [36, 247] width 6 height 4
drag, startPoint x: 144, startPoint y: 245, endPoint x: 138, endPoint y: 228, distance: 18.5
click at [143, 245] on div "Pen P Highlight H Eraser Shapes L Select S" at bounding box center [94, 242] width 139 height 17
click at [131, 244] on div "Select S" at bounding box center [131, 242] width 21 height 17
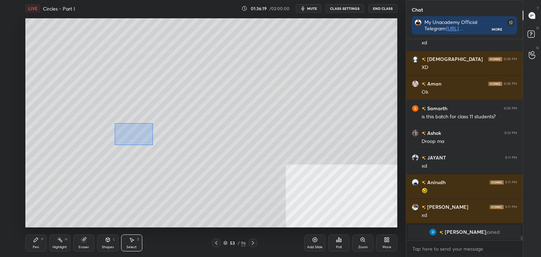
drag, startPoint x: 134, startPoint y: 132, endPoint x: 120, endPoint y: 127, distance: 15.3
click at [115, 123] on div "0 ° Undo Copy Paste here Duplicate Duplicate to new slide Delete" at bounding box center [211, 122] width 372 height 209
drag, startPoint x: 121, startPoint y: 130, endPoint x: 117, endPoint y: 143, distance: 13.5
click at [120, 129] on div "0 ° Undo Copy Paste here Duplicate Duplicate to new slide Delete" at bounding box center [211, 122] width 372 height 209
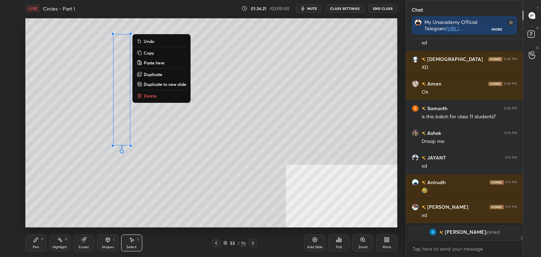
click at [92, 181] on div "0 ° Undo Copy Paste here Duplicate Duplicate to new slide Delete" at bounding box center [211, 122] width 372 height 209
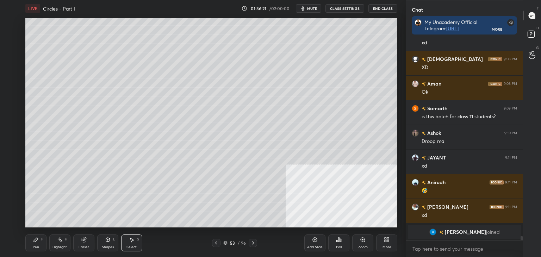
click at [33, 244] on div "Pen P" at bounding box center [35, 242] width 21 height 17
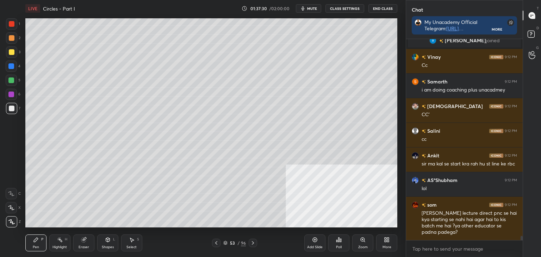
scroll to position [9670, 0]
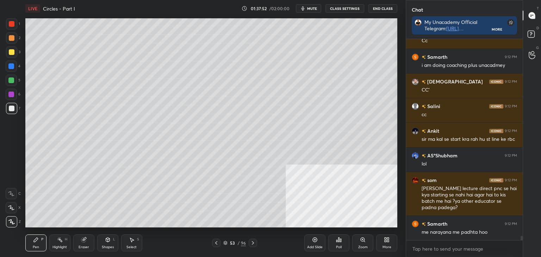
drag, startPoint x: 131, startPoint y: 241, endPoint x: 131, endPoint y: 237, distance: 3.9
click at [131, 240] on icon at bounding box center [132, 240] width 4 height 4
click at [87, 243] on div "Eraser" at bounding box center [83, 242] width 21 height 17
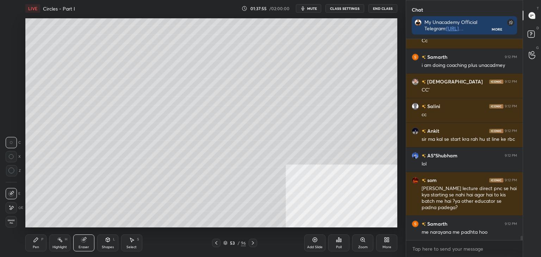
click at [11, 208] on icon at bounding box center [11, 208] width 6 height 6
click at [126, 241] on div "Select S" at bounding box center [131, 242] width 21 height 17
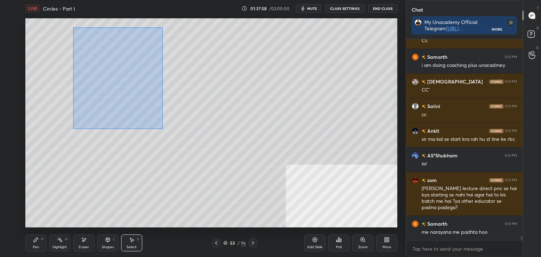
scroll to position [9695, 0]
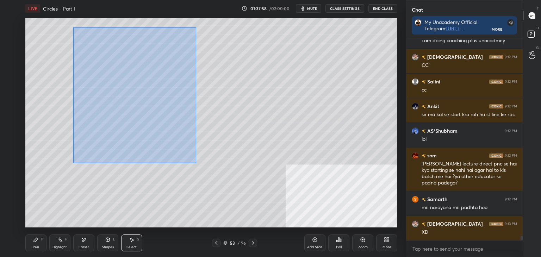
drag, startPoint x: 88, startPoint y: 39, endPoint x: 186, endPoint y: 154, distance: 150.9
click at [195, 159] on div "0 ° Undo Copy Paste here Duplicate Duplicate to new slide Delete" at bounding box center [211, 122] width 372 height 209
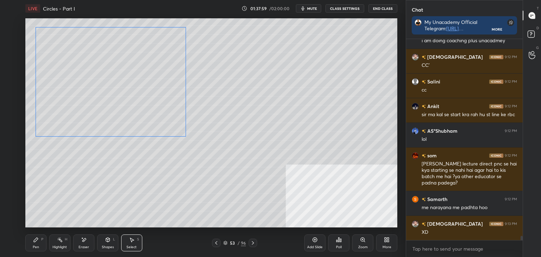
drag, startPoint x: 156, startPoint y: 125, endPoint x: 118, endPoint y: 120, distance: 38.3
click at [117, 117] on div "0 ° Undo Copy Paste here Duplicate Duplicate to new slide Delete" at bounding box center [211, 122] width 372 height 209
drag, startPoint x: 185, startPoint y: 134, endPoint x: 149, endPoint y: 127, distance: 36.9
click at [155, 117] on div at bounding box center [156, 115] width 3 height 3
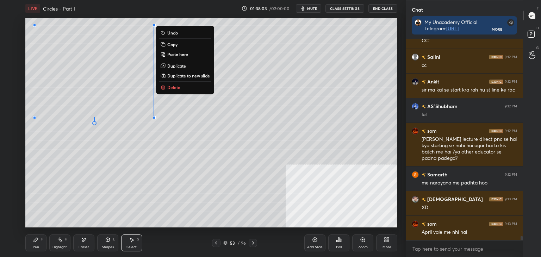
drag, startPoint x: 140, startPoint y: 141, endPoint x: 140, endPoint y: 154, distance: 12.7
click at [139, 141] on div "0 ° Undo Copy Paste here Duplicate Duplicate to new slide Delete" at bounding box center [211, 122] width 372 height 209
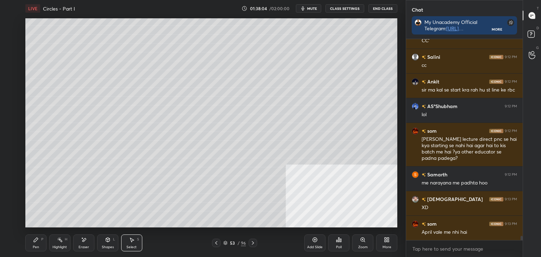
click at [140, 245] on div "Select S" at bounding box center [131, 242] width 21 height 17
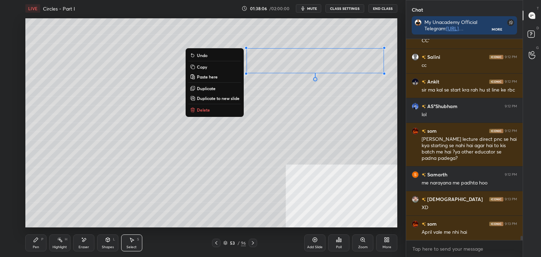
drag, startPoint x: 234, startPoint y: 27, endPoint x: 372, endPoint y: 86, distance: 149.7
click at [403, 95] on div "1 2 3 4 5 6 7 C X Z E E Erase all H H LIVE Circles - Part I 01:38:06 / 02:00:00…" at bounding box center [203, 128] width 406 height 257
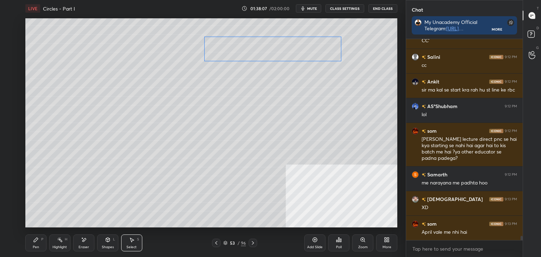
drag, startPoint x: 318, startPoint y: 64, endPoint x: 280, endPoint y: 57, distance: 39.0
click at [283, 53] on div "0 ° Undo Copy Paste here Duplicate Duplicate to new slide Delete" at bounding box center [211, 122] width 372 height 209
drag, startPoint x: 271, startPoint y: 93, endPoint x: 250, endPoint y: 107, distance: 24.8
click at [272, 93] on div "0 ° Undo Copy Paste here Duplicate Duplicate to new slide Delete" at bounding box center [211, 122] width 372 height 209
drag, startPoint x: 34, startPoint y: 247, endPoint x: 28, endPoint y: 240, distance: 9.2
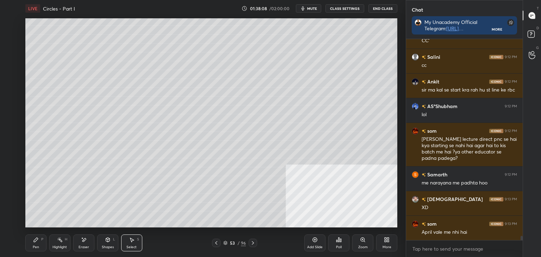
click at [34, 246] on div "Pen" at bounding box center [36, 247] width 6 height 4
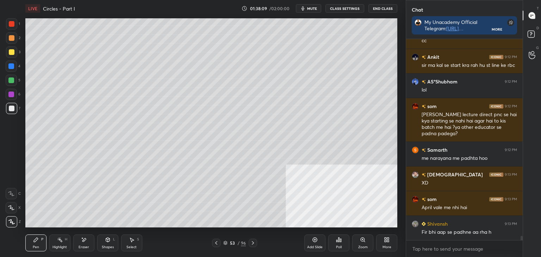
click at [9, 37] on div at bounding box center [12, 38] width 6 height 6
click at [9, 107] on div at bounding box center [12, 109] width 6 height 6
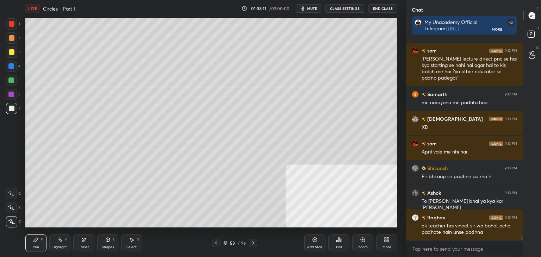
scroll to position [9825, 0]
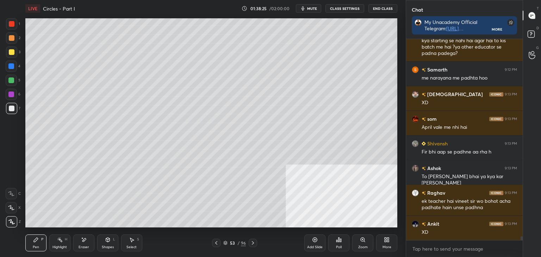
drag, startPoint x: 111, startPoint y: 246, endPoint x: 110, endPoint y: 237, distance: 8.9
click at [111, 243] on div "Shapes L" at bounding box center [107, 242] width 21 height 17
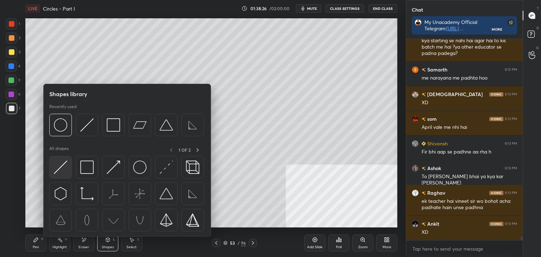
click at [69, 165] on div at bounding box center [60, 167] width 23 height 23
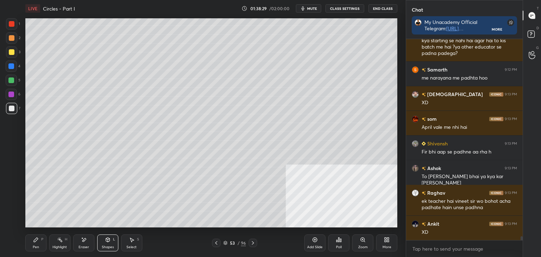
click at [112, 240] on div "Shapes L" at bounding box center [107, 242] width 21 height 17
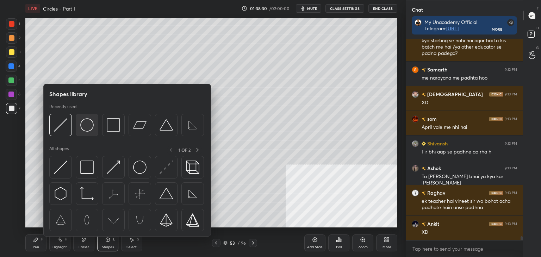
click at [87, 127] on img at bounding box center [86, 124] width 13 height 13
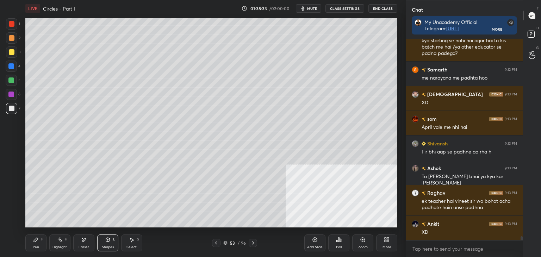
click at [36, 244] on div "Pen P" at bounding box center [35, 242] width 21 height 17
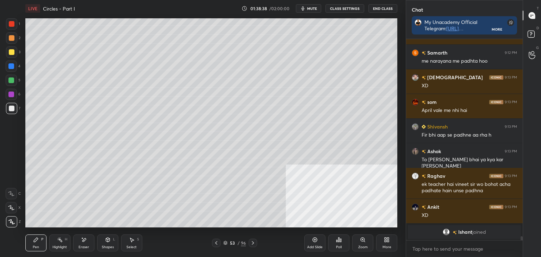
click at [103, 244] on div "Shapes L" at bounding box center [107, 242] width 21 height 17
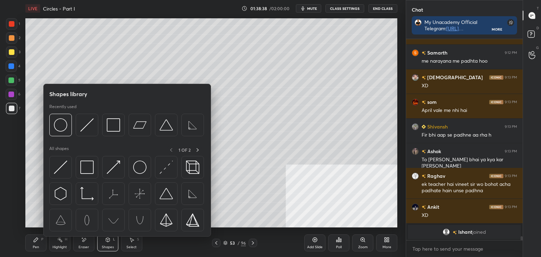
click at [87, 245] on div "Eraser" at bounding box center [84, 247] width 11 height 4
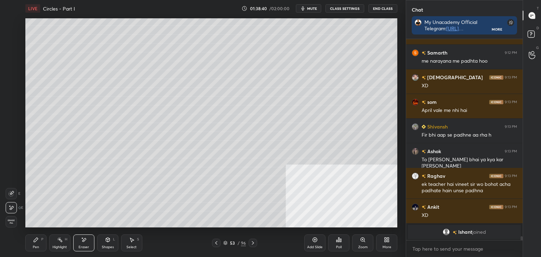
drag, startPoint x: 39, startPoint y: 239, endPoint x: 46, endPoint y: 230, distance: 11.1
click at [39, 238] on div "Pen P" at bounding box center [35, 242] width 21 height 17
drag, startPoint x: 113, startPoint y: 244, endPoint x: 107, endPoint y: 240, distance: 7.1
click at [112, 244] on div "Shapes L" at bounding box center [107, 242] width 21 height 17
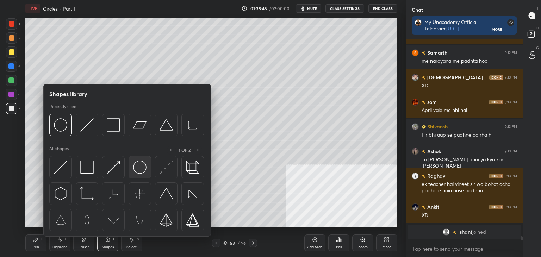
click at [136, 170] on img at bounding box center [139, 167] width 13 height 13
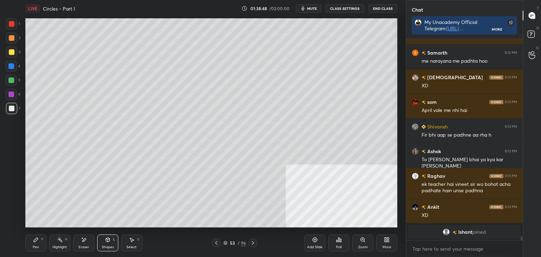
click at [133, 244] on div "Select S" at bounding box center [131, 242] width 21 height 17
click at [177, 202] on div "0 ° Undo Copy Paste here Duplicate Duplicate to new slide Delete" at bounding box center [211, 122] width 372 height 209
click at [184, 213] on div "0 ° Undo Copy Paste here Duplicate Duplicate to new slide Delete" at bounding box center [211, 122] width 372 height 209
drag, startPoint x: 183, startPoint y: 214, endPoint x: 170, endPoint y: 205, distance: 15.9
click at [170, 205] on div "0 ° Undo Copy Paste here Duplicate Duplicate to new slide Delete" at bounding box center [211, 122] width 372 height 209
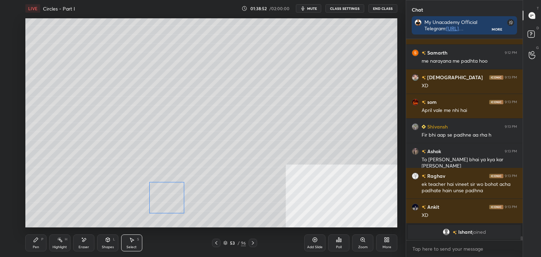
drag, startPoint x: 168, startPoint y: 207, endPoint x: 165, endPoint y: 212, distance: 5.9
click at [169, 207] on div "0 ° Undo Copy Paste here Duplicate Duplicate to new slide Delete" at bounding box center [211, 122] width 372 height 209
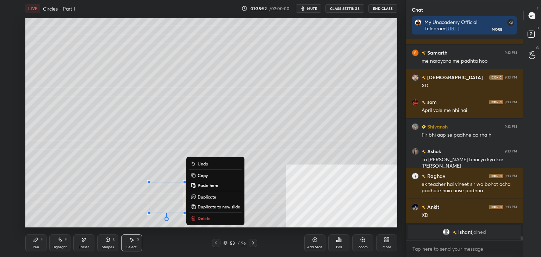
click at [115, 218] on div "0 ° Undo Copy Paste here Duplicate Duplicate to new slide Delete" at bounding box center [211, 122] width 372 height 209
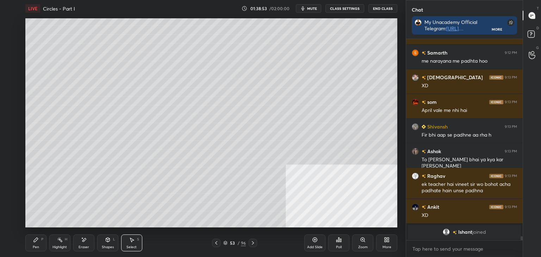
drag, startPoint x: 32, startPoint y: 246, endPoint x: 31, endPoint y: 236, distance: 11.0
click at [32, 244] on div "Pen P" at bounding box center [35, 242] width 21 height 17
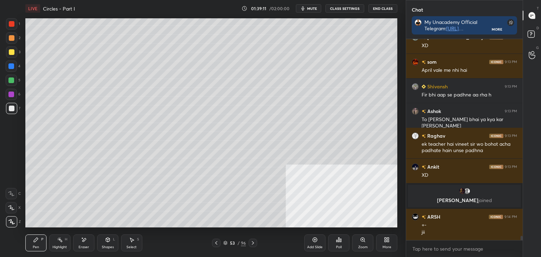
scroll to position [9794, 0]
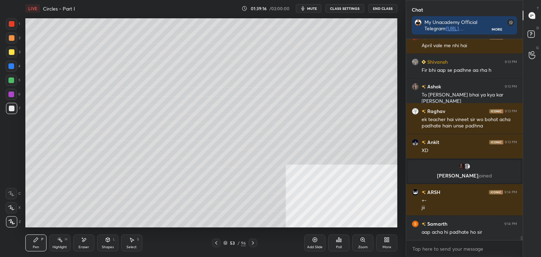
drag, startPoint x: 66, startPoint y: 246, endPoint x: 63, endPoint y: 241, distance: 5.4
click at [68, 245] on div "Highlight H" at bounding box center [59, 242] width 21 height 17
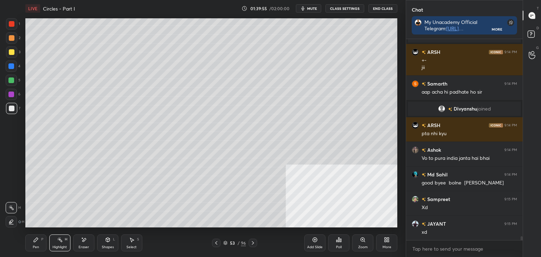
scroll to position [9951, 0]
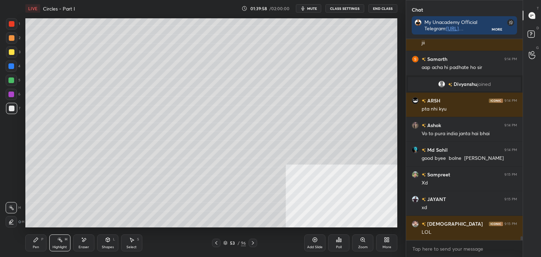
drag, startPoint x: 38, startPoint y: 251, endPoint x: 46, endPoint y: 252, distance: 8.5
click at [38, 251] on div "Pen P" at bounding box center [35, 242] width 21 height 17
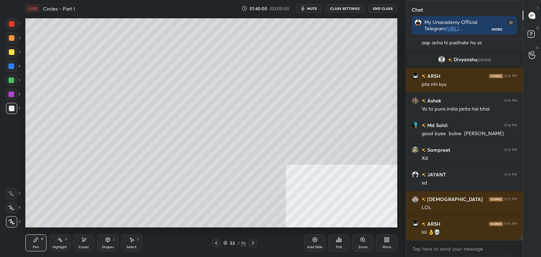
scroll to position [10001, 0]
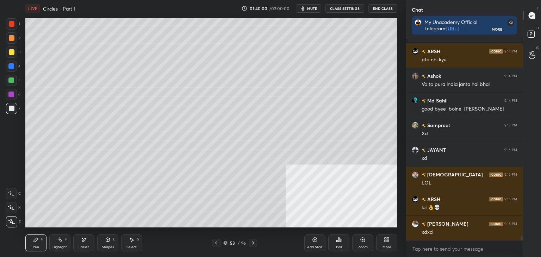
drag, startPoint x: 253, startPoint y: 243, endPoint x: 245, endPoint y: 249, distance: 10.6
click at [252, 243] on icon at bounding box center [253, 243] width 6 height 6
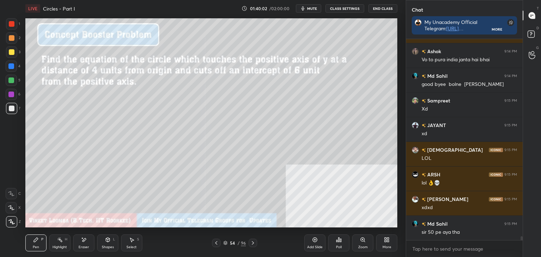
click at [24, 238] on div "LIVE Circles - Part I 01:40:02 / 02:00:00 mute CLASS SETTINGS End Class Setting…" at bounding box center [211, 128] width 377 height 257
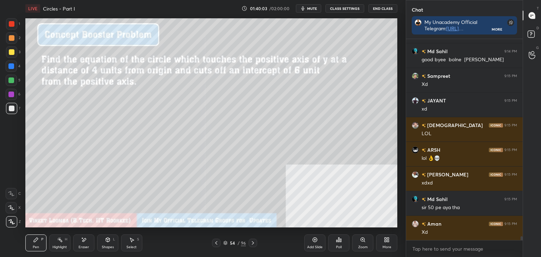
click at [11, 22] on div at bounding box center [12, 24] width 6 height 6
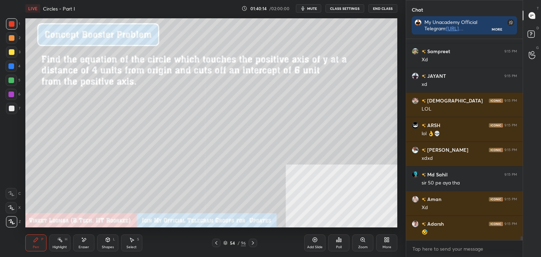
drag, startPoint x: 39, startPoint y: 247, endPoint x: 44, endPoint y: 230, distance: 17.6
click at [39, 246] on div "Pen" at bounding box center [36, 247] width 6 height 4
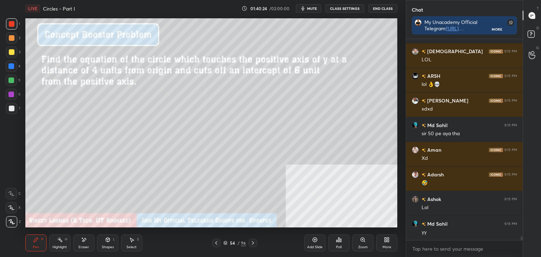
scroll to position [10131, 0]
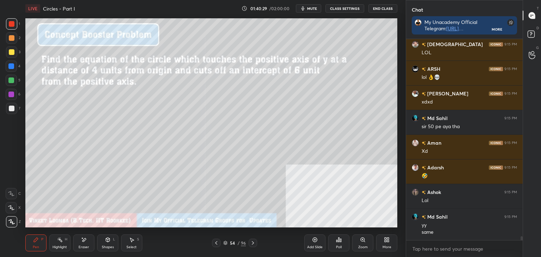
click at [87, 237] on div "Eraser" at bounding box center [83, 242] width 21 height 17
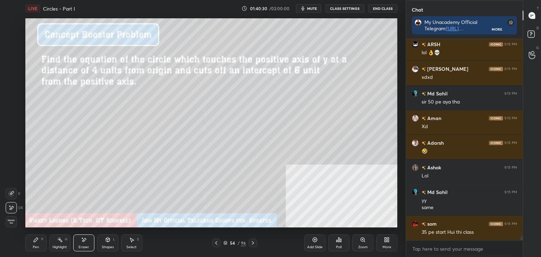
scroll to position [10187, 0]
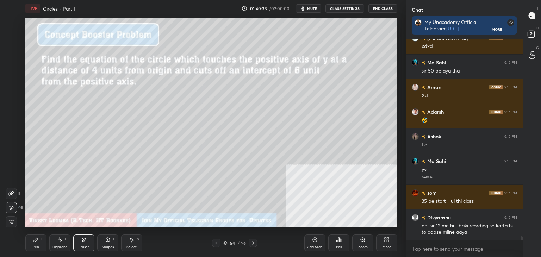
click at [34, 244] on div "Pen P" at bounding box center [35, 242] width 21 height 17
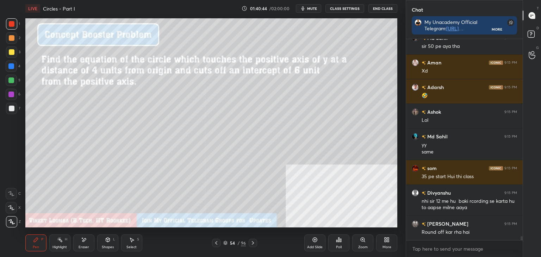
drag, startPoint x: 84, startPoint y: 245, endPoint x: 91, endPoint y: 229, distance: 17.7
click at [82, 246] on div "Eraser" at bounding box center [84, 247] width 11 height 4
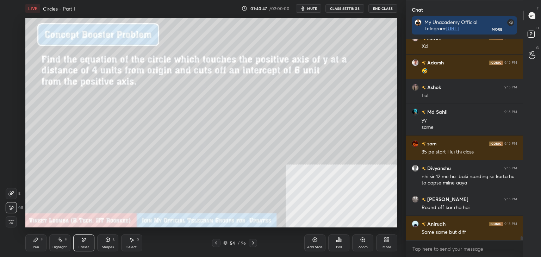
click at [39, 243] on div "Pen P" at bounding box center [35, 242] width 21 height 17
click at [42, 250] on div "Pen P Highlight H Eraser Shapes L Select S 54 / 96 Add Slide Poll Zoom More" at bounding box center [211, 243] width 372 height 28
click at [89, 244] on div "Eraser" at bounding box center [83, 242] width 21 height 17
click at [43, 245] on div "Pen P" at bounding box center [35, 242] width 21 height 17
click at [9, 111] on div at bounding box center [11, 108] width 11 height 11
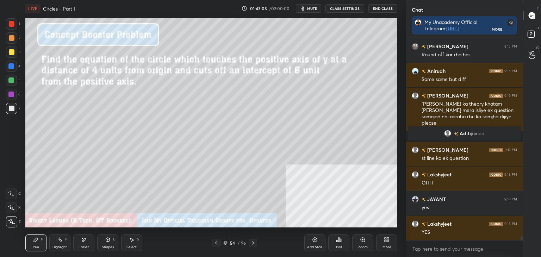
scroll to position [10266, 0]
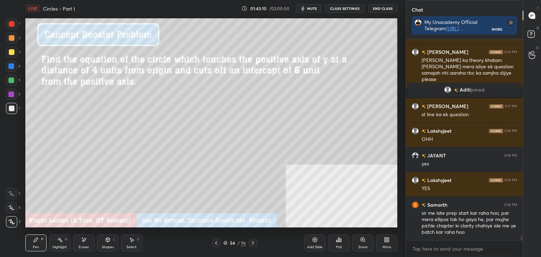
drag, startPoint x: 81, startPoint y: 243, endPoint x: 85, endPoint y: 227, distance: 16.2
click at [82, 241] on div "Eraser" at bounding box center [83, 242] width 21 height 17
click at [33, 250] on div "Pen P" at bounding box center [35, 242] width 21 height 17
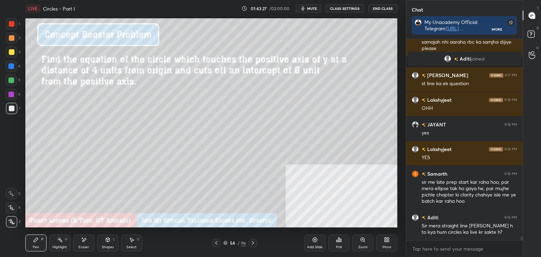
drag, startPoint x: 34, startPoint y: 242, endPoint x: 27, endPoint y: 230, distance: 14.0
click at [31, 241] on div "Pen P" at bounding box center [35, 242] width 21 height 17
click at [50, 243] on div "Highlight H" at bounding box center [59, 242] width 21 height 17
click at [13, 50] on div at bounding box center [12, 52] width 6 height 6
click at [40, 246] on div "Pen P" at bounding box center [35, 242] width 21 height 17
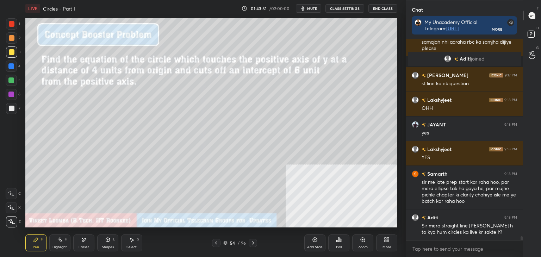
scroll to position [10322, 0]
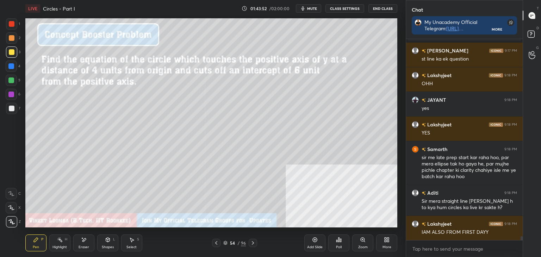
click at [104, 243] on div "Shapes L" at bounding box center [107, 242] width 21 height 17
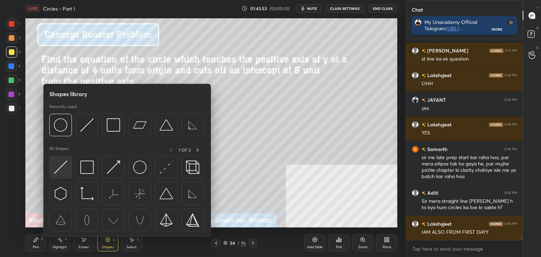
click at [61, 167] on img at bounding box center [60, 167] width 13 height 13
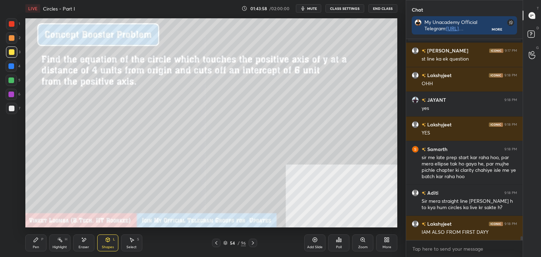
click at [35, 245] on div "Pen" at bounding box center [36, 247] width 6 height 4
click at [60, 245] on div "Highlight" at bounding box center [59, 247] width 14 height 4
click at [40, 239] on div "Pen P" at bounding box center [35, 242] width 21 height 17
click at [15, 107] on div at bounding box center [11, 108] width 11 height 11
click at [88, 244] on div "Eraser" at bounding box center [83, 242] width 21 height 17
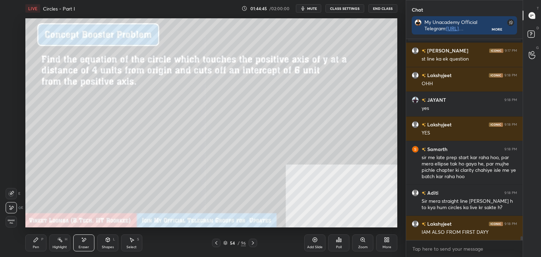
click at [39, 243] on div "Pen P" at bounding box center [35, 242] width 21 height 17
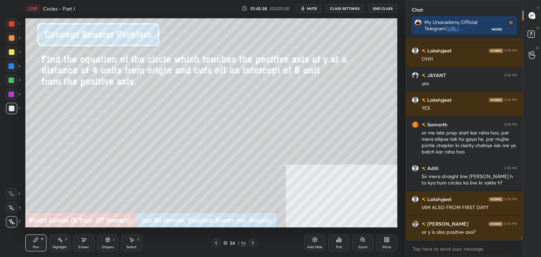
scroll to position [10371, 0]
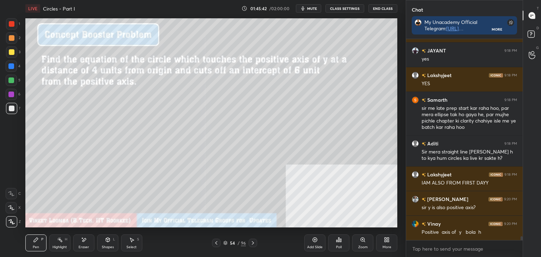
drag, startPoint x: 97, startPoint y: 247, endPoint x: 83, endPoint y: 251, distance: 14.6
click at [96, 247] on div "Pen P Highlight H Eraser Shapes L Select S" at bounding box center [94, 242] width 139 height 17
click at [85, 244] on div "Eraser" at bounding box center [83, 242] width 21 height 17
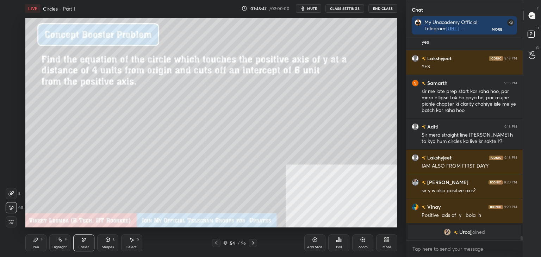
click at [37, 250] on div "Pen P" at bounding box center [35, 242] width 21 height 17
click at [87, 243] on div "Eraser" at bounding box center [83, 242] width 21 height 17
drag, startPoint x: 34, startPoint y: 245, endPoint x: 29, endPoint y: 235, distance: 11.5
click at [34, 246] on div "Pen" at bounding box center [36, 247] width 6 height 4
click at [66, 246] on div "Highlight" at bounding box center [59, 247] width 14 height 4
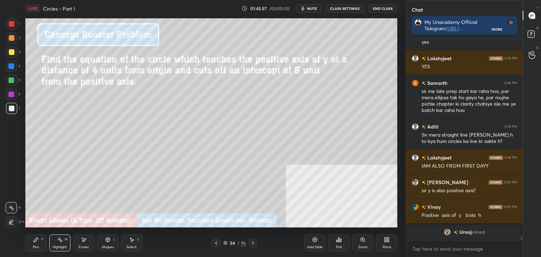
click at [91, 239] on div "Eraser" at bounding box center [83, 242] width 21 height 17
click at [40, 239] on div "Pen P" at bounding box center [35, 242] width 21 height 17
click at [56, 240] on div "Highlight H" at bounding box center [59, 242] width 21 height 17
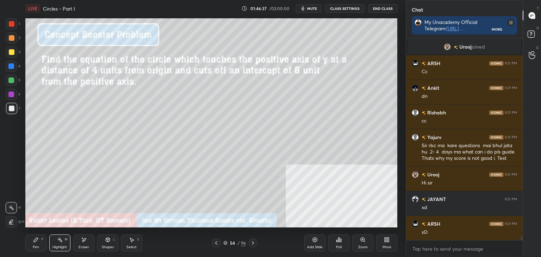
scroll to position [10542, 0]
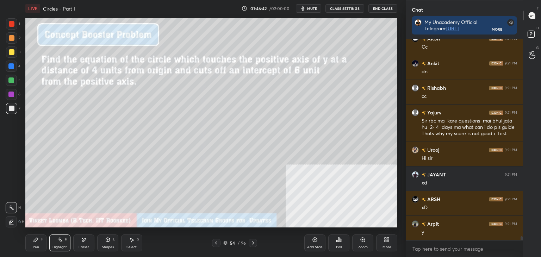
drag, startPoint x: 36, startPoint y: 243, endPoint x: 39, endPoint y: 244, distance: 3.6
click at [38, 244] on div "Pen P" at bounding box center [35, 242] width 21 height 17
click at [252, 241] on icon at bounding box center [253, 243] width 6 height 6
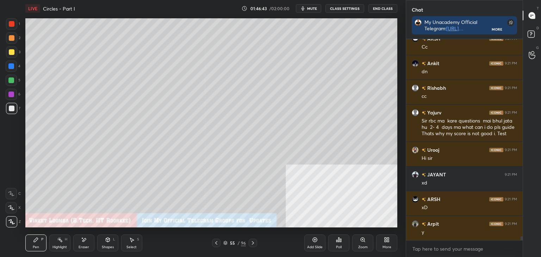
click at [253, 243] on icon at bounding box center [253, 243] width 6 height 6
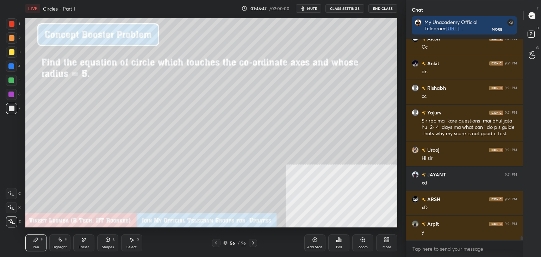
click at [313, 7] on span "mute" at bounding box center [312, 8] width 10 height 5
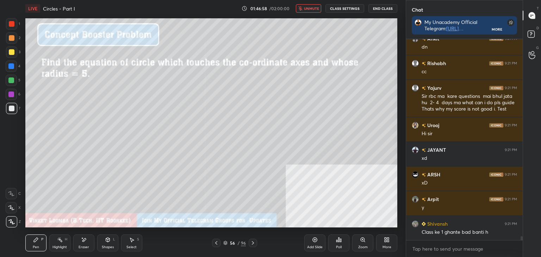
scroll to position [10591, 0]
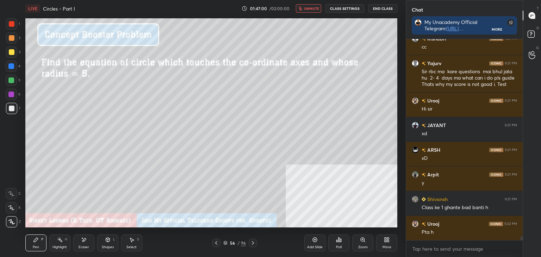
click at [316, 7] on span "unmute" at bounding box center [311, 8] width 15 height 5
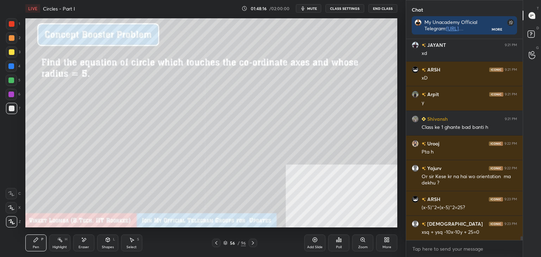
scroll to position [10696, 0]
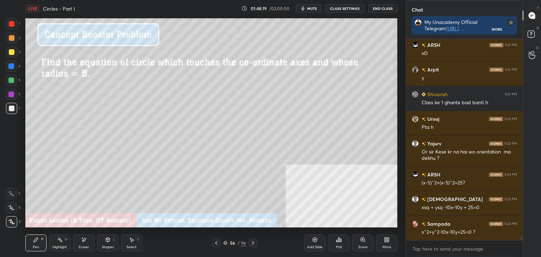
click at [107, 246] on div "Shapes" at bounding box center [108, 247] width 12 height 4
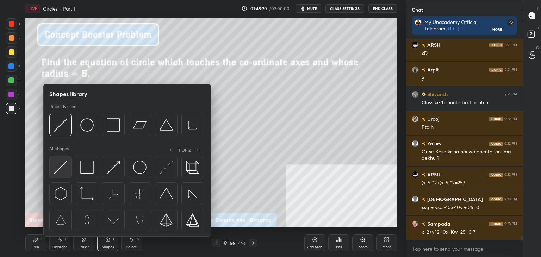
click at [53, 174] on div at bounding box center [60, 167] width 23 height 23
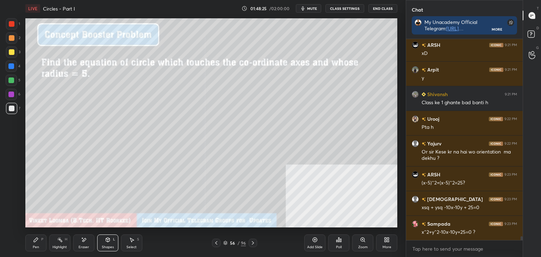
click at [36, 247] on div "Pen" at bounding box center [36, 247] width 6 height 4
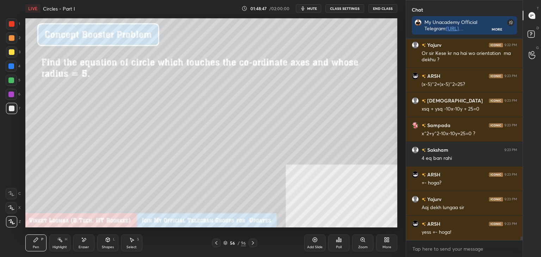
scroll to position [10826, 0]
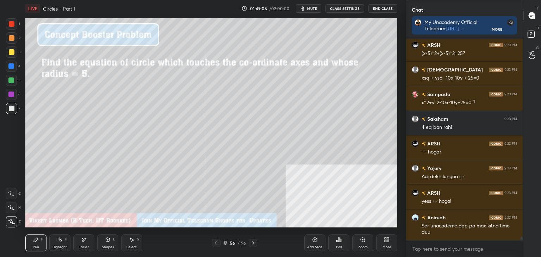
drag, startPoint x: 61, startPoint y: 246, endPoint x: 44, endPoint y: 247, distance: 16.9
click at [62, 245] on div "Highlight" at bounding box center [59, 247] width 14 height 4
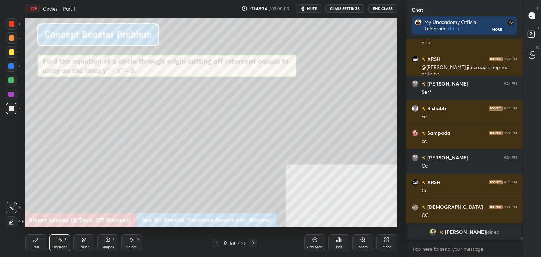
scroll to position [10801, 0]
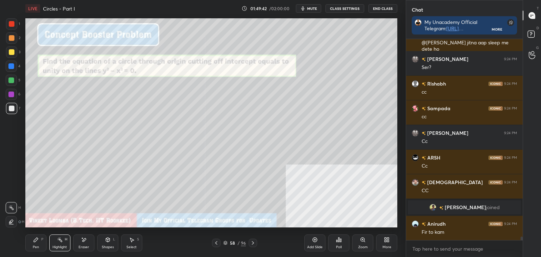
drag, startPoint x: 112, startPoint y: 246, endPoint x: 100, endPoint y: 238, distance: 14.6
click at [112, 245] on div "Shapes" at bounding box center [108, 247] width 12 height 4
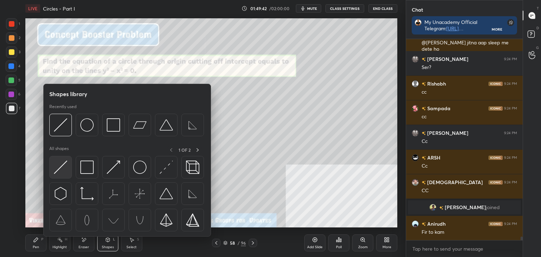
click at [63, 168] on img at bounding box center [60, 167] width 13 height 13
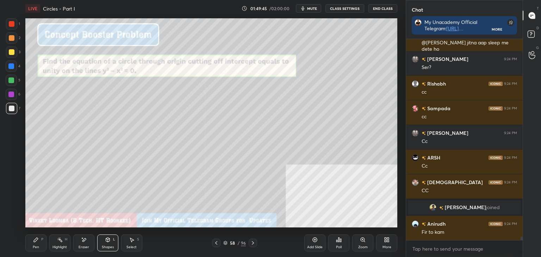
scroll to position [10808, 0]
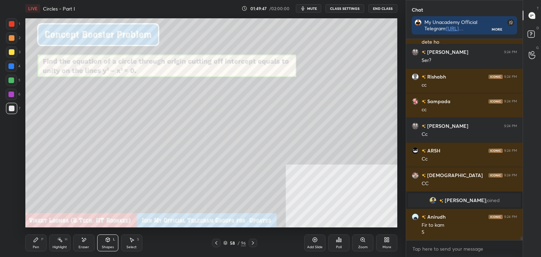
click at [37, 238] on icon at bounding box center [36, 240] width 6 height 6
click at [103, 240] on div "Shapes L" at bounding box center [107, 242] width 21 height 17
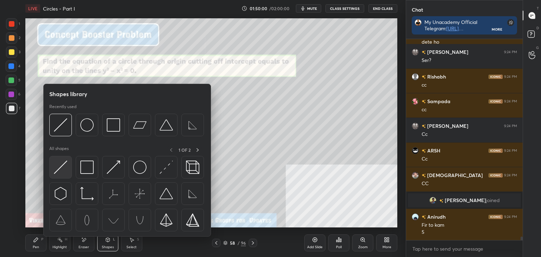
click at [61, 169] on img at bounding box center [60, 167] width 13 height 13
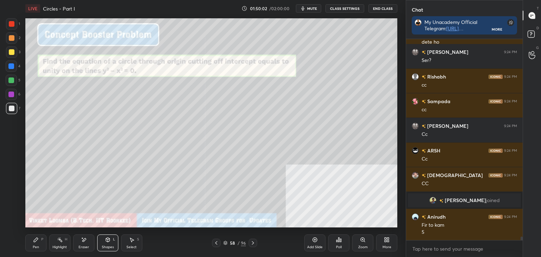
scroll to position [10825, 0]
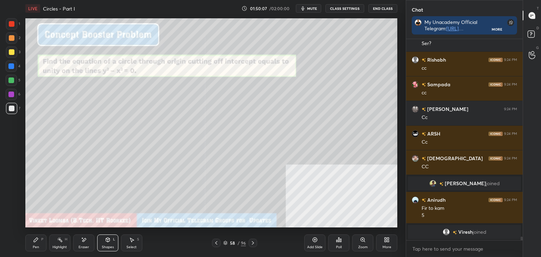
click at [86, 244] on div "Eraser" at bounding box center [83, 242] width 21 height 17
drag, startPoint x: 34, startPoint y: 247, endPoint x: 31, endPoint y: 238, distance: 9.2
click at [34, 245] on div "Pen" at bounding box center [36, 247] width 6 height 4
click at [12, 24] on div at bounding box center [12, 24] width 6 height 6
click at [14, 110] on div at bounding box center [12, 109] width 6 height 6
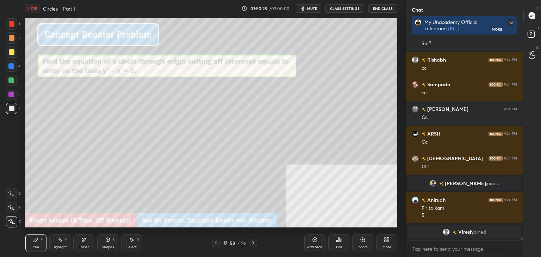
click at [13, 19] on div at bounding box center [11, 23] width 11 height 11
click at [12, 107] on div at bounding box center [12, 109] width 6 height 6
click at [11, 37] on div at bounding box center [12, 38] width 6 height 6
click at [33, 248] on div "Pen" at bounding box center [36, 247] width 6 height 4
click at [13, 109] on div at bounding box center [12, 109] width 6 height 6
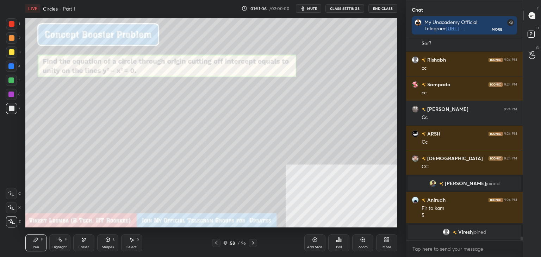
click at [7, 23] on div at bounding box center [11, 23] width 11 height 11
click at [314, 240] on icon at bounding box center [315, 240] width 2 height 2
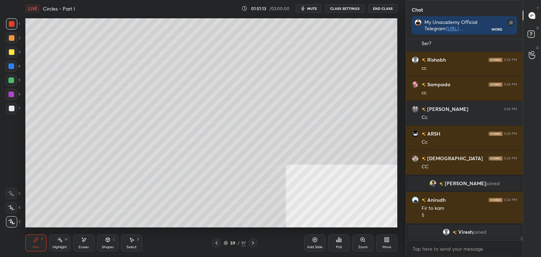
click at [108, 241] on icon at bounding box center [108, 240] width 4 height 4
click at [38, 247] on div "Pen" at bounding box center [36, 247] width 6 height 4
click at [35, 239] on icon at bounding box center [36, 240] width 4 height 4
click at [13, 62] on div at bounding box center [11, 66] width 11 height 11
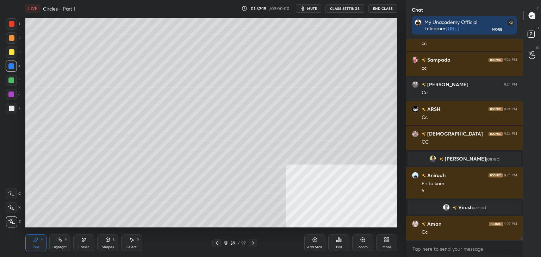
drag, startPoint x: 32, startPoint y: 242, endPoint x: 26, endPoint y: 237, distance: 7.7
click at [32, 241] on div "Pen P" at bounding box center [35, 242] width 21 height 17
drag, startPoint x: 38, startPoint y: 246, endPoint x: 37, endPoint y: 231, distance: 15.2
click at [38, 244] on div "Pen P" at bounding box center [35, 242] width 21 height 17
drag, startPoint x: 40, startPoint y: 242, endPoint x: 34, endPoint y: 229, distance: 14.5
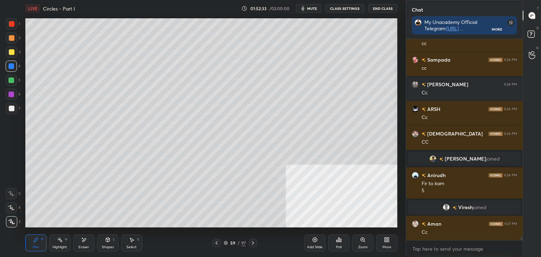
click at [40, 241] on div "Pen P" at bounding box center [35, 242] width 21 height 17
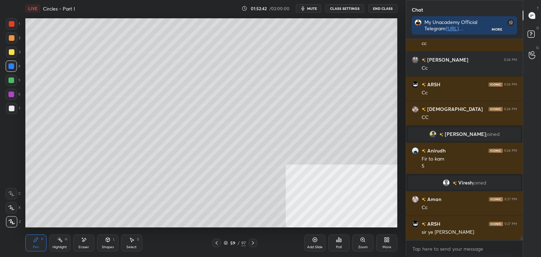
click at [28, 240] on div "Pen P" at bounding box center [35, 242] width 21 height 17
drag, startPoint x: 10, startPoint y: 110, endPoint x: 19, endPoint y: 88, distance: 23.8
click at [10, 110] on div at bounding box center [12, 109] width 6 height 6
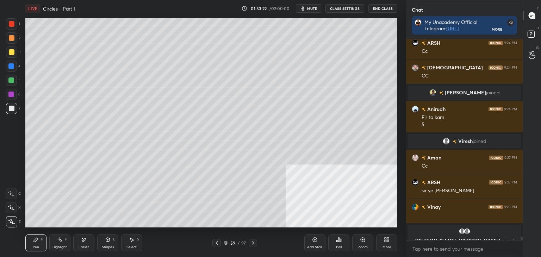
scroll to position [10896, 0]
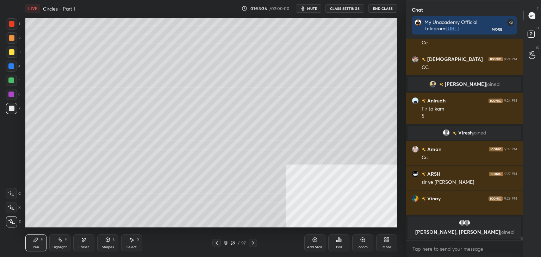
click at [50, 245] on div "Highlight H" at bounding box center [59, 242] width 21 height 17
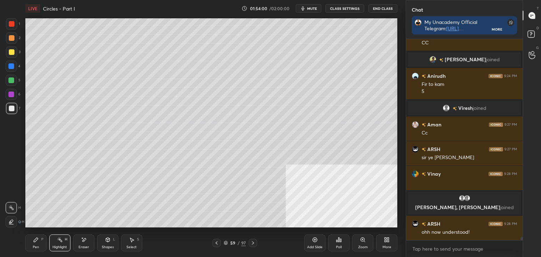
drag, startPoint x: 37, startPoint y: 244, endPoint x: 46, endPoint y: 228, distance: 18.7
click at [37, 243] on div "Pen P" at bounding box center [35, 242] width 21 height 17
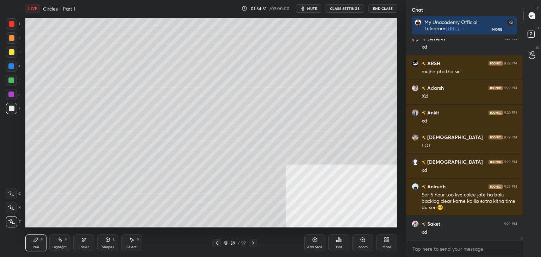
scroll to position [11258, 0]
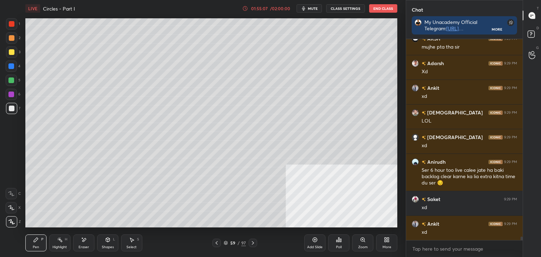
click at [345, 194] on div "LIVE Circles - Part I 01:55:07 / 02:00:00 mute CLASS SETTINGS End Class Setting…" at bounding box center [211, 128] width 377 height 257
click at [216, 241] on icon at bounding box center [217, 243] width 6 height 6
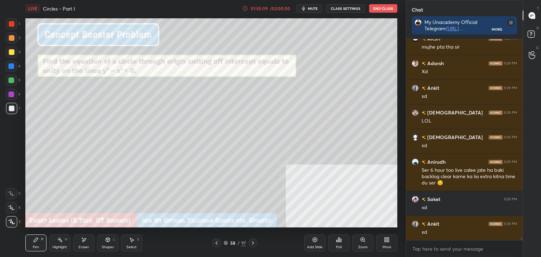
scroll to position [11283, 0]
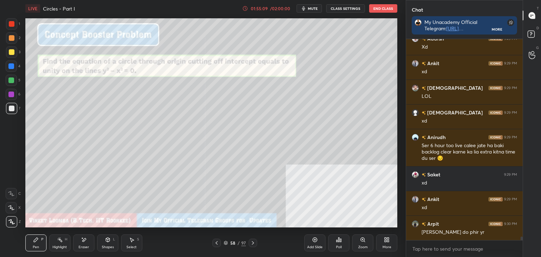
click at [253, 242] on icon at bounding box center [253, 243] width 6 height 6
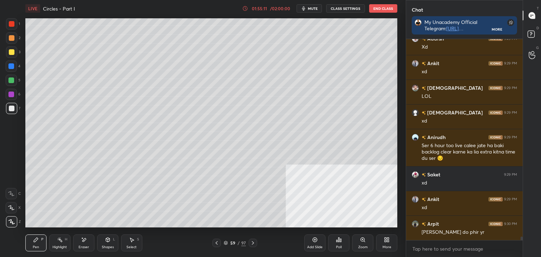
click at [341, 7] on button "CLASS SETTINGS" at bounding box center [345, 8] width 39 height 8
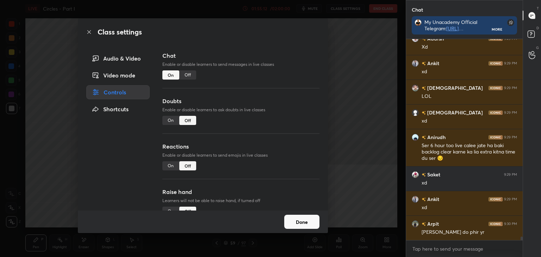
click at [169, 127] on div "Doubts Enable or disable learners to ask doubts in live classes On Off" at bounding box center [240, 119] width 157 height 45
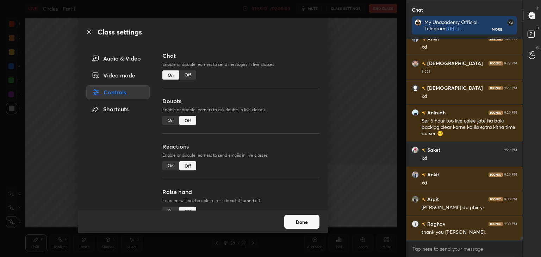
click at [169, 120] on div "On" at bounding box center [170, 120] width 17 height 9
drag, startPoint x: 297, startPoint y: 223, endPoint x: 289, endPoint y: 222, distance: 8.5
click at [294, 223] on button "Done" at bounding box center [301, 222] width 35 height 14
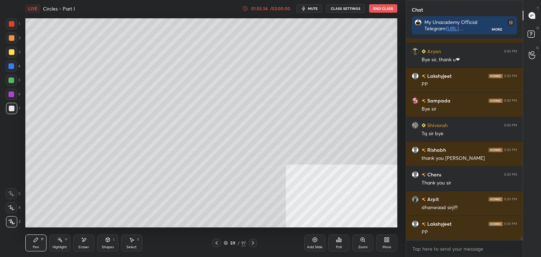
scroll to position [11751, 0]
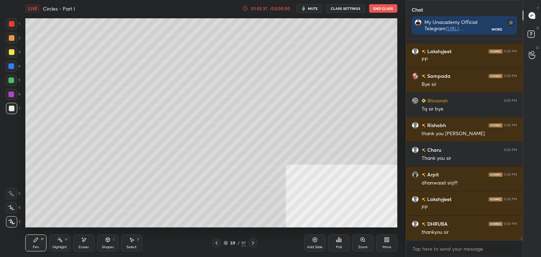
click at [15, 54] on div at bounding box center [11, 51] width 11 height 11
click at [14, 107] on div at bounding box center [11, 108] width 11 height 11
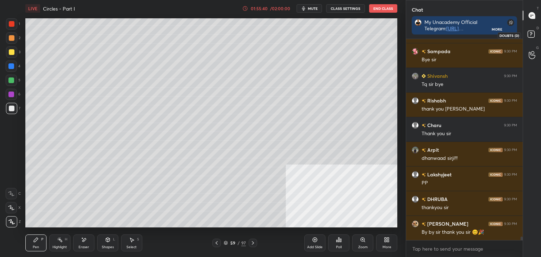
click at [534, 37] on rect at bounding box center [530, 34] width 7 height 7
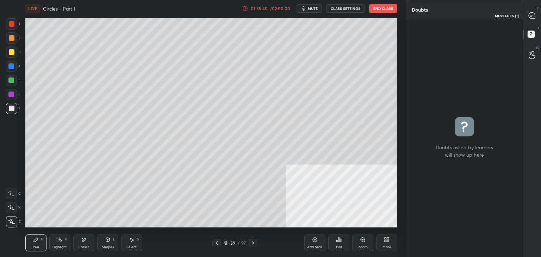
drag, startPoint x: 536, startPoint y: 13, endPoint x: 531, endPoint y: 12, distance: 4.7
click at [536, 13] on div at bounding box center [532, 15] width 14 height 13
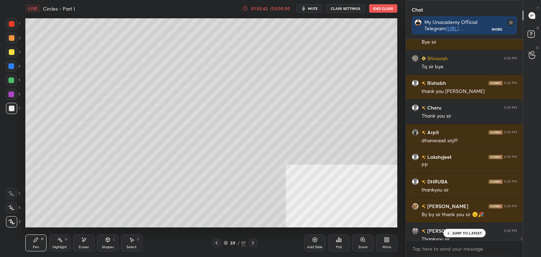
click at [468, 231] on p "JUMP TO LATEST" at bounding box center [467, 233] width 30 height 4
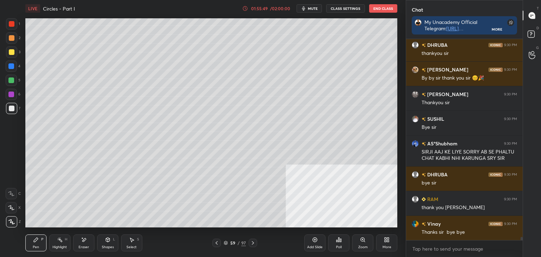
scroll to position [12103, 0]
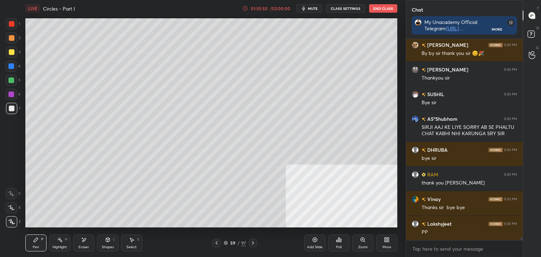
click at [540, 30] on div "D Doubts (D)" at bounding box center [532, 35] width 18 height 20
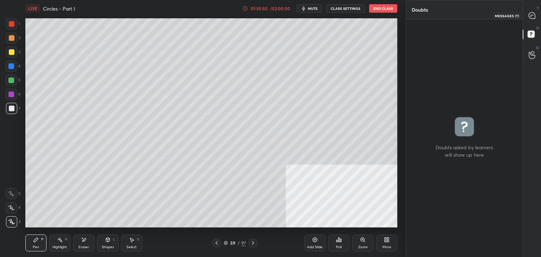
click at [537, 16] on div at bounding box center [532, 15] width 14 height 13
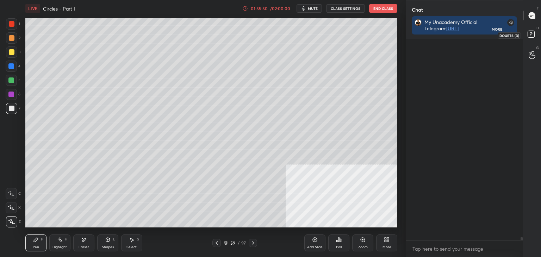
scroll to position [12103, 0]
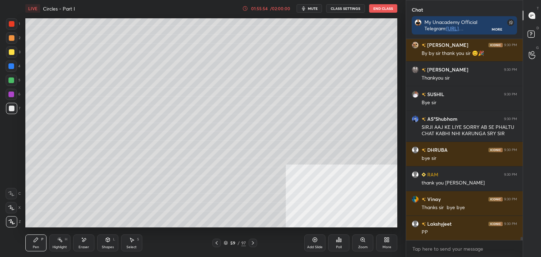
click at [220, 241] on div at bounding box center [216, 243] width 8 height 8
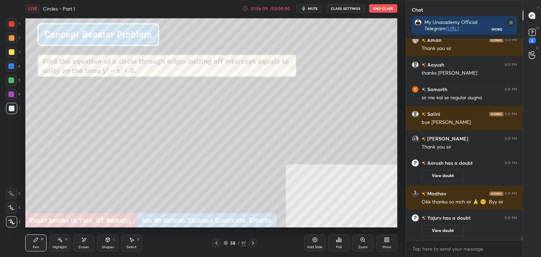
click at [253, 241] on icon at bounding box center [253, 243] width 6 height 6
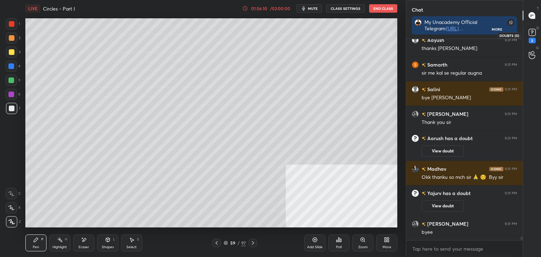
click at [533, 38] on div "2" at bounding box center [531, 41] width 7 height 6
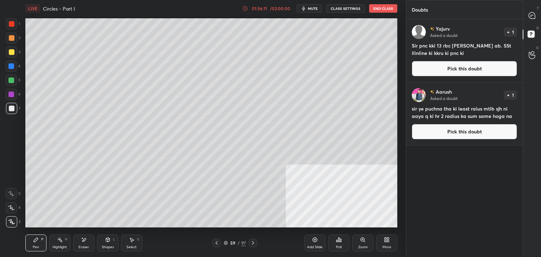
drag, startPoint x: 490, startPoint y: 67, endPoint x: 483, endPoint y: 68, distance: 7.2
click at [490, 67] on button "Pick this doubt" at bounding box center [464, 68] width 105 height 15
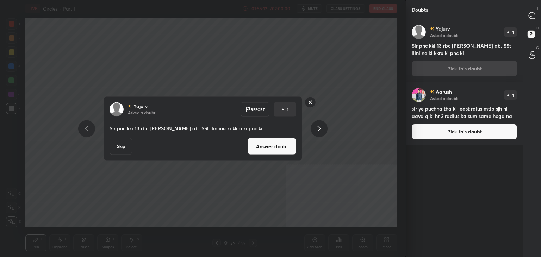
click at [283, 151] on button "Answer doubt" at bounding box center [271, 146] width 49 height 17
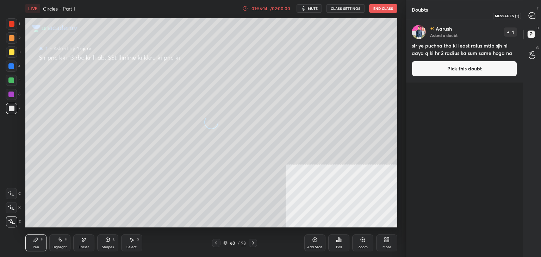
click at [537, 18] on div at bounding box center [532, 15] width 14 height 13
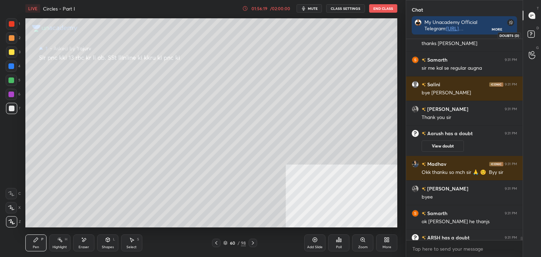
click at [529, 33] on rect at bounding box center [530, 34] width 7 height 7
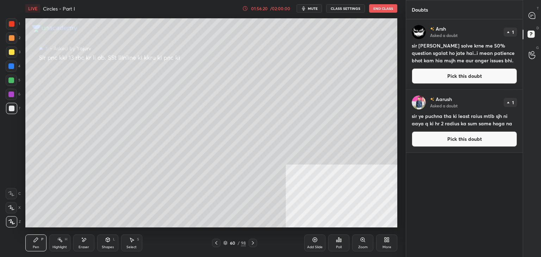
drag, startPoint x: 466, startPoint y: 70, endPoint x: 458, endPoint y: 70, distance: 8.1
click at [465, 70] on button "Pick this doubt" at bounding box center [464, 75] width 105 height 15
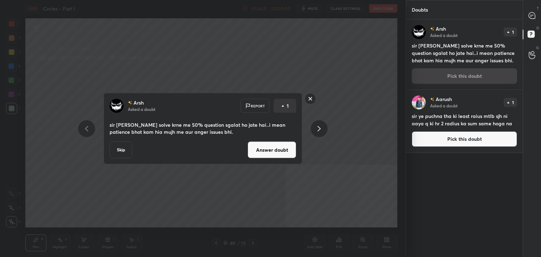
click at [283, 148] on button "Answer doubt" at bounding box center [271, 150] width 49 height 17
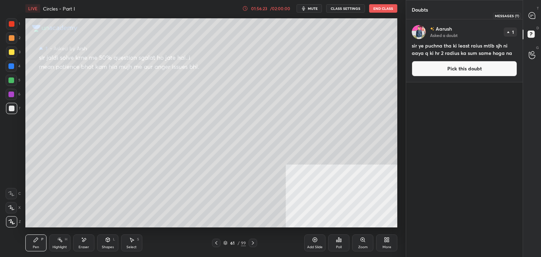
click at [529, 17] on icon at bounding box center [531, 15] width 6 height 6
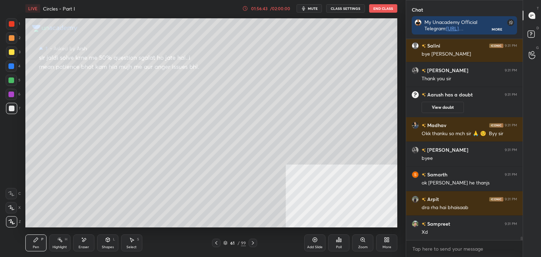
click at [538, 27] on p "D" at bounding box center [537, 27] width 2 height 5
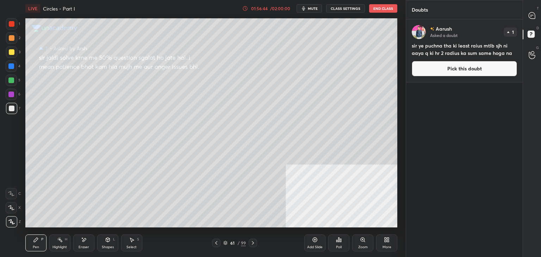
click at [470, 67] on button "Pick this doubt" at bounding box center [464, 68] width 105 height 15
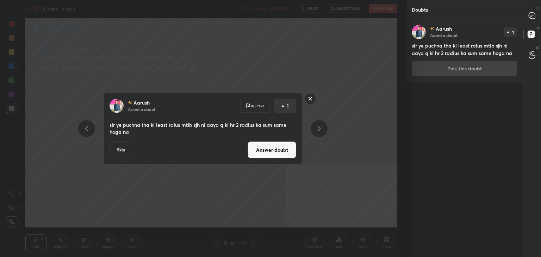
click at [259, 151] on button "Answer doubt" at bounding box center [271, 150] width 49 height 17
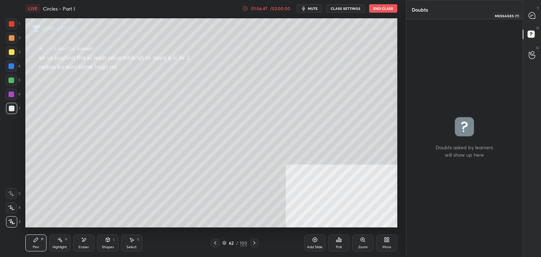
click at [530, 17] on icon at bounding box center [531, 15] width 6 height 6
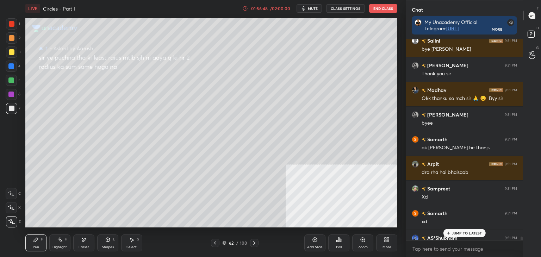
click at [454, 233] on p "JUMP TO LATEST" at bounding box center [467, 233] width 30 height 4
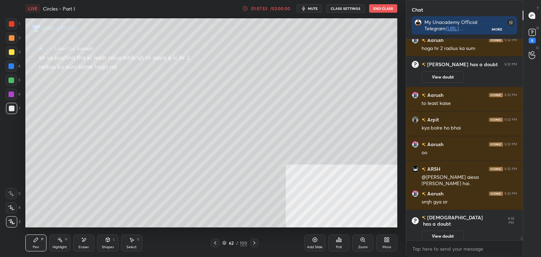
scroll to position [12208, 0]
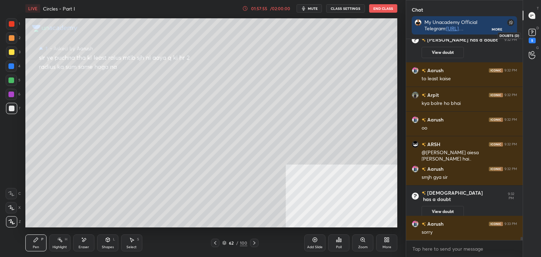
click at [529, 33] on rect at bounding box center [531, 32] width 7 height 7
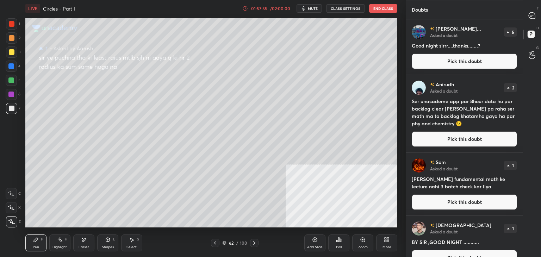
drag, startPoint x: 502, startPoint y: 57, endPoint x: 496, endPoint y: 59, distance: 6.5
click at [502, 57] on button "Pick this doubt" at bounding box center [464, 61] width 105 height 15
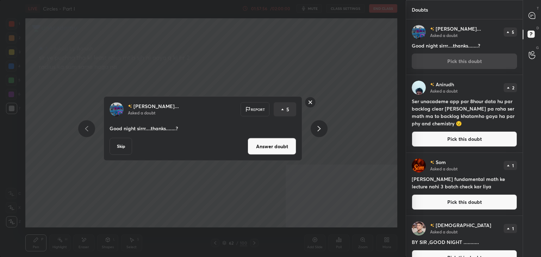
click at [291, 144] on button "Answer doubt" at bounding box center [271, 146] width 49 height 17
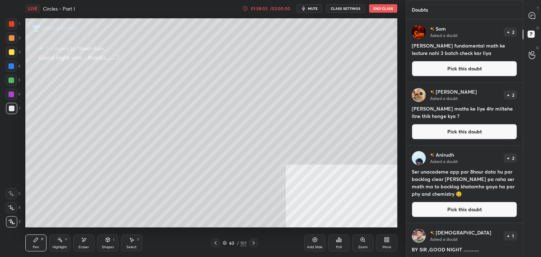
drag, startPoint x: 447, startPoint y: 70, endPoint x: 431, endPoint y: 69, distance: 16.2
click at [446, 70] on button "Pick this doubt" at bounding box center [464, 68] width 105 height 15
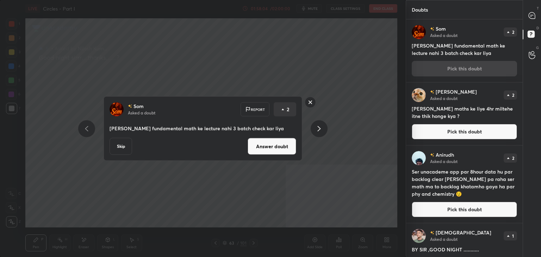
drag, startPoint x: 277, startPoint y: 140, endPoint x: 275, endPoint y: 136, distance: 4.9
click at [277, 140] on button "Answer doubt" at bounding box center [271, 146] width 49 height 17
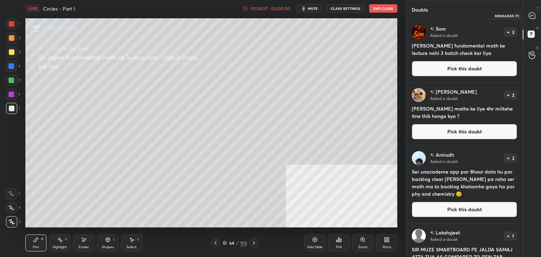
click at [526, 13] on div at bounding box center [532, 15] width 14 height 13
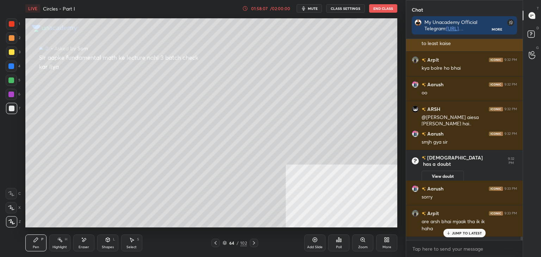
scroll to position [2, 2]
click at [459, 235] on p "JUMP TO LATEST" at bounding box center [467, 233] width 30 height 4
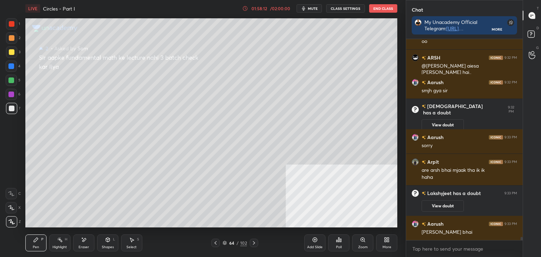
scroll to position [12437, 0]
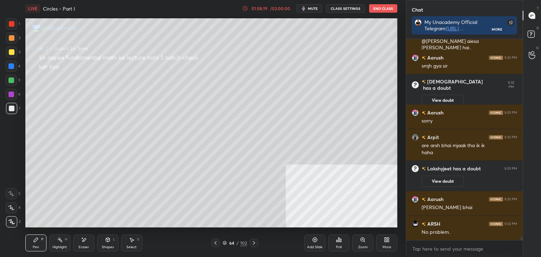
click at [529, 30] on icon at bounding box center [532, 35] width 13 height 13
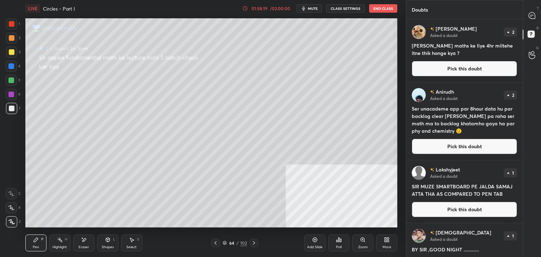
scroll to position [236, 114]
click at [484, 71] on button "Pick this doubt" at bounding box center [464, 68] width 105 height 15
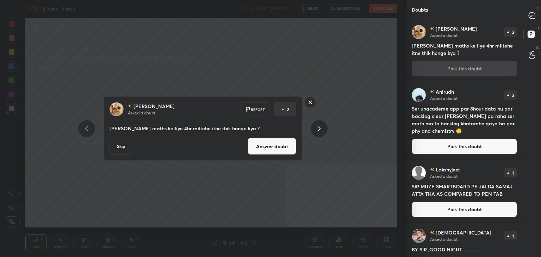
drag, startPoint x: 286, startPoint y: 148, endPoint x: 289, endPoint y: 140, distance: 8.6
click at [287, 146] on button "Answer doubt" at bounding box center [271, 146] width 49 height 17
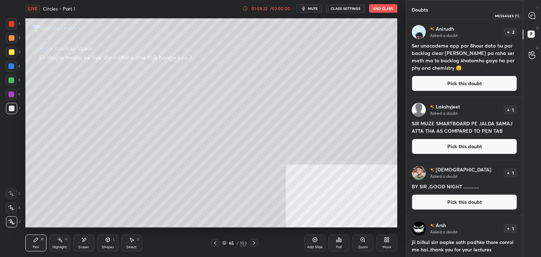
click at [534, 17] on icon at bounding box center [531, 15] width 6 height 6
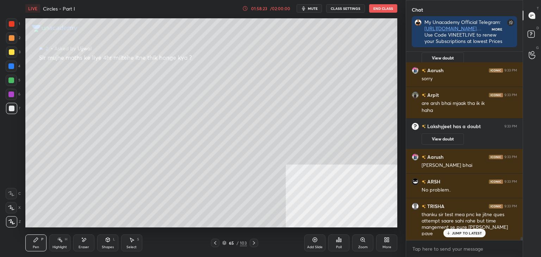
scroll to position [2, 2]
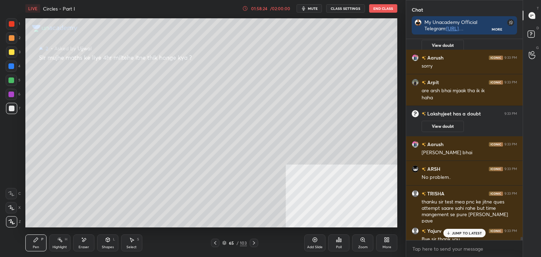
drag, startPoint x: 215, startPoint y: 241, endPoint x: 213, endPoint y: 237, distance: 5.2
click at [215, 241] on icon at bounding box center [215, 243] width 6 height 6
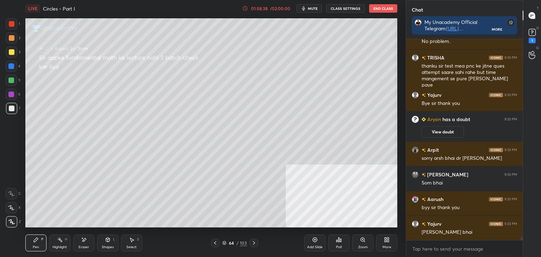
click at [257, 242] on div at bounding box center [254, 243] width 8 height 8
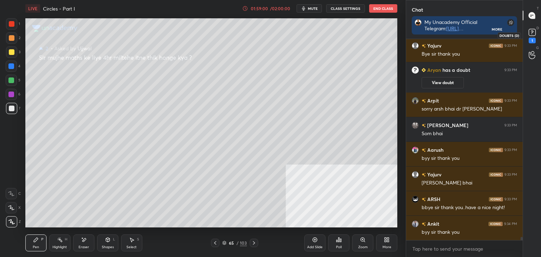
click at [527, 30] on icon at bounding box center [532, 32] width 11 height 11
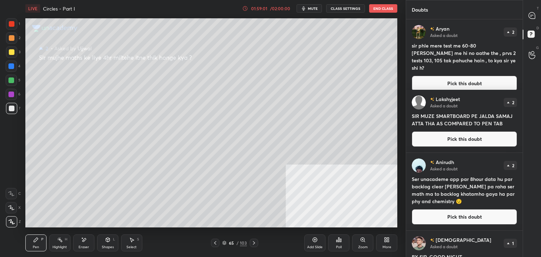
drag, startPoint x: 466, startPoint y: 79, endPoint x: 459, endPoint y: 77, distance: 6.8
click at [466, 78] on button "Pick this doubt" at bounding box center [464, 83] width 105 height 15
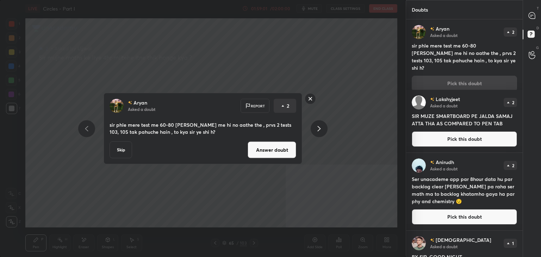
click at [270, 149] on button "Answer doubt" at bounding box center [271, 150] width 49 height 17
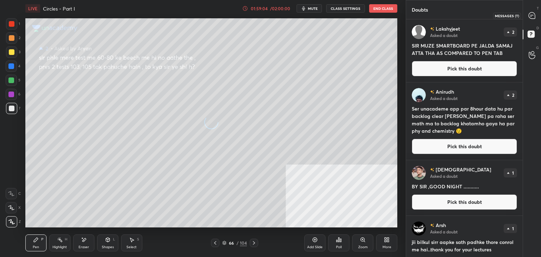
drag, startPoint x: 532, startPoint y: 15, endPoint x: 528, endPoint y: 12, distance: 4.5
click at [532, 15] on icon at bounding box center [531, 15] width 3 height 0
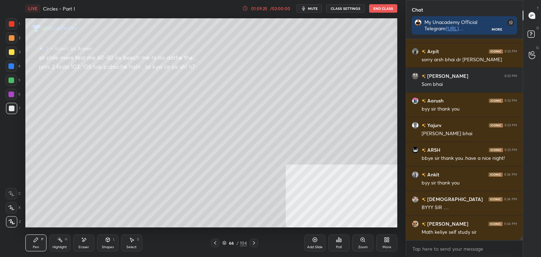
click at [532, 28] on div "D Doubts (D)" at bounding box center [532, 35] width 18 height 20
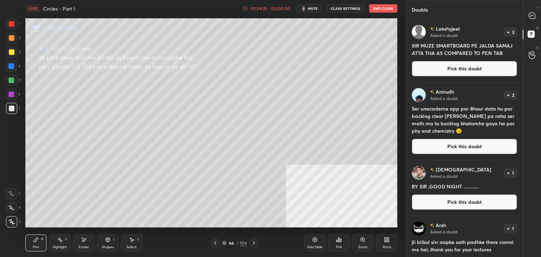
drag, startPoint x: 494, startPoint y: 69, endPoint x: 487, endPoint y: 71, distance: 7.9
click at [495, 69] on button "Pick this doubt" at bounding box center [464, 68] width 105 height 15
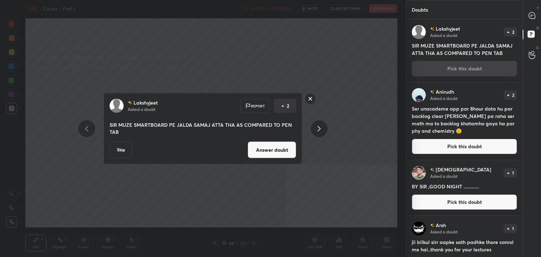
click at [312, 96] on rect at bounding box center [310, 98] width 11 height 11
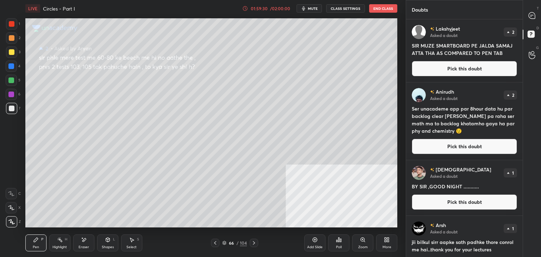
drag, startPoint x: 439, startPoint y: 140, endPoint x: 434, endPoint y: 141, distance: 5.1
click at [438, 140] on button "Pick this doubt" at bounding box center [464, 146] width 105 height 15
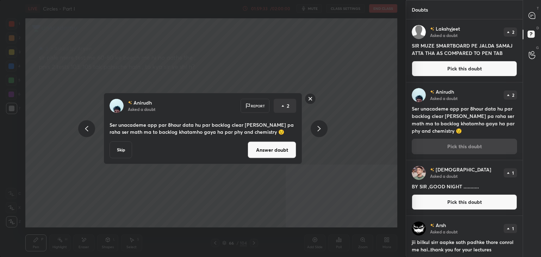
click at [266, 154] on button "Answer doubt" at bounding box center [271, 150] width 49 height 17
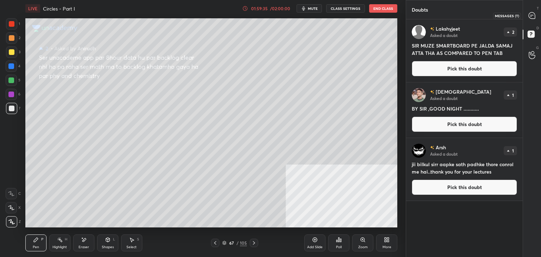
click at [533, 14] on icon at bounding box center [531, 15] width 6 height 6
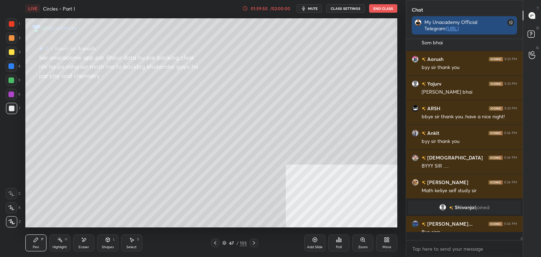
scroll to position [216, 114]
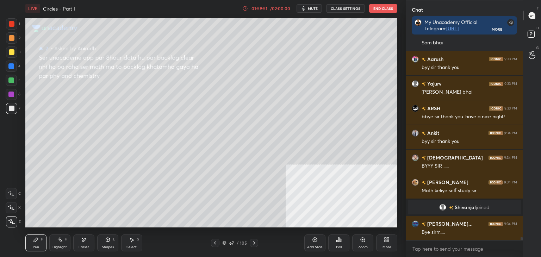
drag, startPoint x: 313, startPoint y: 239, endPoint x: 304, endPoint y: 228, distance: 13.7
click at [313, 238] on icon at bounding box center [315, 240] width 6 height 6
click at [341, 8] on button "CLASS SETTINGS" at bounding box center [345, 8] width 39 height 8
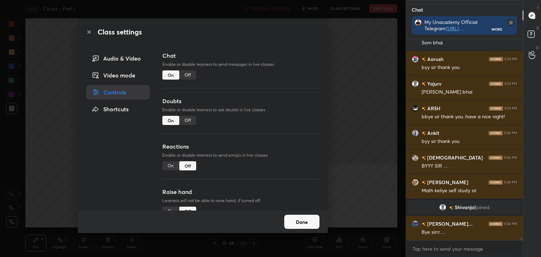
click at [186, 119] on div "Off" at bounding box center [187, 120] width 17 height 9
type textarea "x"
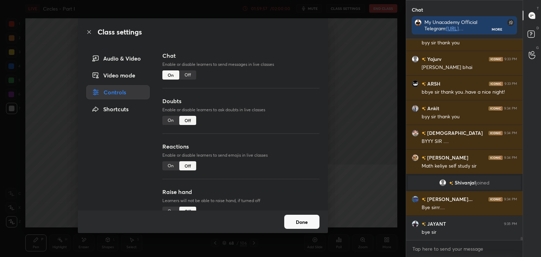
click at [186, 75] on div "Off" at bounding box center [187, 74] width 17 height 9
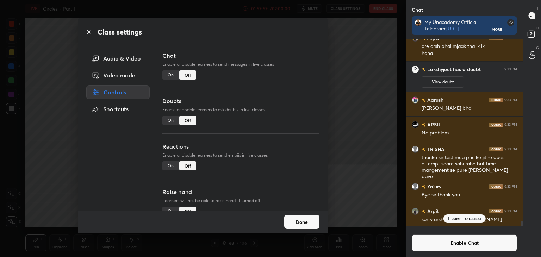
click at [307, 224] on button "Done" at bounding box center [301, 222] width 35 height 14
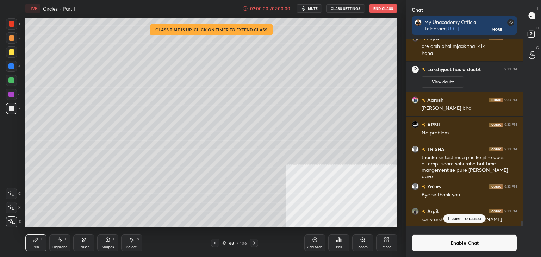
drag, startPoint x: 470, startPoint y: 219, endPoint x: 465, endPoint y: 216, distance: 6.3
click at [470, 219] on p "JUMP TO LATEST" at bounding box center [467, 219] width 30 height 4
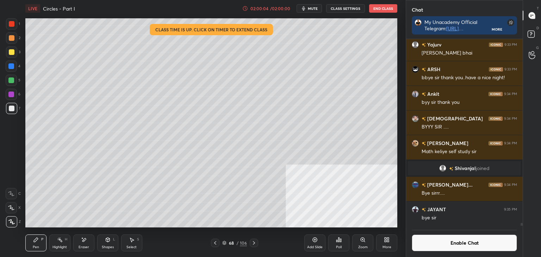
click at [380, 10] on button "End Class" at bounding box center [383, 8] width 28 height 8
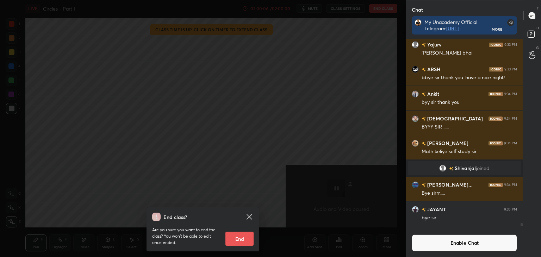
click at [242, 238] on button "End" at bounding box center [239, 239] width 28 height 14
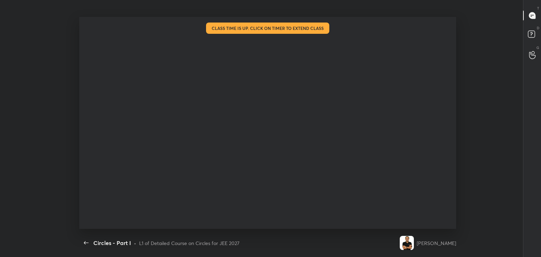
scroll to position [0, 0]
